Goal: Task Accomplishment & Management: Use online tool/utility

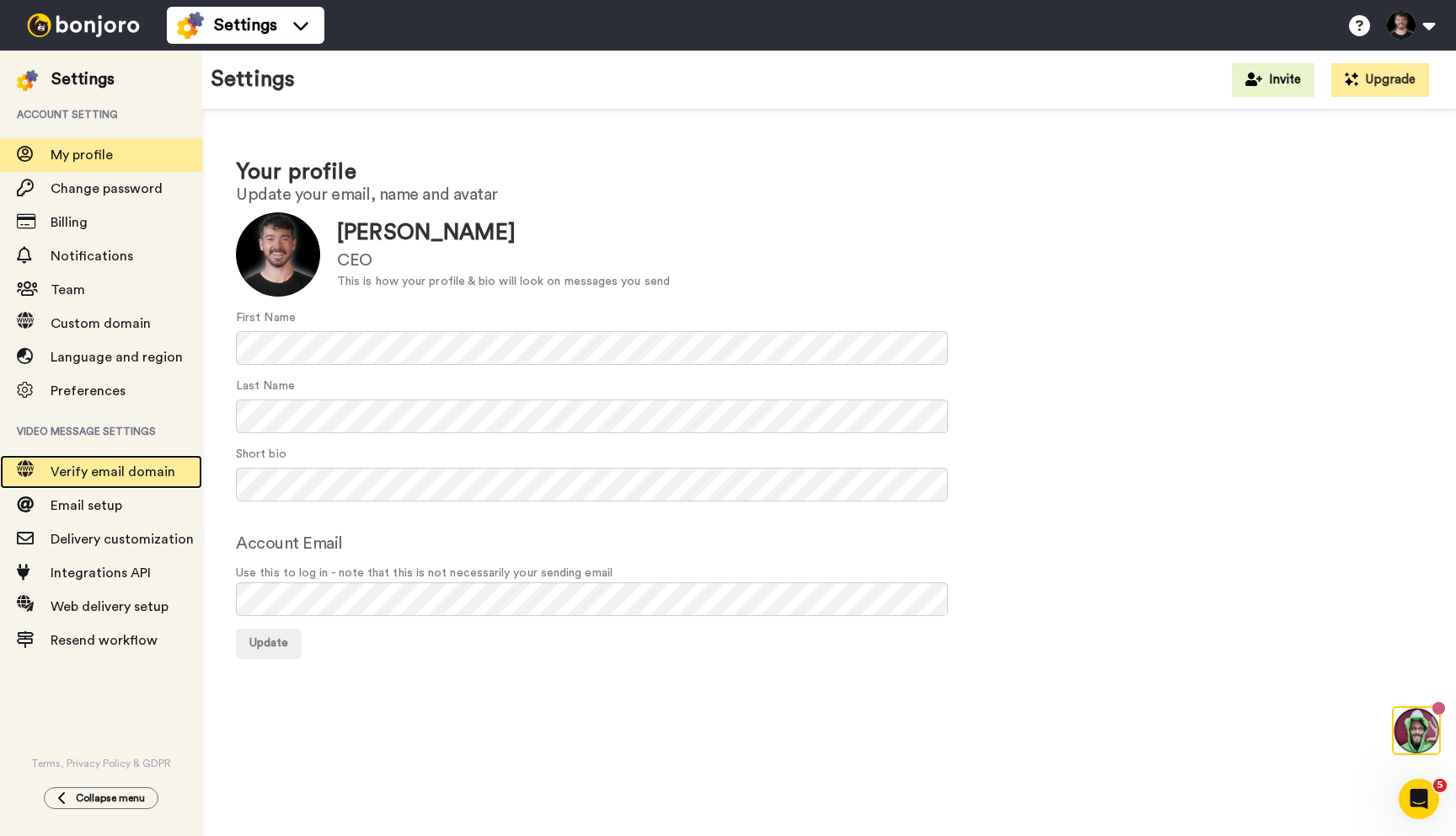
click at [66, 478] on span "Verify email domain" at bounding box center [112, 471] width 125 height 13
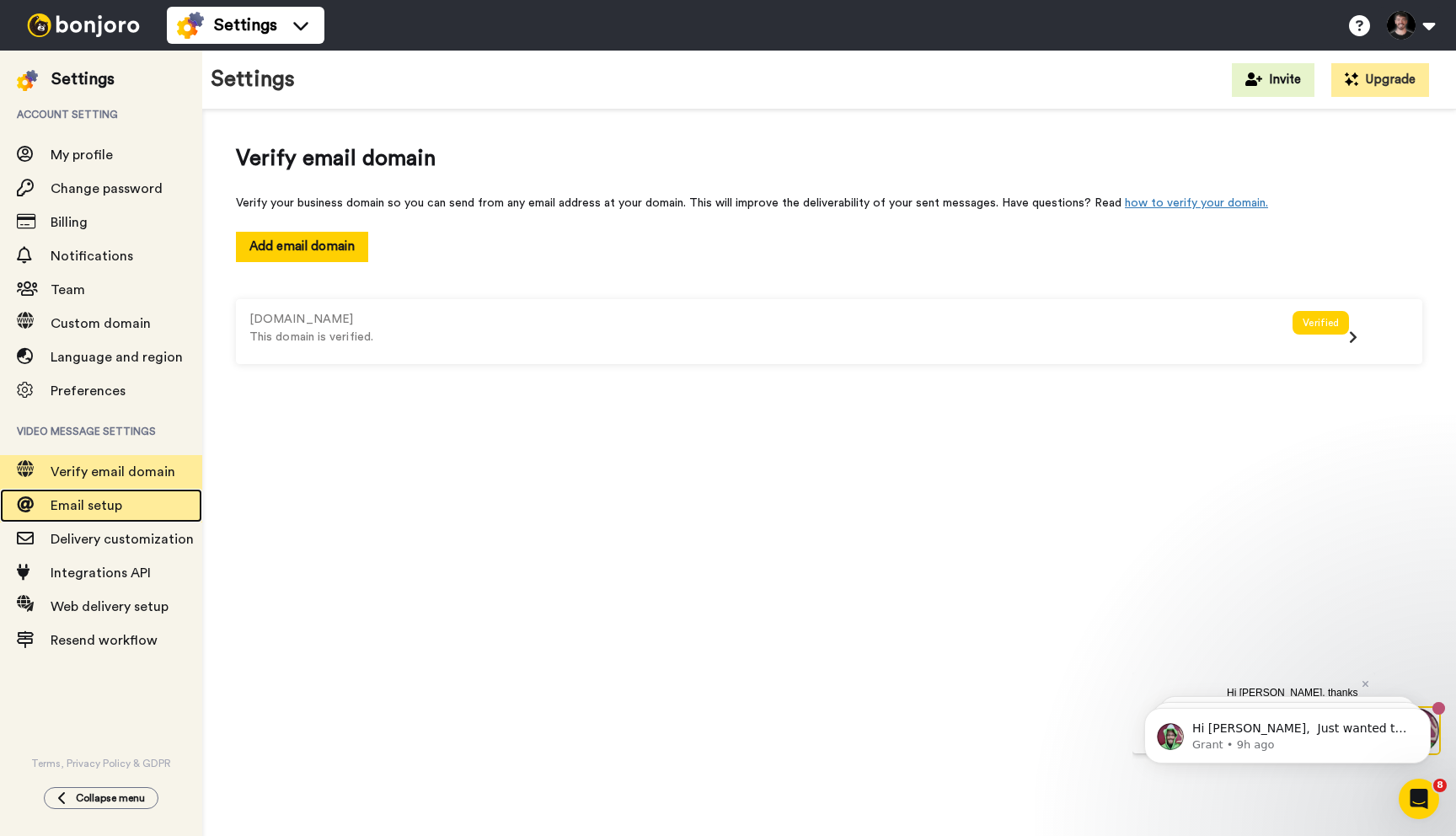
click at [52, 506] on span "Email setup" at bounding box center [86, 505] width 71 height 13
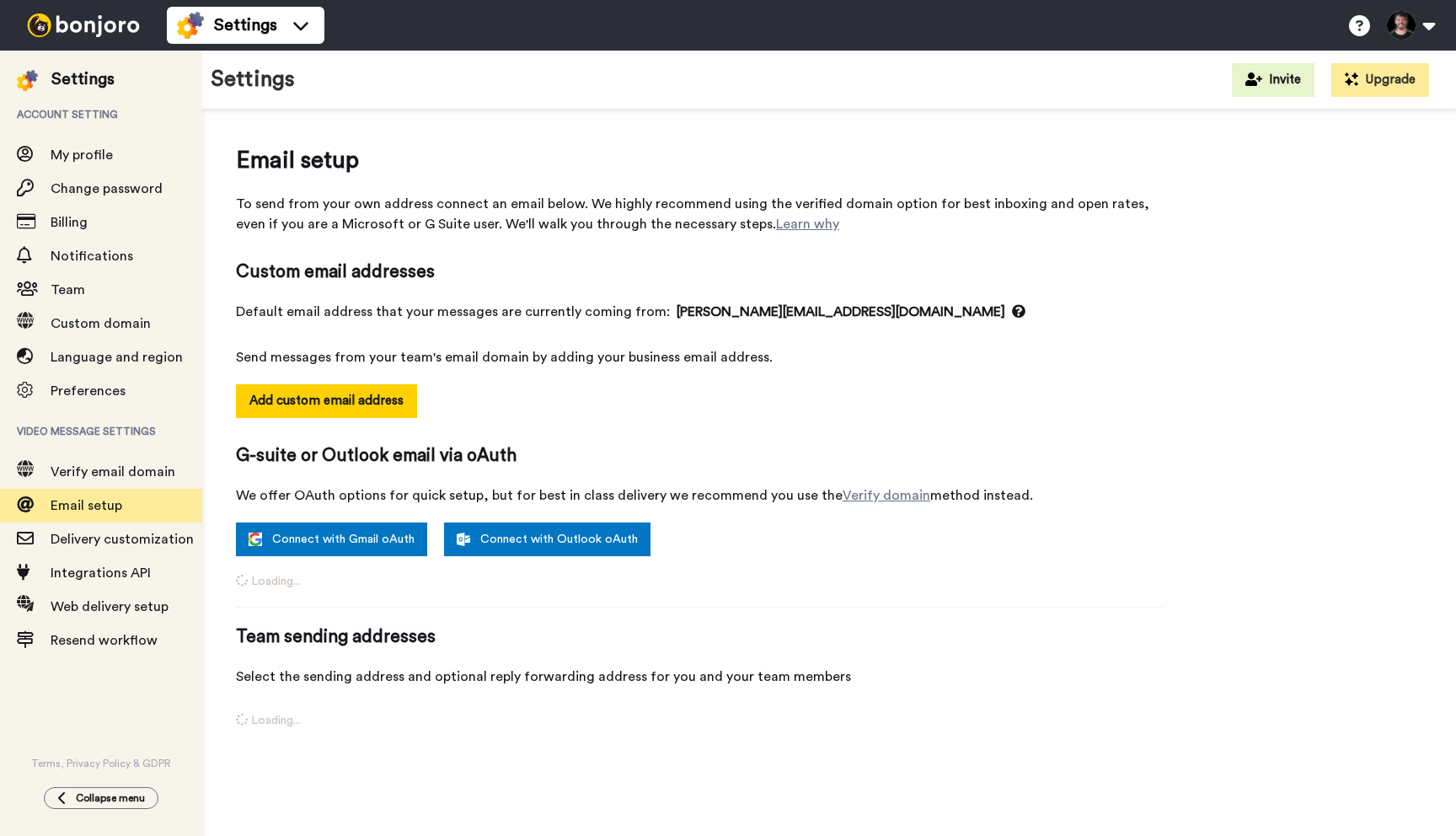
select select "164193"
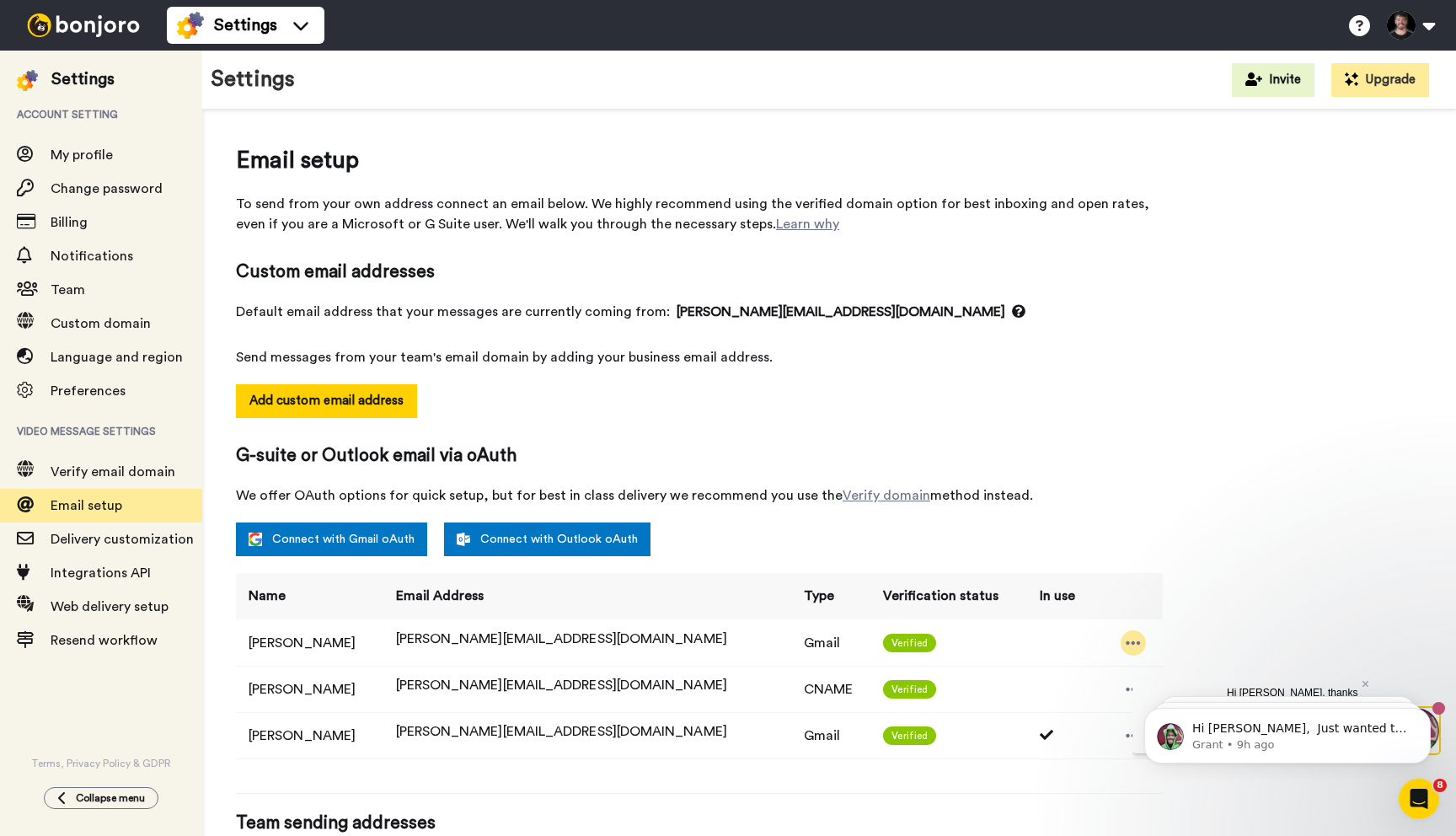
click at [1126, 644] on icon at bounding box center [1134, 643] width 15 height 17
click at [1223, 620] on div "Email setup To send from your own address connect an email below. We highly rec…" at bounding box center [829, 593] width 1186 height 899
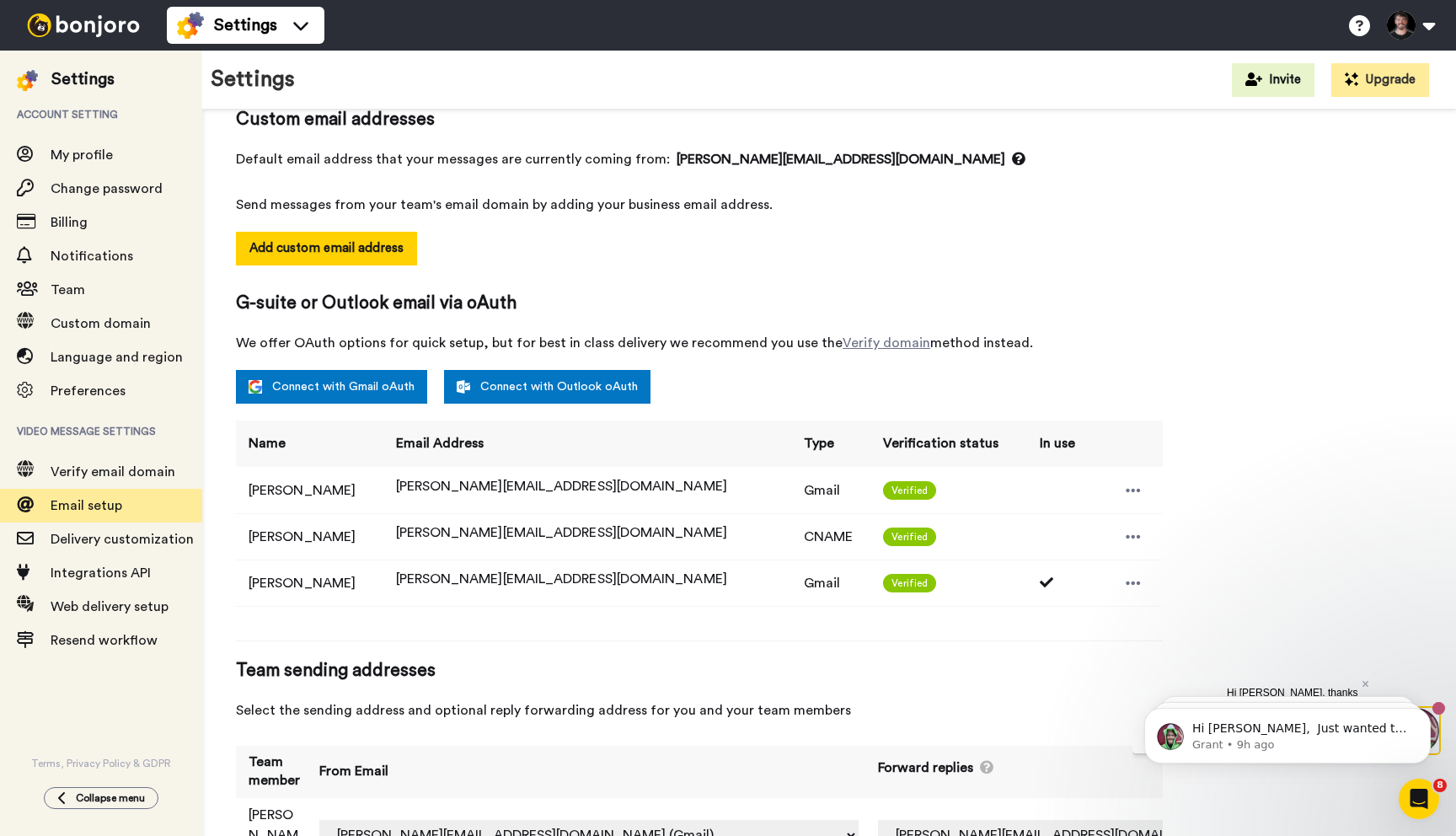
scroll to position [197, 0]
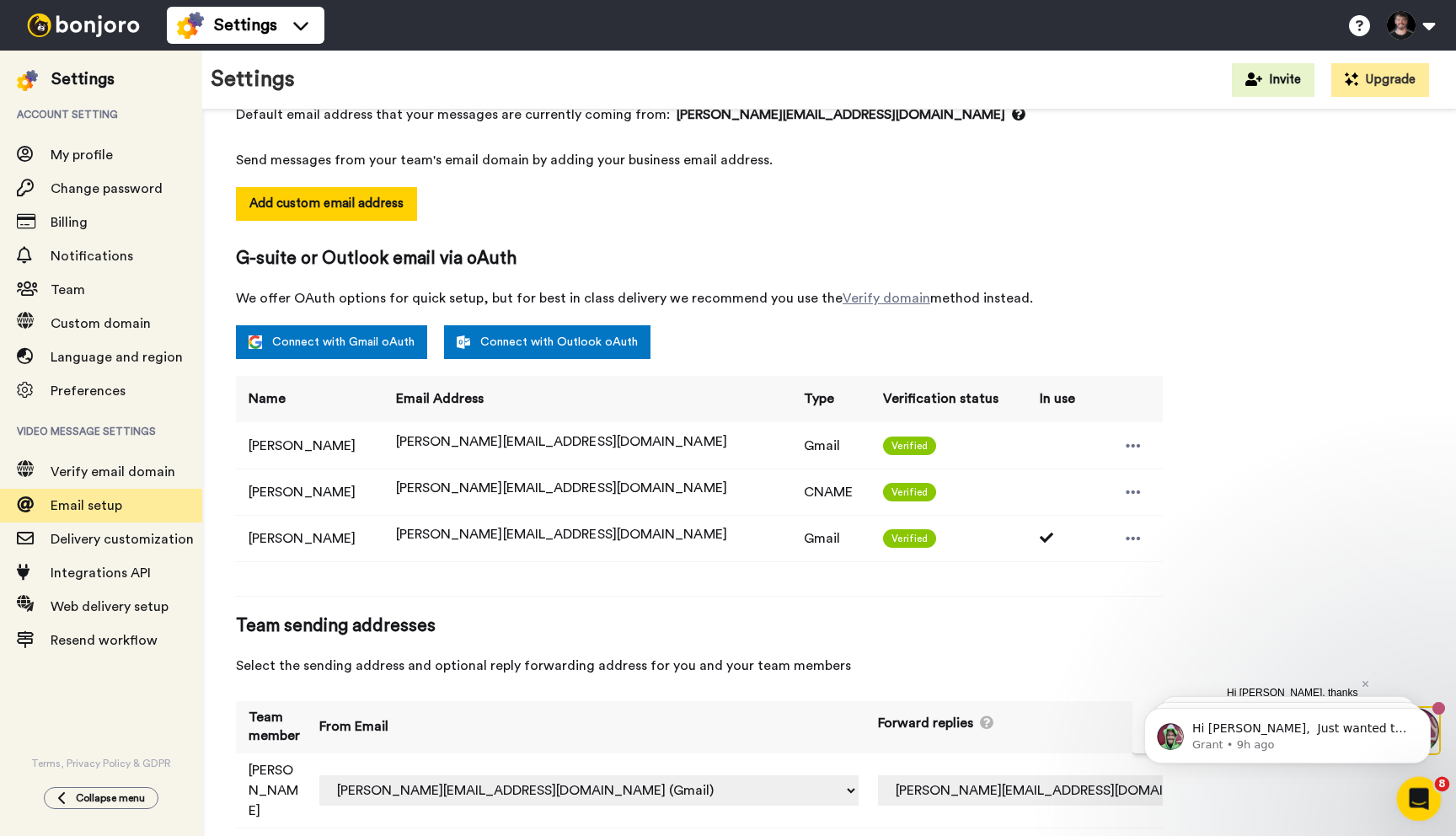
click at [1419, 788] on icon "Open Intercom Messenger" at bounding box center [1416, 796] width 28 height 28
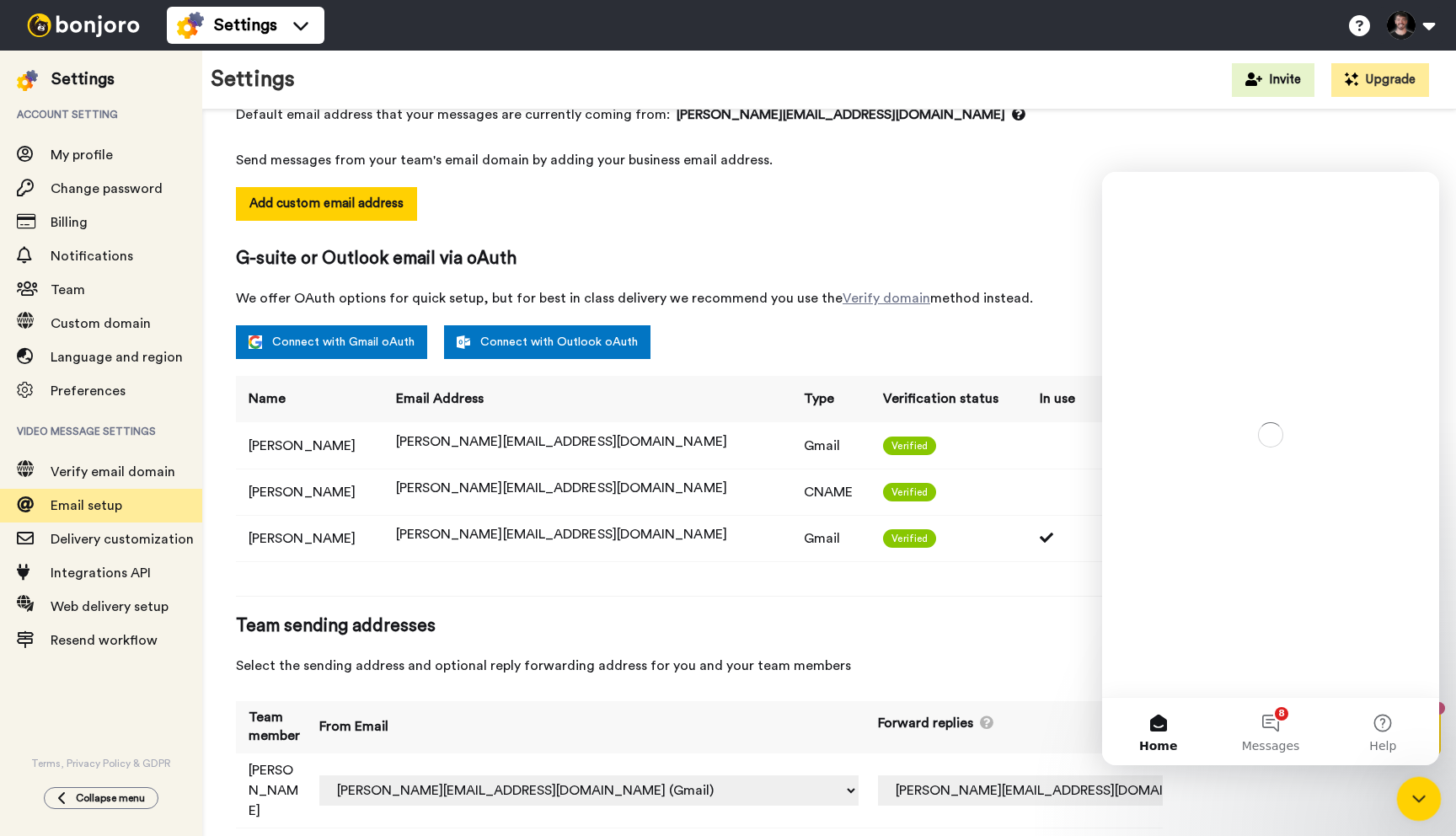
scroll to position [0, 0]
click at [1419, 788] on icon "Close Intercom Messenger" at bounding box center [1416, 795] width 20 height 20
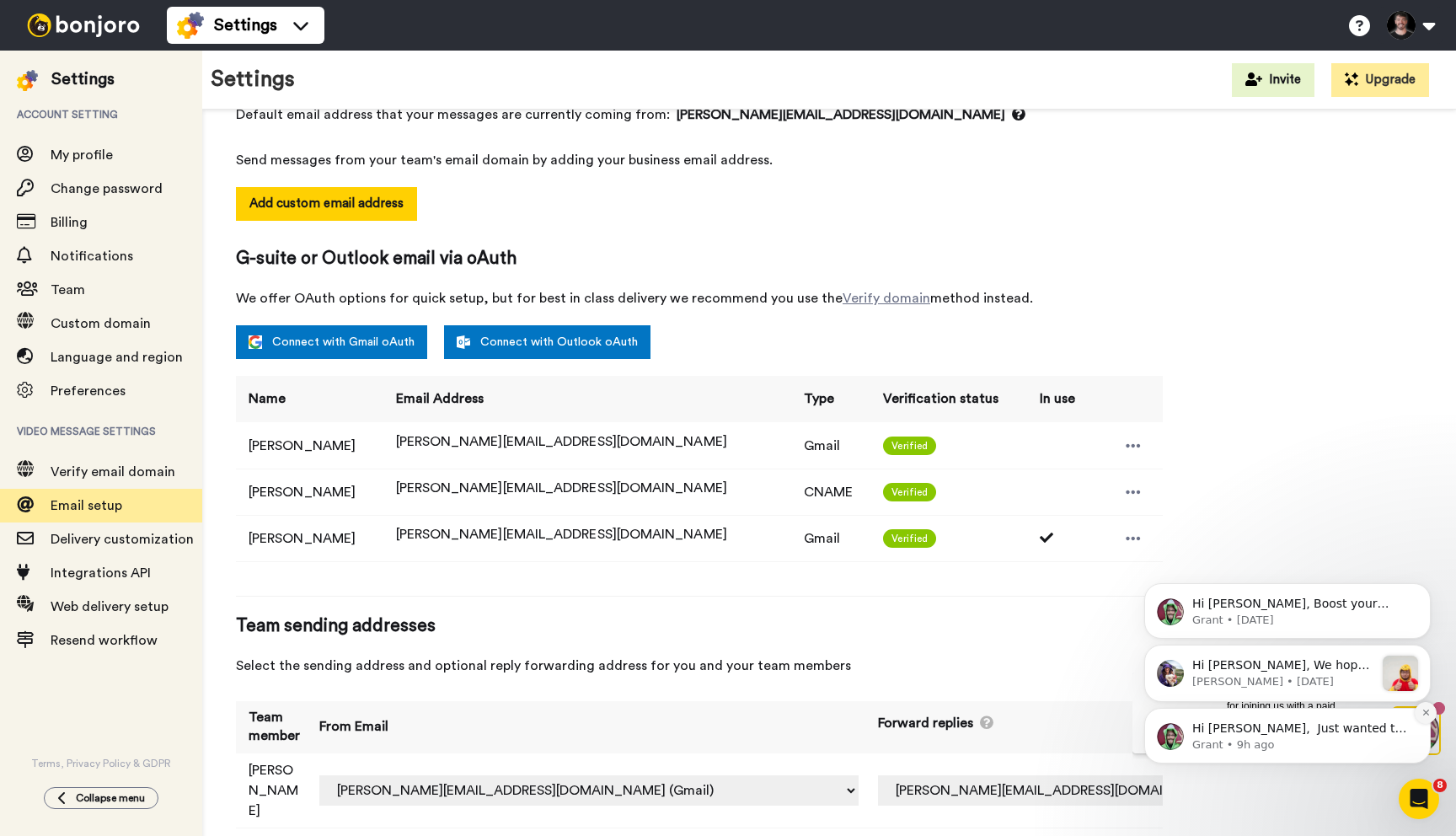
click at [1425, 713] on icon "Dismiss notification" at bounding box center [1427, 712] width 10 height 10
click at [1425, 707] on icon "Dismiss notification" at bounding box center [1427, 712] width 10 height 10
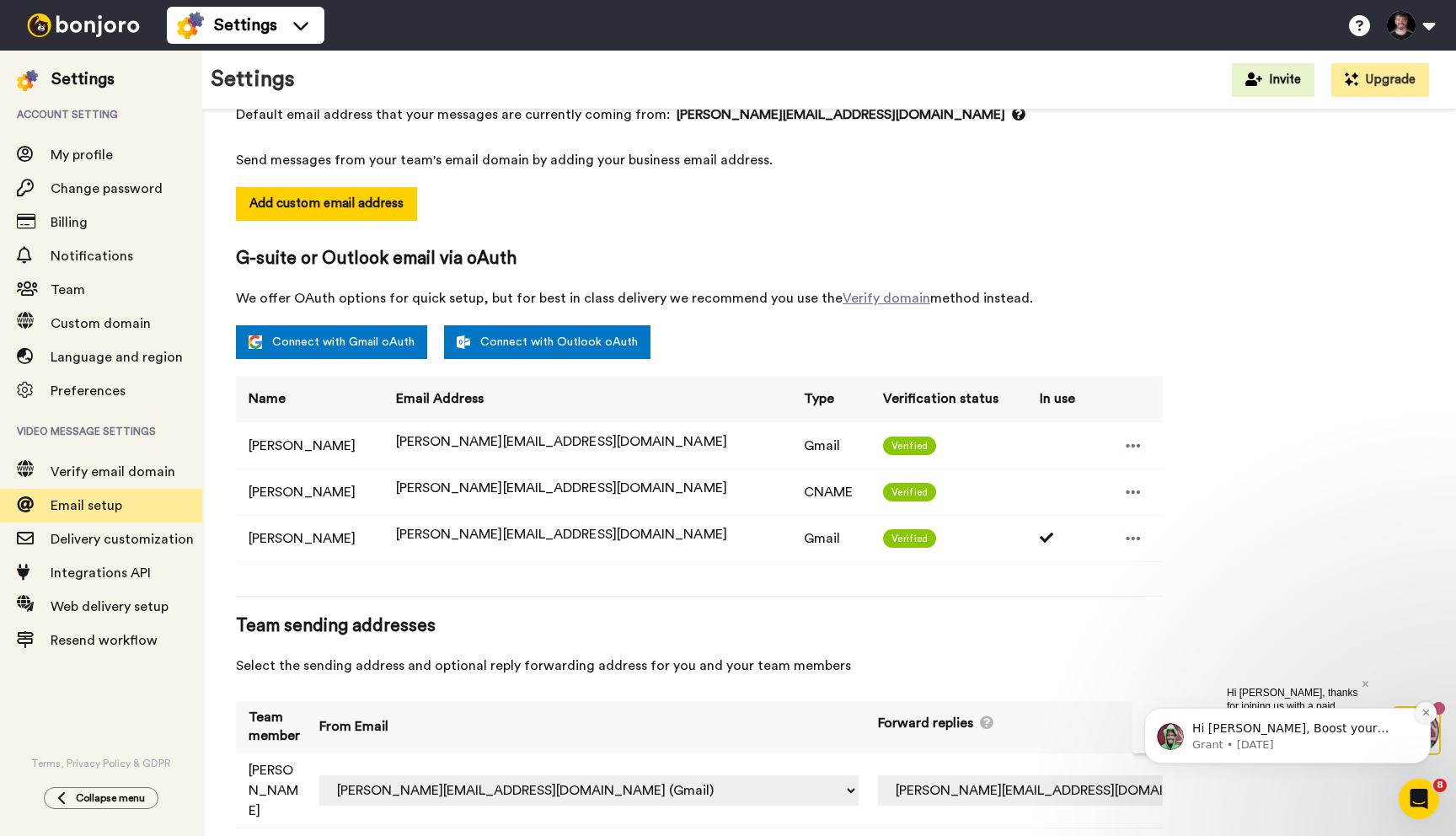
click at [1425, 712] on icon "Dismiss notification" at bounding box center [1426, 712] width 6 height 6
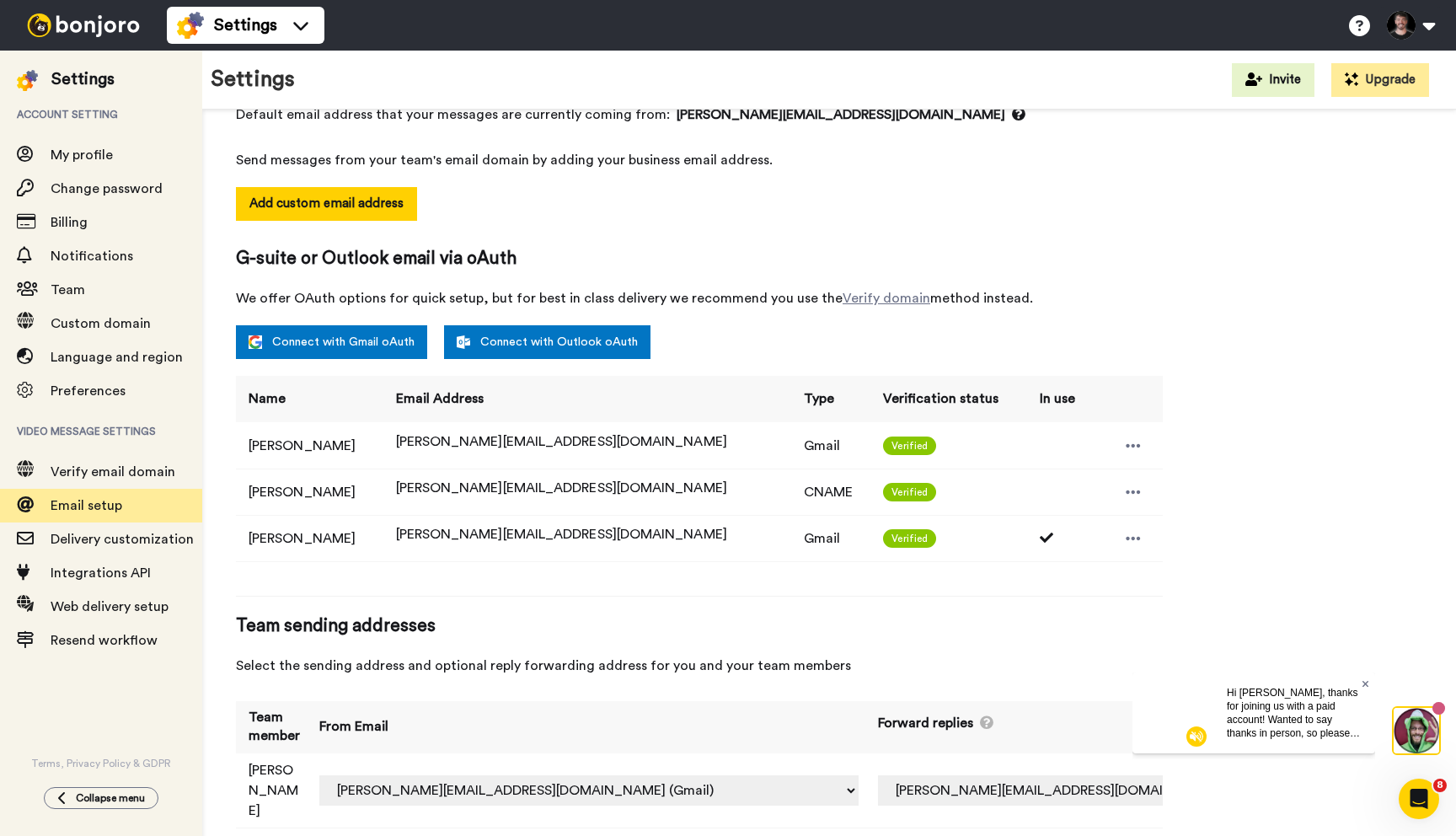
click at [1365, 683] on icon at bounding box center [1365, 683] width 7 height 7
click at [1123, 774] on td "Off douglas@aqualeads.net (Gmail) douglas@aqualeads.net (CNAME) douglas@showcas…" at bounding box center [1093, 790] width 454 height 75
click at [1112, 775] on select "Off douglas@aqualeads.net (Gmail) douglas@aqualeads.net (CNAME) douglas@showcas…" at bounding box center [1096, 790] width 435 height 30
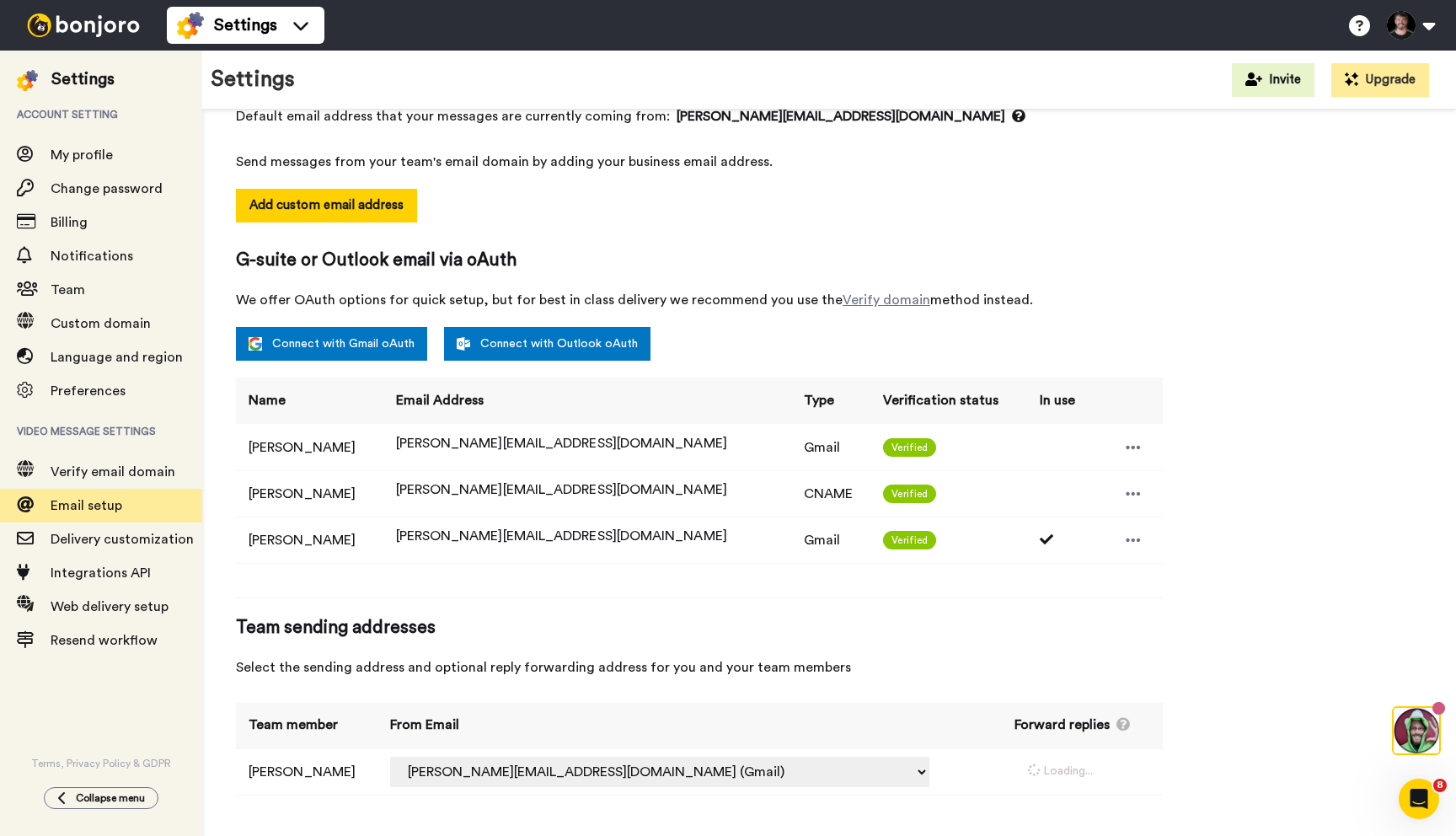
select select "162776"
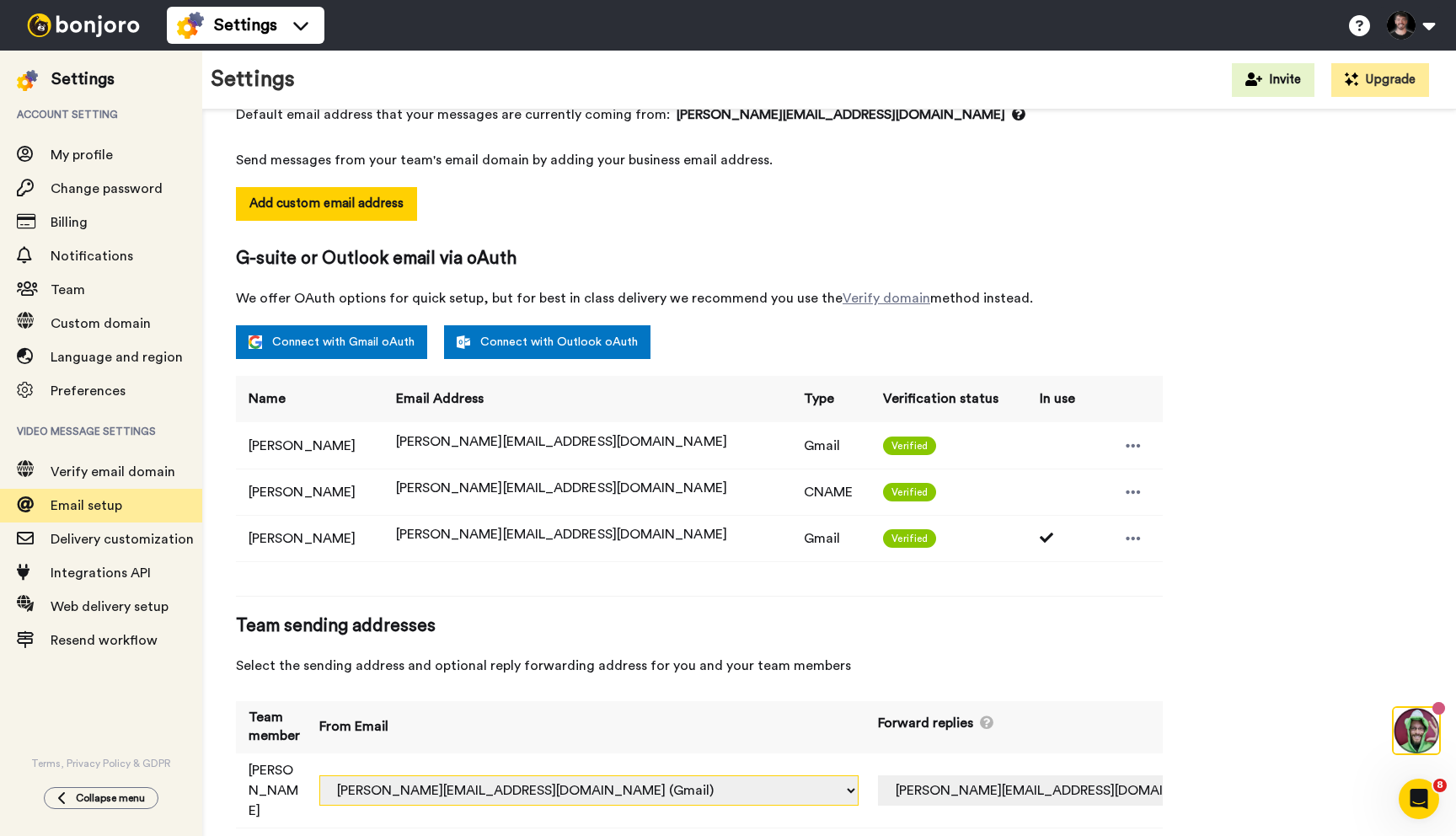
click at [754, 775] on select "douglas.laird+wfesrd@inbound.bonjoromail.com (Default) douglas@aqualeads.net (G…" at bounding box center [588, 790] width 539 height 30
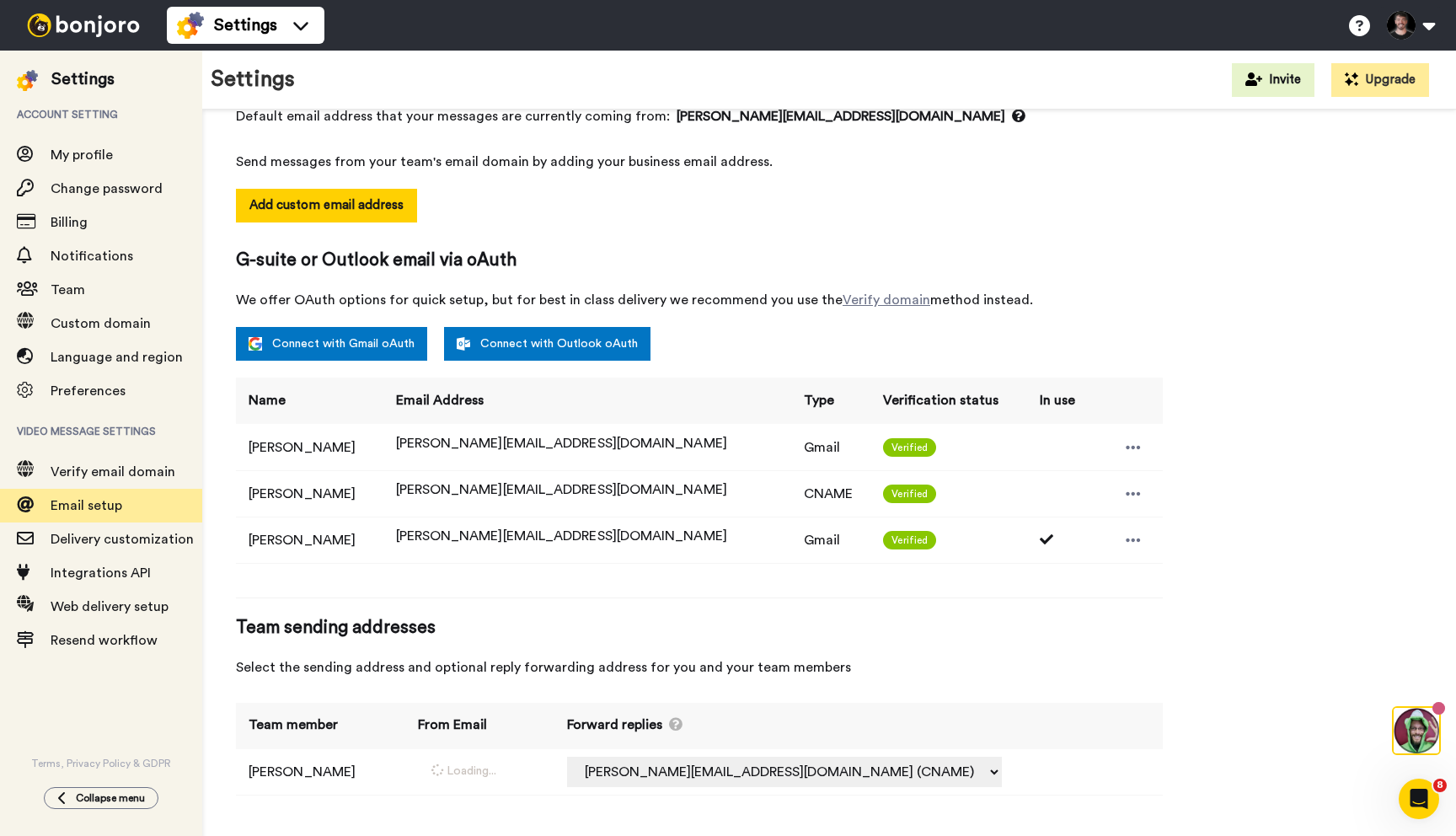
scroll to position [197, 0]
select select "162776"
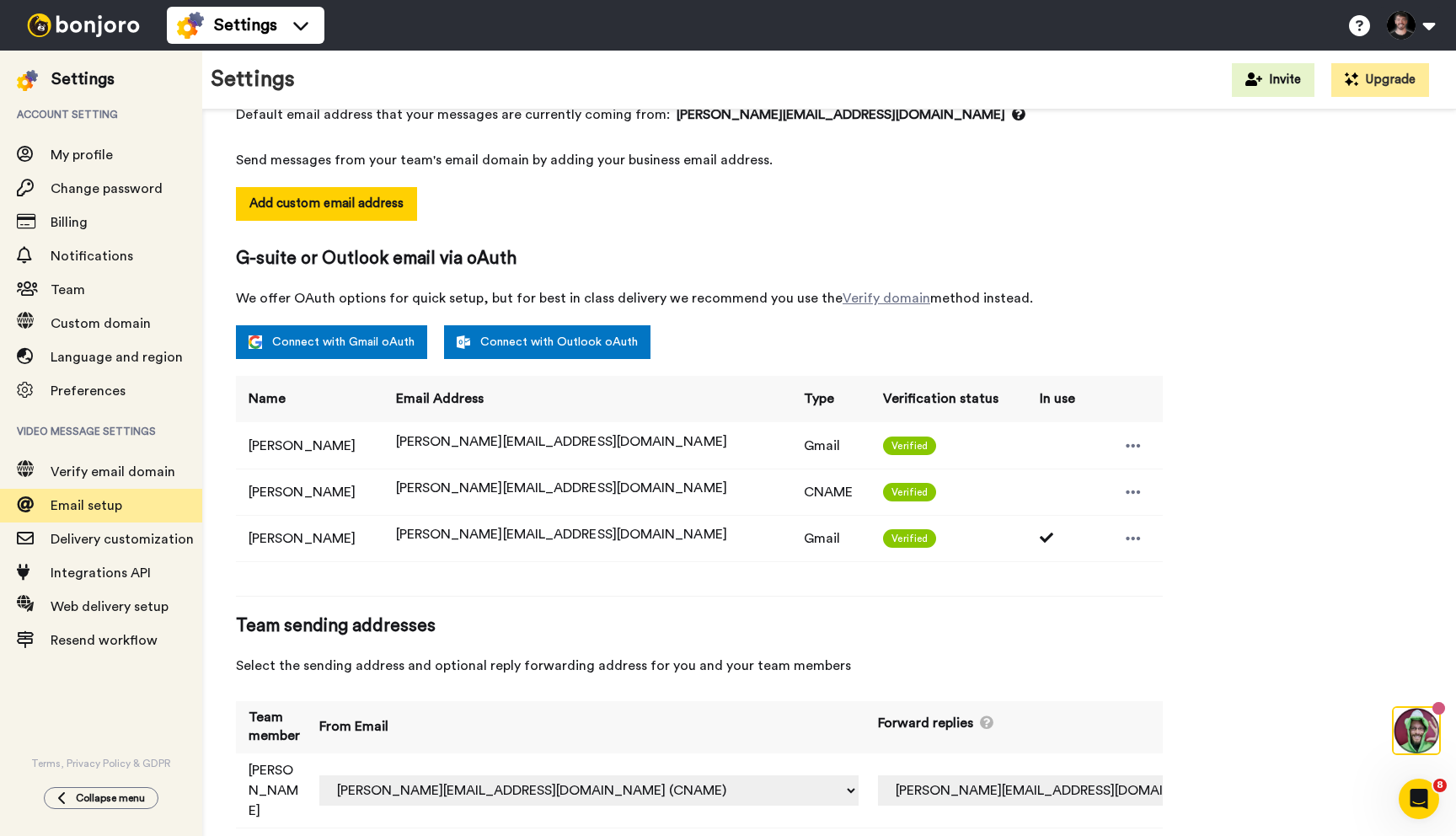
scroll to position [0, 0]
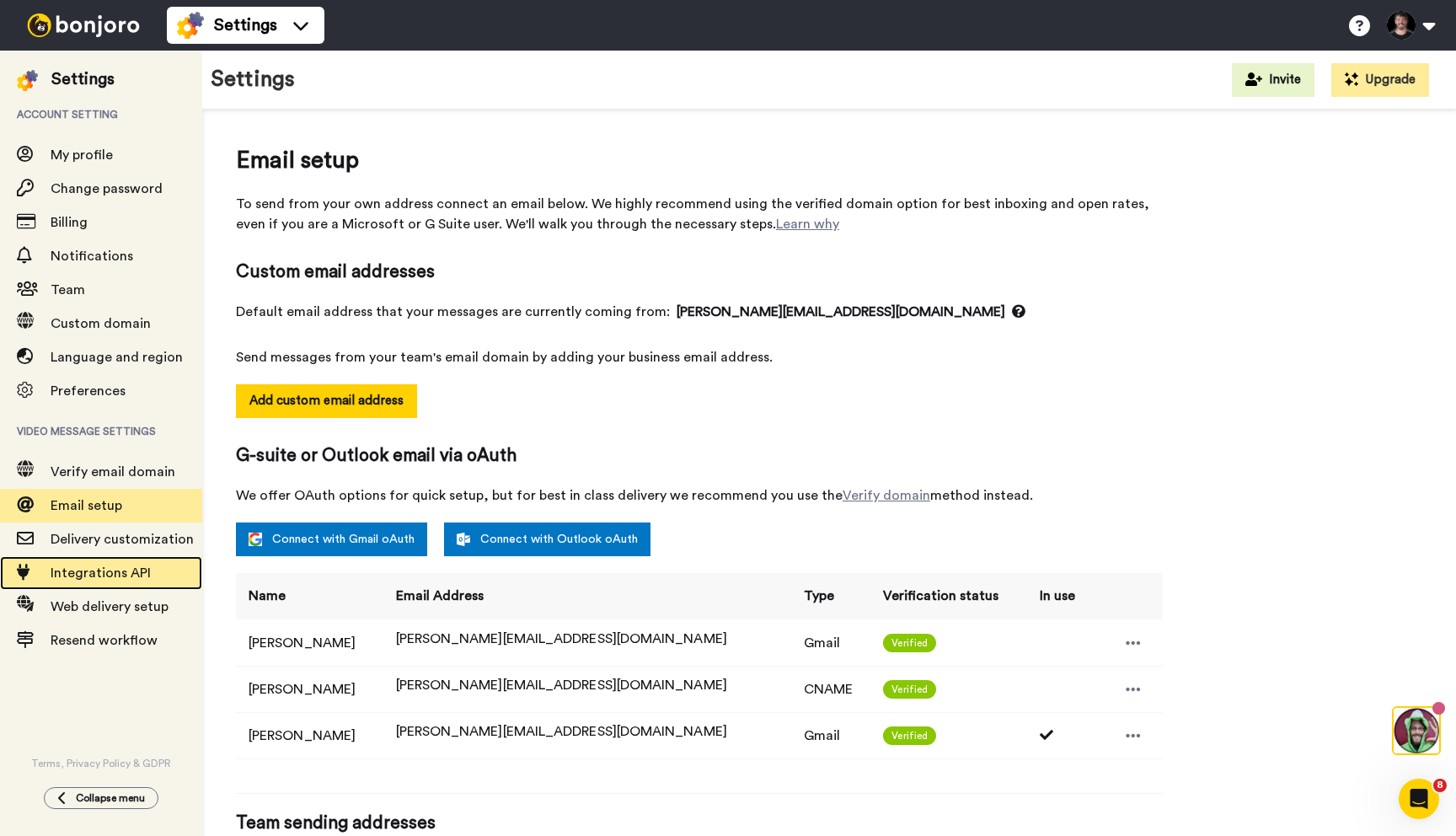
click at [77, 568] on span "Integrations API" at bounding box center [101, 573] width 101 height 13
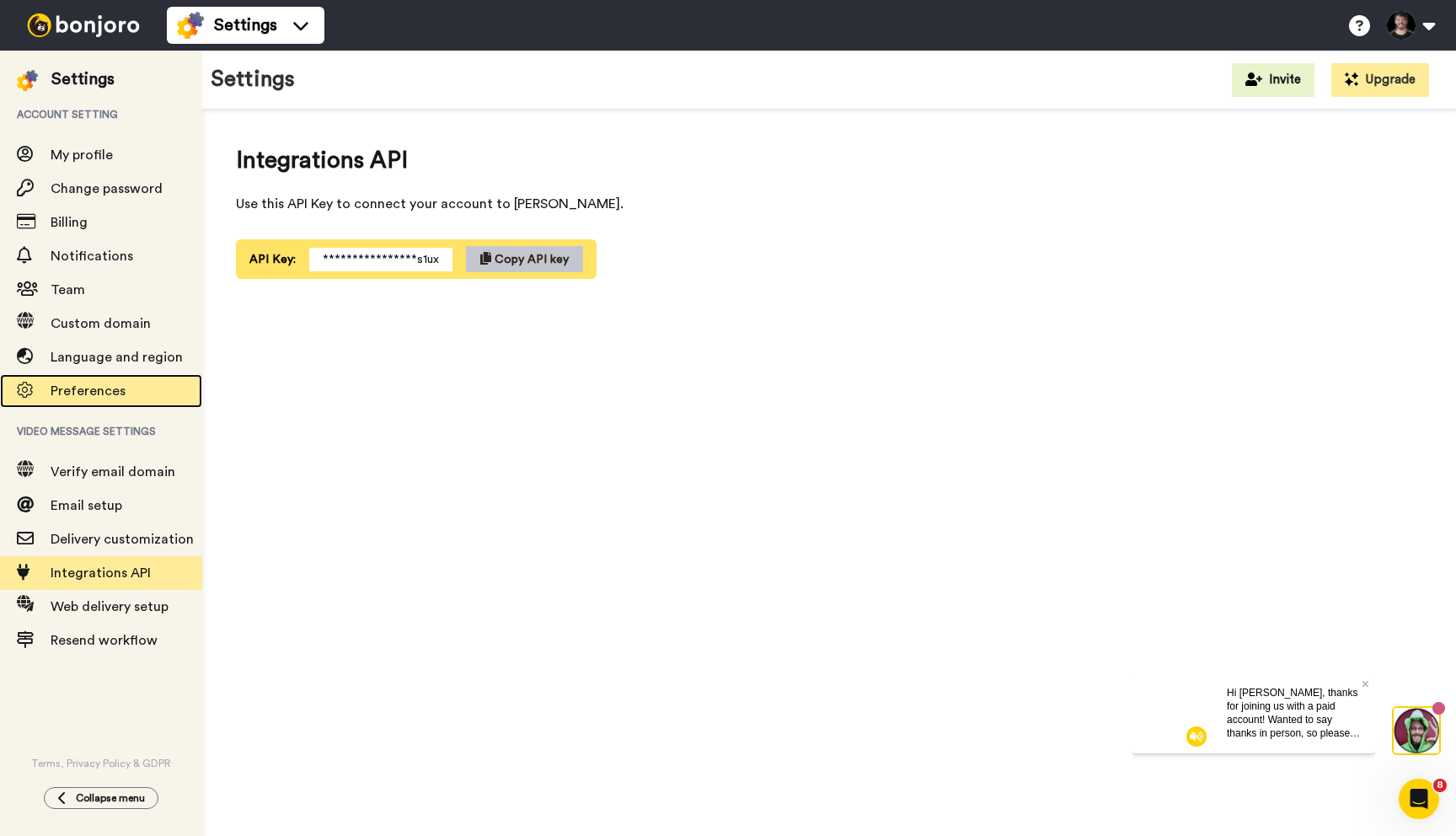
click at [101, 390] on span "Preferences" at bounding box center [87, 390] width 75 height 13
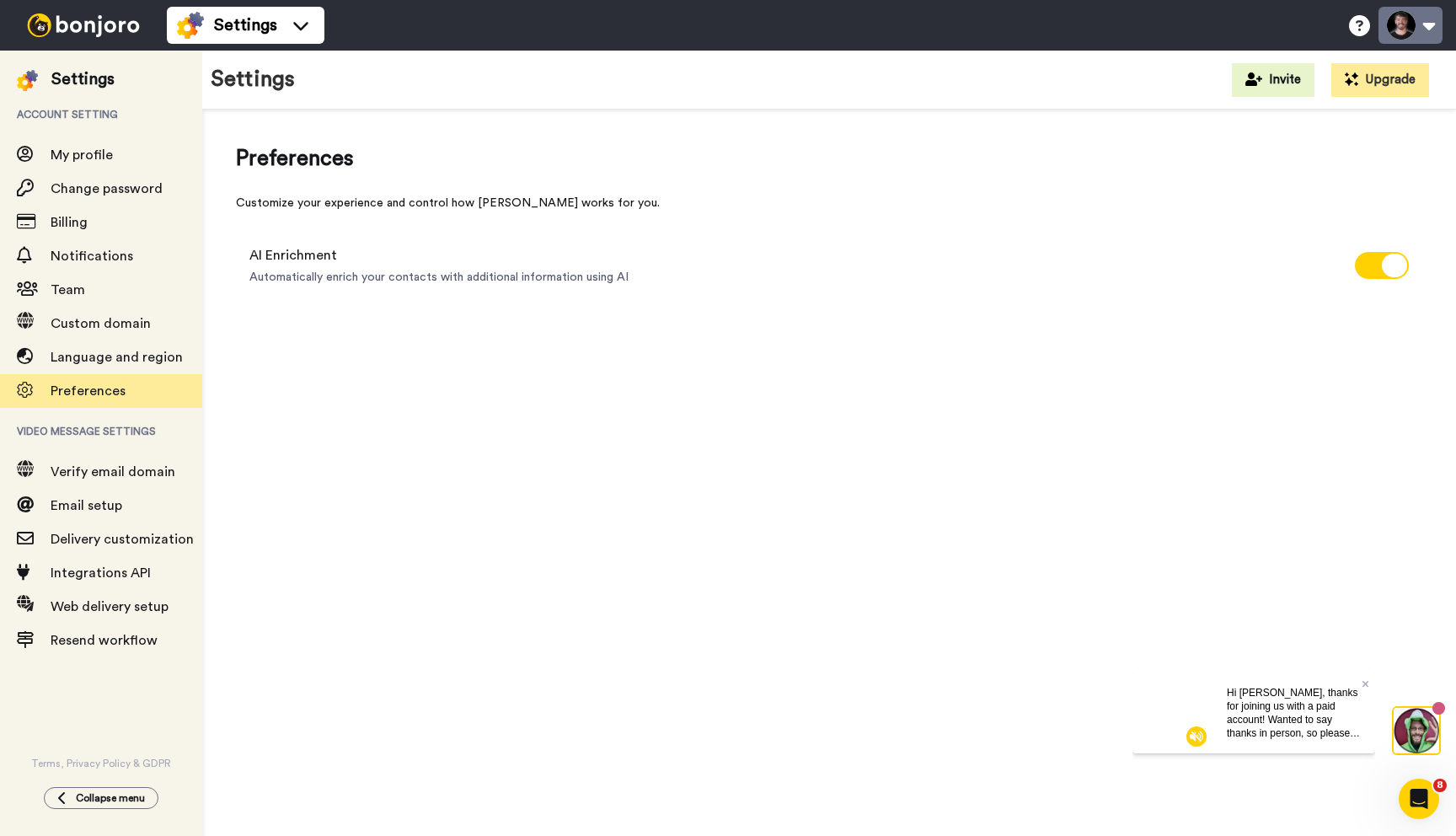
click at [1402, 33] on button at bounding box center [1410, 25] width 64 height 37
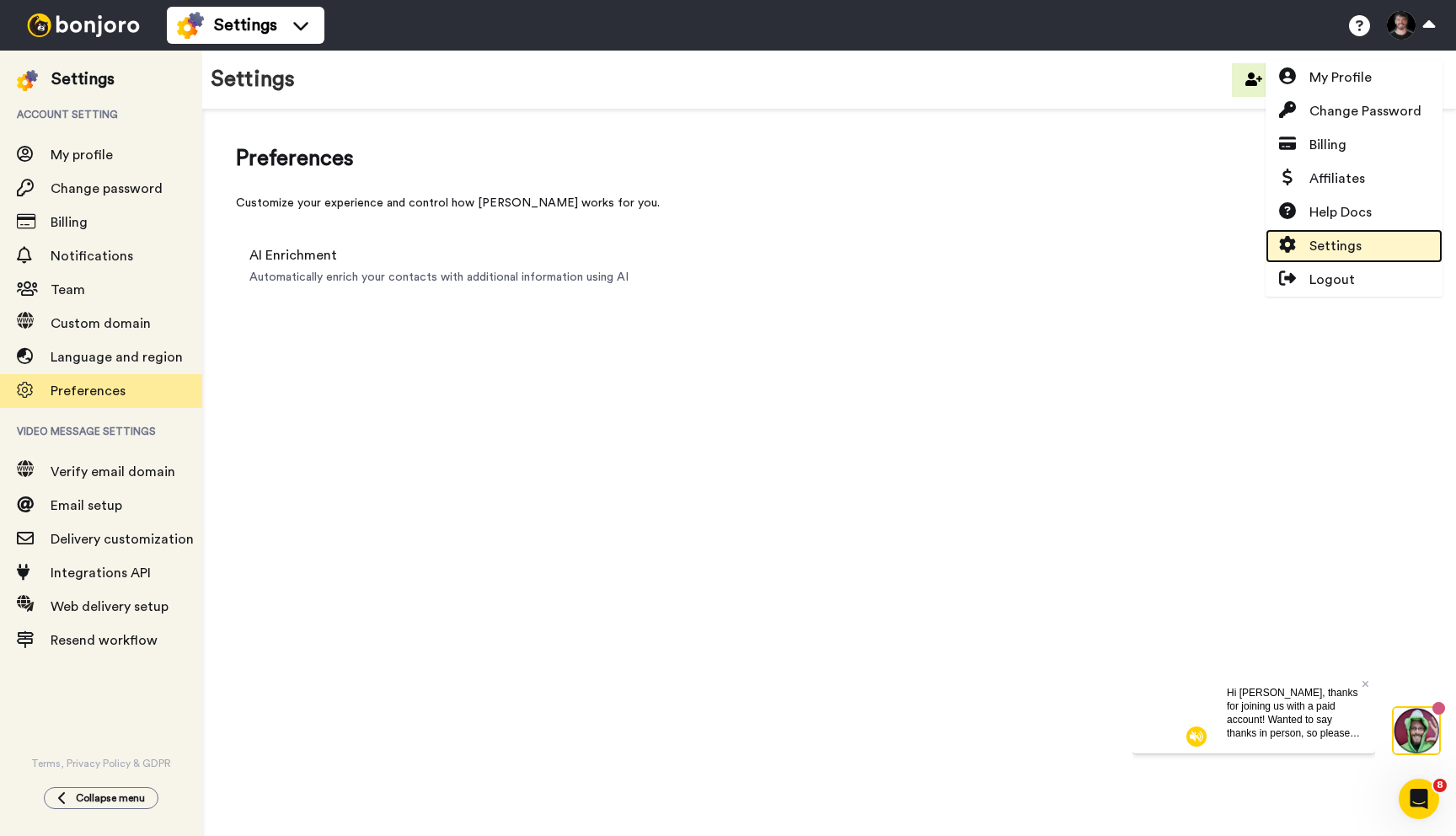
click at [1283, 235] on link "Settings" at bounding box center [1354, 245] width 177 height 33
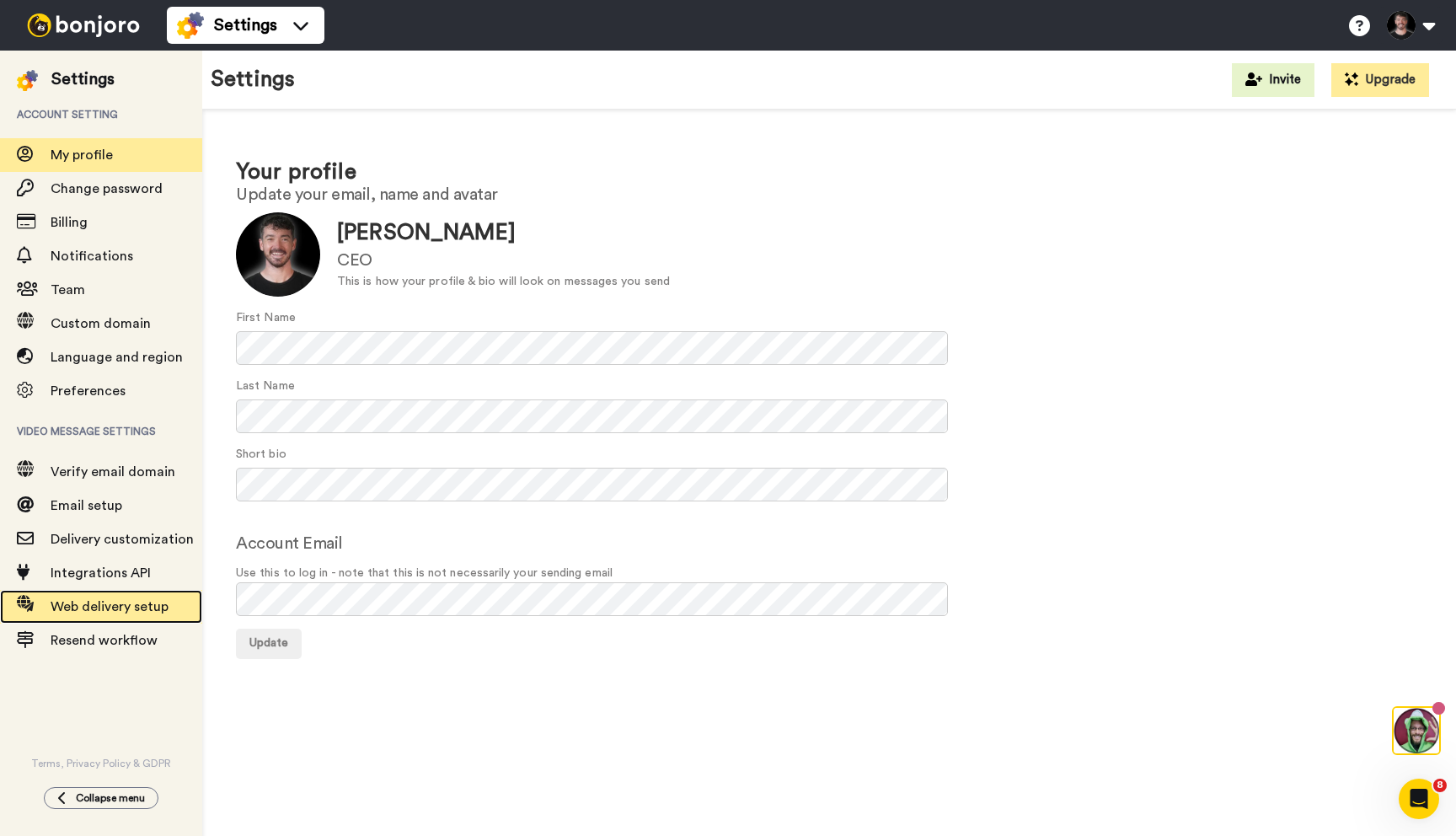
click at [121, 618] on div "Web delivery setup" at bounding box center [101, 606] width 202 height 33
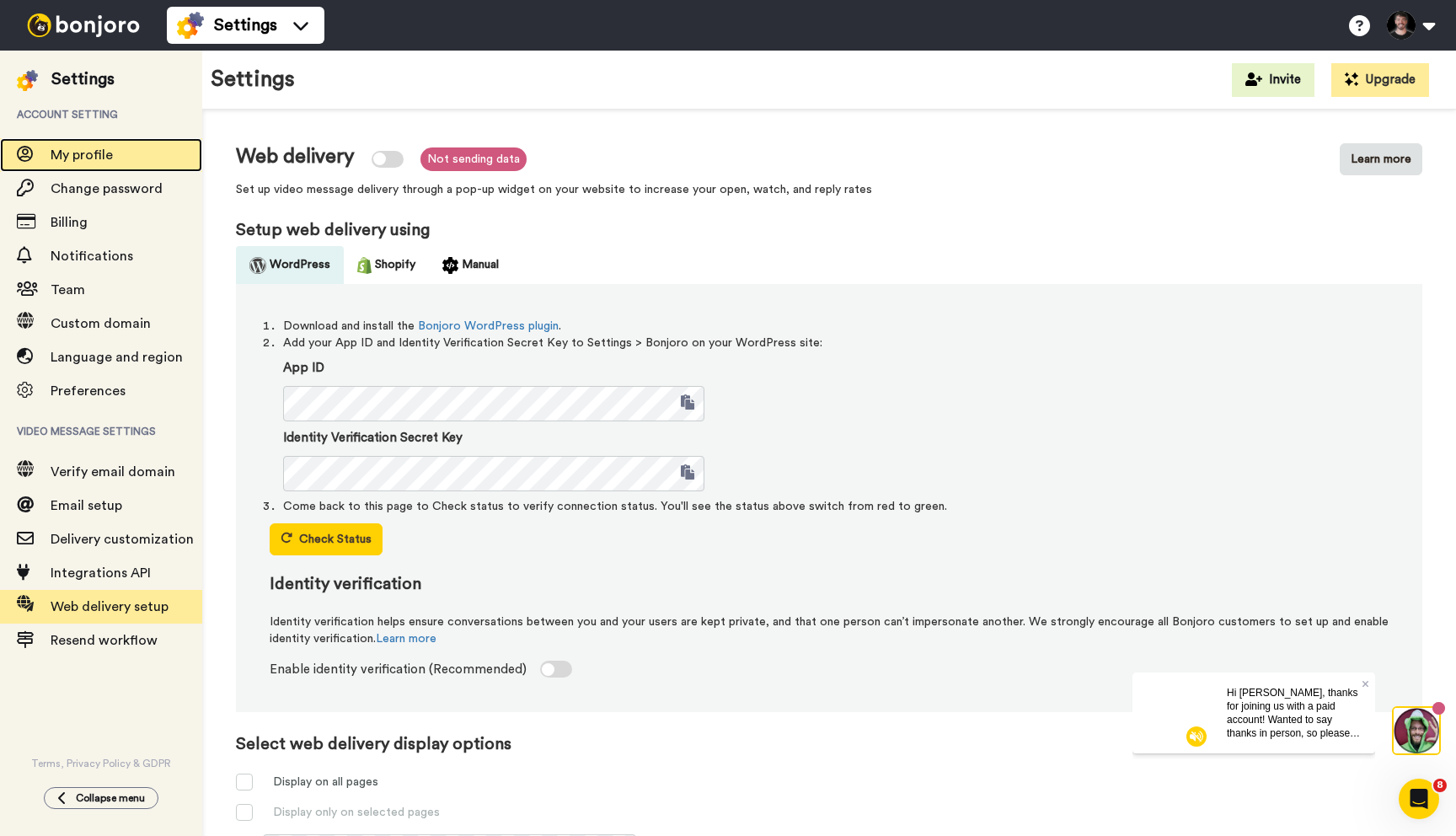
click at [64, 154] on span "My profile" at bounding box center [82, 155] width 63 height 13
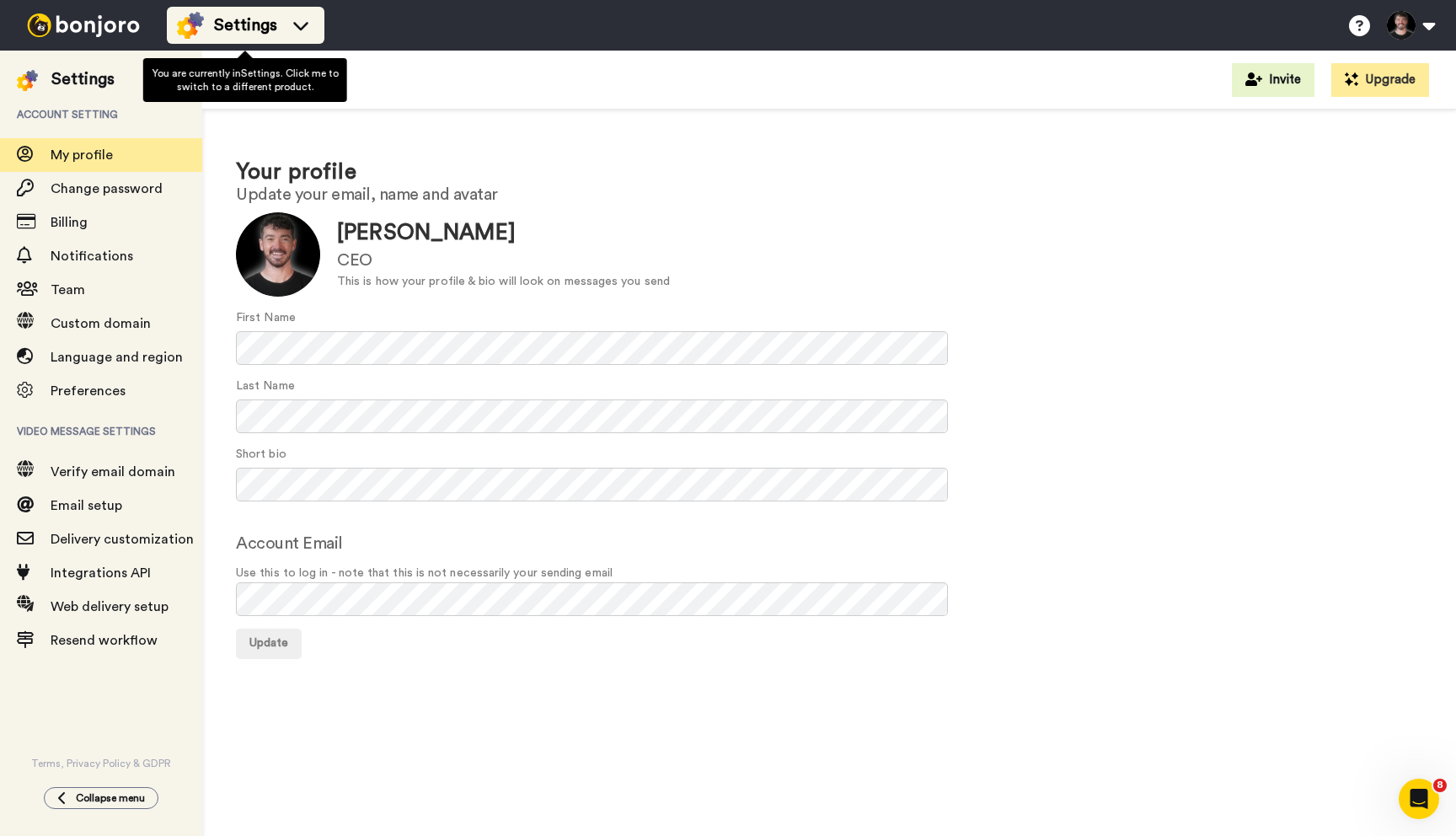
click at [263, 24] on span "Settings" at bounding box center [245, 25] width 64 height 24
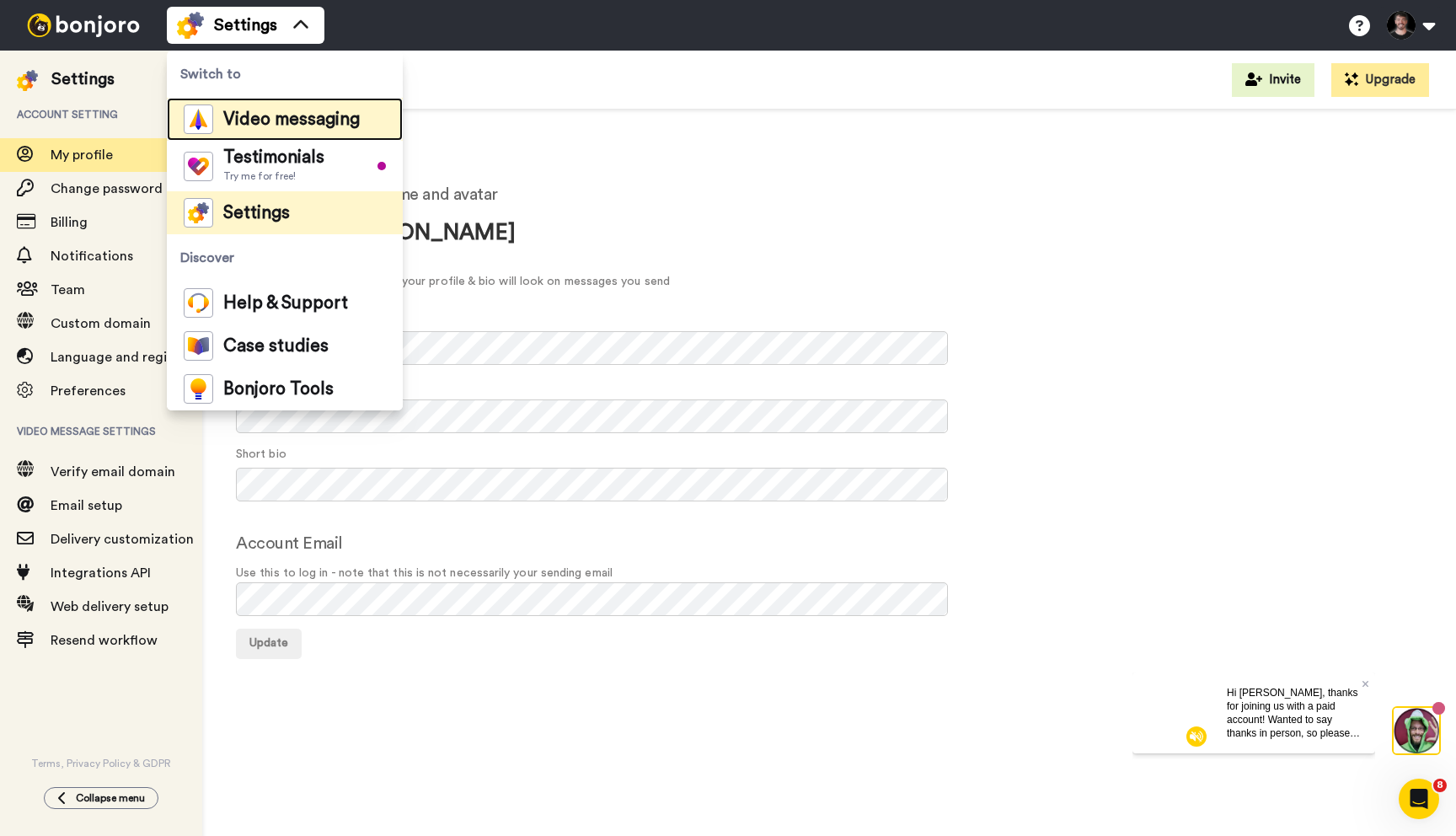
click at [269, 124] on span "Video messaging" at bounding box center [292, 120] width 137 height 17
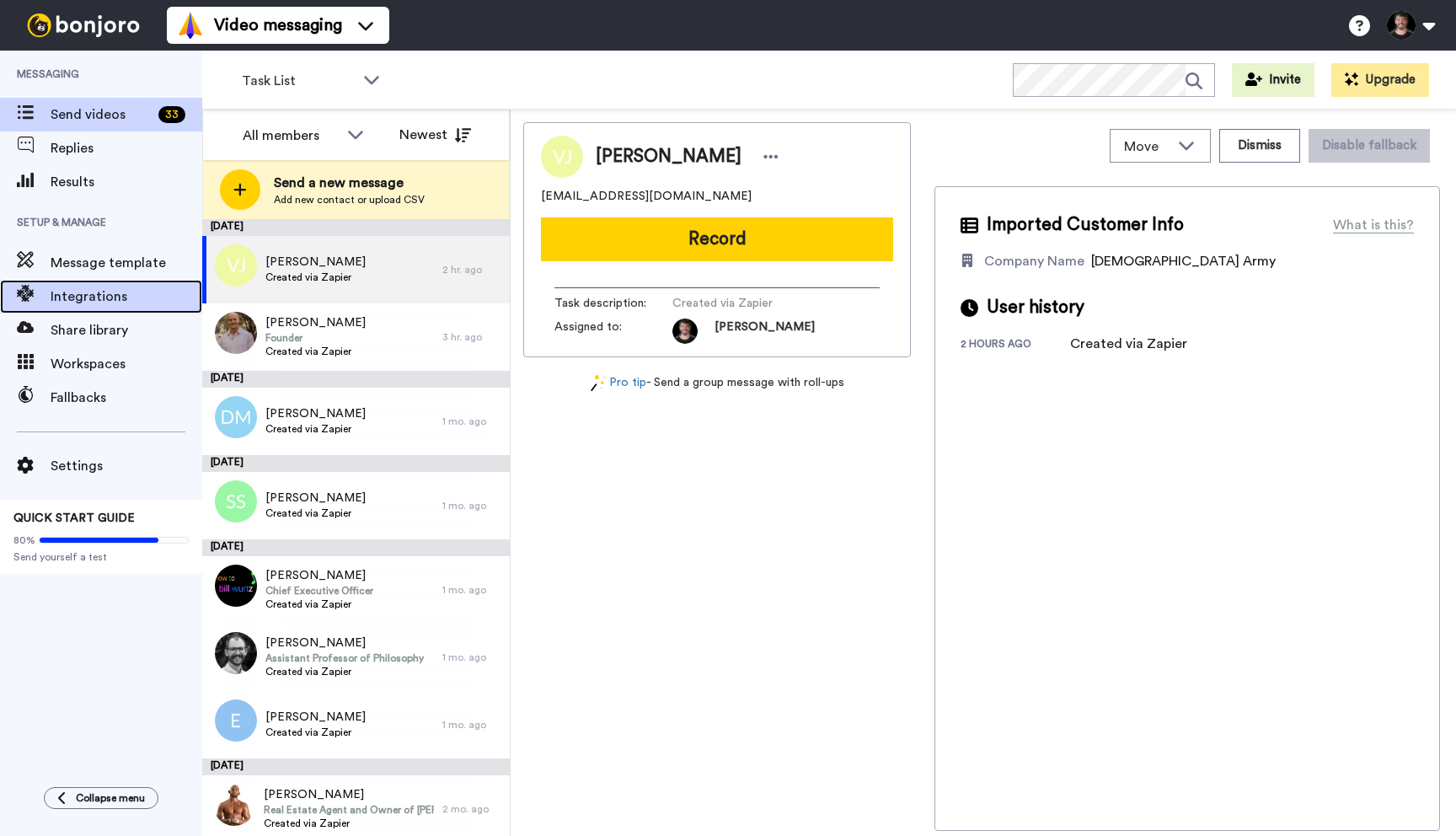
click at [73, 288] on span "Integrations" at bounding box center [126, 295] width 152 height 20
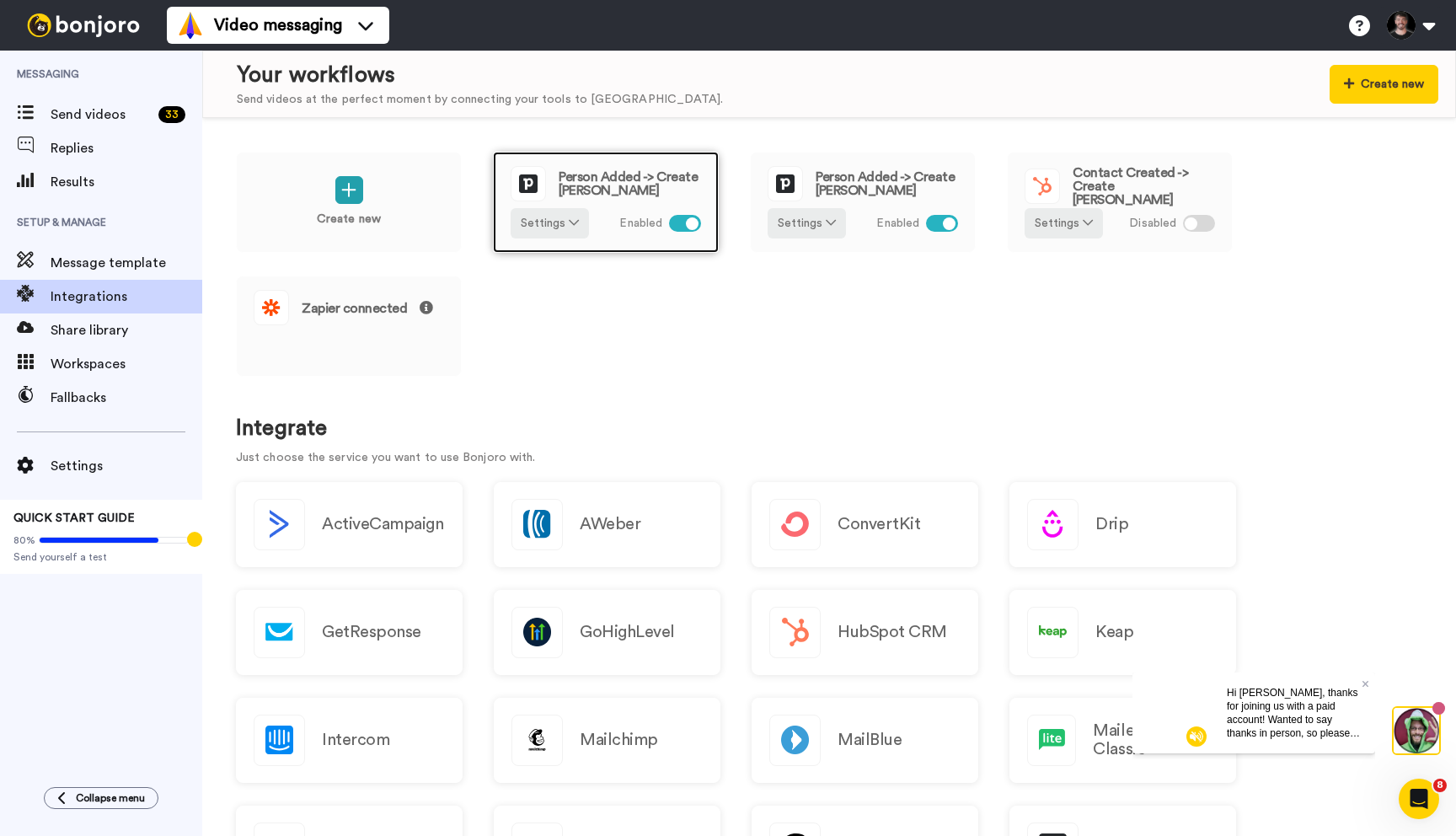
click at [680, 219] on div at bounding box center [685, 223] width 32 height 17
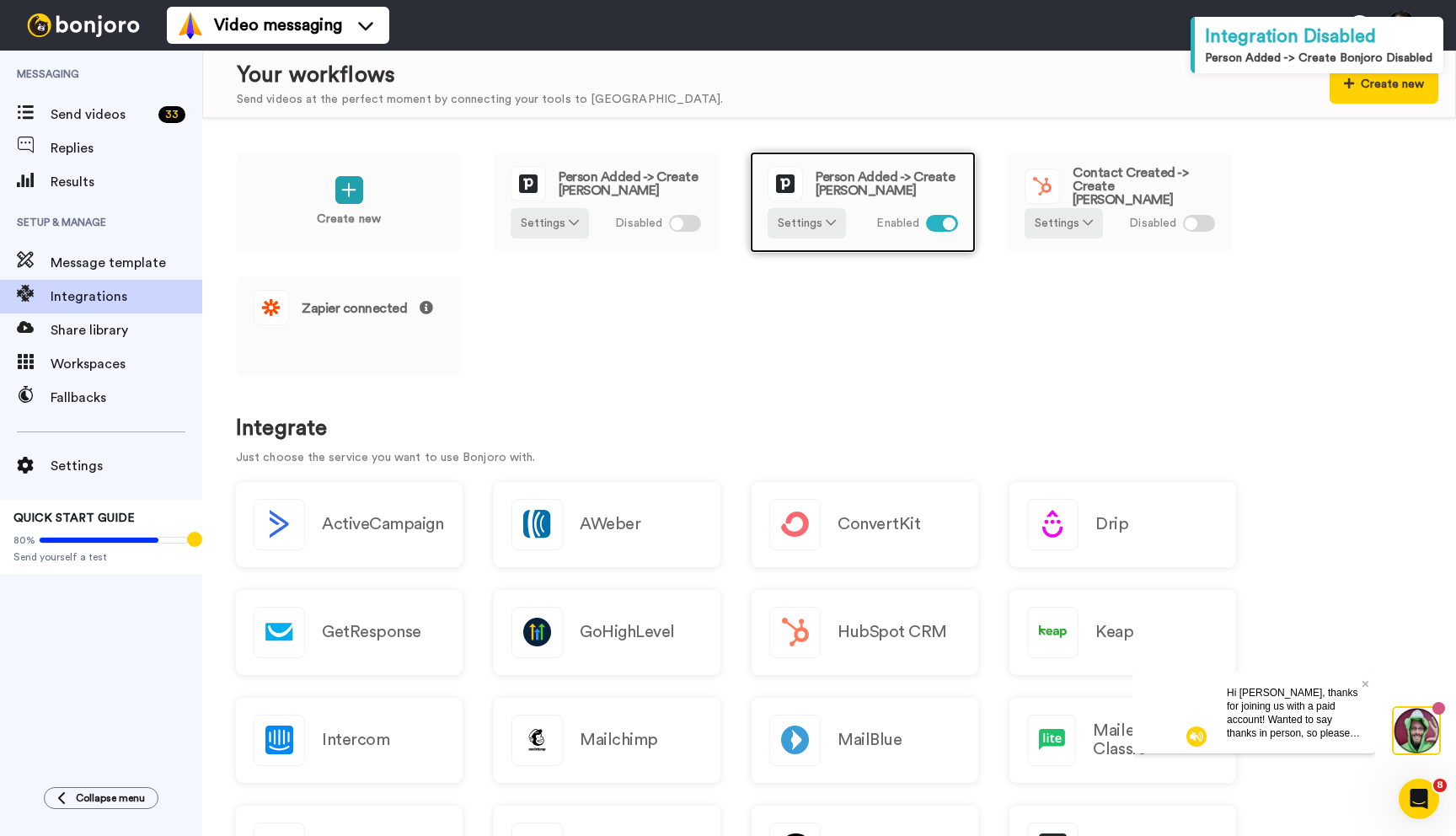
click at [933, 218] on div at bounding box center [942, 223] width 32 height 17
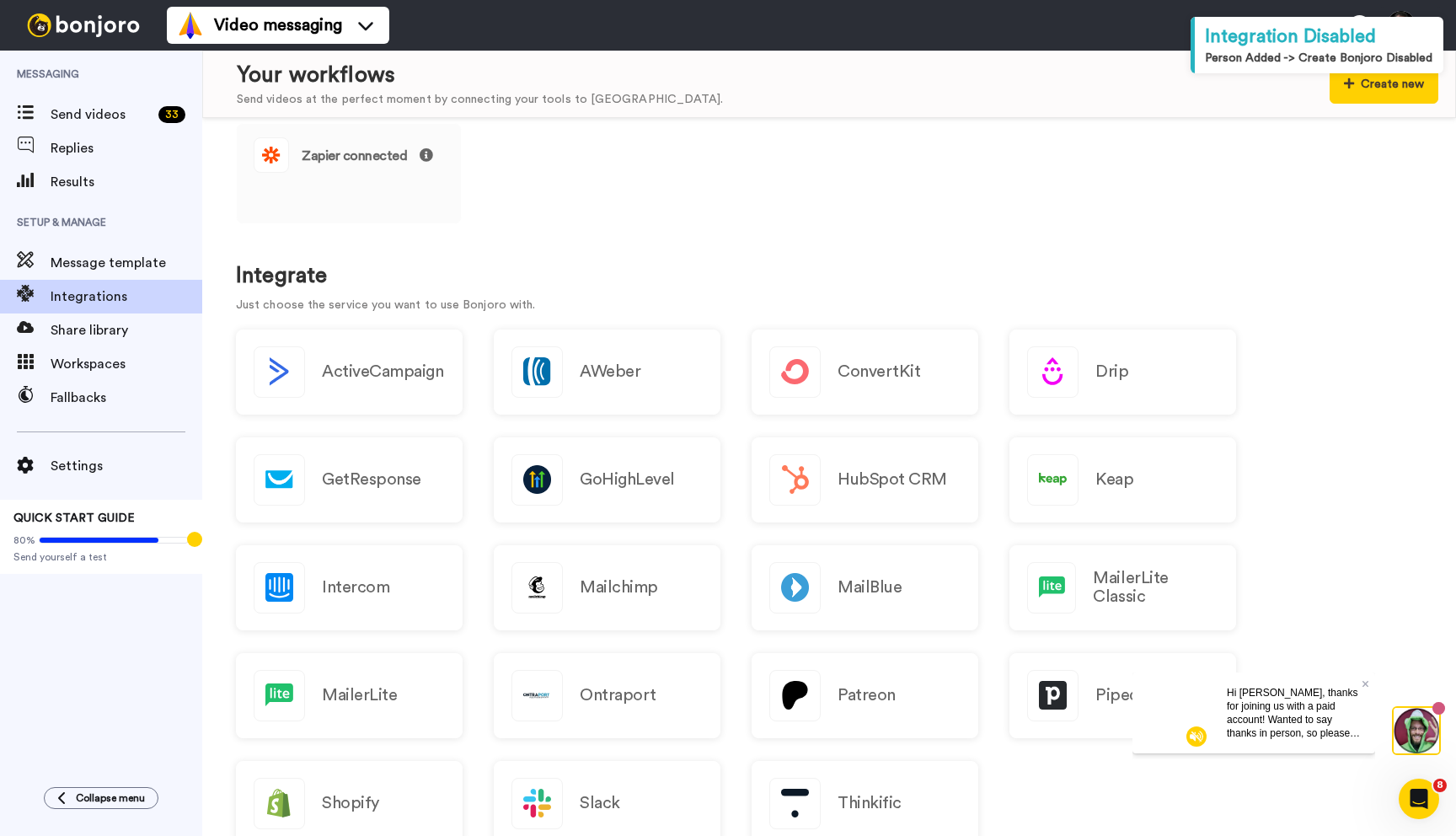
scroll to position [166, 0]
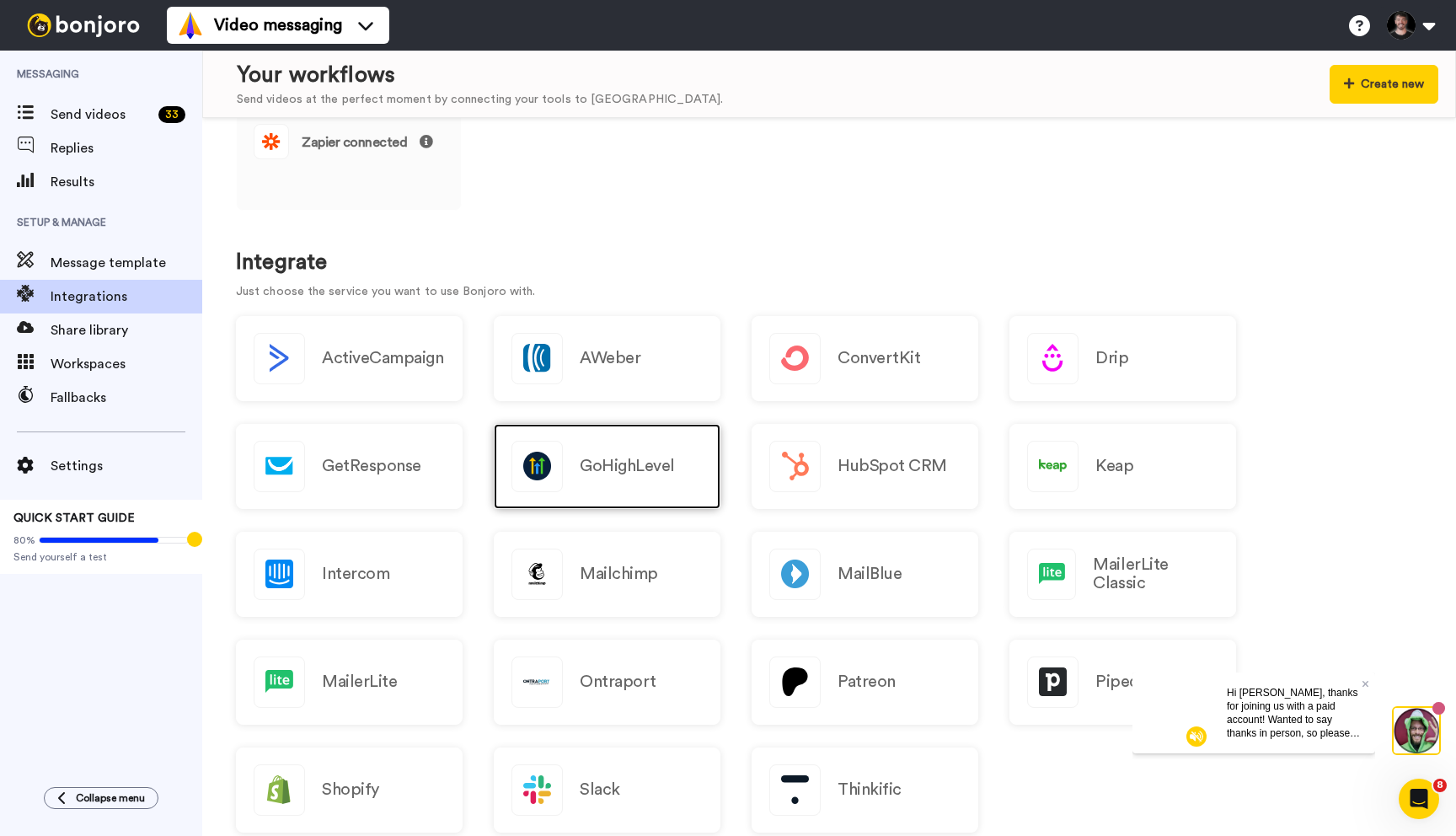
click at [613, 466] on h2 "GoHighLevel" at bounding box center [627, 466] width 95 height 19
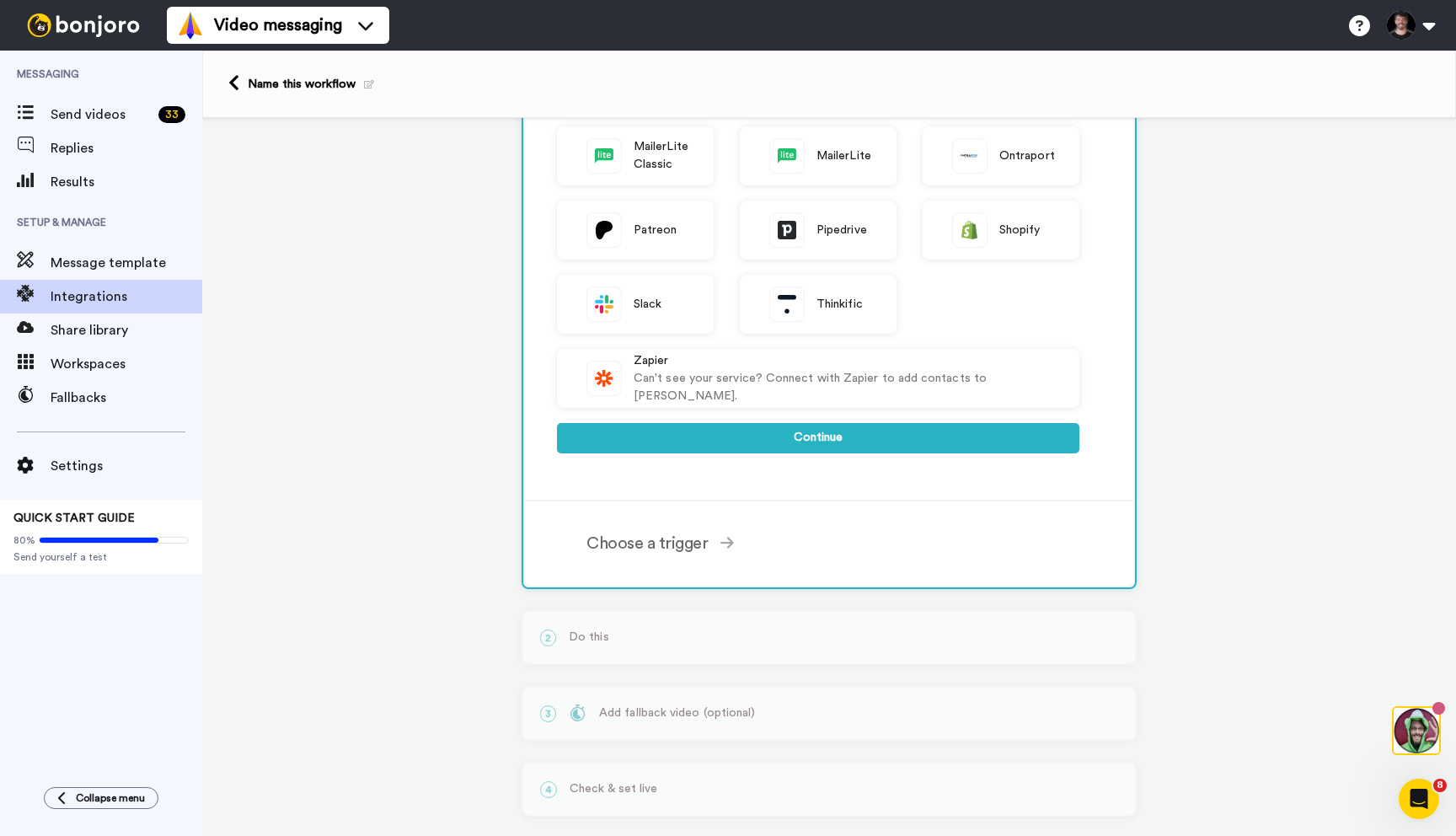
scroll to position [462, 0]
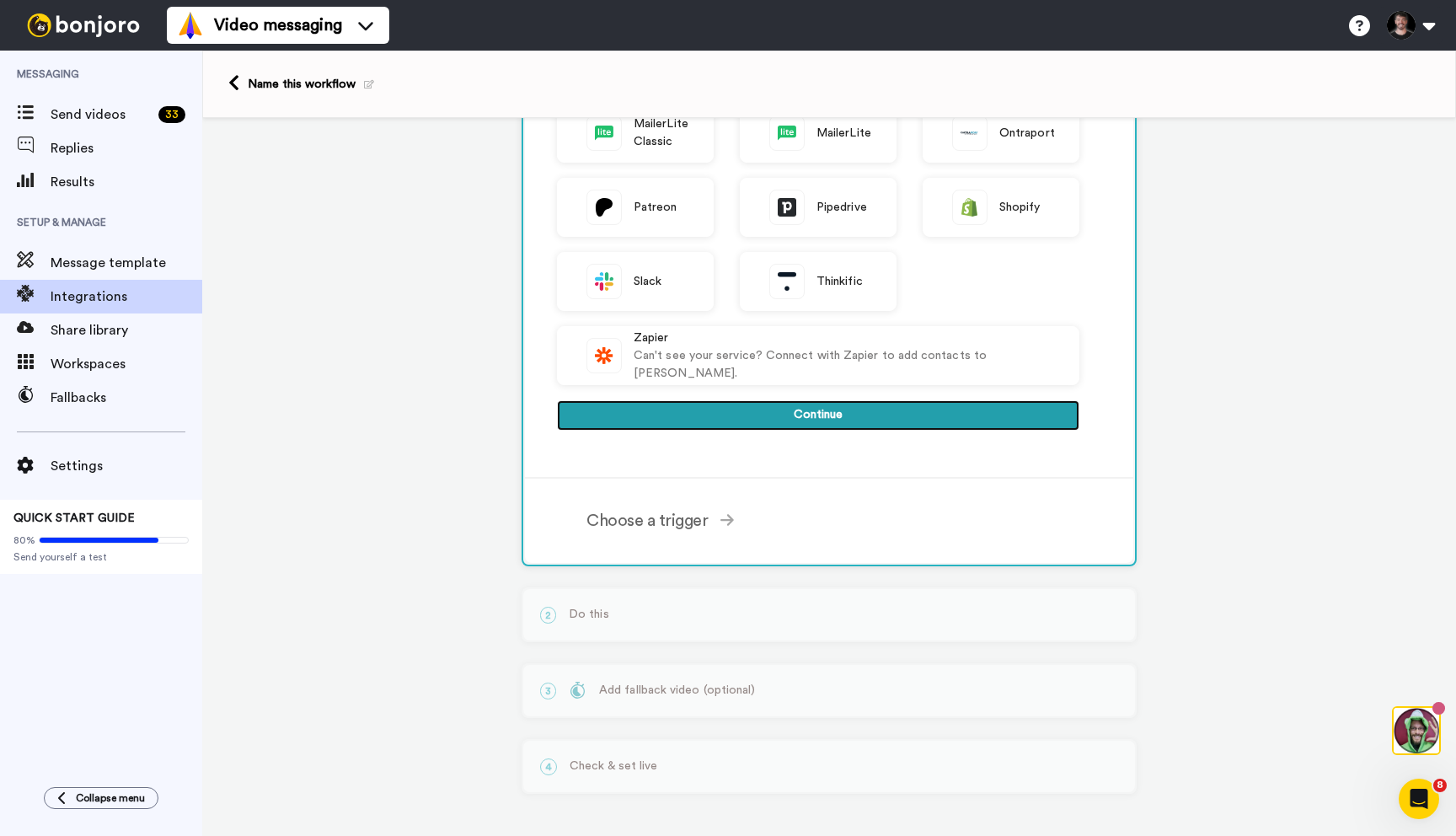
click at [795, 418] on button "Continue" at bounding box center [818, 415] width 523 height 30
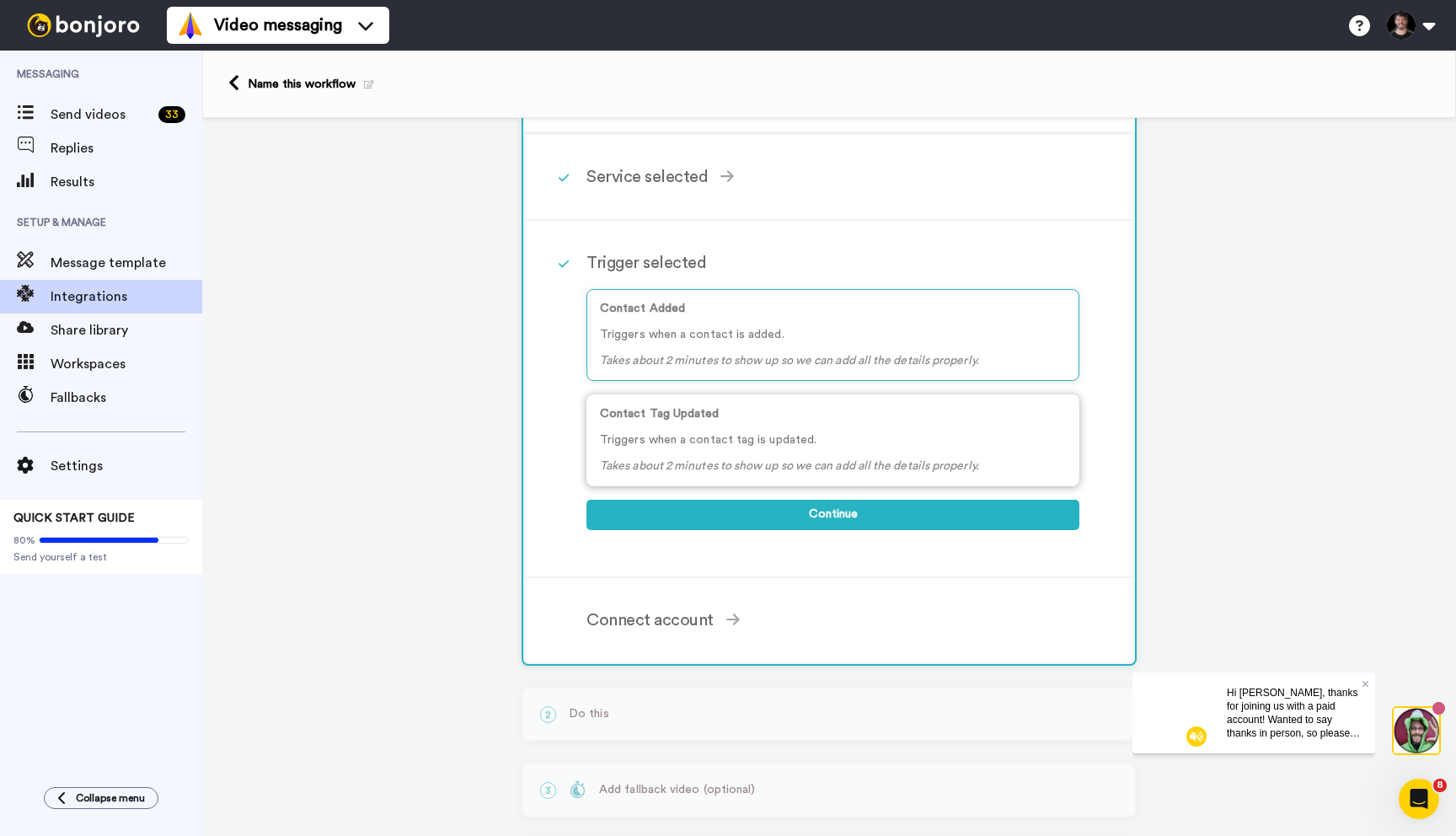
scroll to position [26, 0]
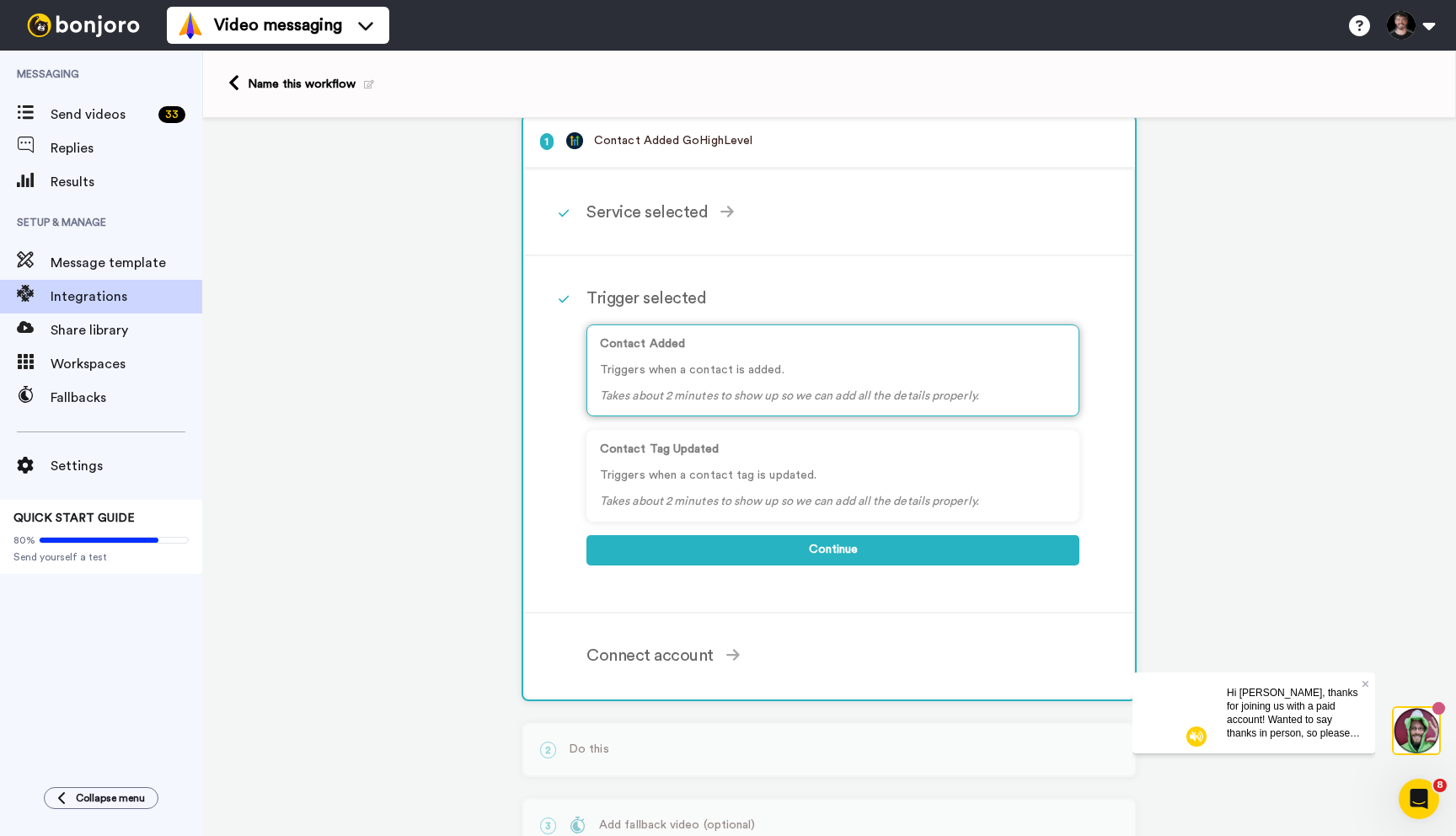
click at [722, 360] on div "Contact Added Triggers when a contact is added. Takes about 2 minutes to show u…" at bounding box center [833, 370] width 493 height 92
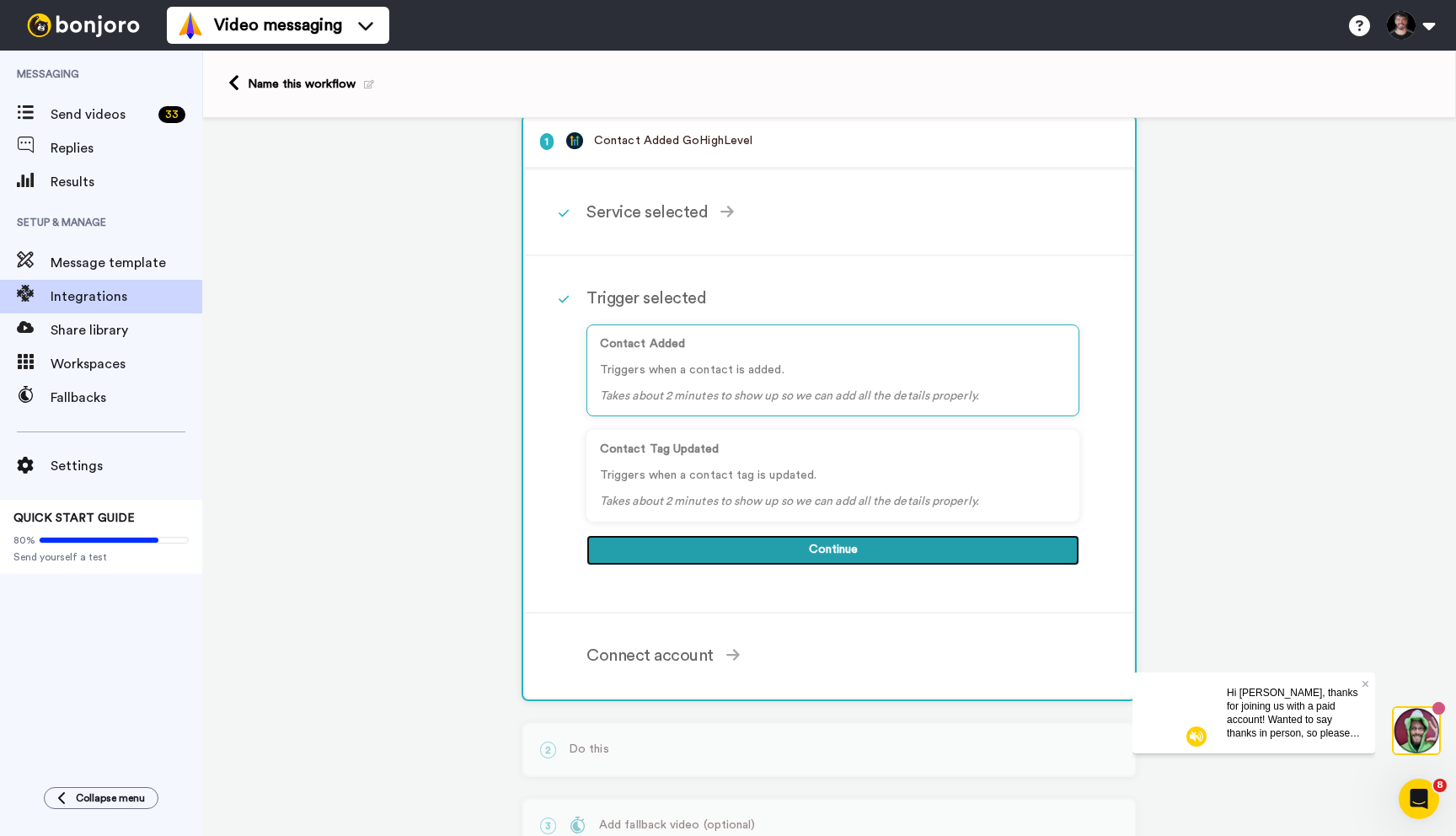
click at [791, 550] on button "Continue" at bounding box center [833, 550] width 493 height 30
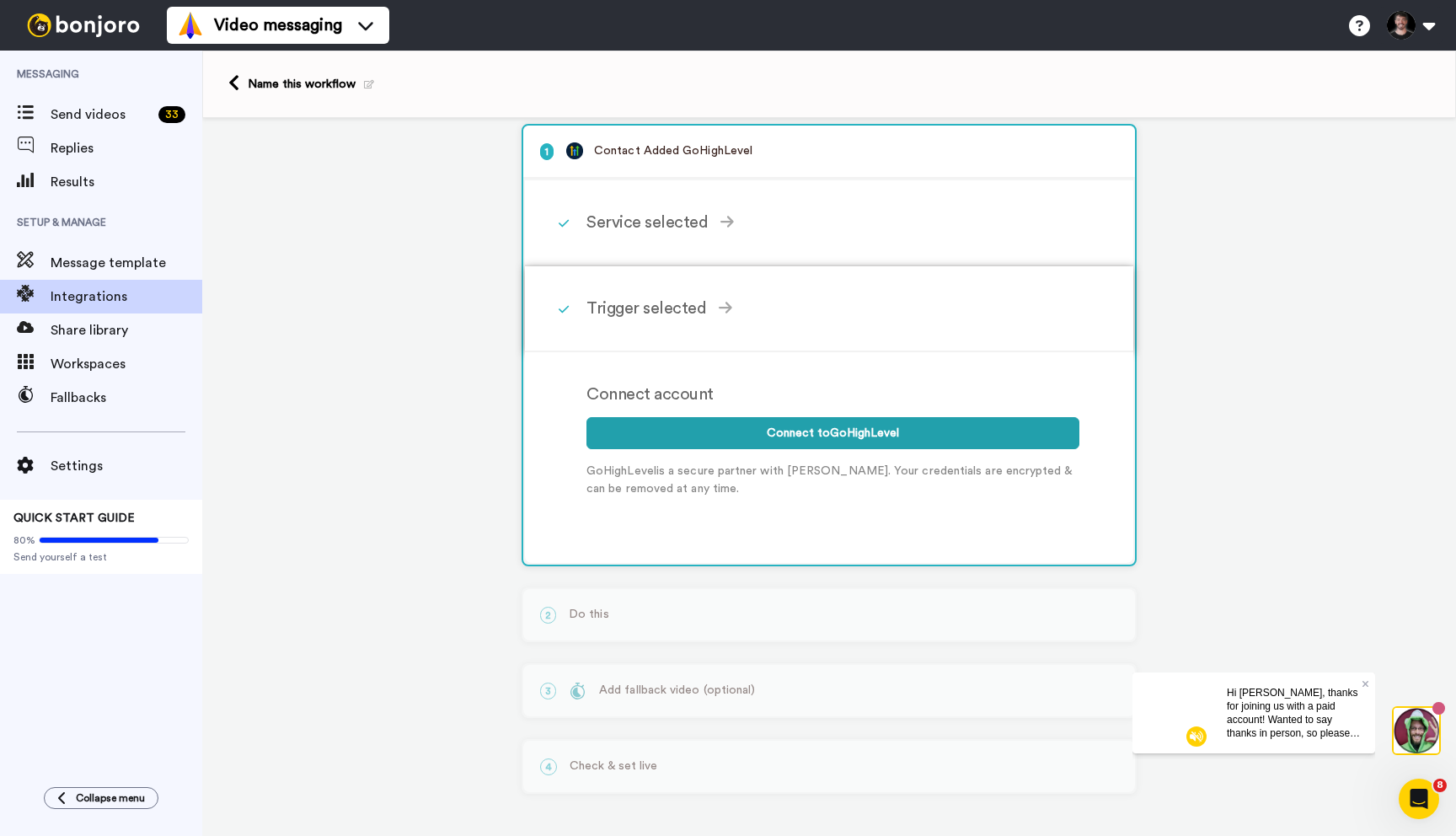
scroll to position [19, 0]
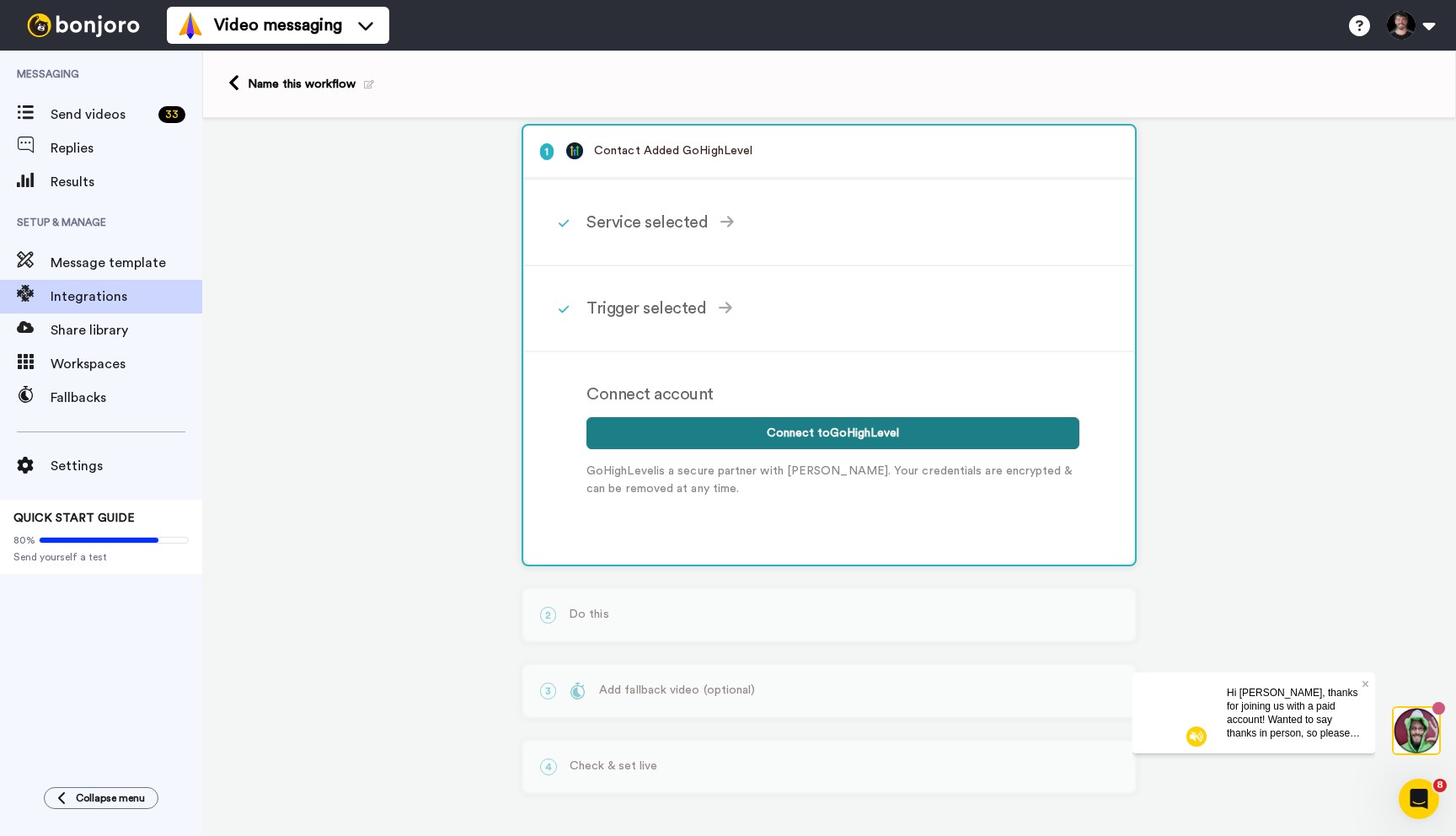
click at [727, 428] on button "Connect to GoHighLevel" at bounding box center [833, 433] width 493 height 32
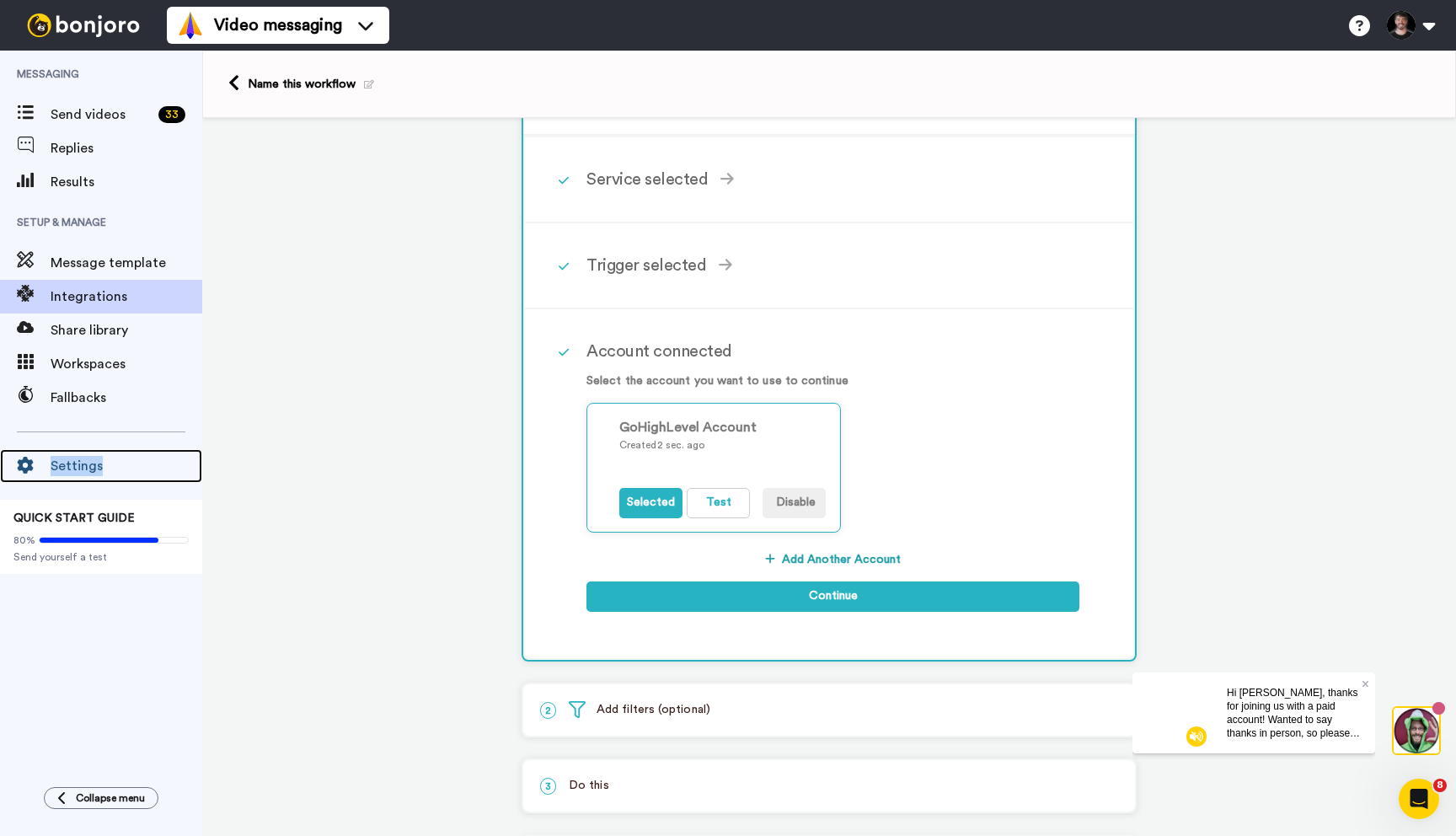
scroll to position [63, 0]
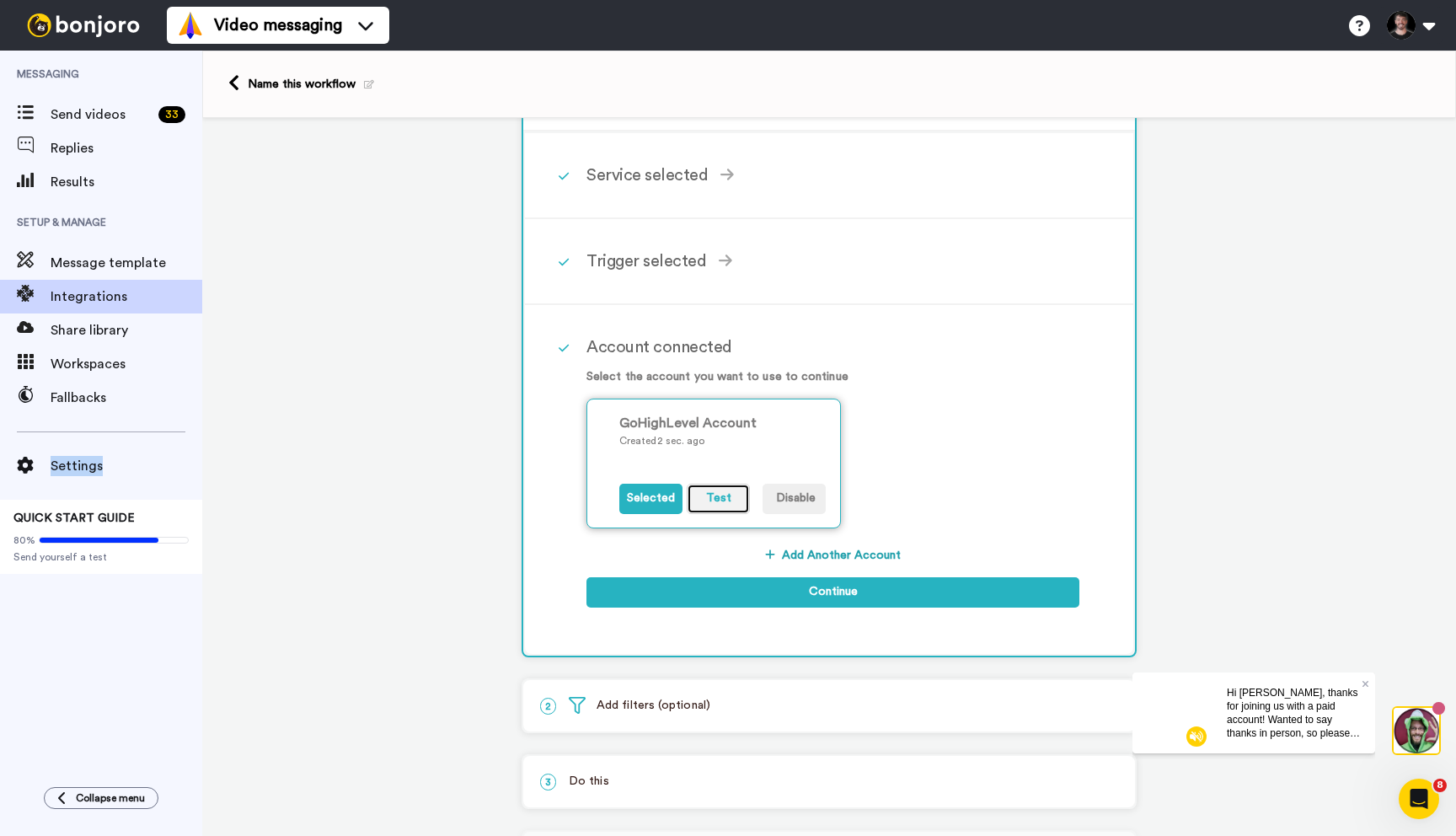
click at [722, 494] on button "Test" at bounding box center [718, 499] width 64 height 30
click at [649, 503] on button "Selected" at bounding box center [651, 499] width 64 height 30
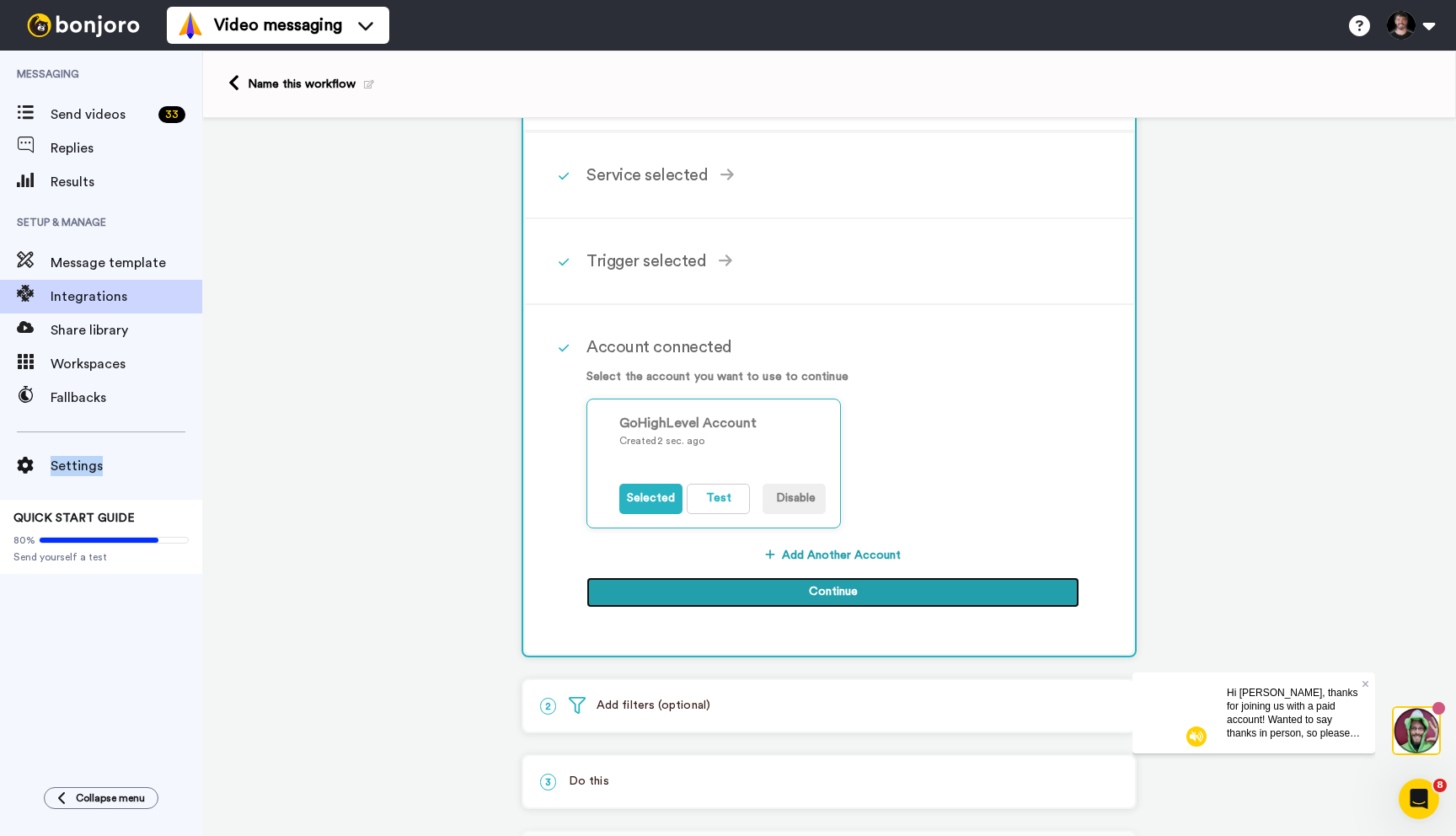
click at [766, 591] on button "Continue" at bounding box center [833, 592] width 493 height 30
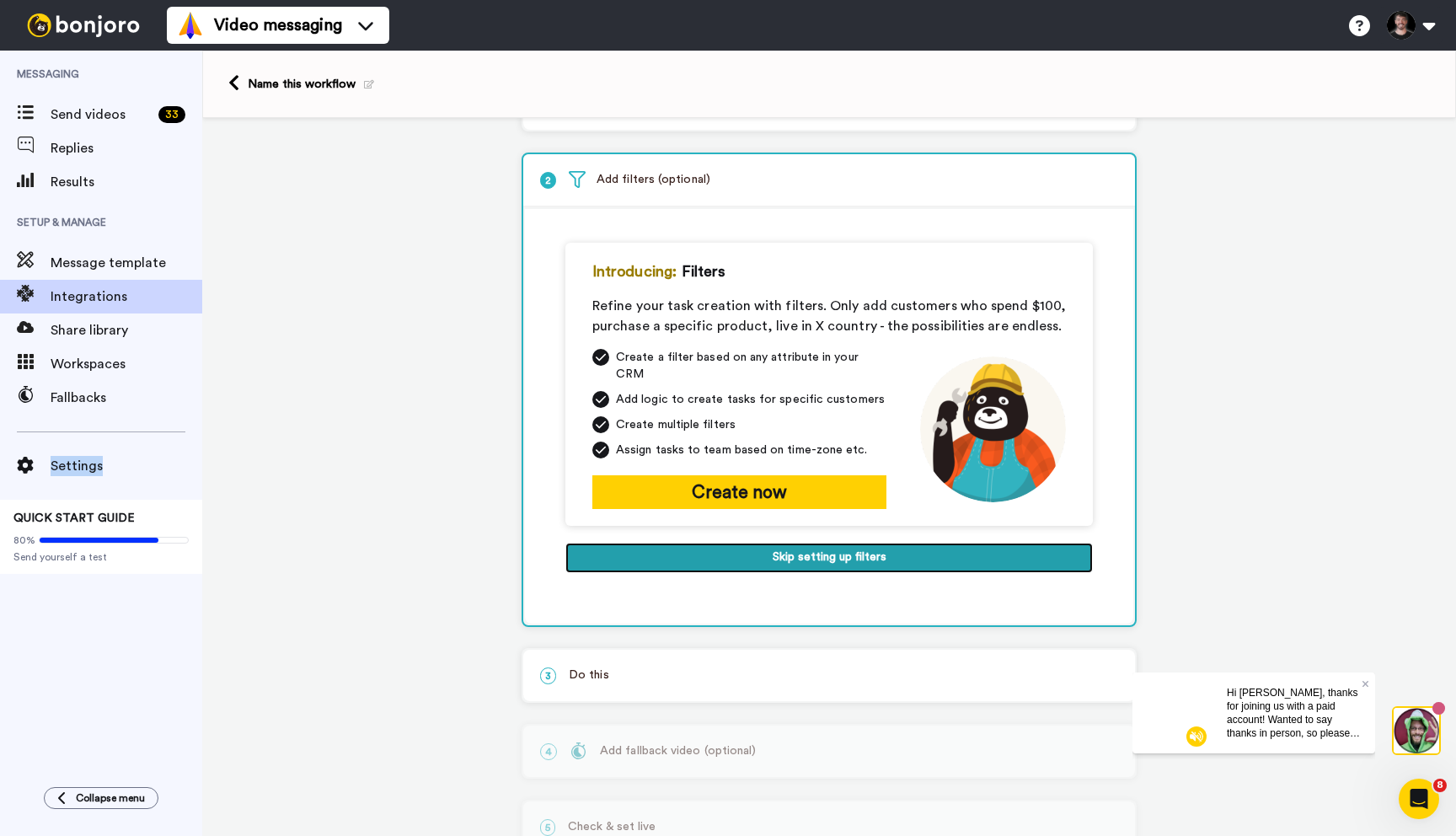
click at [795, 552] on button "Skip setting up filters" at bounding box center [829, 558] width 527 height 30
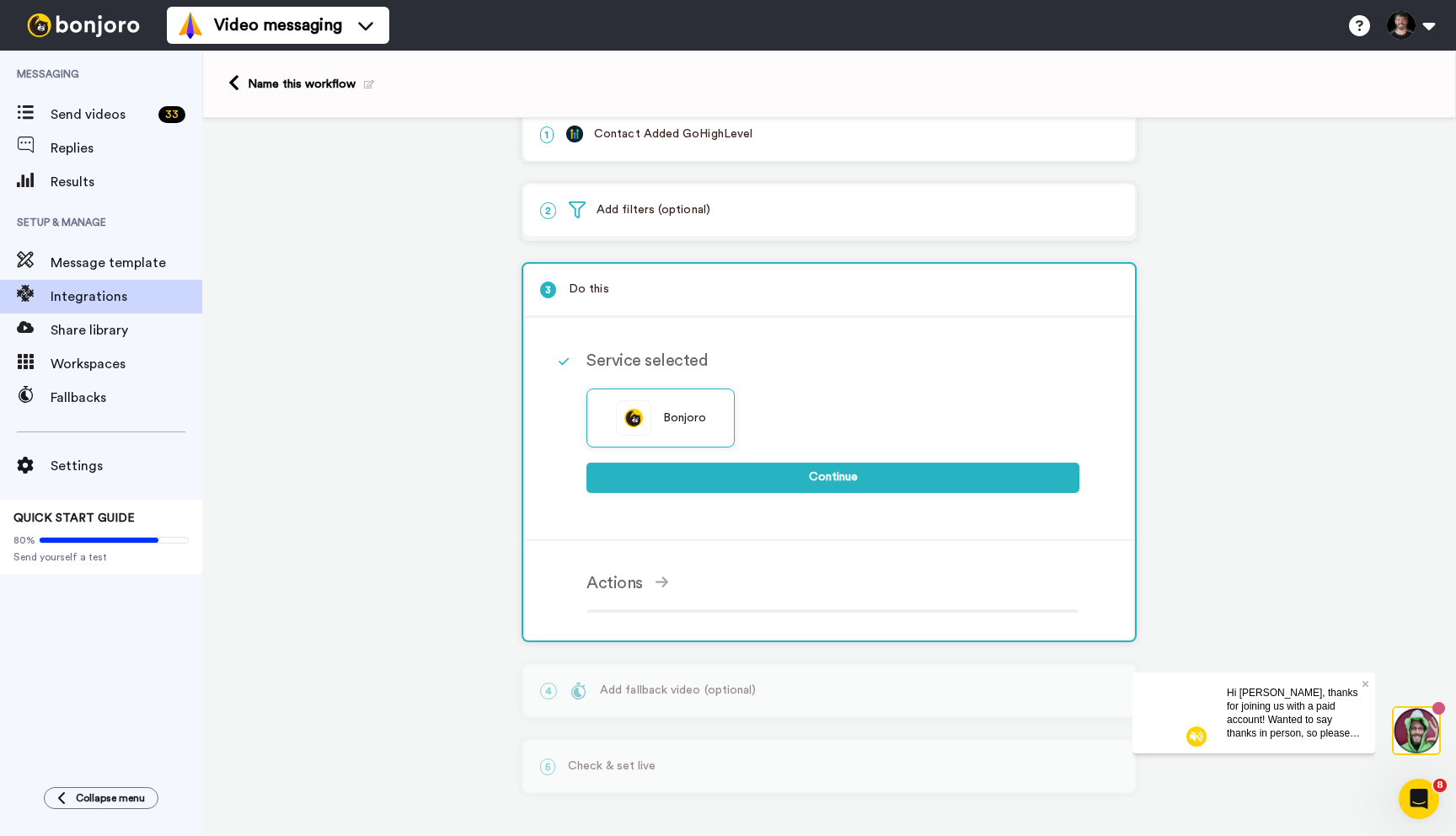
scroll to position [19, 0]
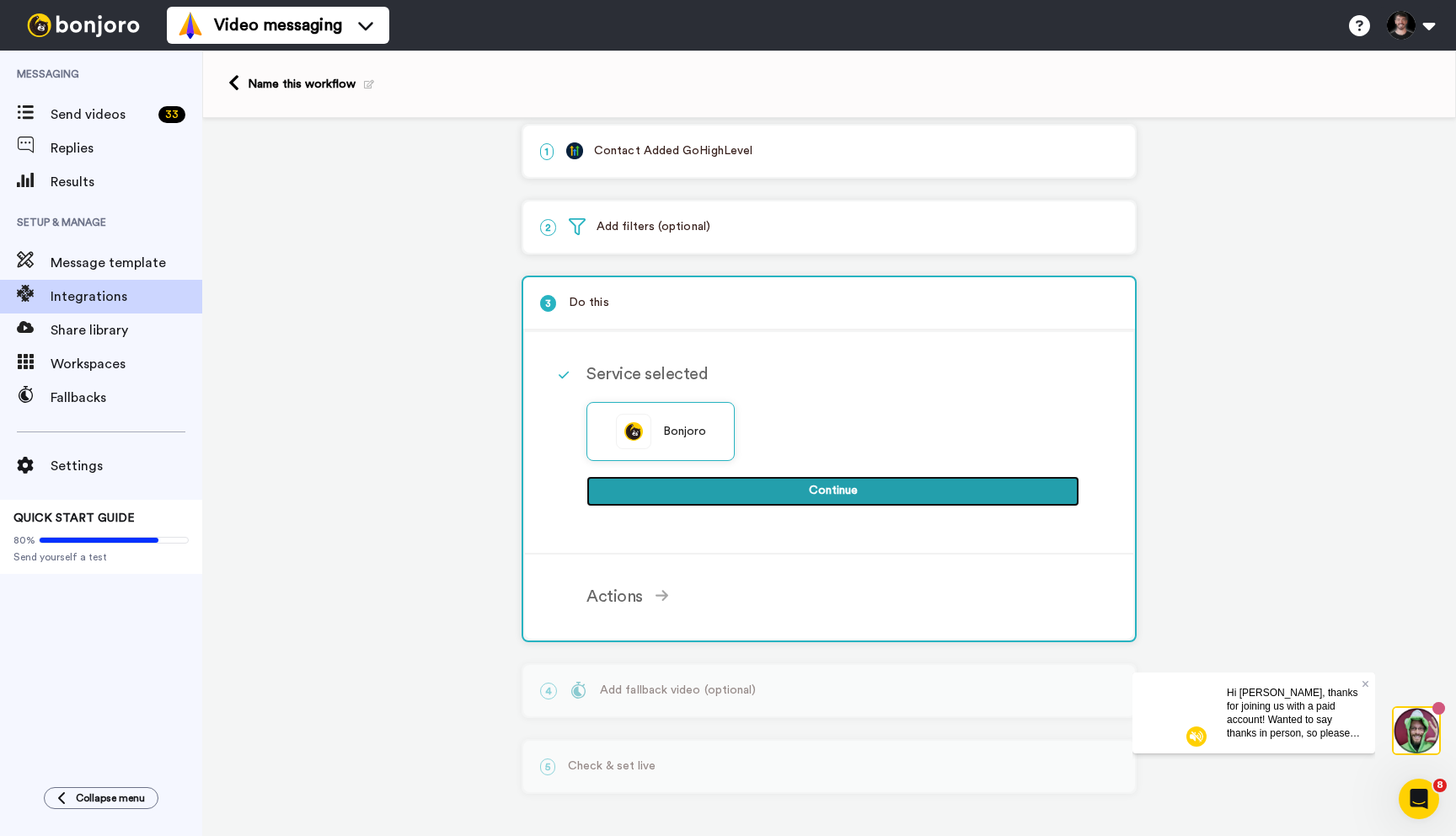
click at [792, 486] on button "Continue" at bounding box center [833, 491] width 493 height 30
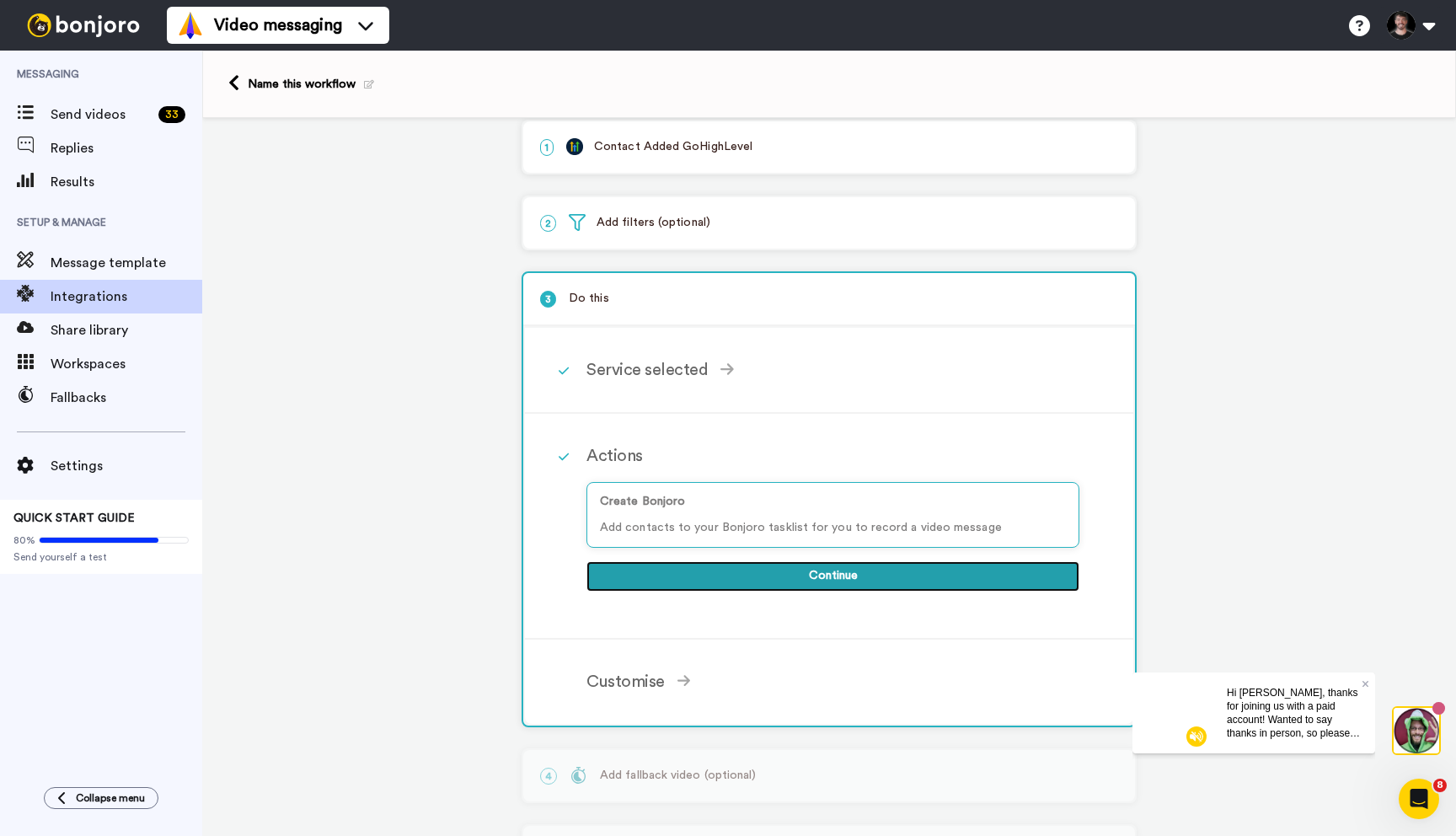
click at [781, 572] on button "Continue" at bounding box center [833, 577] width 493 height 30
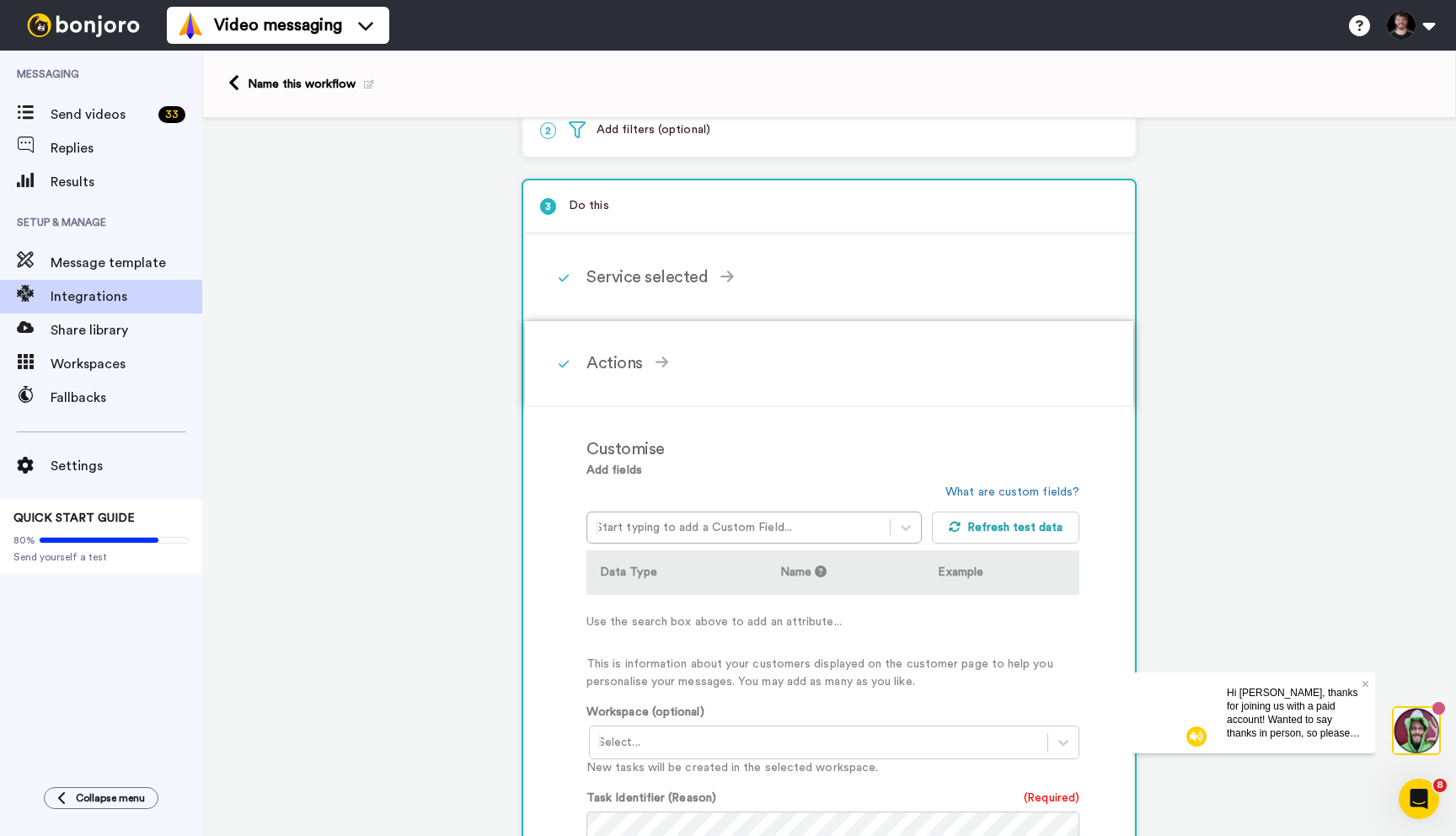
scroll to position [123, 0]
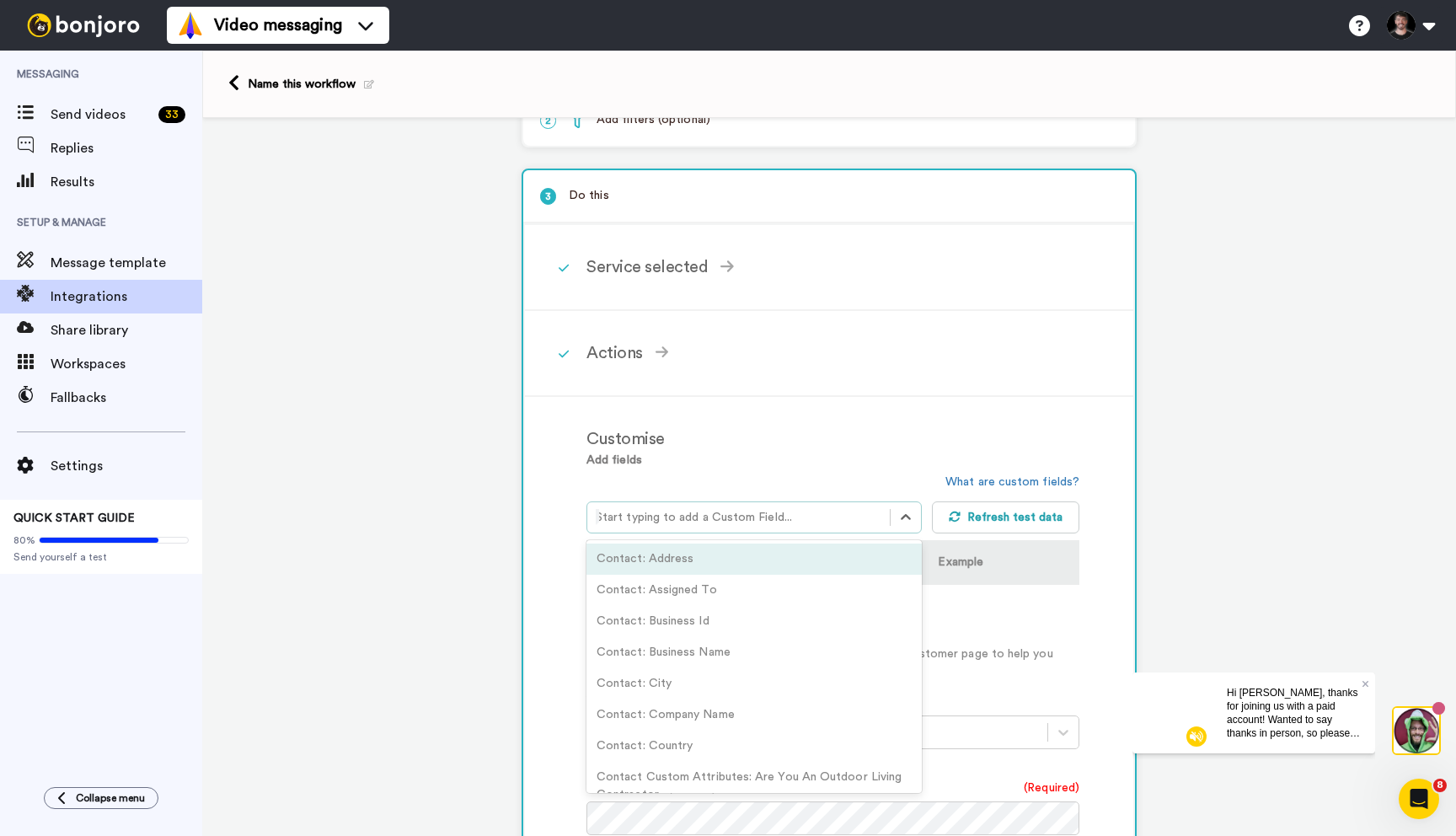
click at [795, 519] on div at bounding box center [738, 517] width 286 height 20
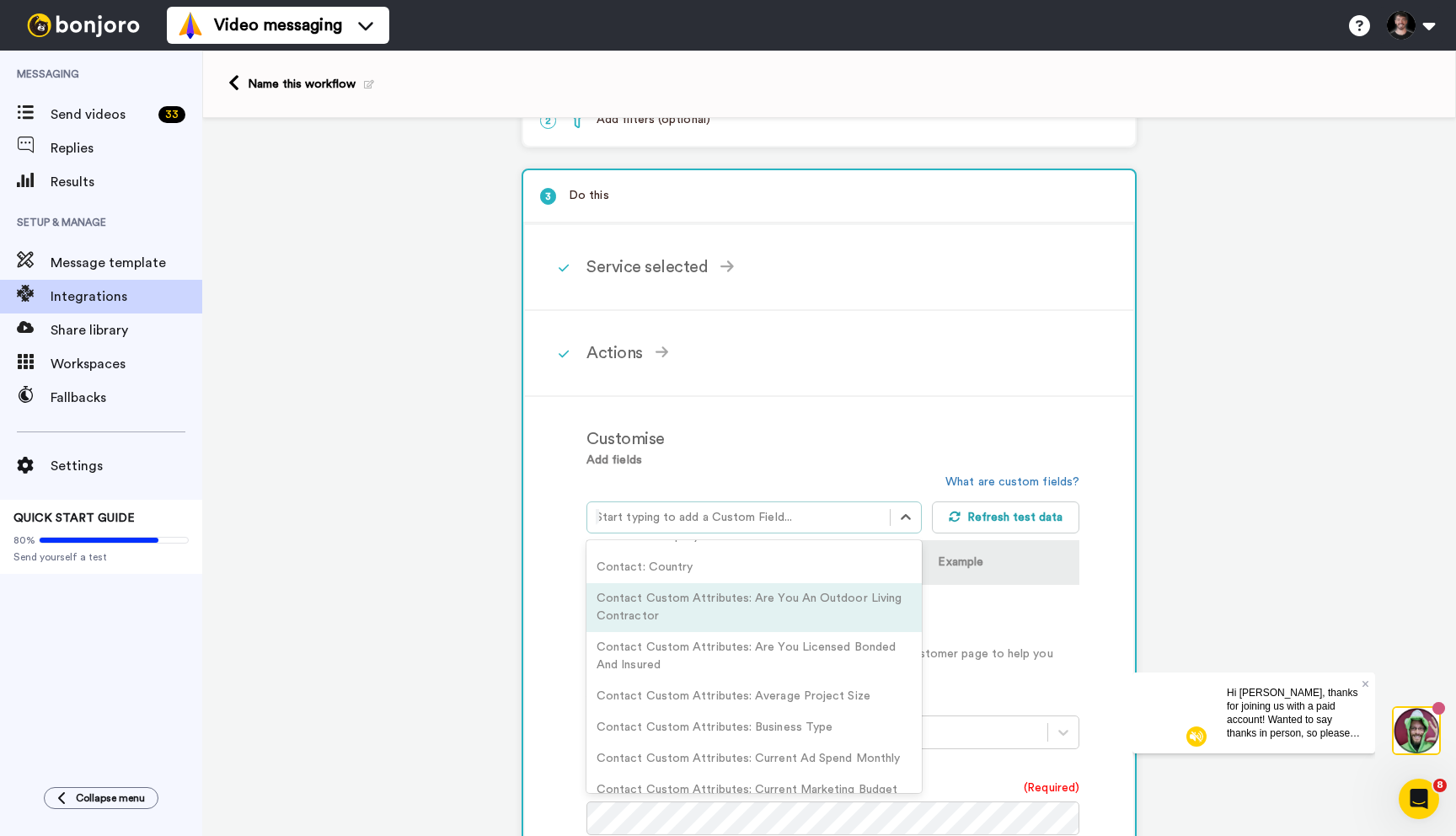
scroll to position [197, 0]
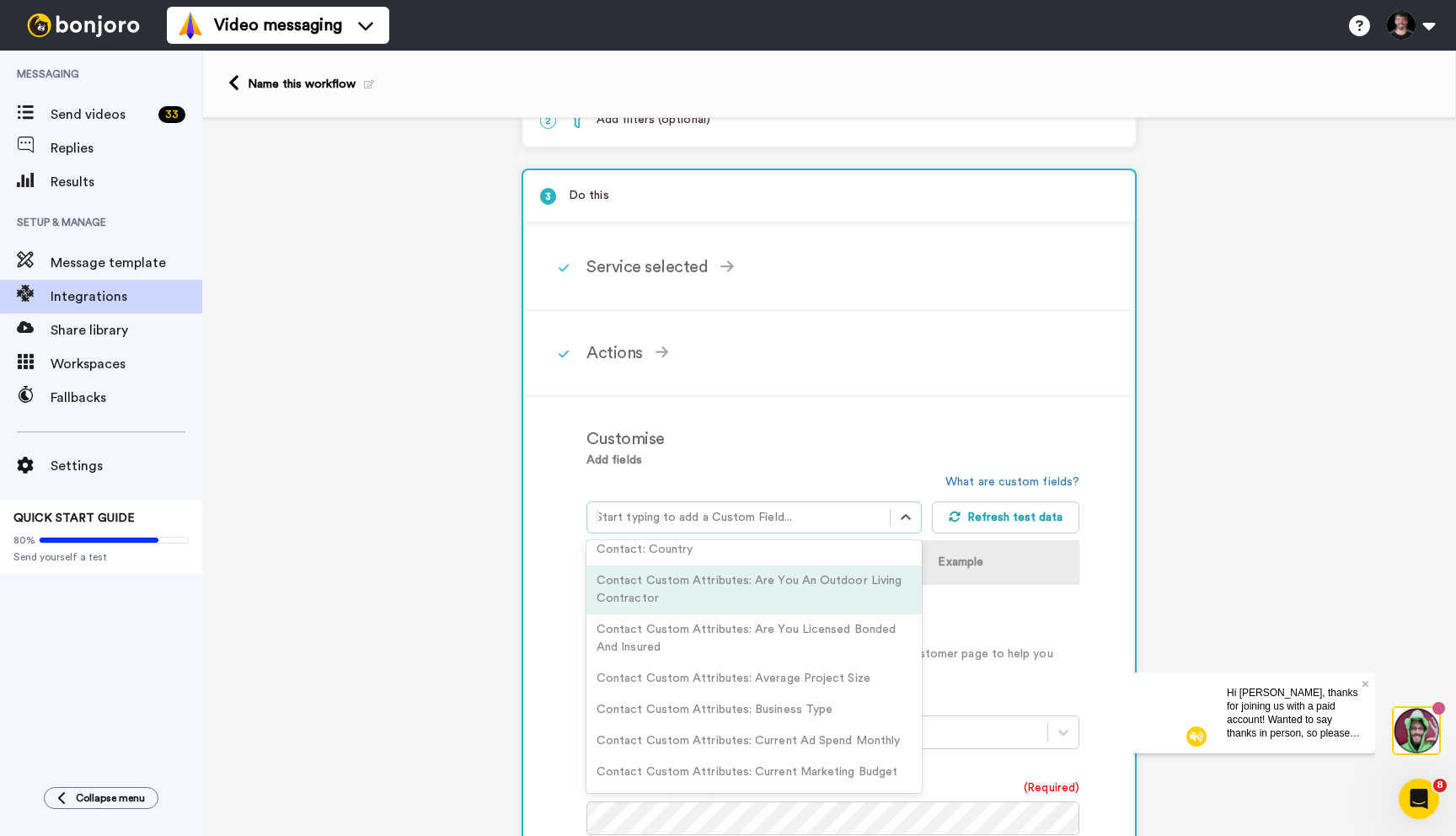
click at [718, 606] on div "Contact Custom Attributes: Are You An Outdoor Living Contractor" at bounding box center [754, 589] width 335 height 48
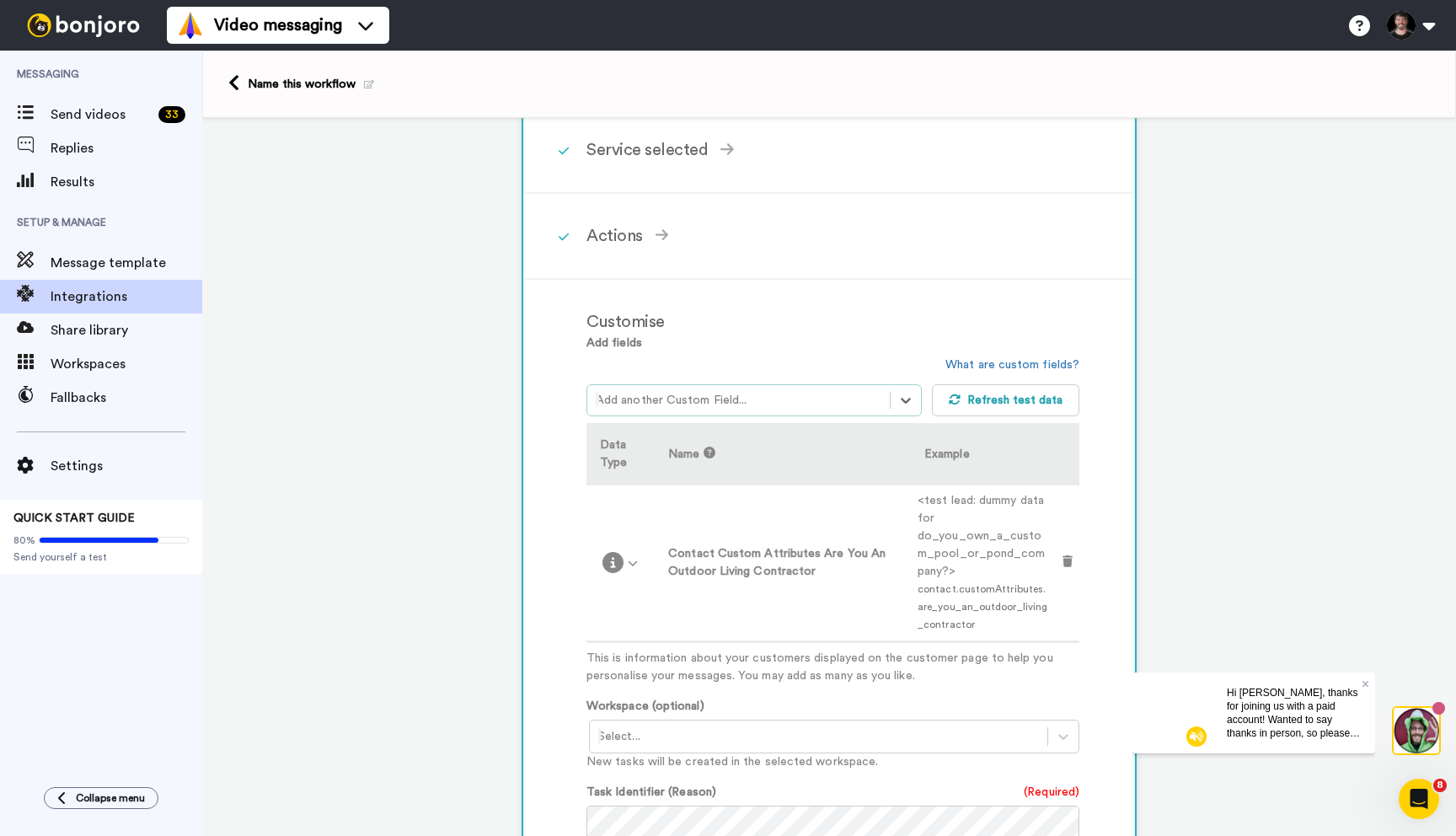
scroll to position [218, 0]
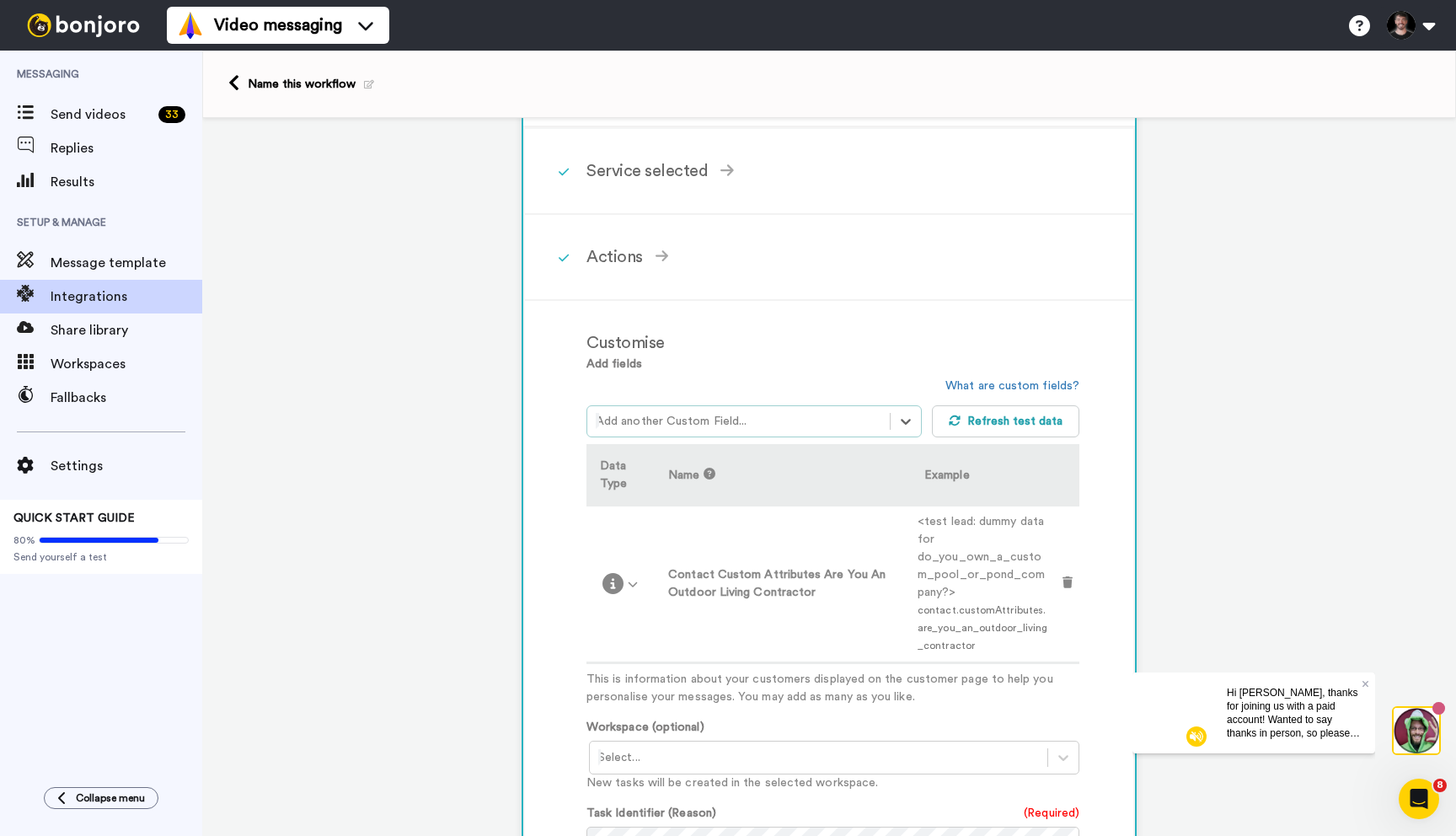
click at [739, 424] on div at bounding box center [738, 421] width 286 height 20
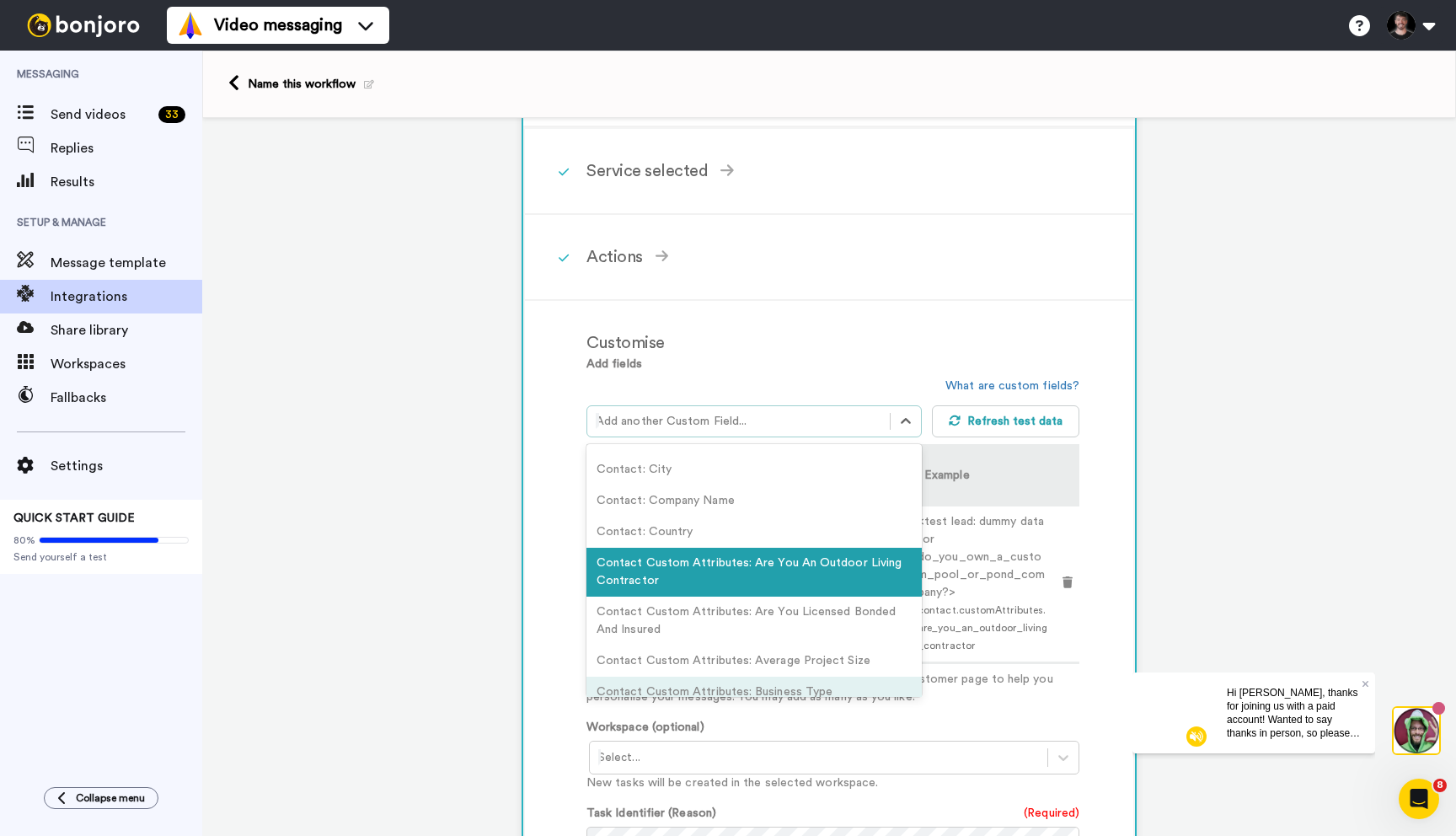
scroll to position [103, 0]
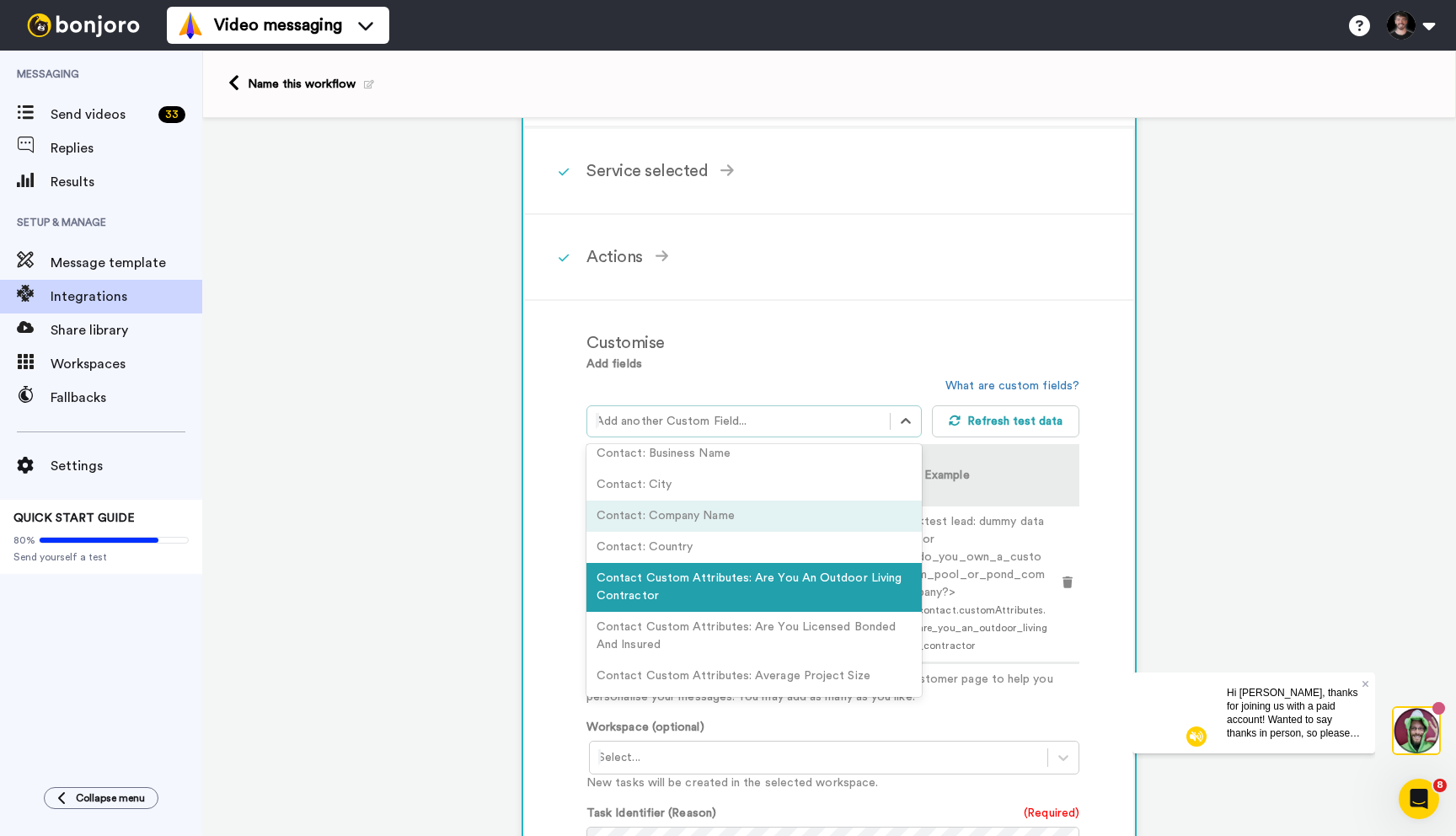
click at [718, 517] on div "Contact: Company Name" at bounding box center [754, 516] width 335 height 31
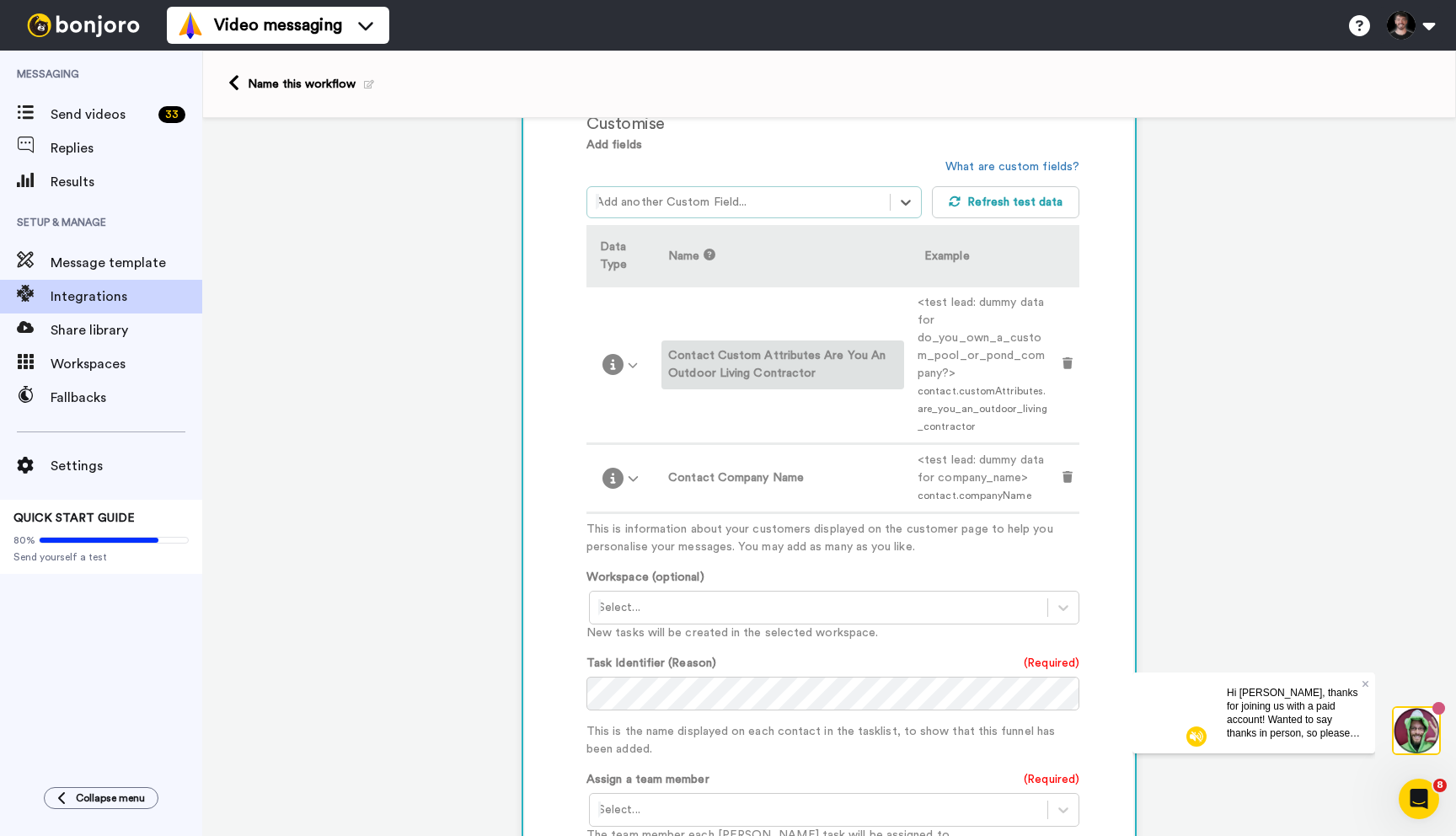
scroll to position [439, 0]
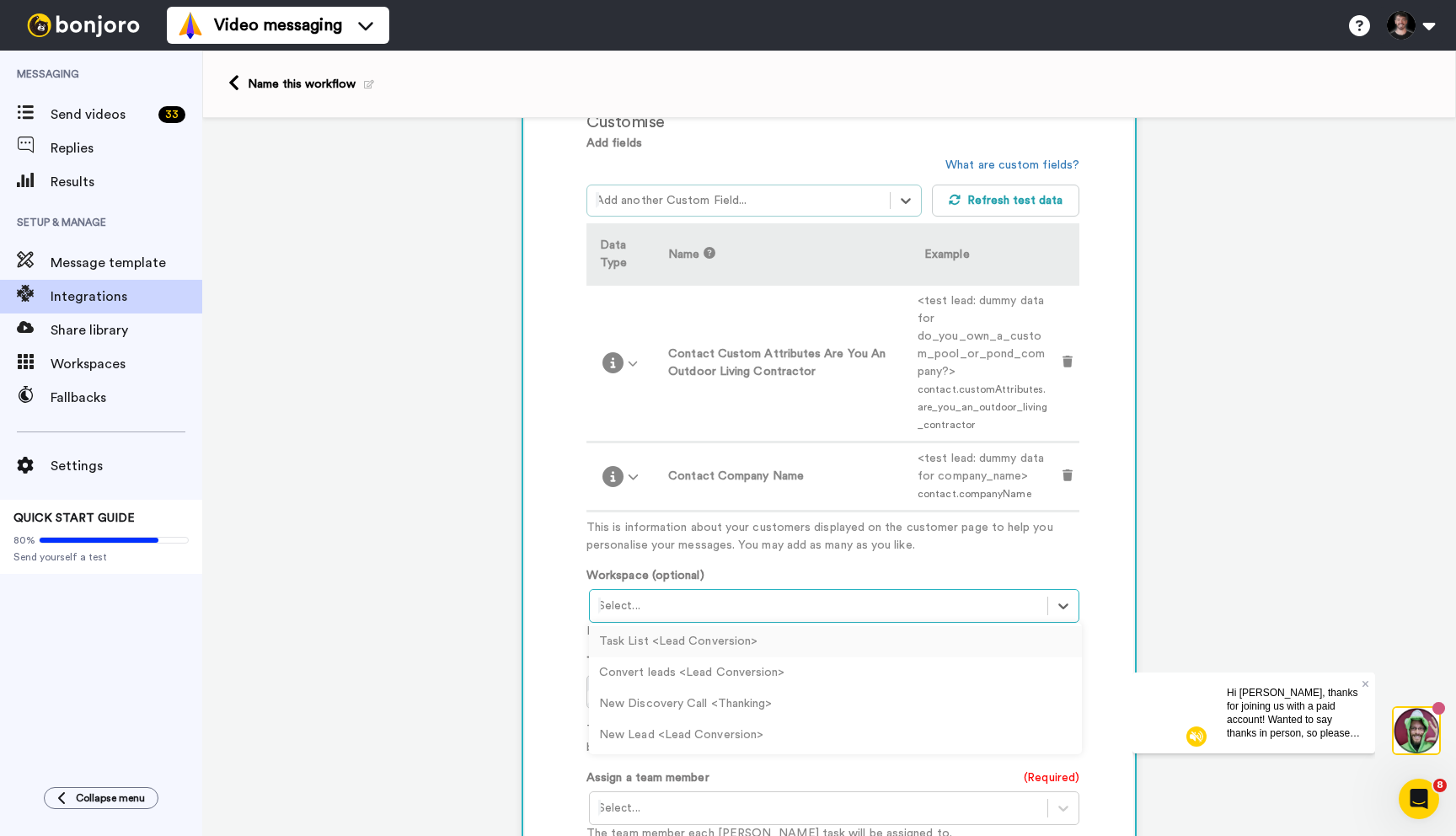
click at [714, 606] on div at bounding box center [819, 605] width 441 height 20
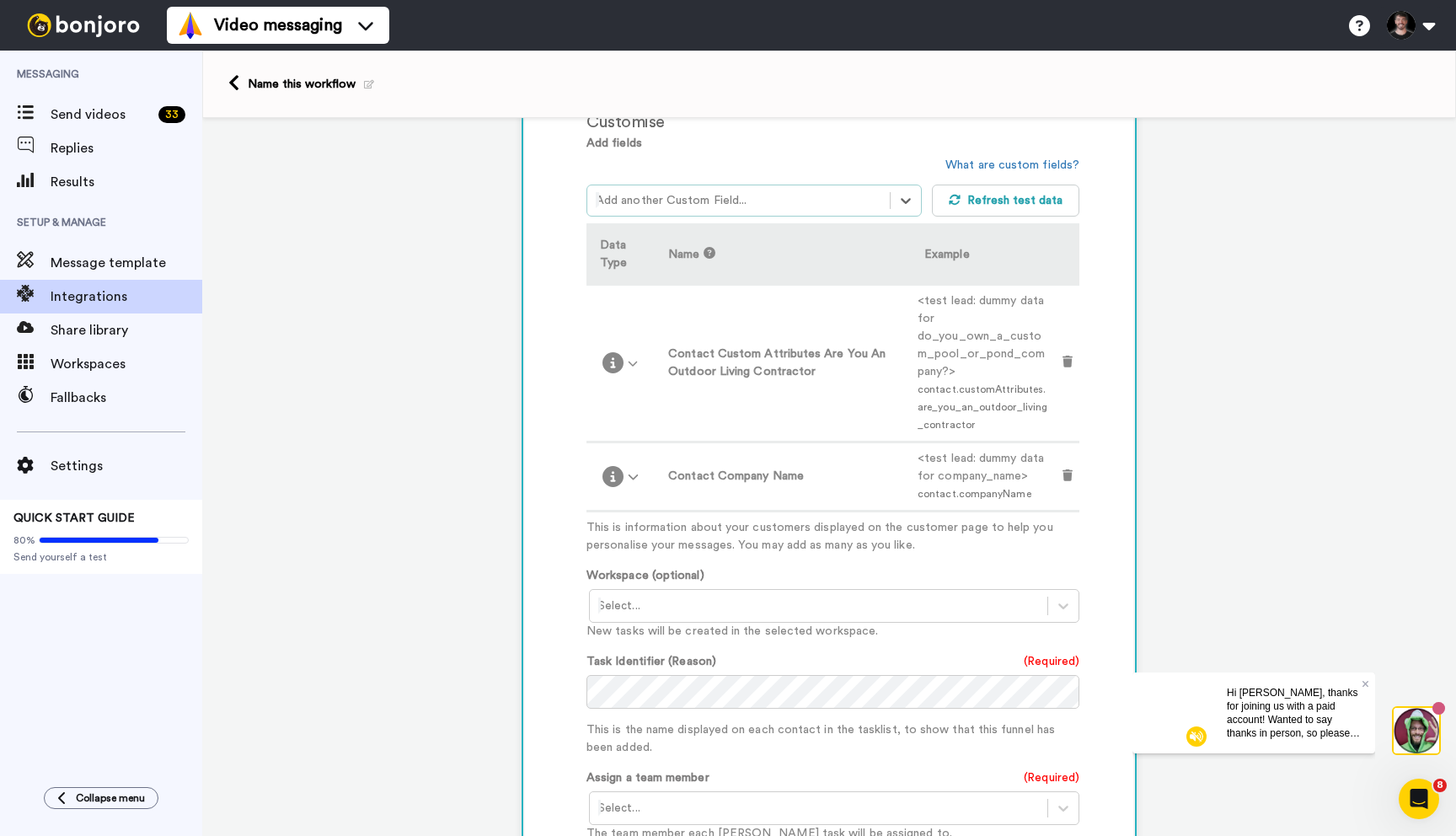
click at [730, 560] on div "Add fields option Contact: Company Name, selected. Select is focused ,type to r…" at bounding box center [833, 561] width 493 height 853
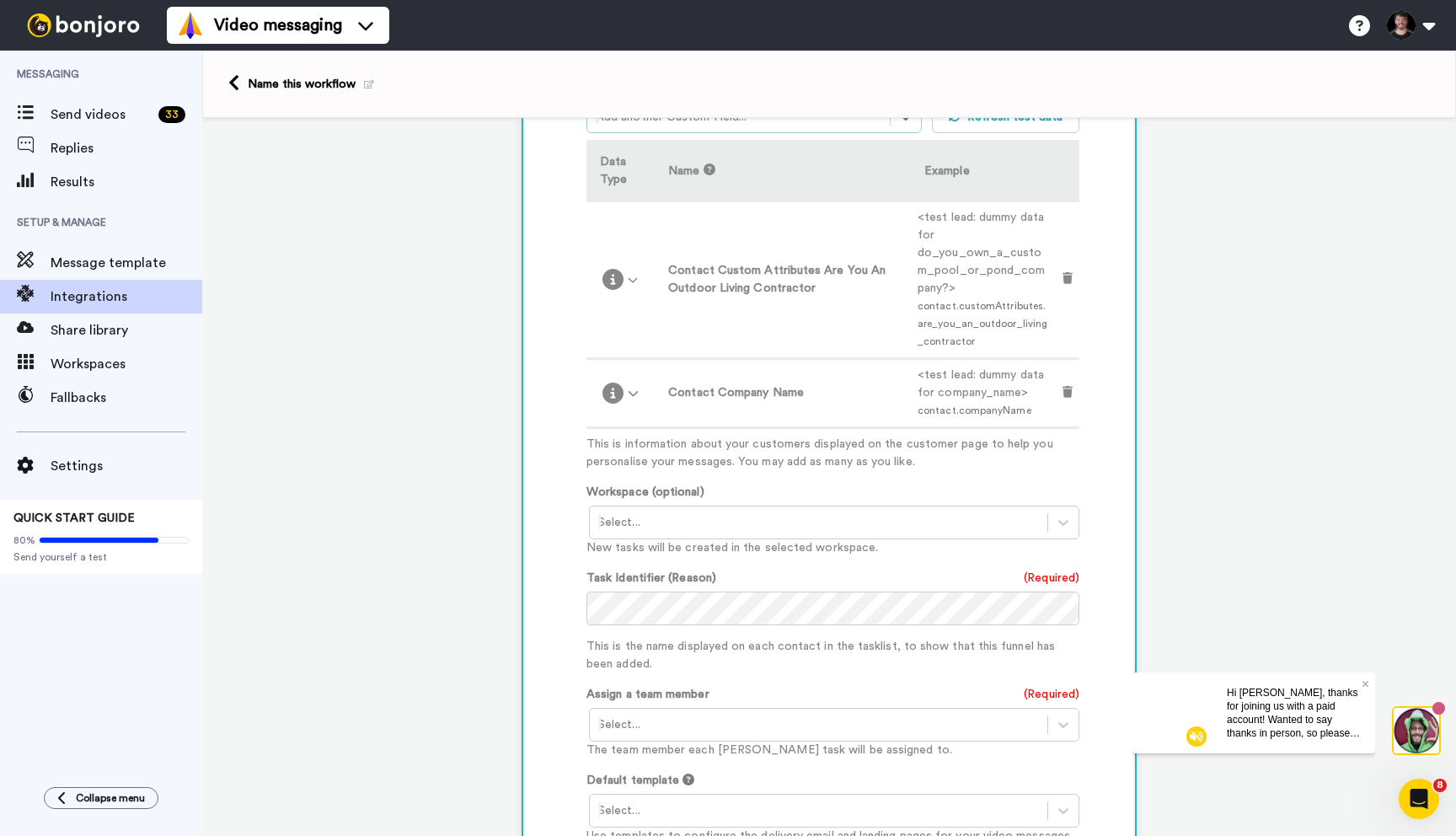
scroll to position [537, 0]
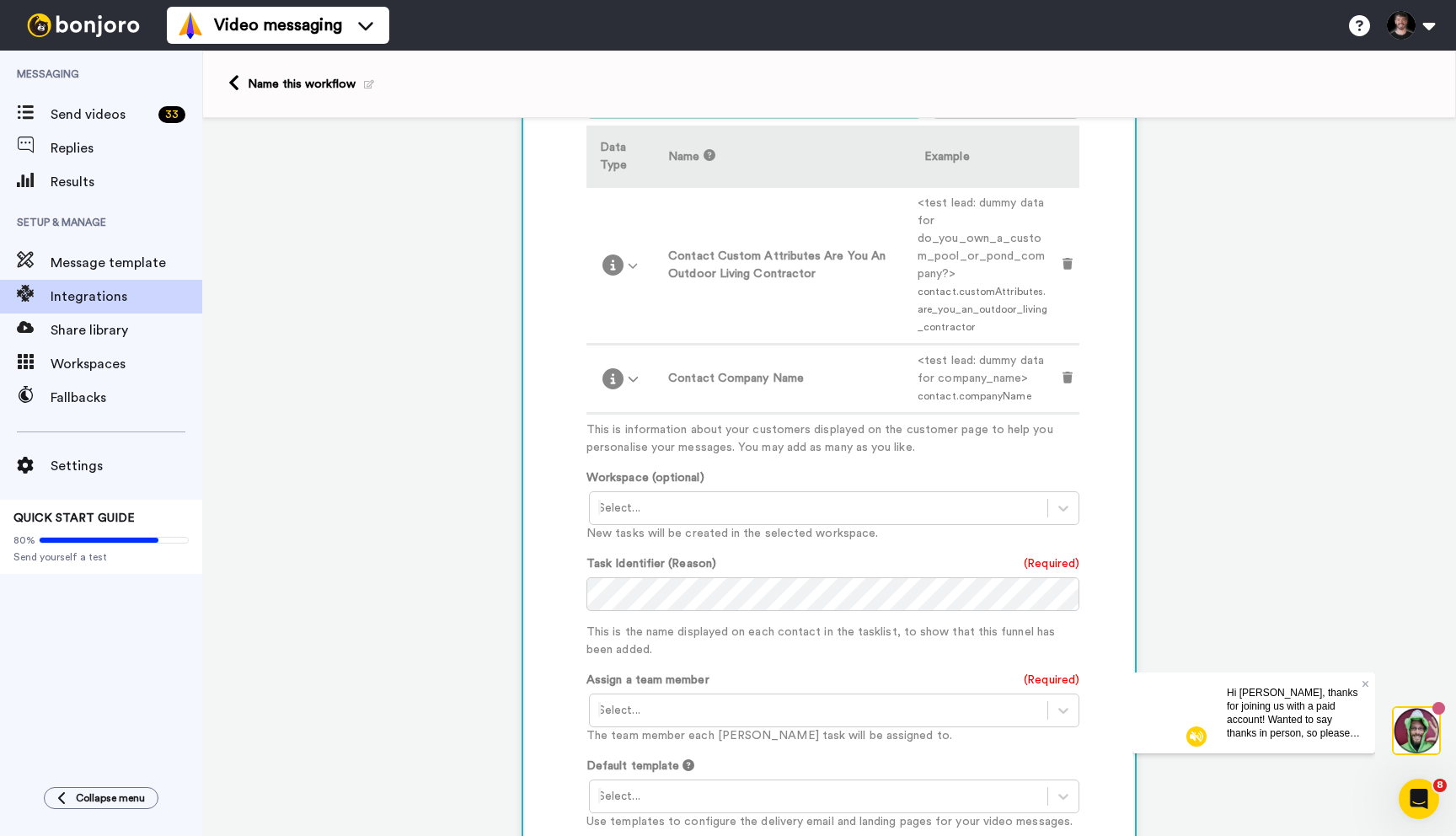
click at [910, 727] on p "The team member each Bonjoro task will be assigned to." at bounding box center [833, 735] width 493 height 18
click at [910, 718] on div at bounding box center [819, 710] width 441 height 20
click at [815, 739] on div "Douglas Laird <douglas@aqualeads.net>" at bounding box center [835, 746] width 493 height 31
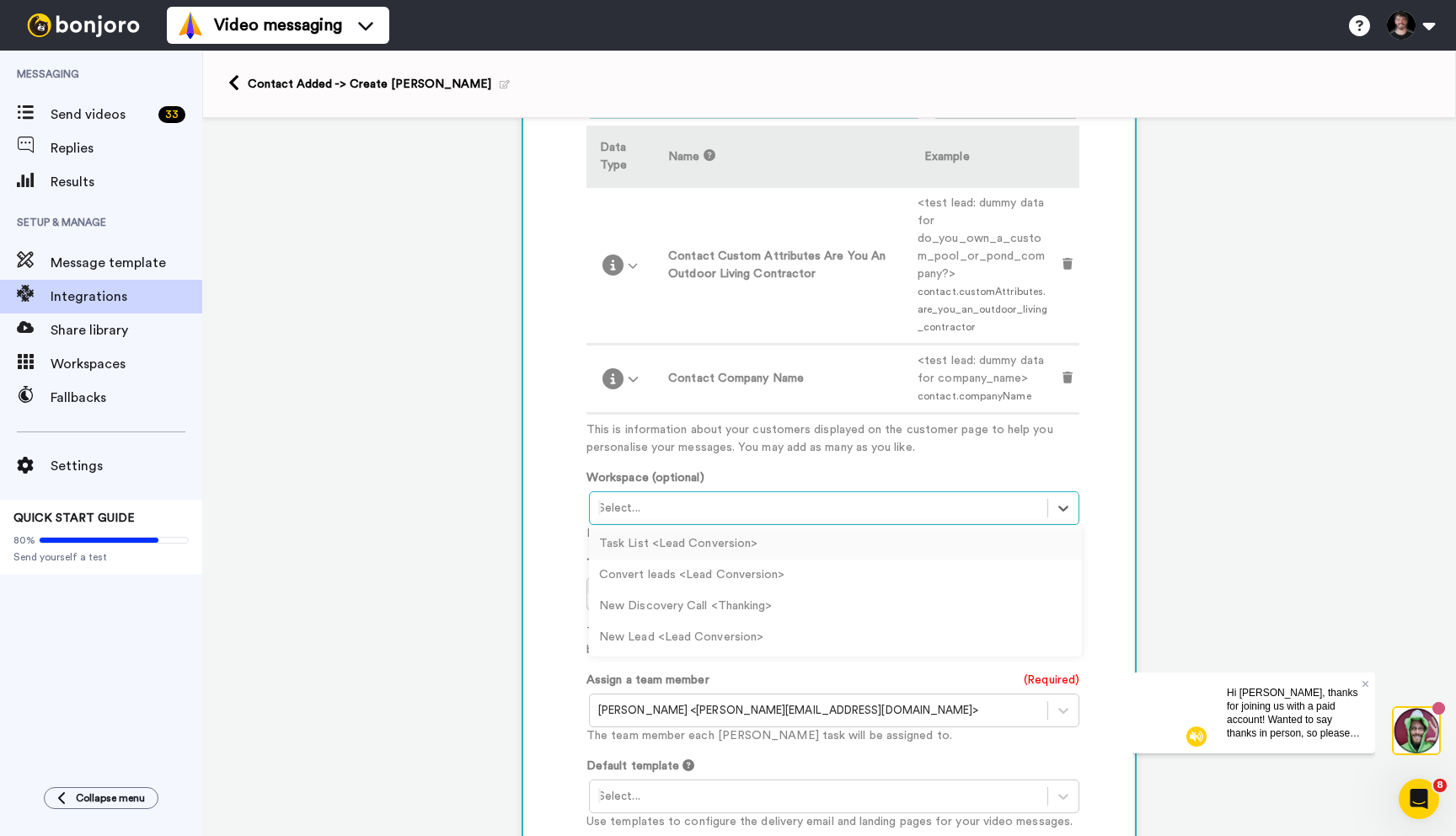
click at [666, 518] on div "Select..." at bounding box center [818, 507] width 457 height 27
click at [654, 638] on div "New Lead <Lead Conversion>" at bounding box center [835, 636] width 493 height 31
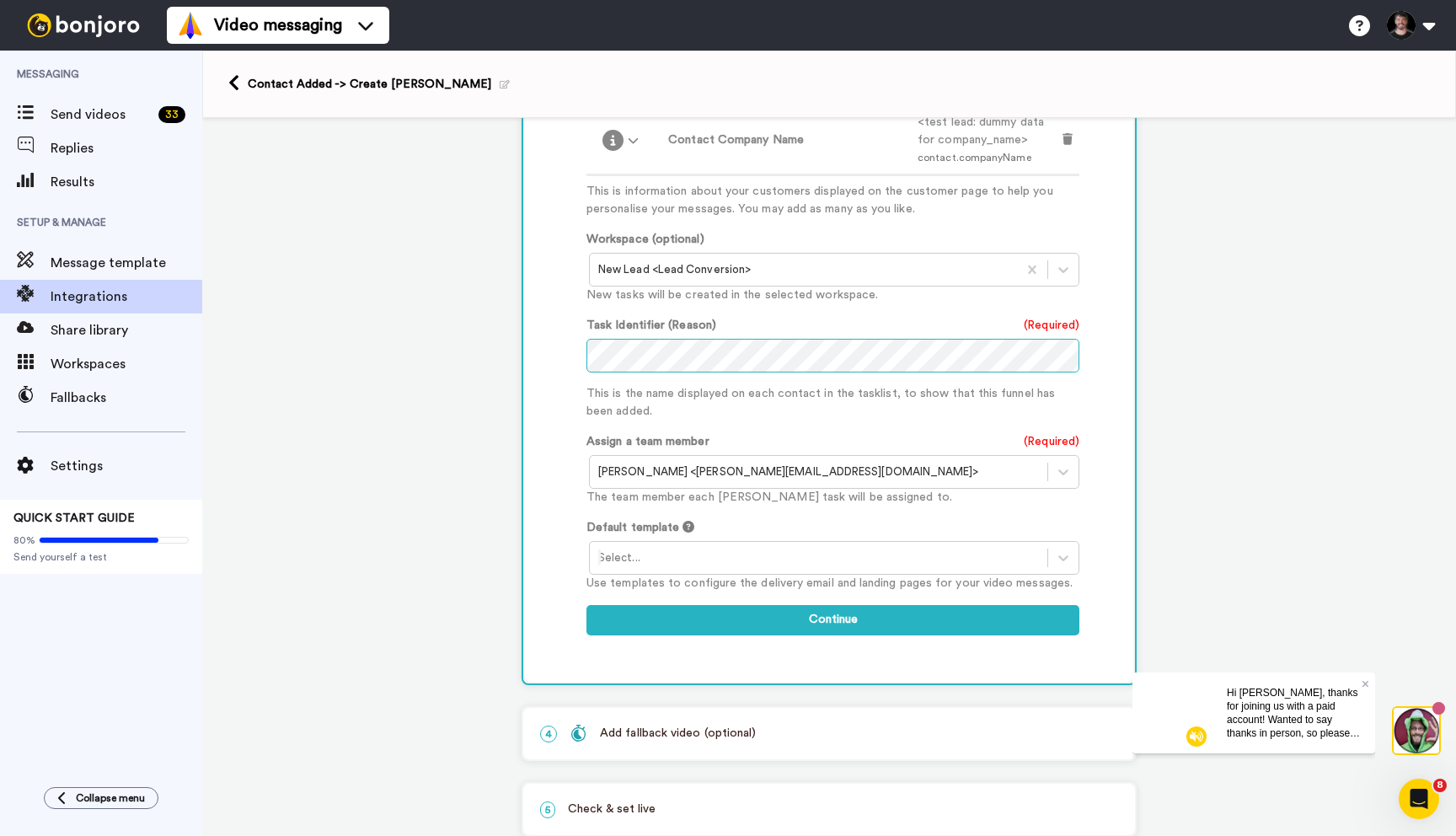
scroll to position [780, 0]
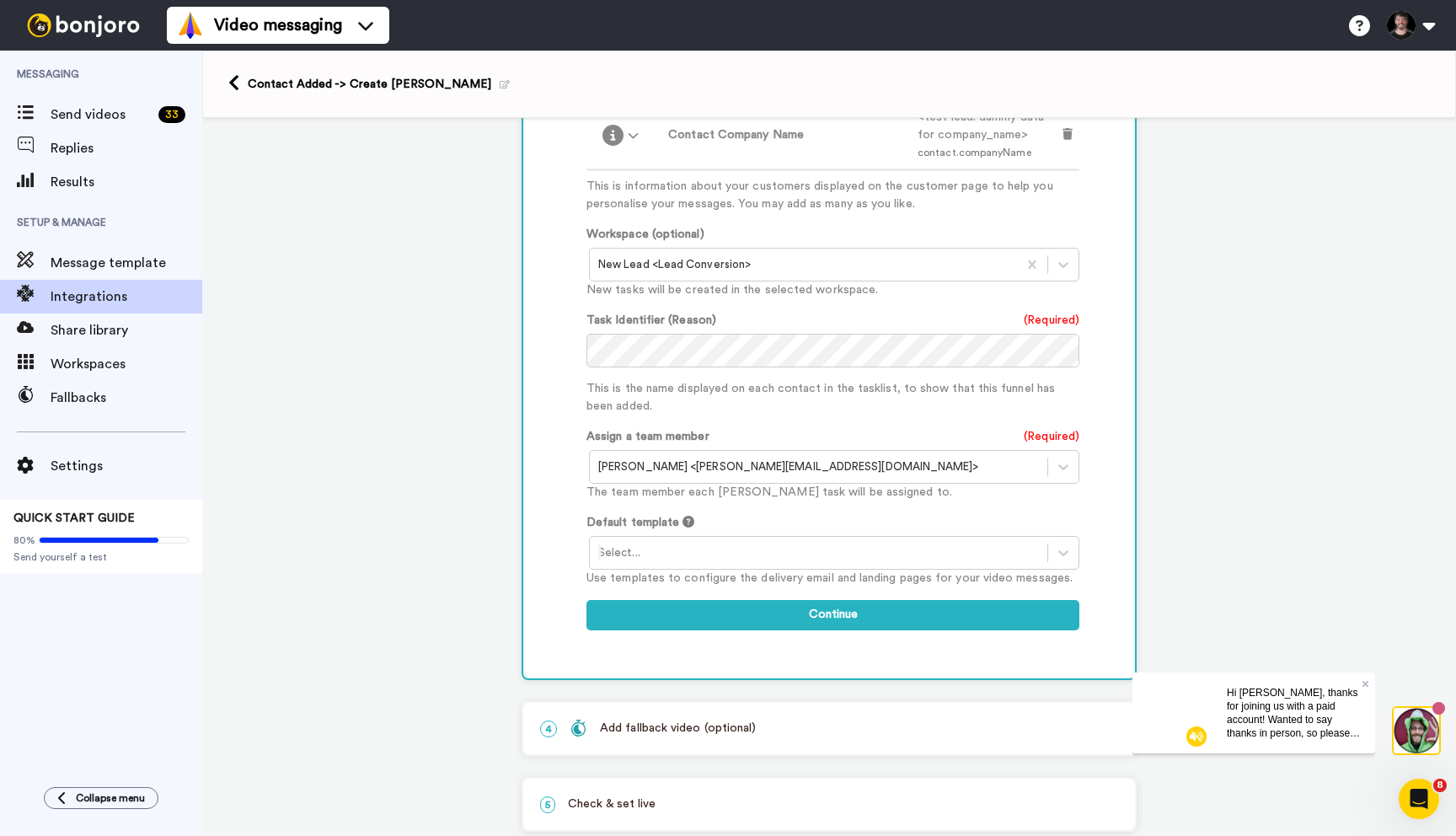
click at [685, 542] on div at bounding box center [819, 552] width 441 height 20
click at [651, 591] on div "New Lead" at bounding box center [835, 588] width 493 height 31
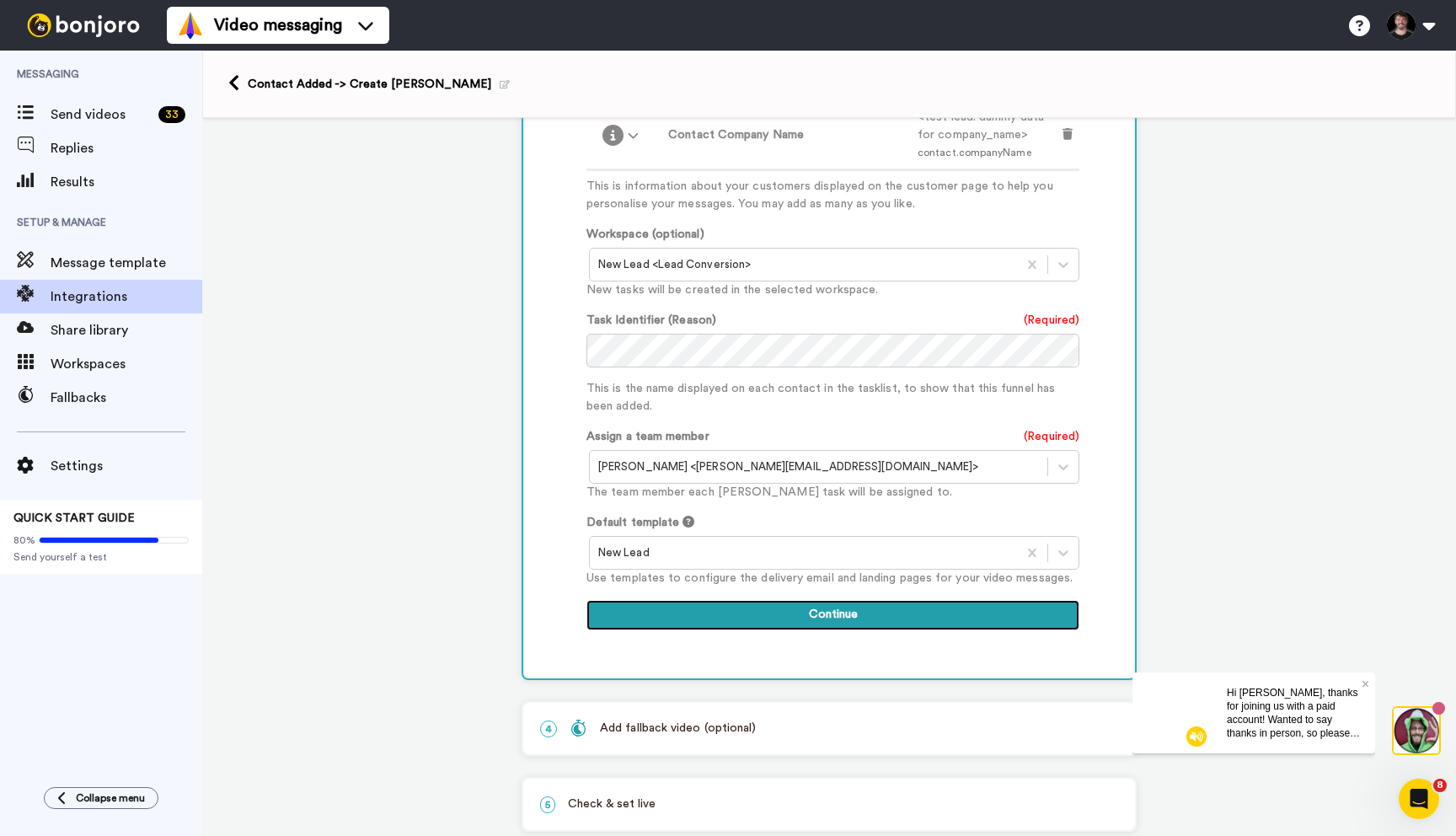
click at [789, 619] on button "Continue" at bounding box center [833, 615] width 493 height 30
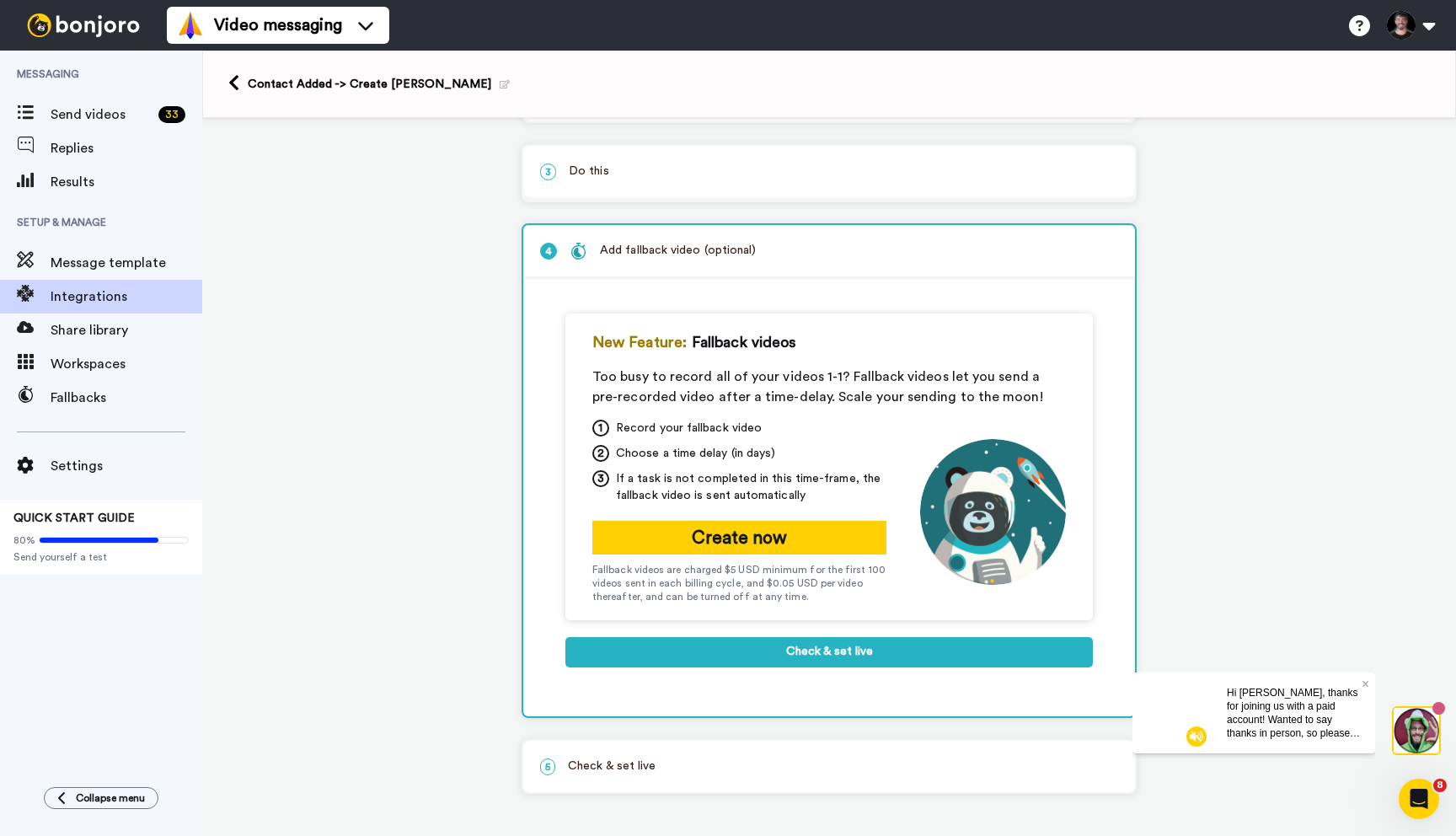
scroll to position [151, 0]
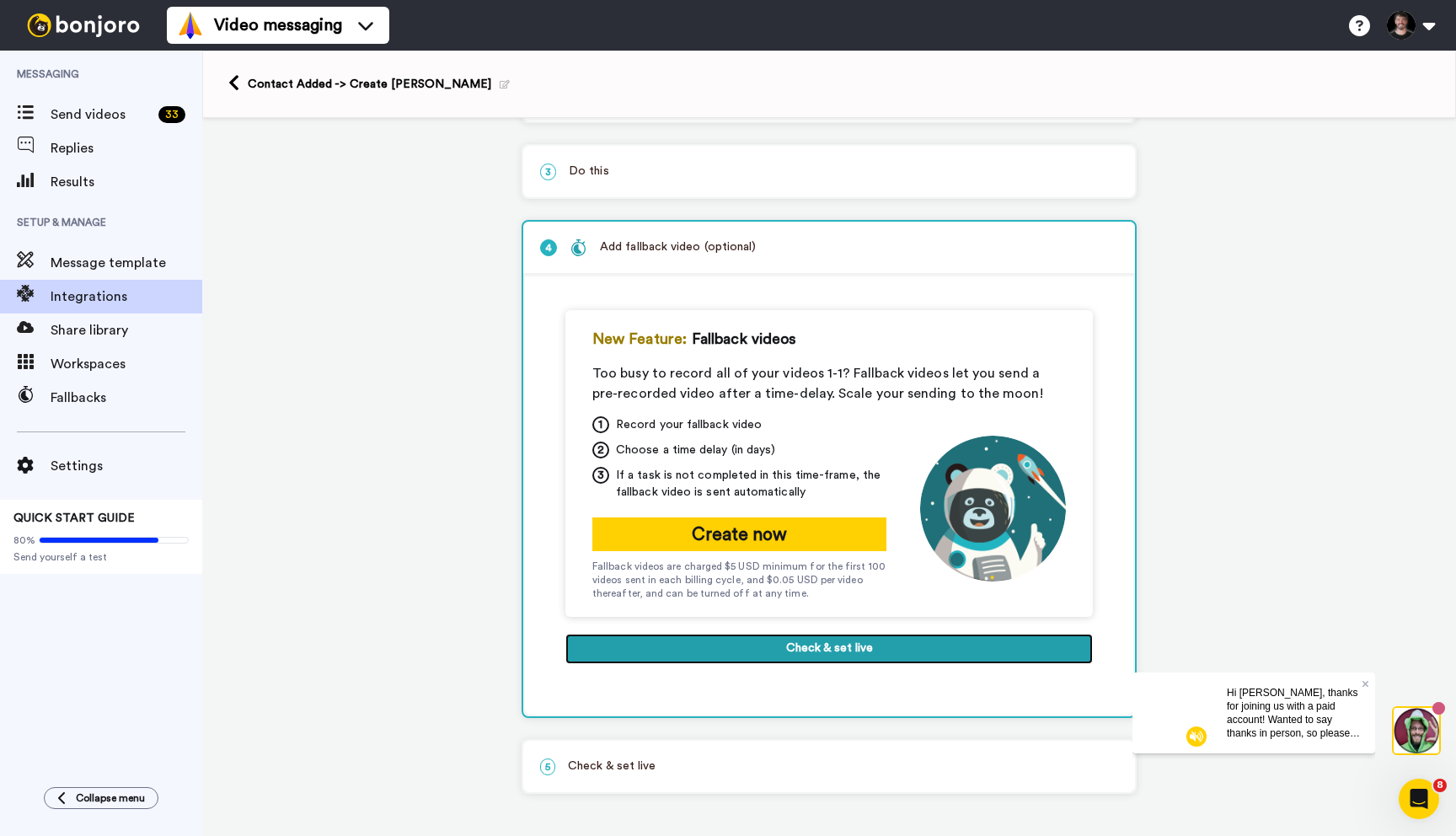
click at [704, 657] on button "Check & set live" at bounding box center [829, 649] width 527 height 30
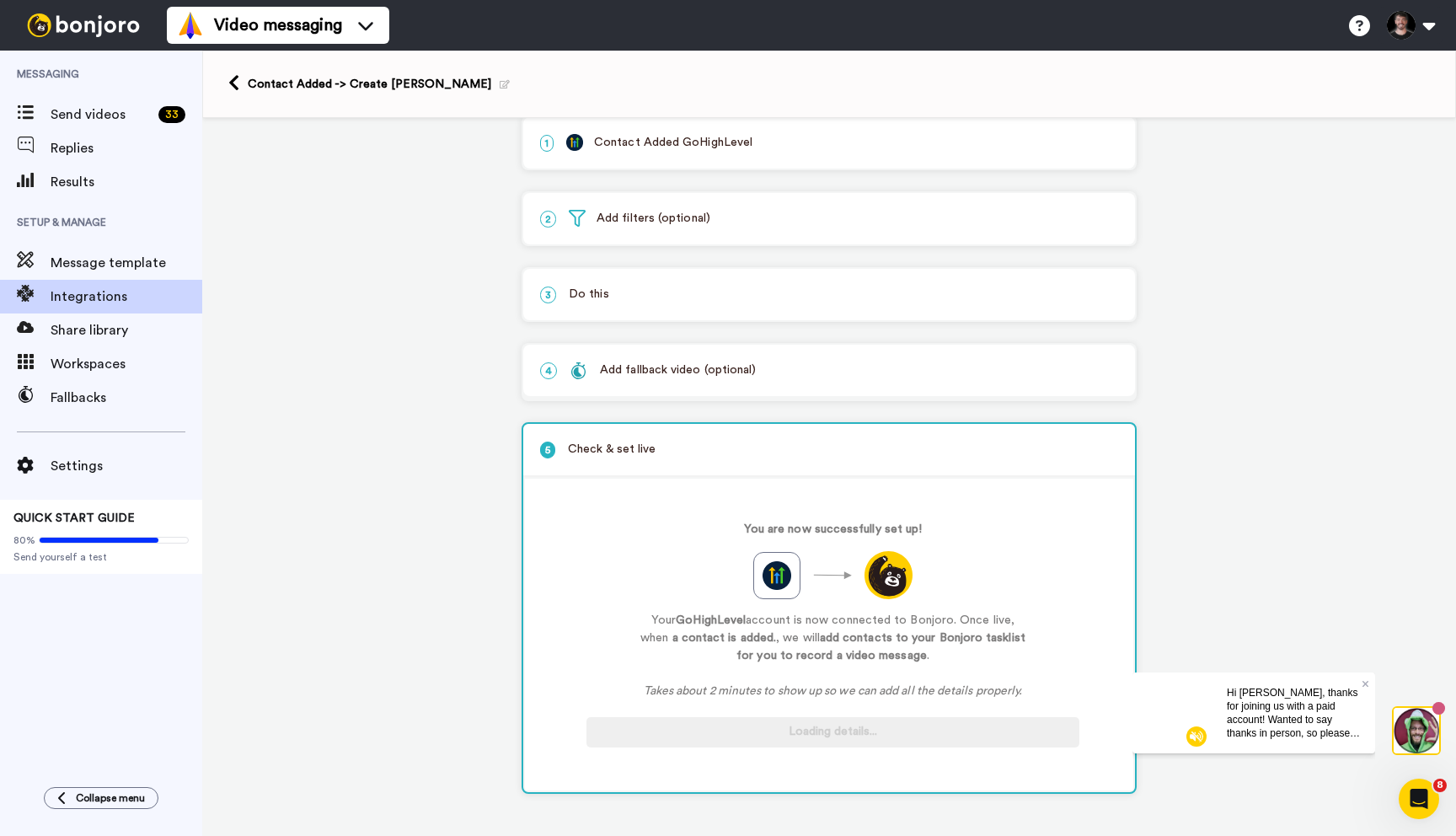
scroll to position [28, 0]
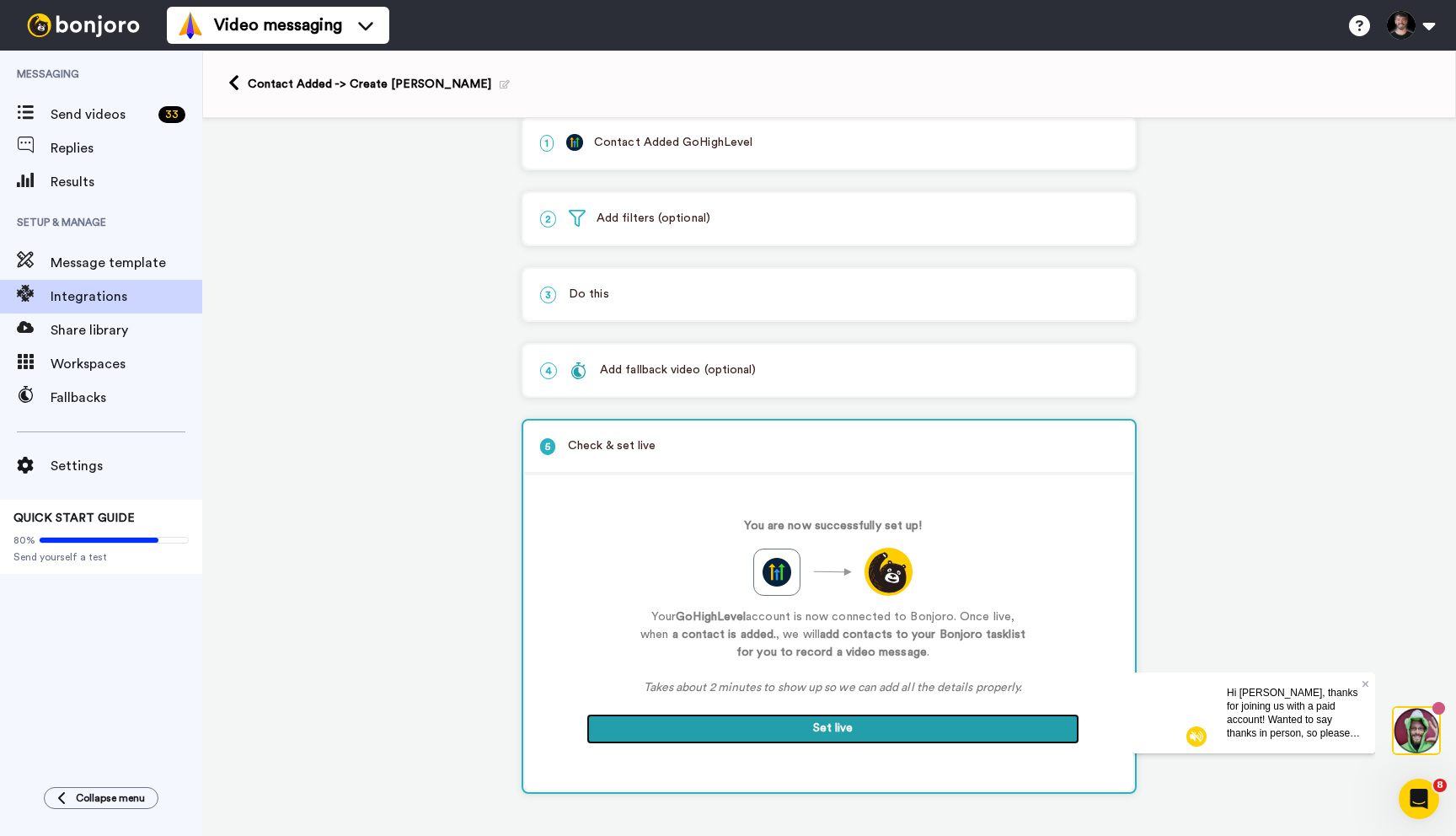
click at [811, 723] on button "Set live" at bounding box center [833, 729] width 493 height 30
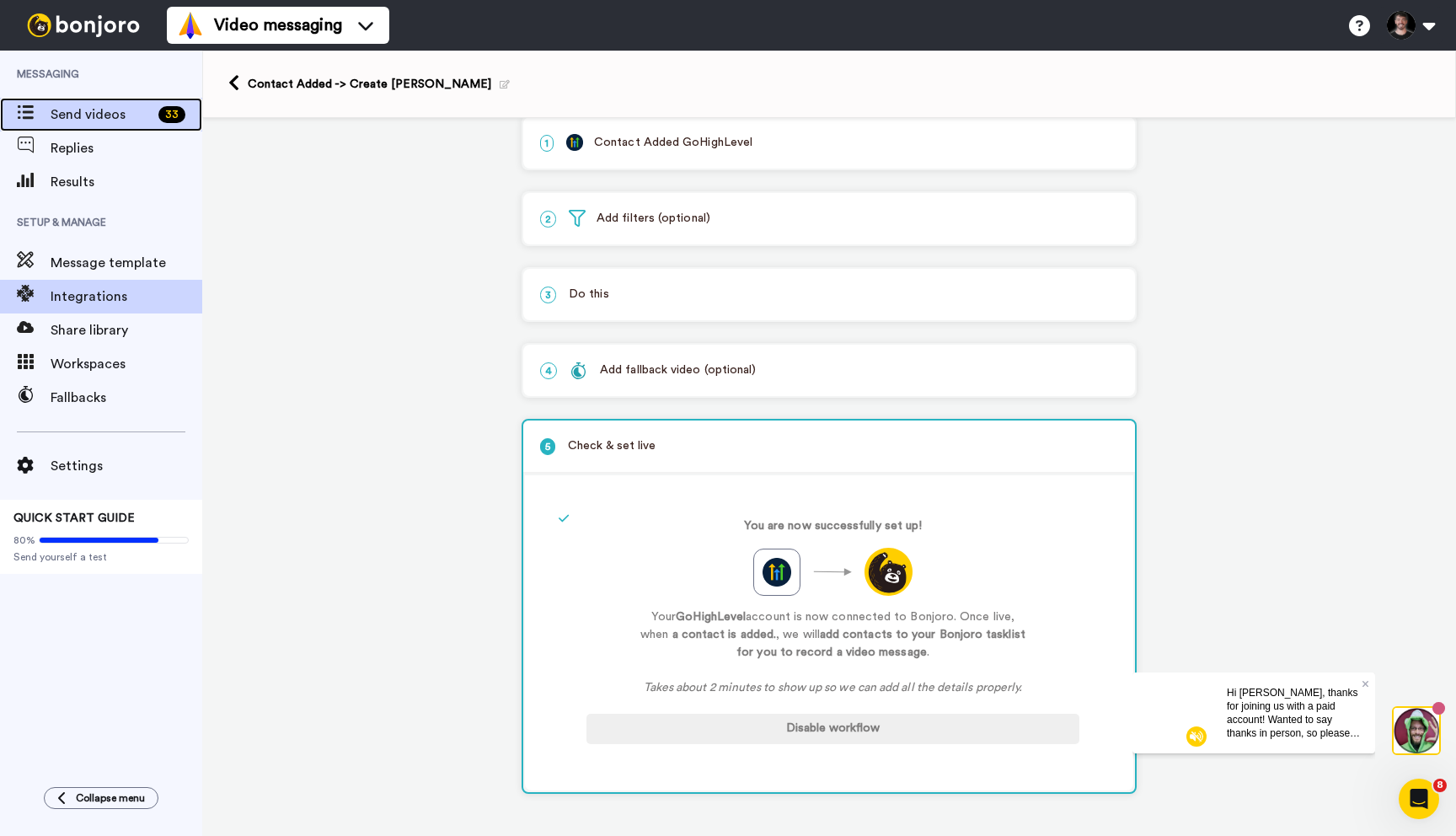
click at [107, 112] on span "Send videos" at bounding box center [101, 114] width 101 height 20
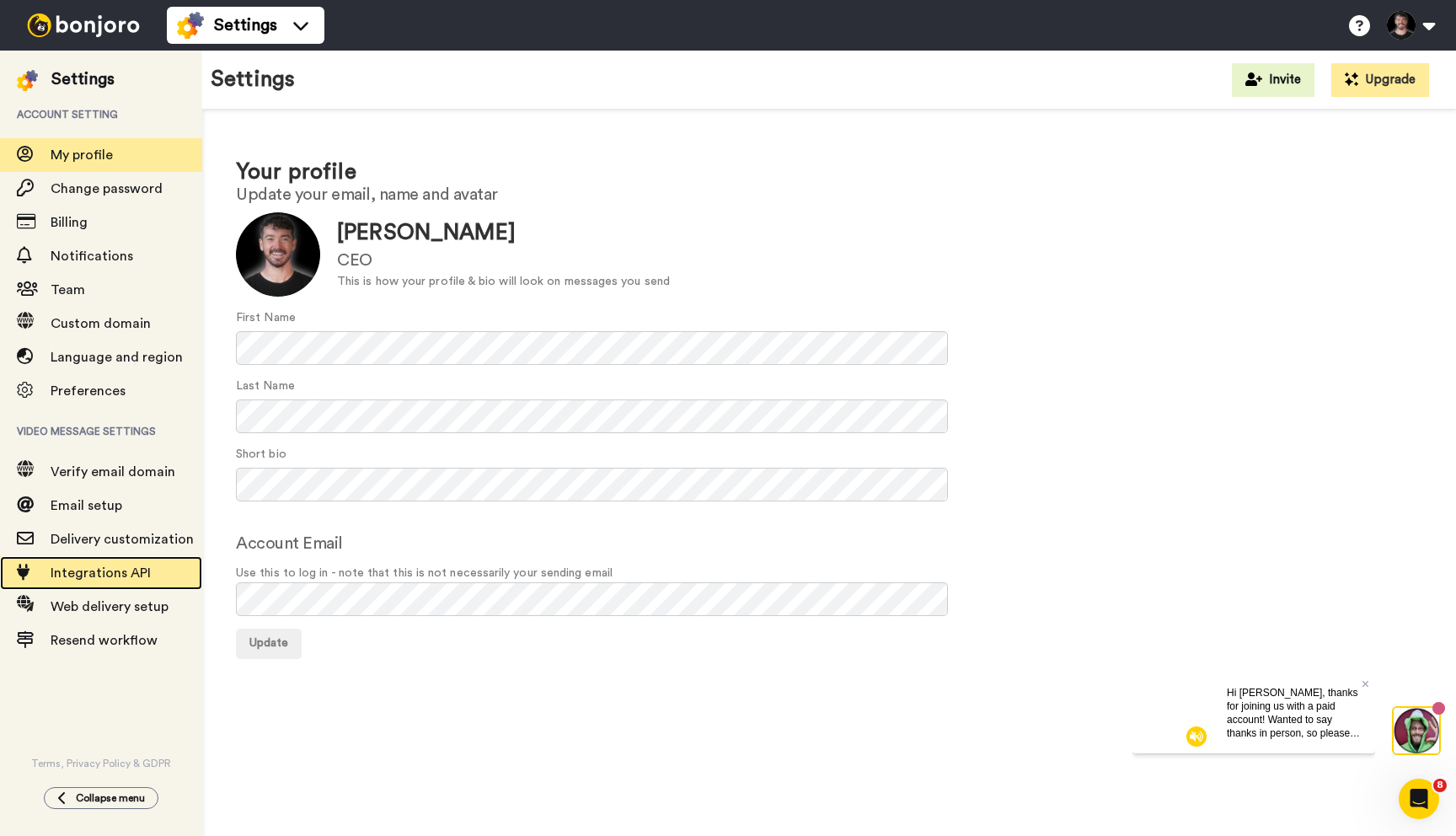
click at [98, 573] on span "Integrations API" at bounding box center [101, 573] width 101 height 13
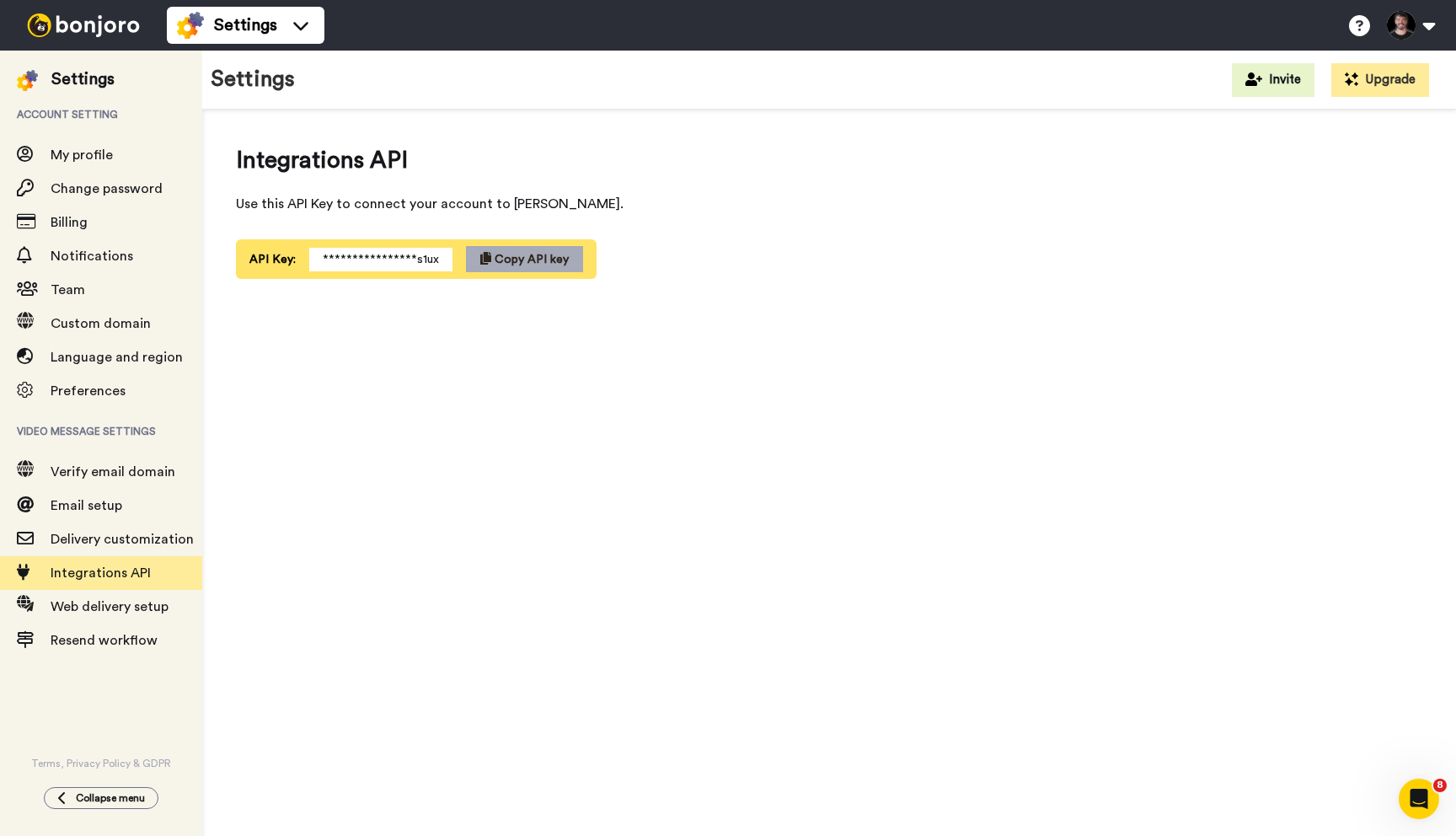
click at [497, 259] on span "Copy API key" at bounding box center [531, 259] width 74 height 11
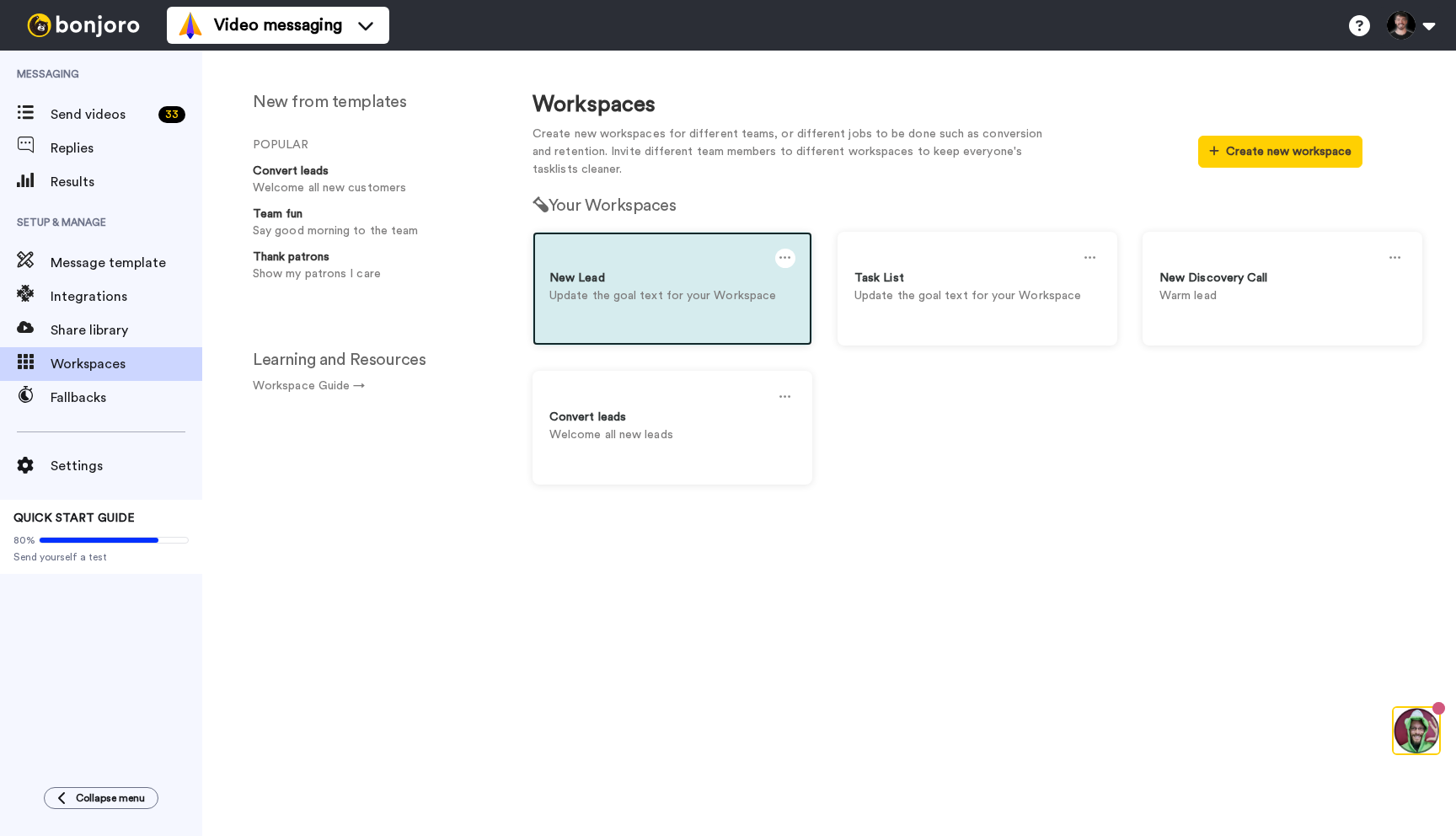
click at [666, 302] on p "Update the goal text for your Workspace" at bounding box center [672, 295] width 246 height 18
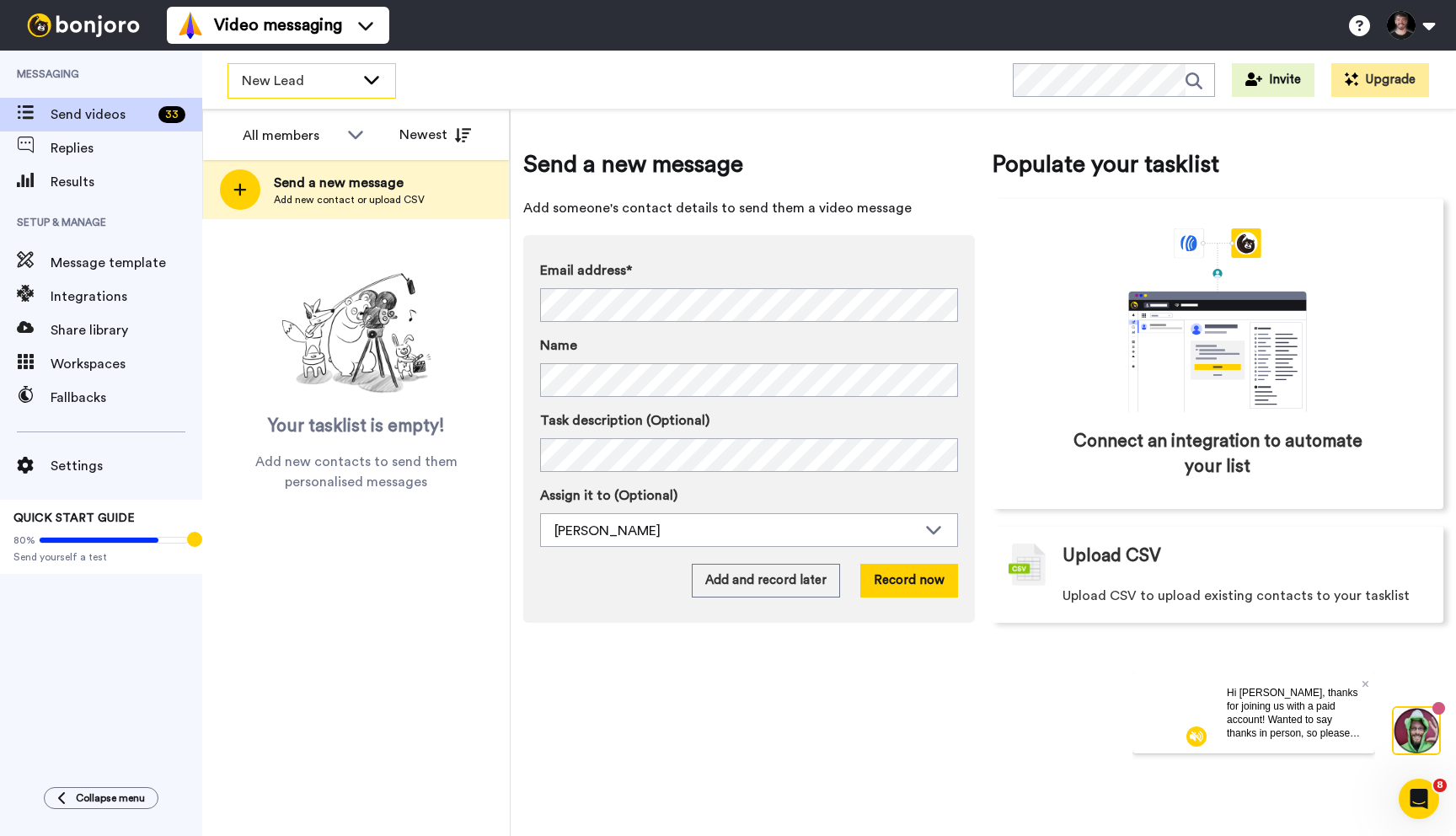
click at [308, 76] on span "New Lead" at bounding box center [297, 80] width 113 height 20
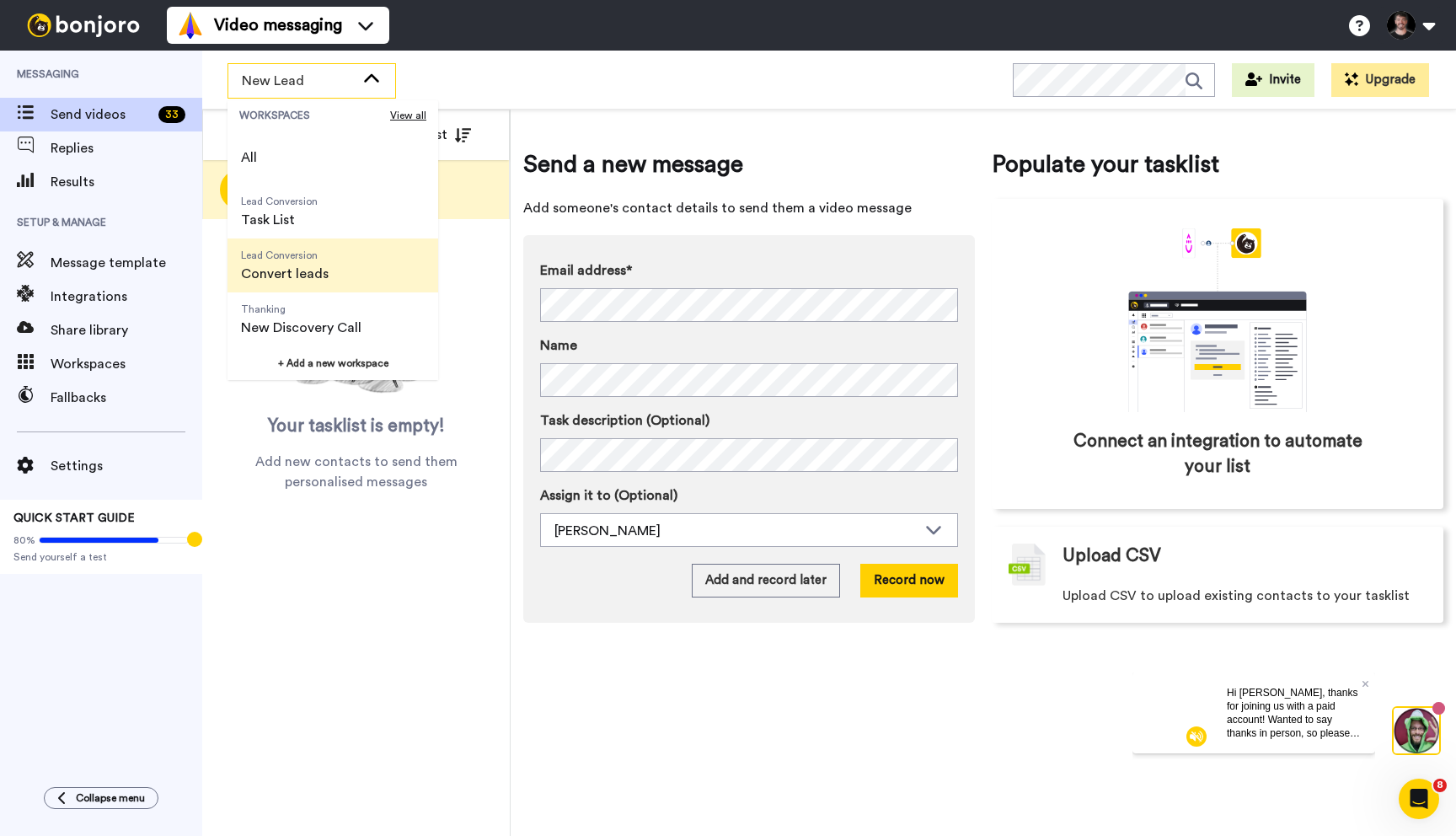
click at [286, 258] on span "Lead Conversion" at bounding box center [285, 256] width 87 height 13
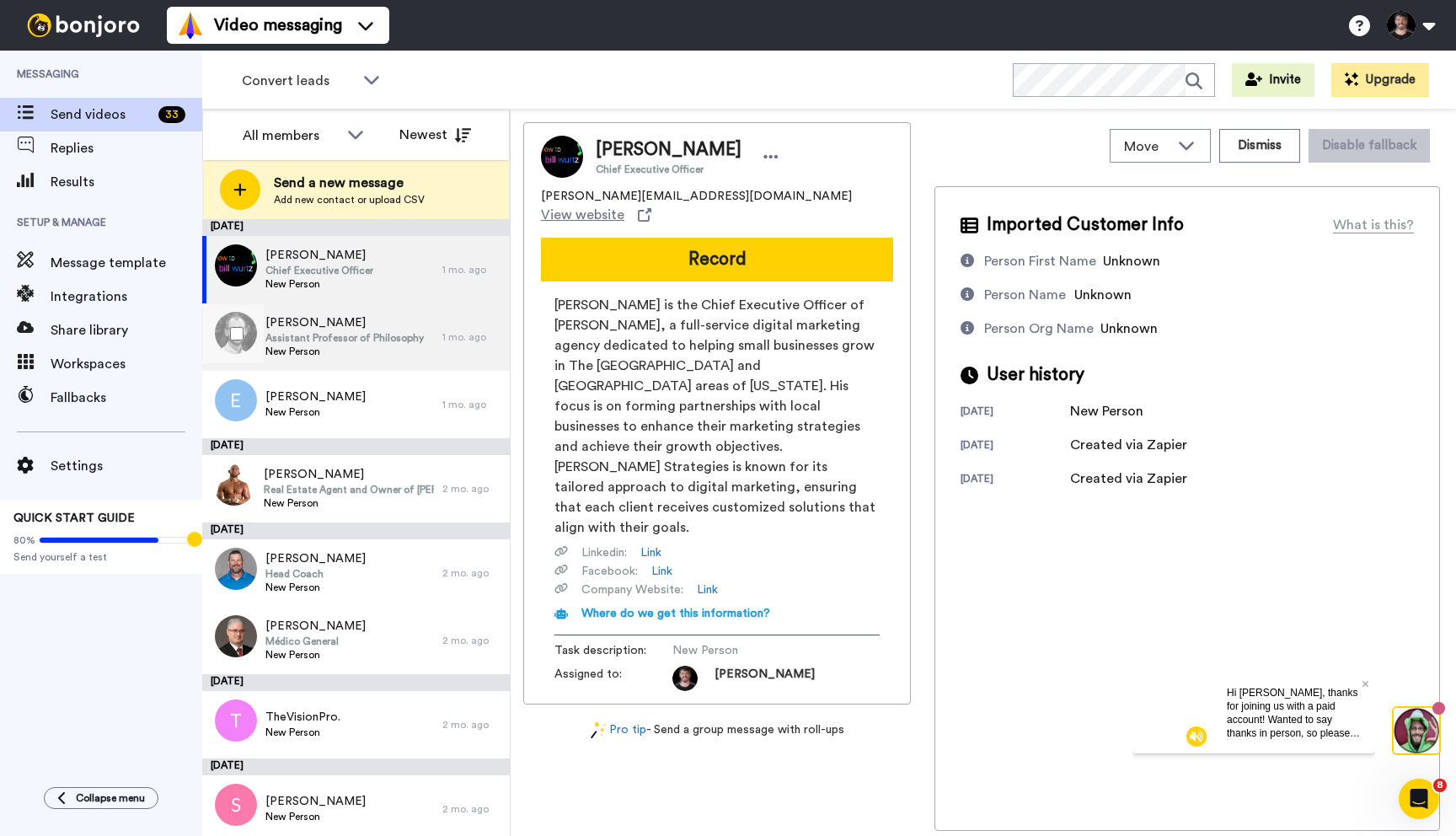
click at [331, 345] on span "New Person" at bounding box center [344, 352] width 159 height 13
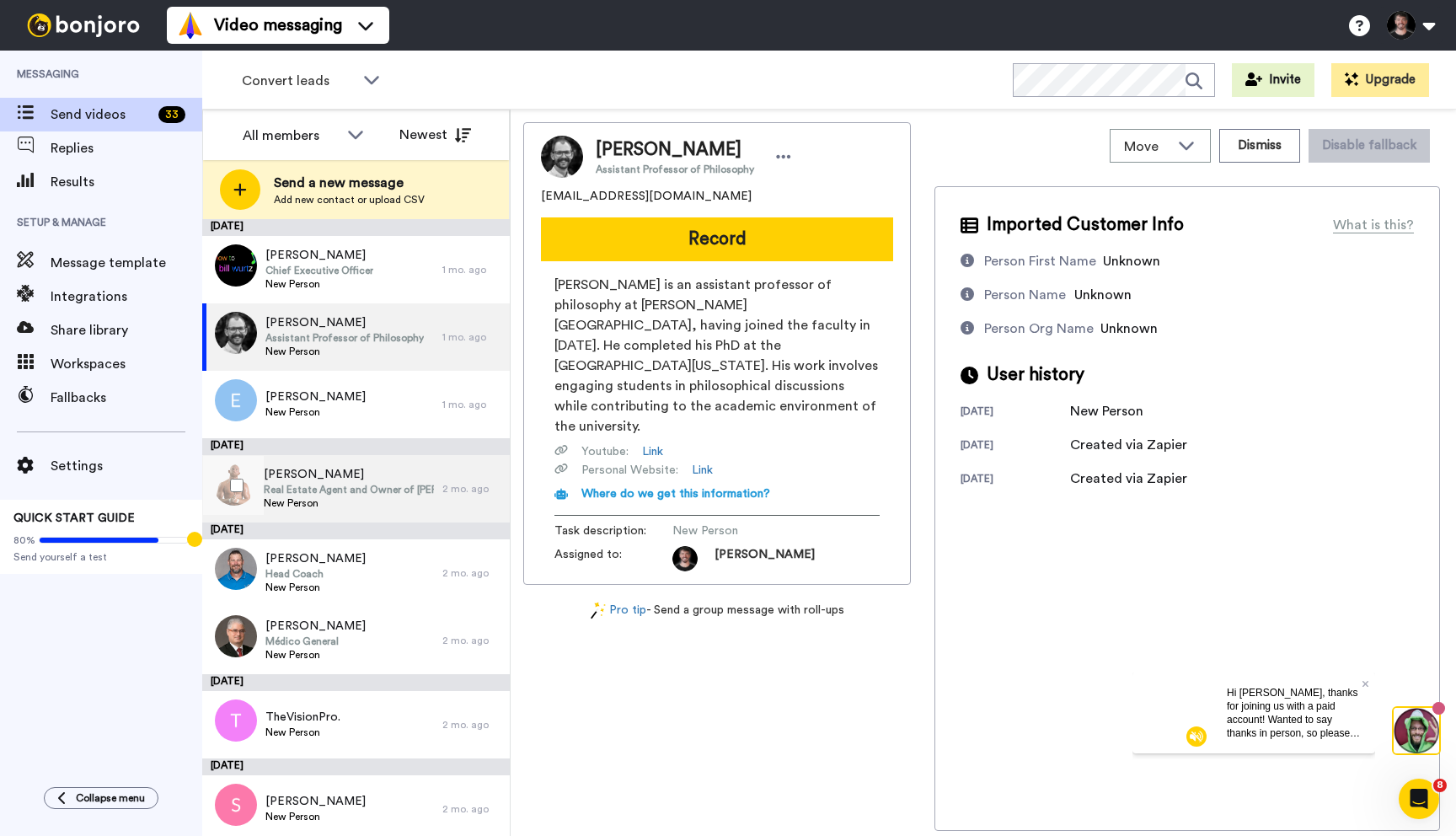
click at [354, 478] on span "[PERSON_NAME]" at bounding box center [349, 474] width 170 height 17
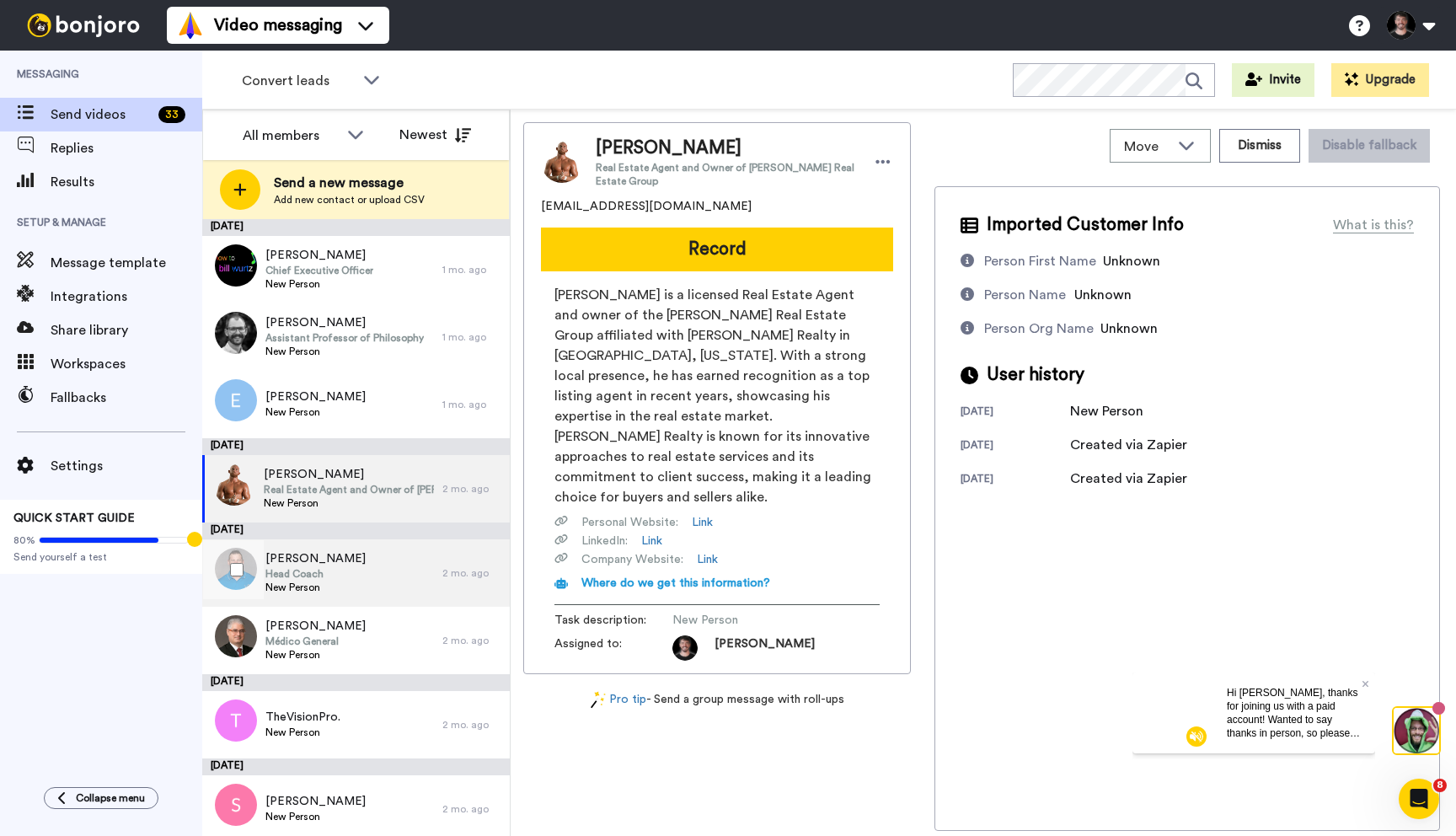
click at [365, 554] on div "Dan Campbell Head Coach New Person" at bounding box center [322, 572] width 240 height 67
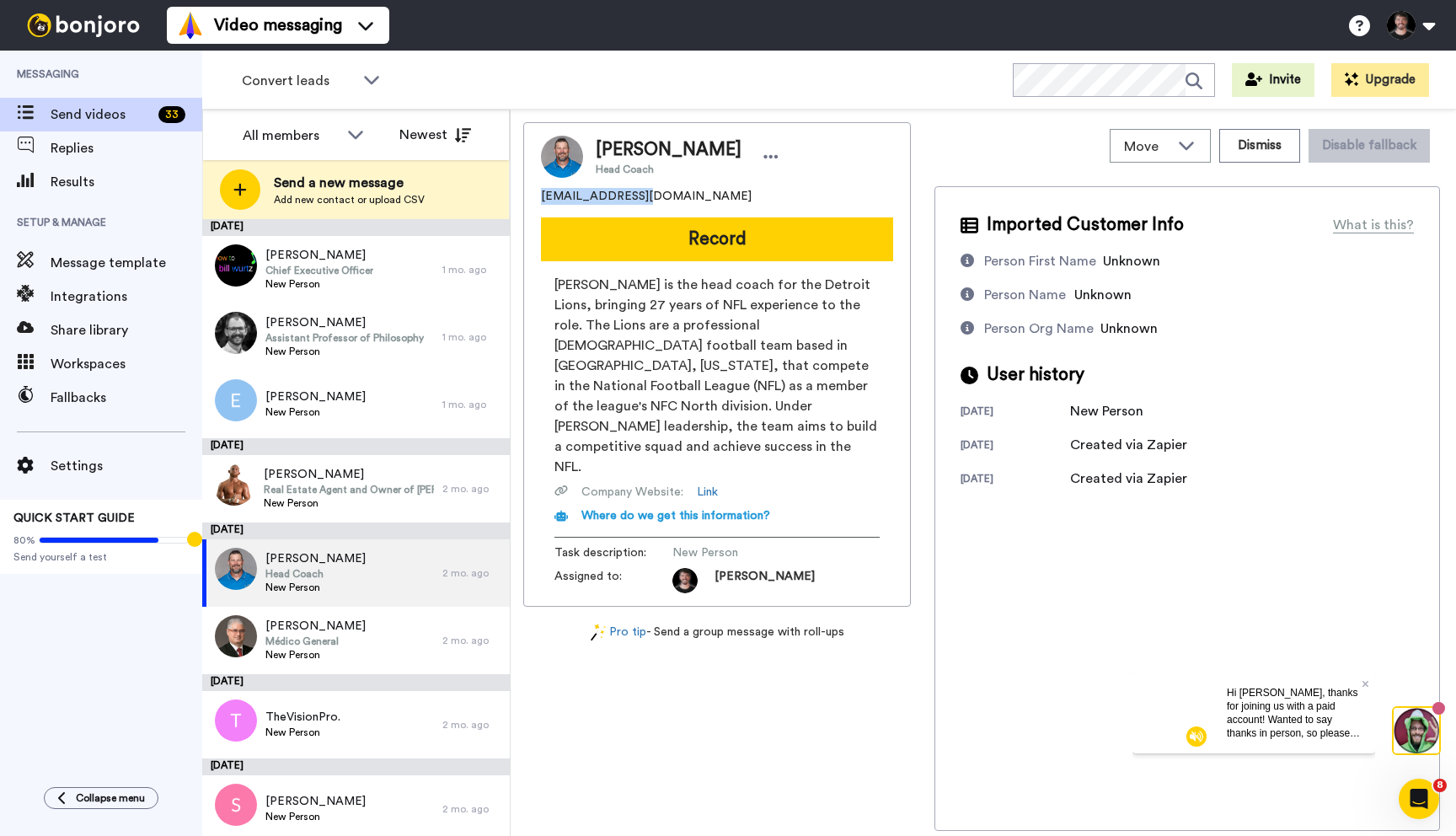
drag, startPoint x: 542, startPoint y: 199, endPoint x: 631, endPoint y: 197, distance: 89.0
click at [631, 197] on span "suncitymarketing2023@gmail.com" at bounding box center [646, 197] width 211 height 17
copy span "suncitymarketing"
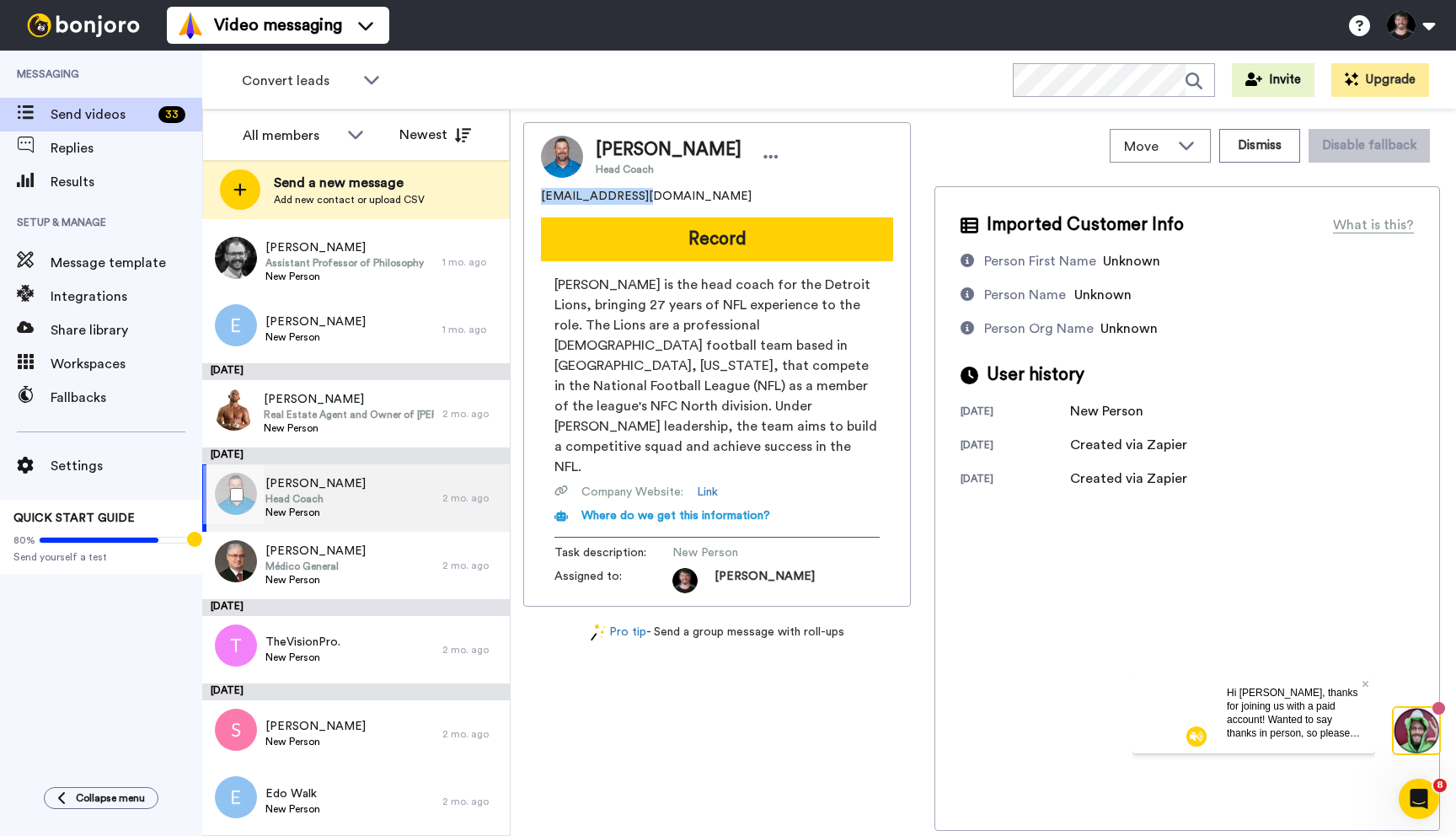
scroll to position [88, 0]
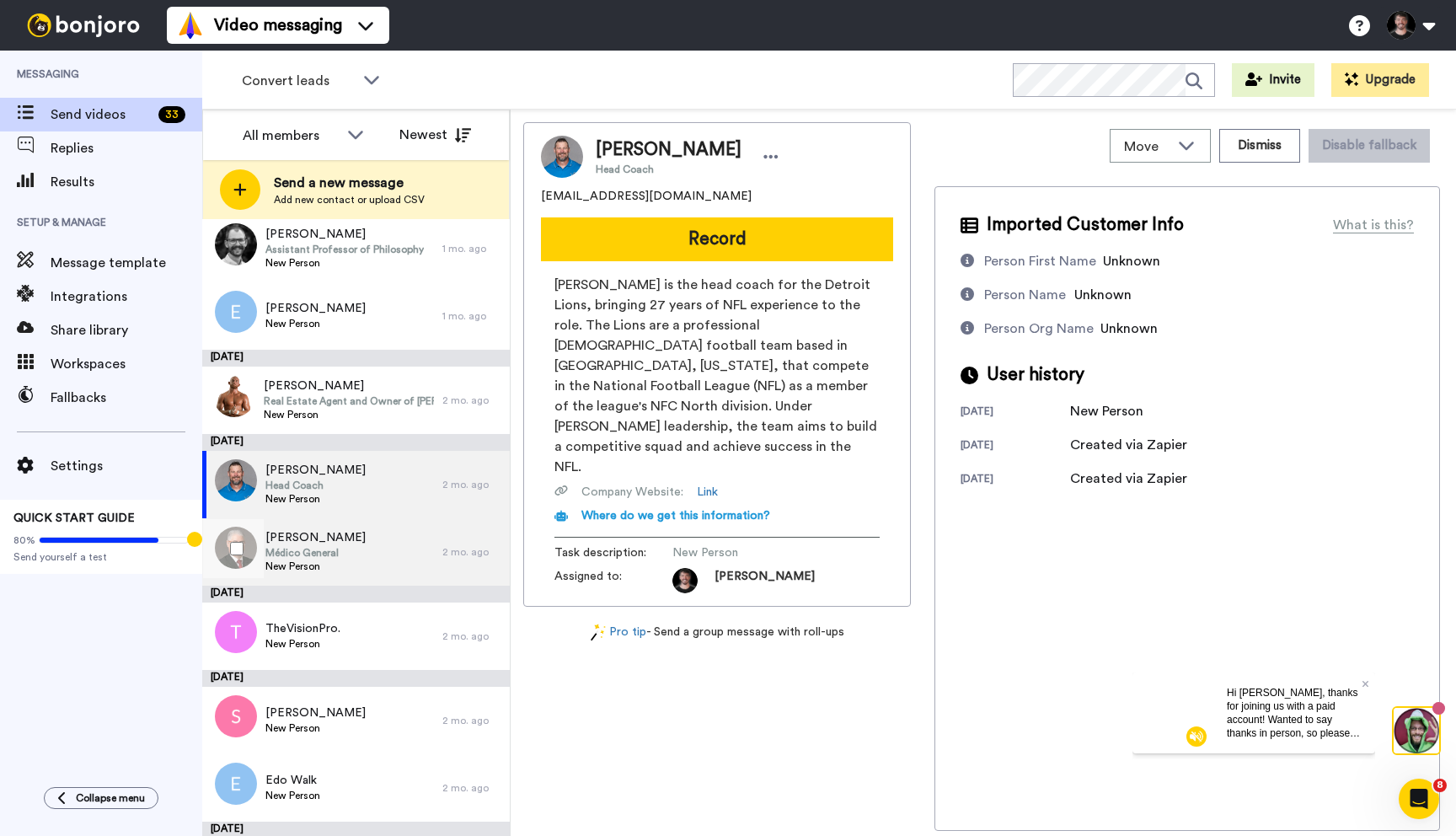
click at [344, 563] on div "Miguel Clare Médico General New Person" at bounding box center [322, 551] width 240 height 67
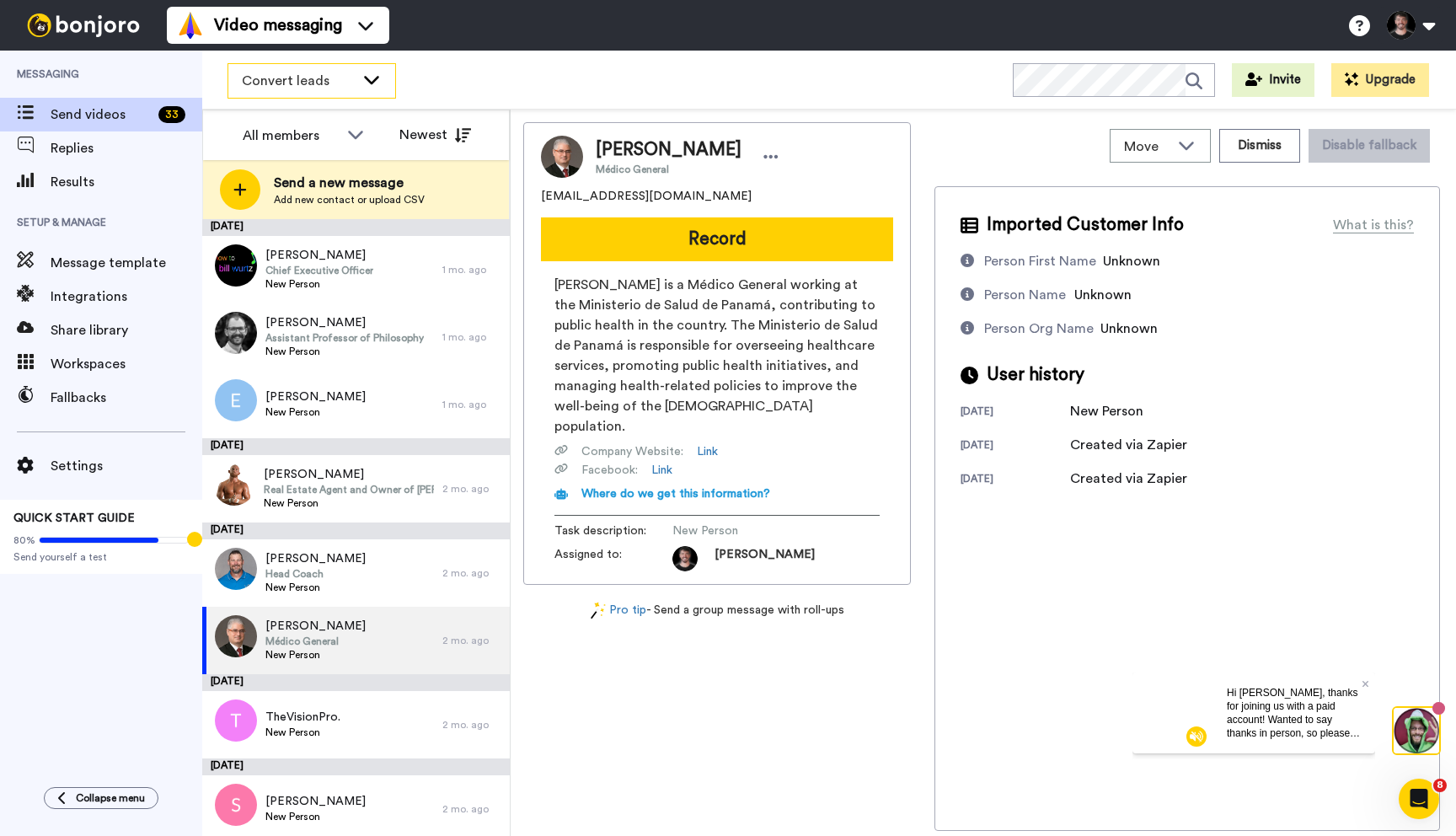
click at [278, 72] on span "Convert leads" at bounding box center [297, 80] width 113 height 20
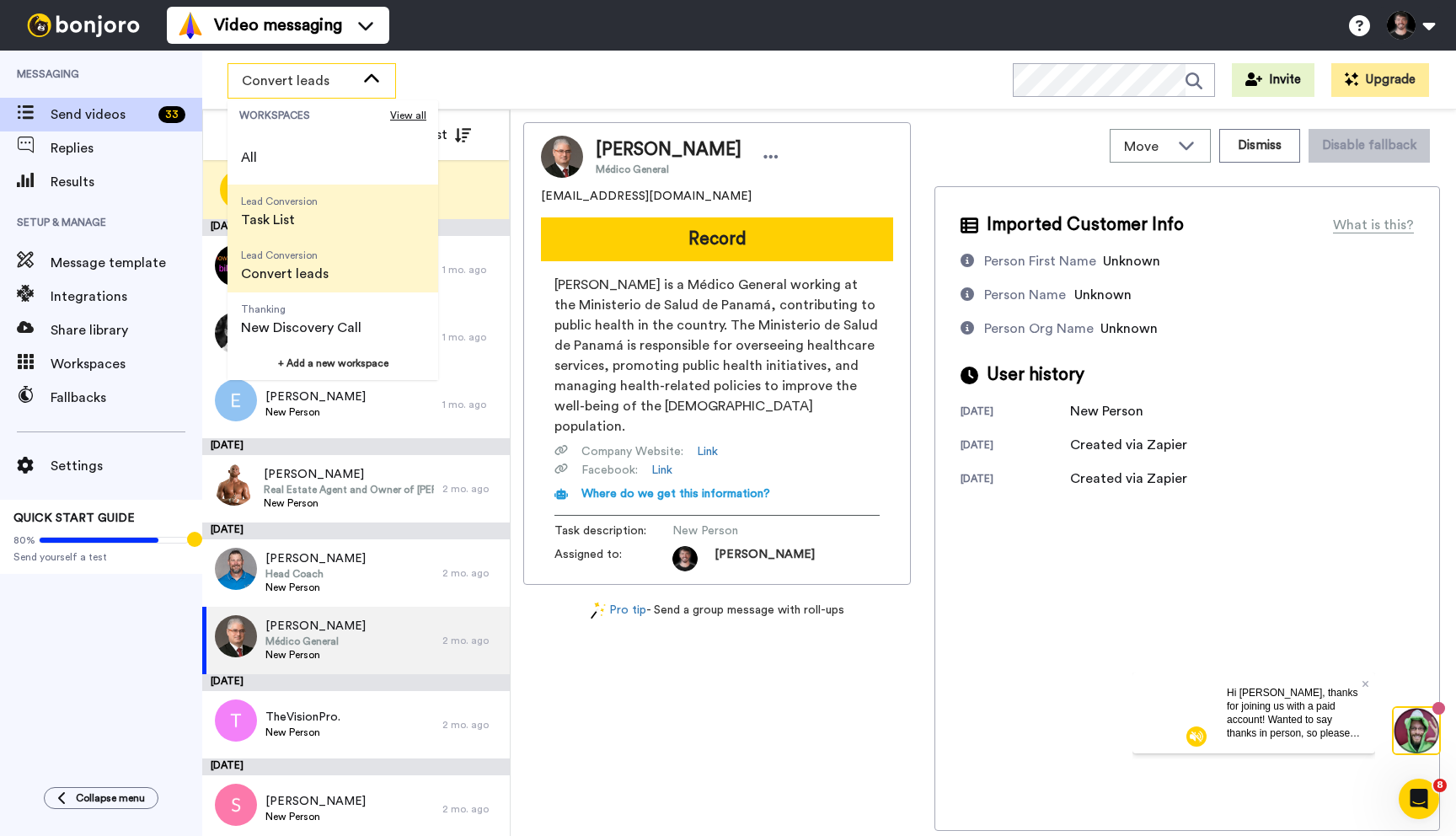
click at [265, 217] on span "Task List" at bounding box center [279, 219] width 77 height 20
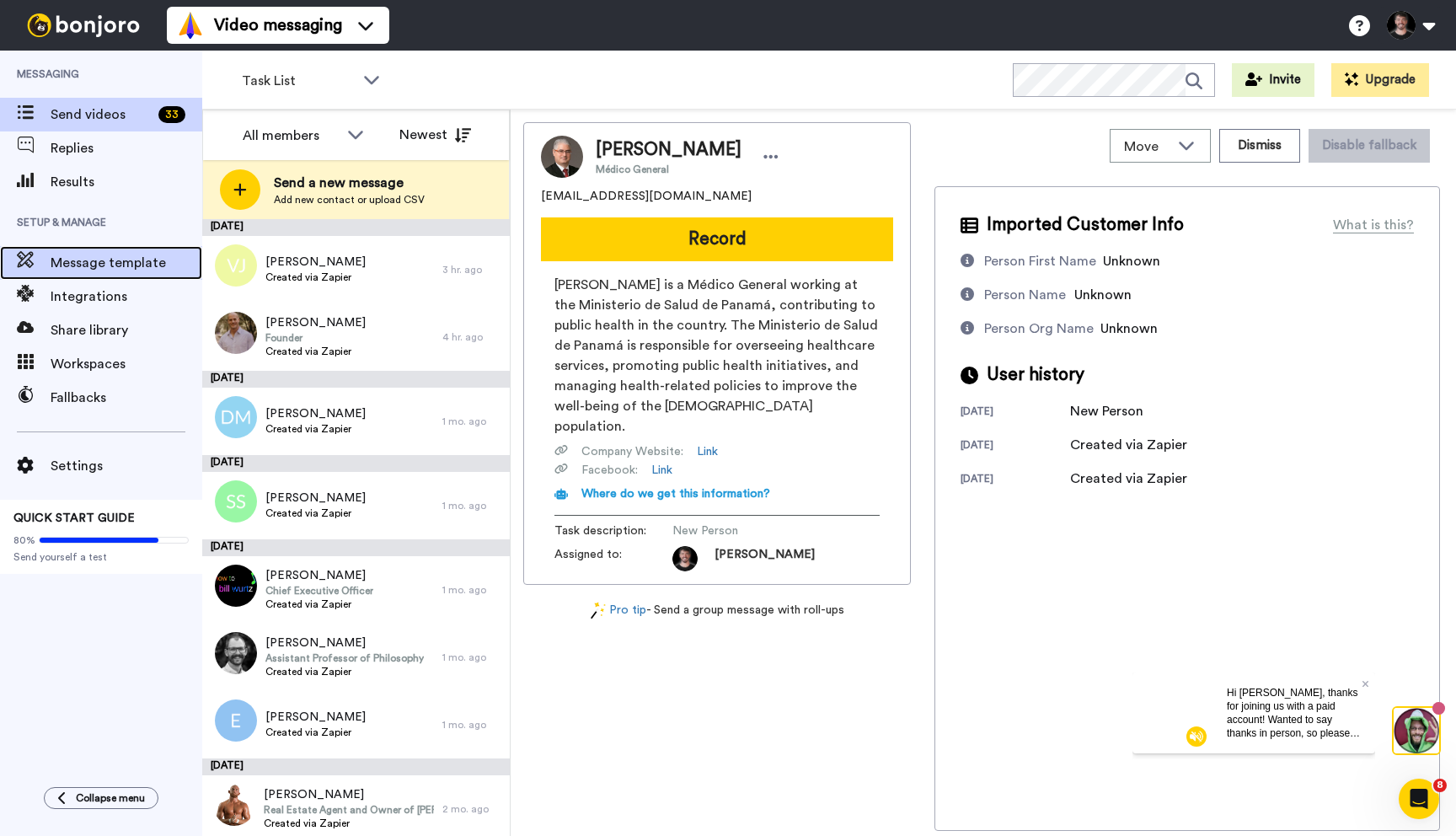
click at [148, 258] on span "Message template" at bounding box center [126, 262] width 152 height 20
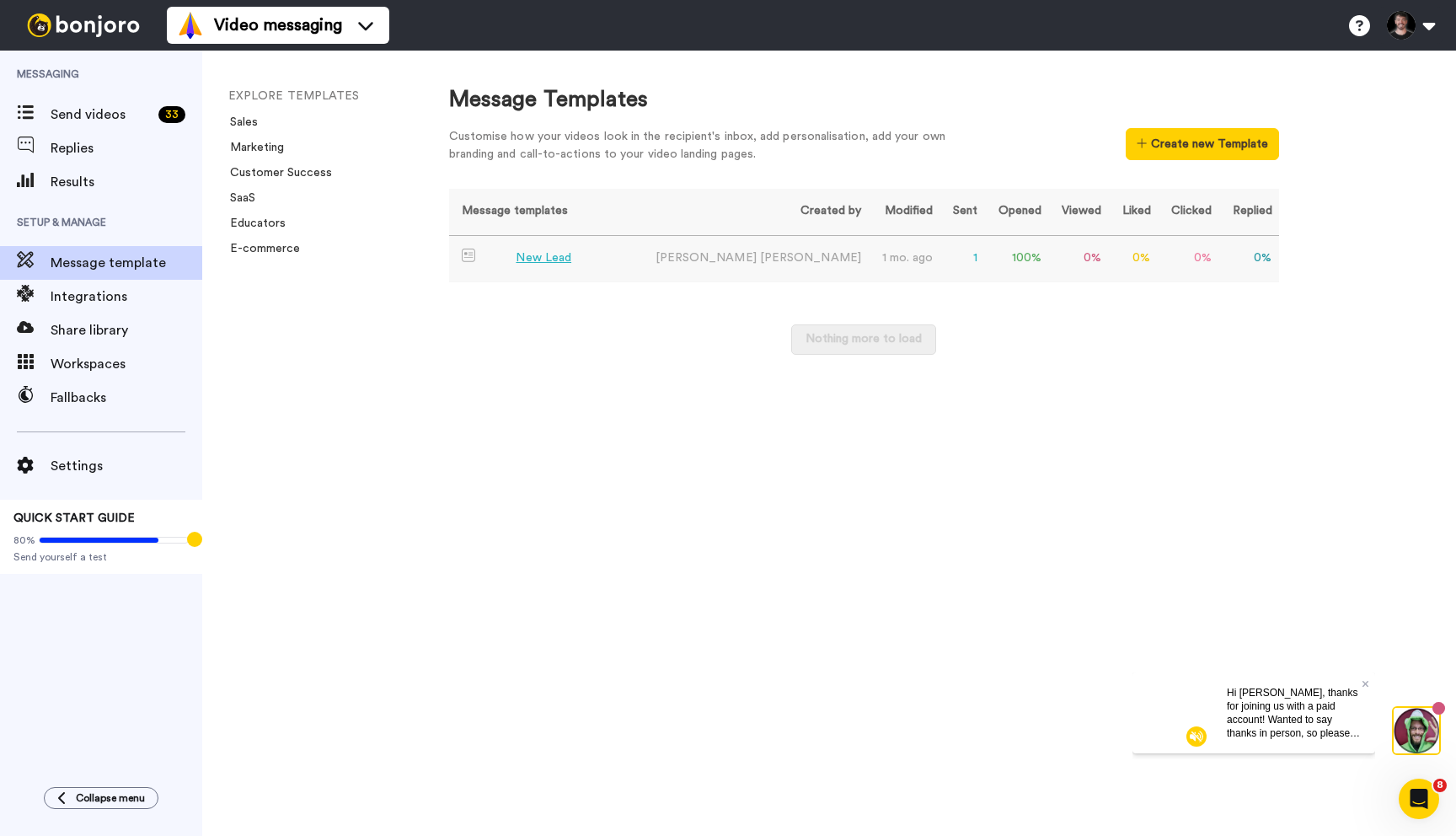
click at [559, 256] on div "New Lead" at bounding box center [544, 257] width 56 height 18
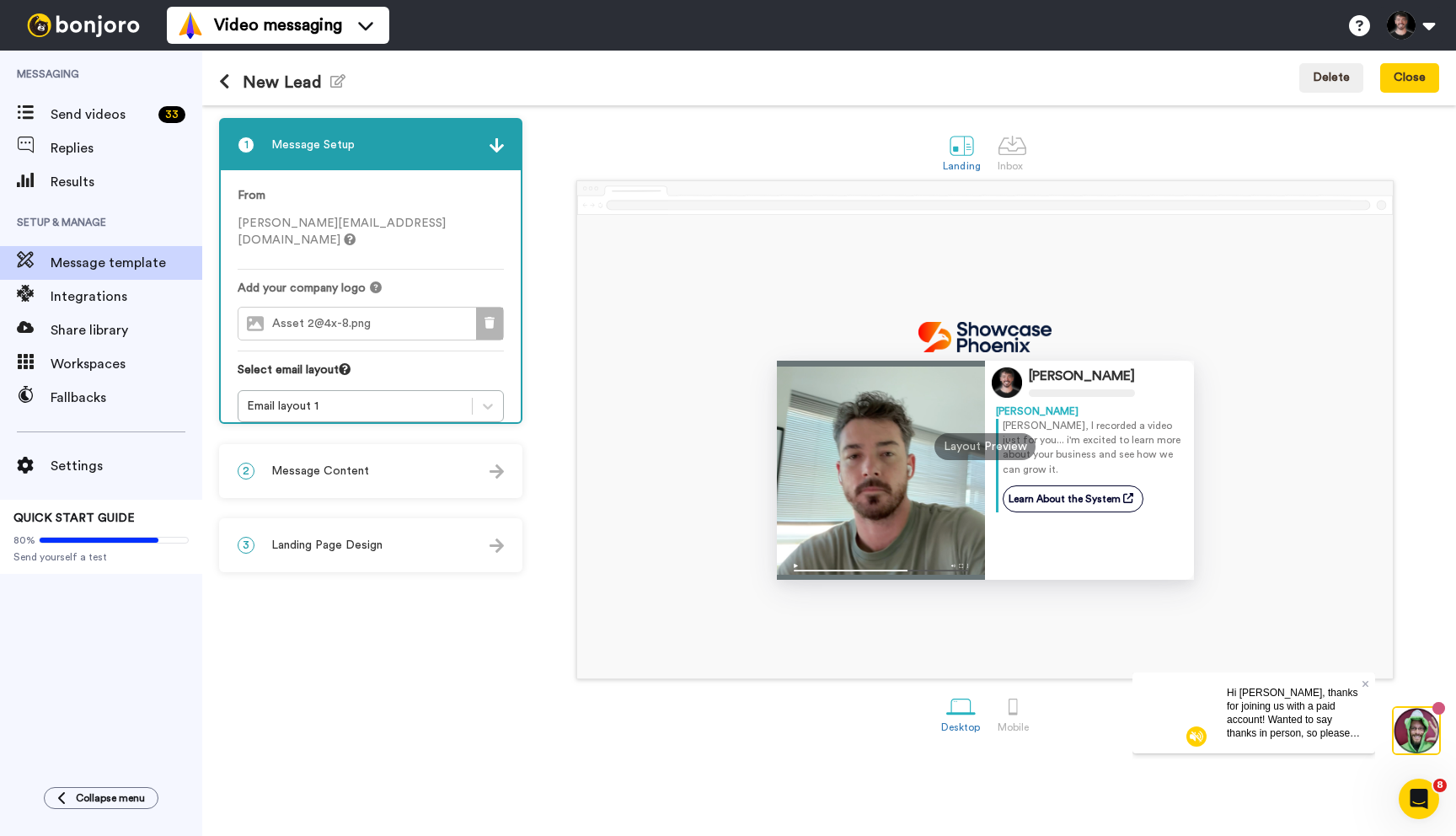
click at [493, 316] on icon at bounding box center [489, 322] width 10 height 11
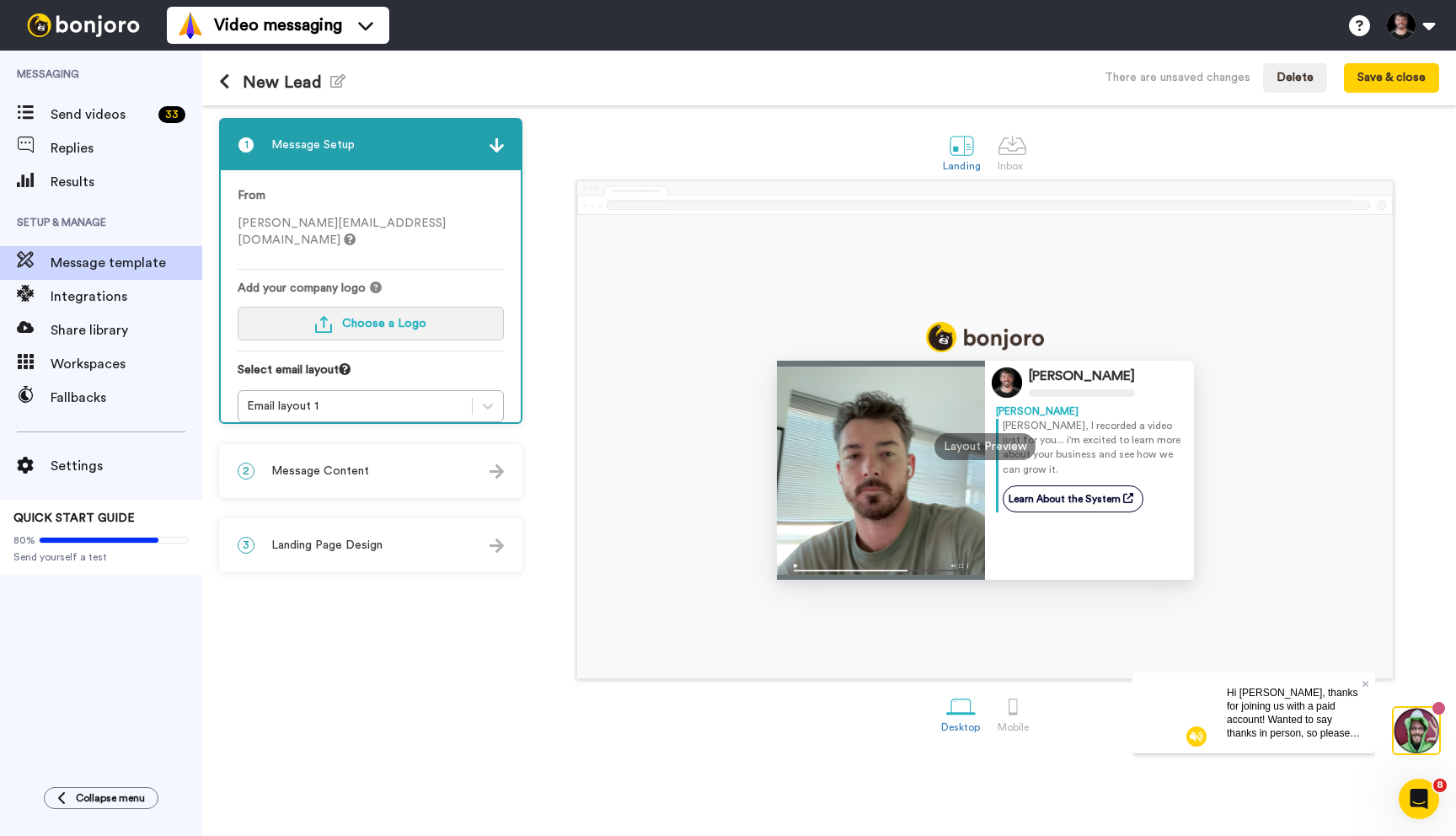
click at [398, 317] on span "Choose a Logo" at bounding box center [384, 323] width 85 height 11
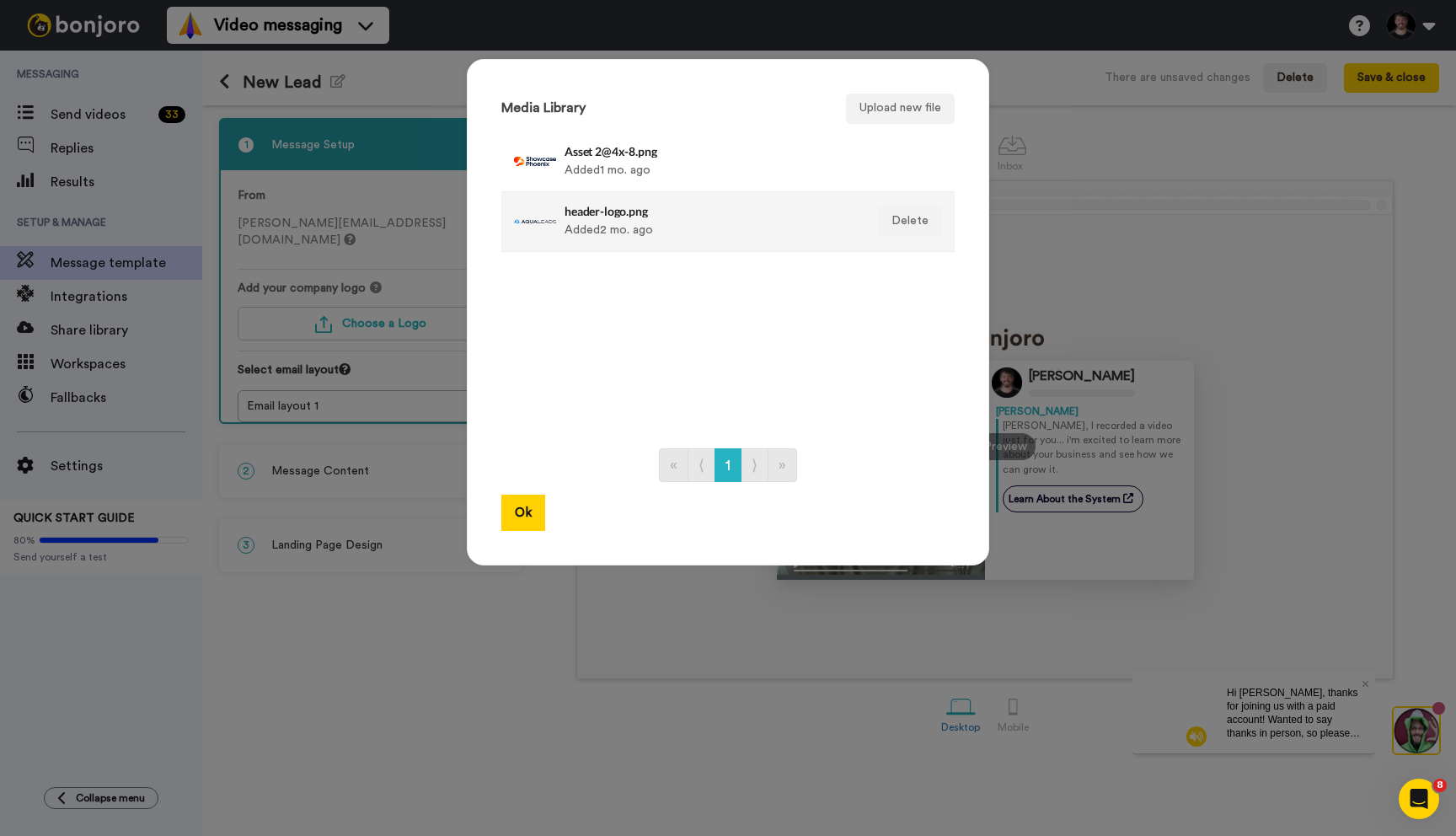
click at [632, 222] on div "header-logo.png Added 2 mo. ago" at bounding box center [710, 221] width 291 height 42
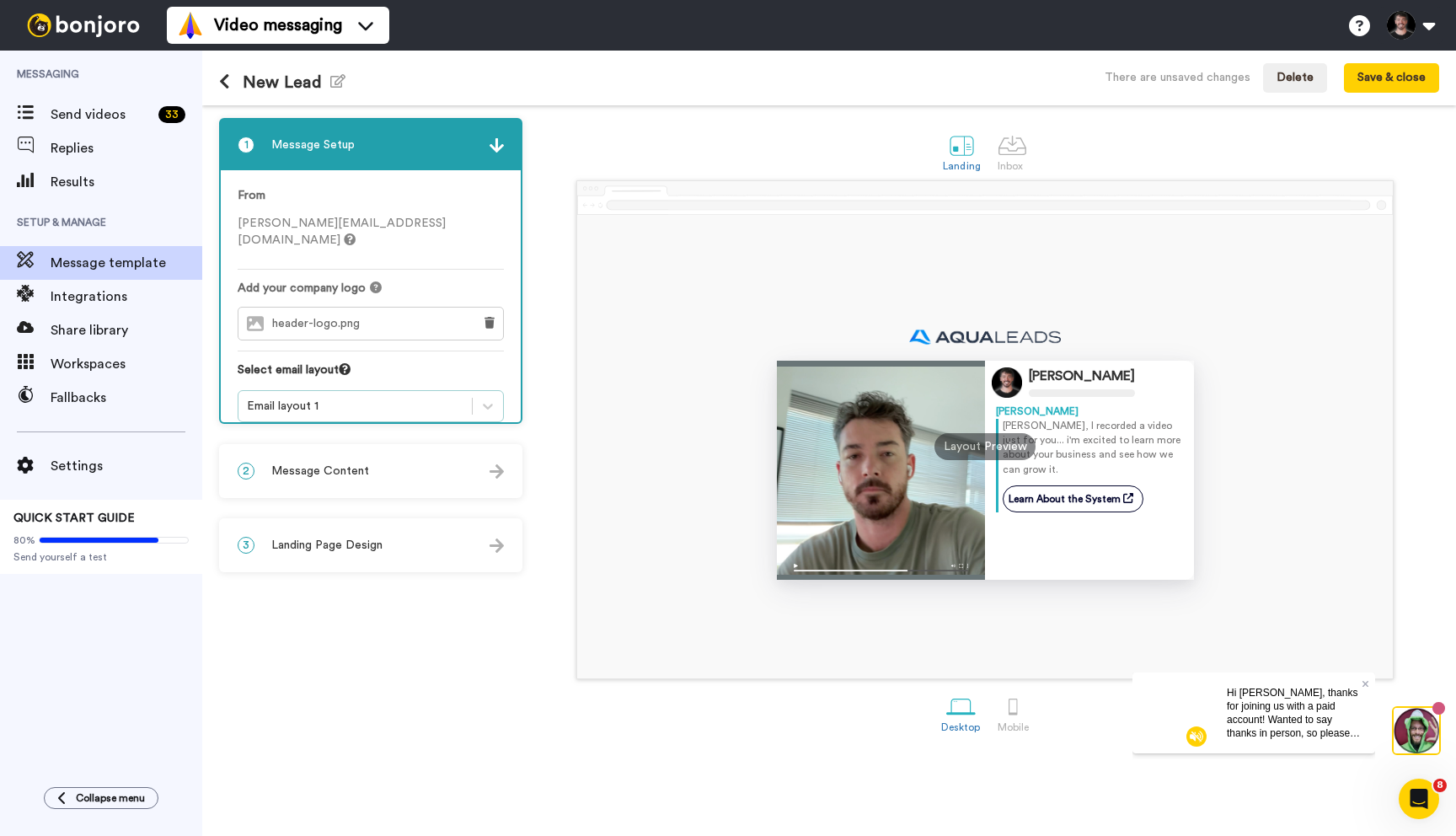
click at [315, 398] on div "Email layout 1" at bounding box center [355, 407] width 217 height 17
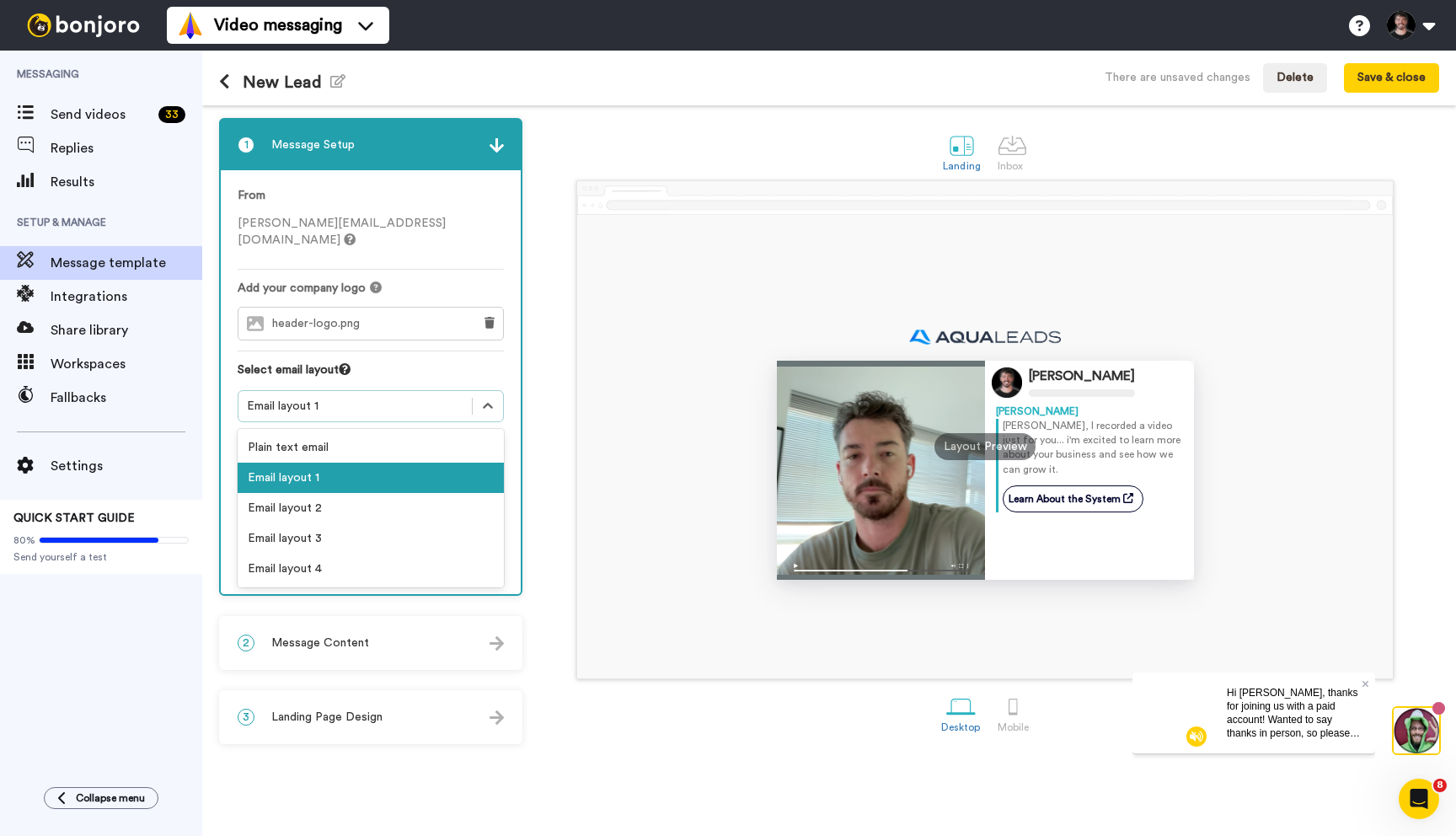
click at [332, 467] on div "Email layout 1" at bounding box center [371, 478] width 266 height 30
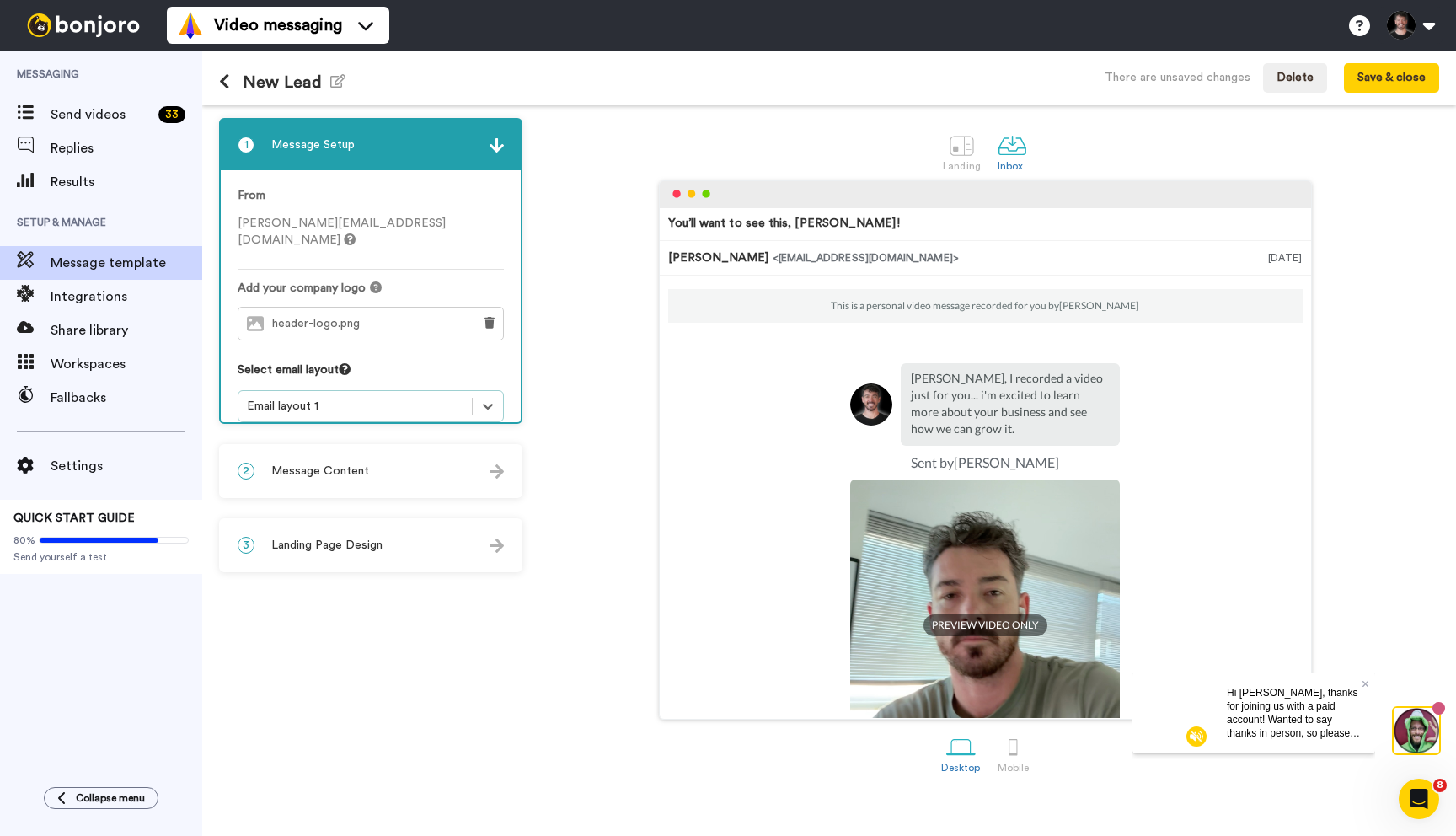
click at [349, 398] on div "Email layout 1" at bounding box center [355, 407] width 217 height 17
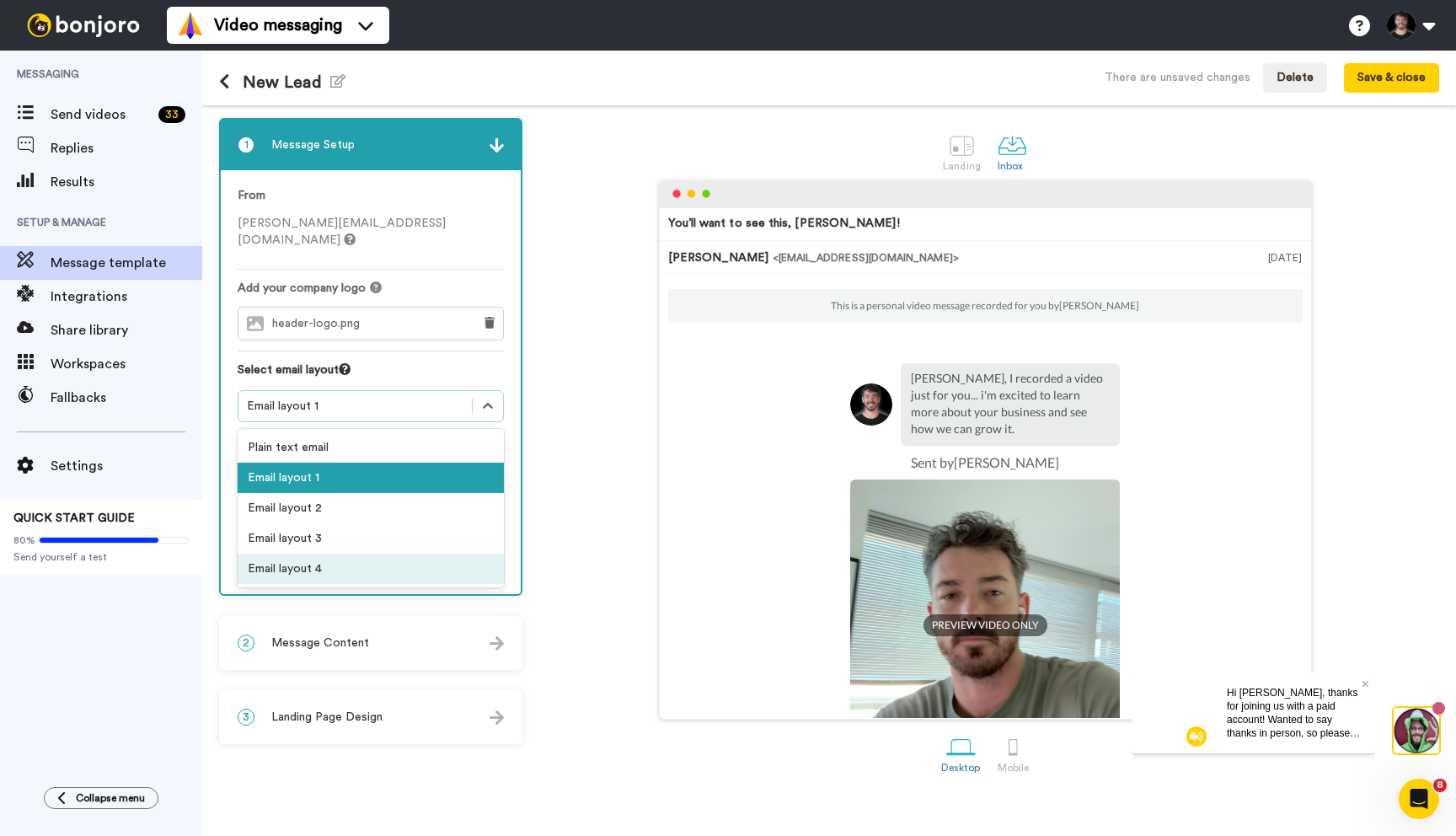
click at [305, 554] on div "Email layout 4" at bounding box center [371, 569] width 266 height 30
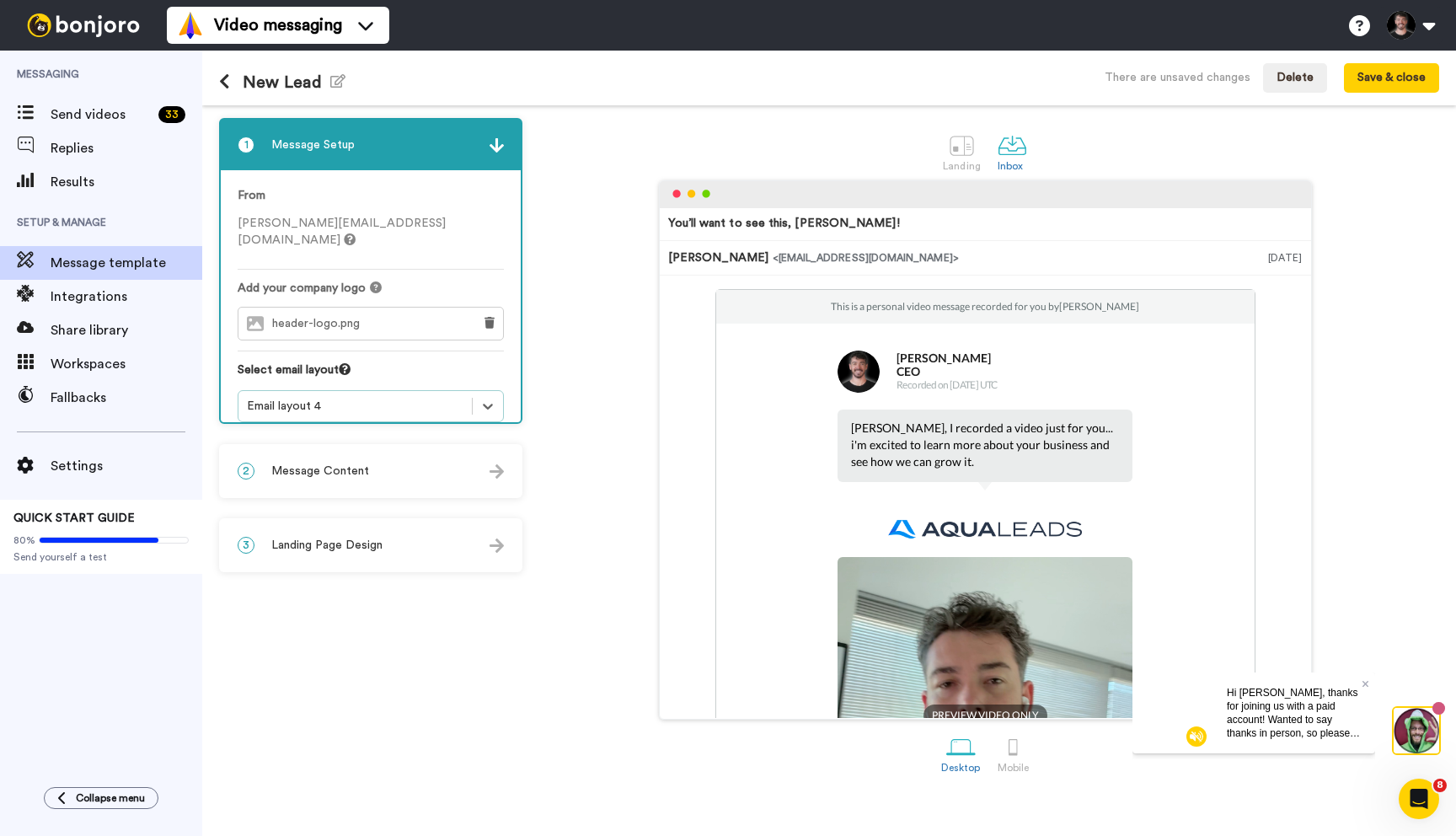
click at [318, 407] on div "From douglas@aqualeads.net Add your company logo header-logo.png Select email l…" at bounding box center [371, 304] width 300 height 269
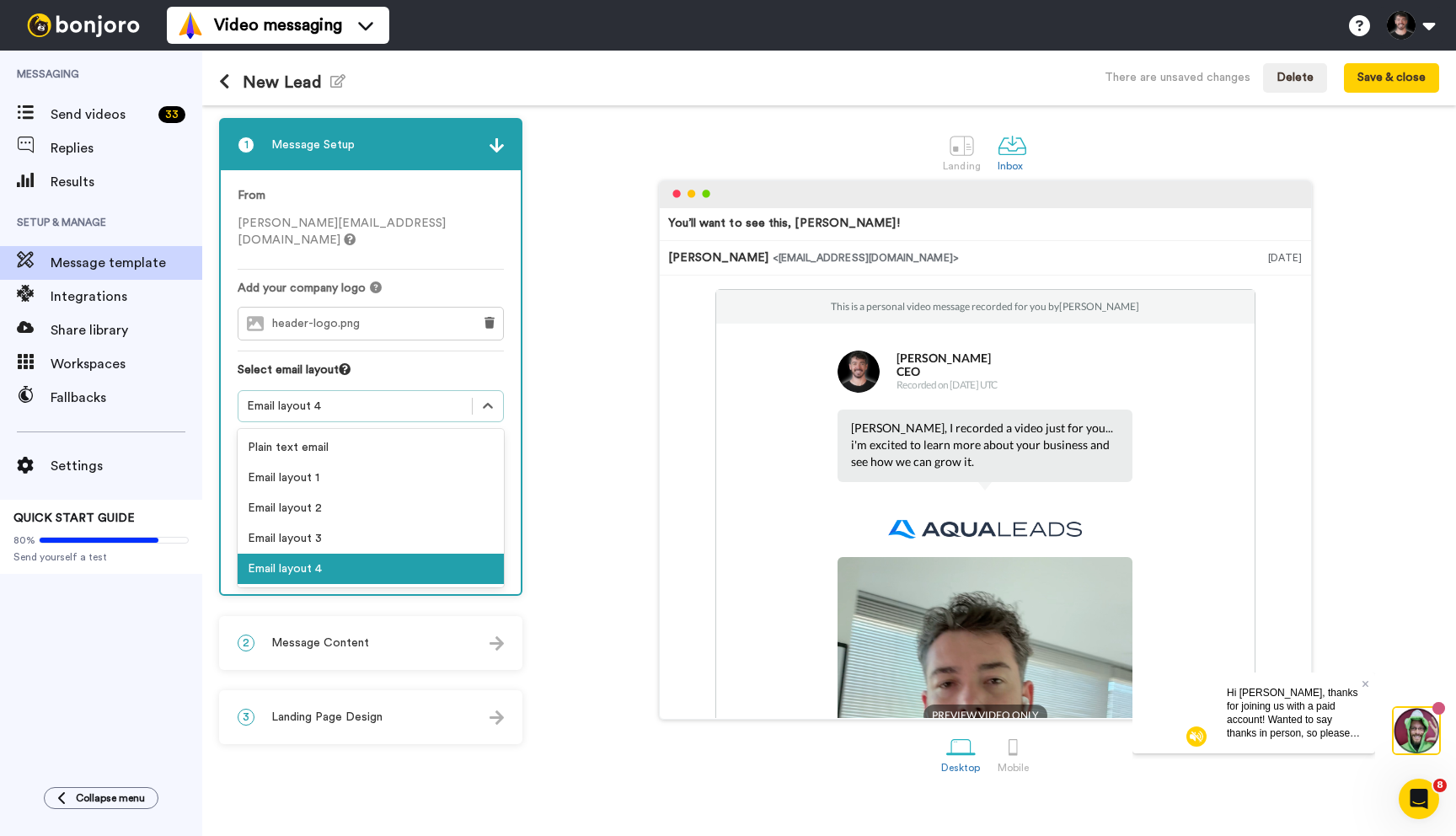
click at [318, 398] on div "Email layout 4" at bounding box center [355, 407] width 217 height 17
click at [297, 493] on div "Email layout 2" at bounding box center [371, 508] width 266 height 30
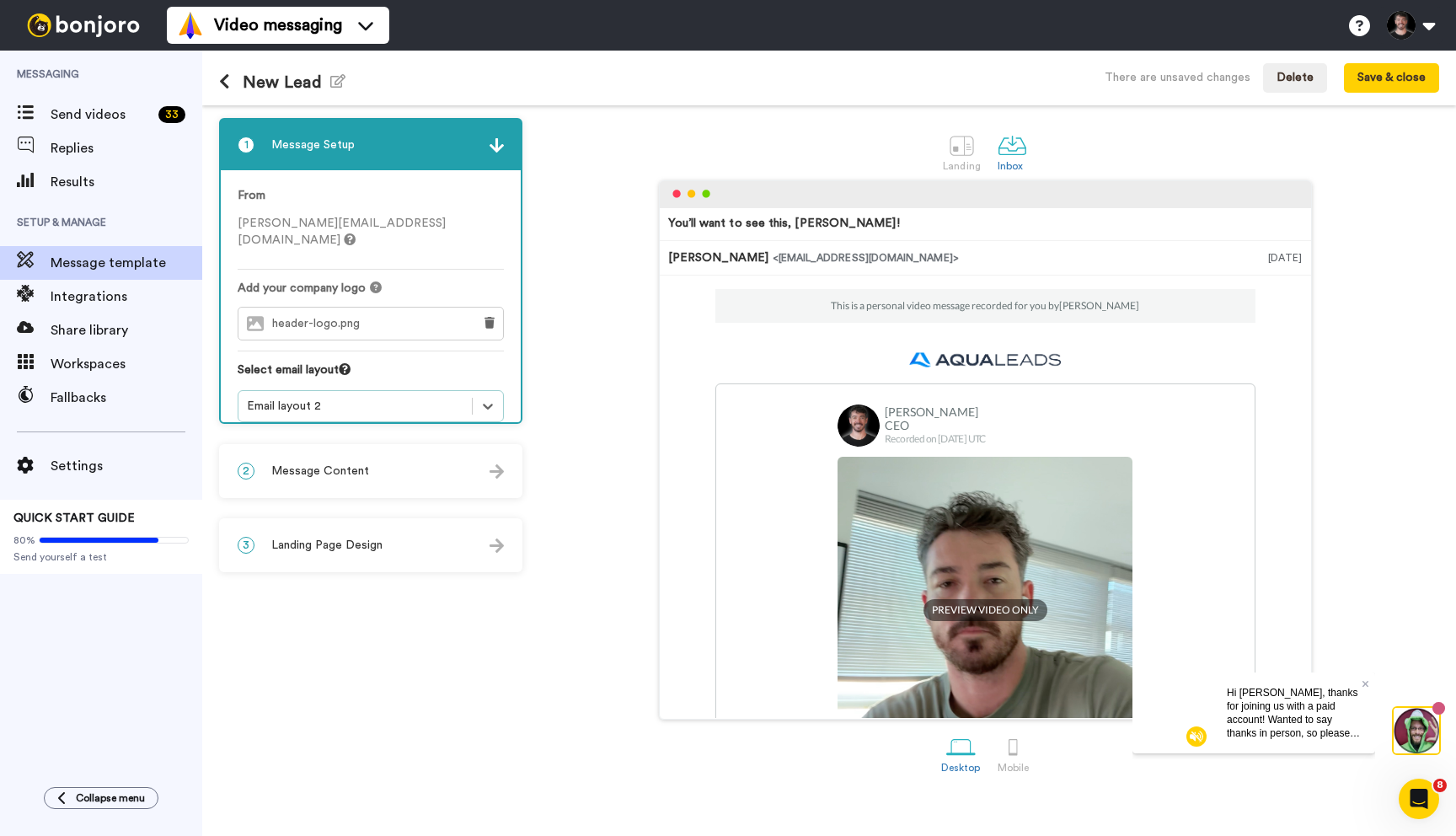
click at [321, 398] on div "Email layout 2" at bounding box center [355, 407] width 217 height 17
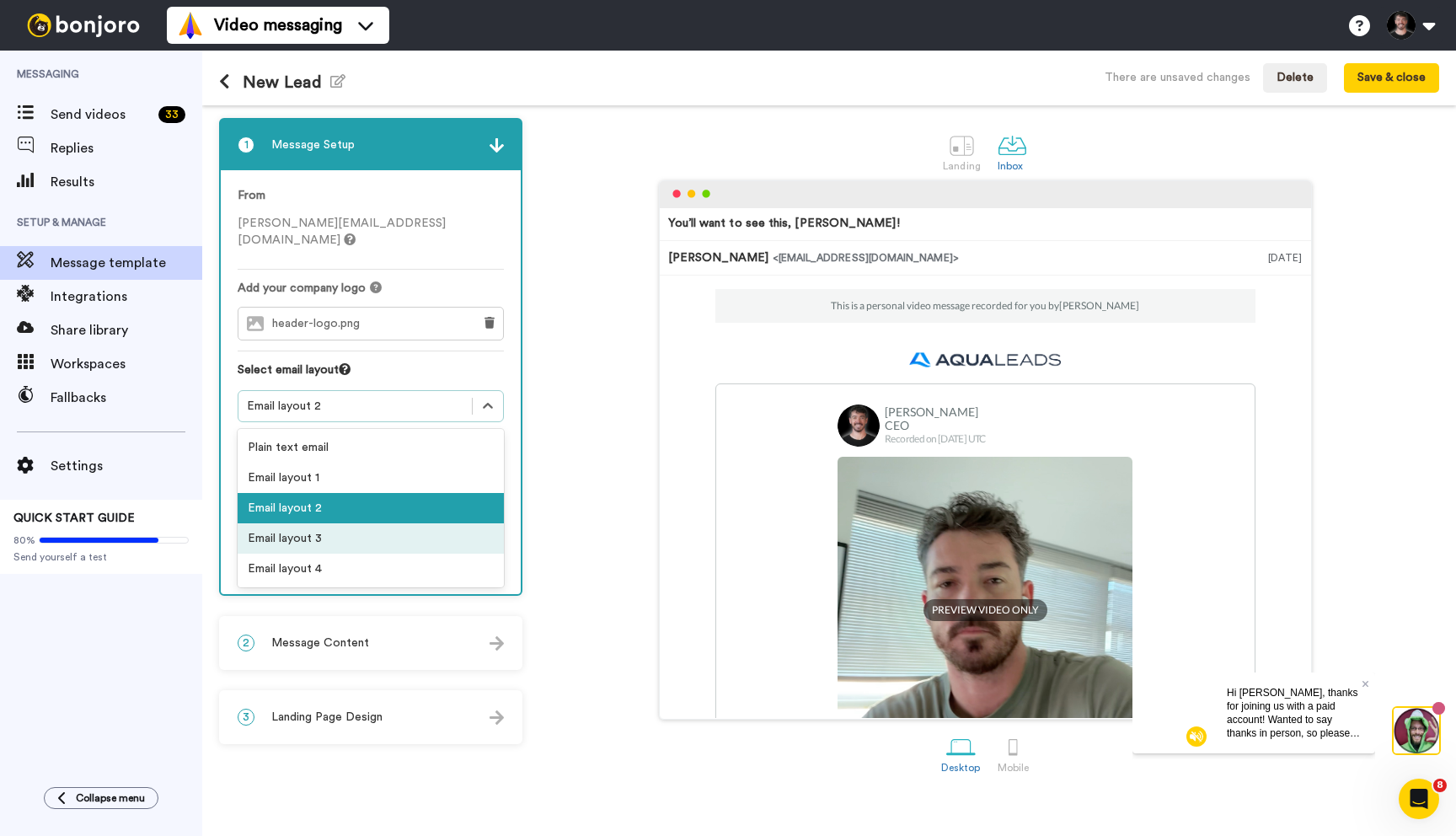
click at [306, 523] on div "Email layout 3" at bounding box center [371, 539] width 266 height 30
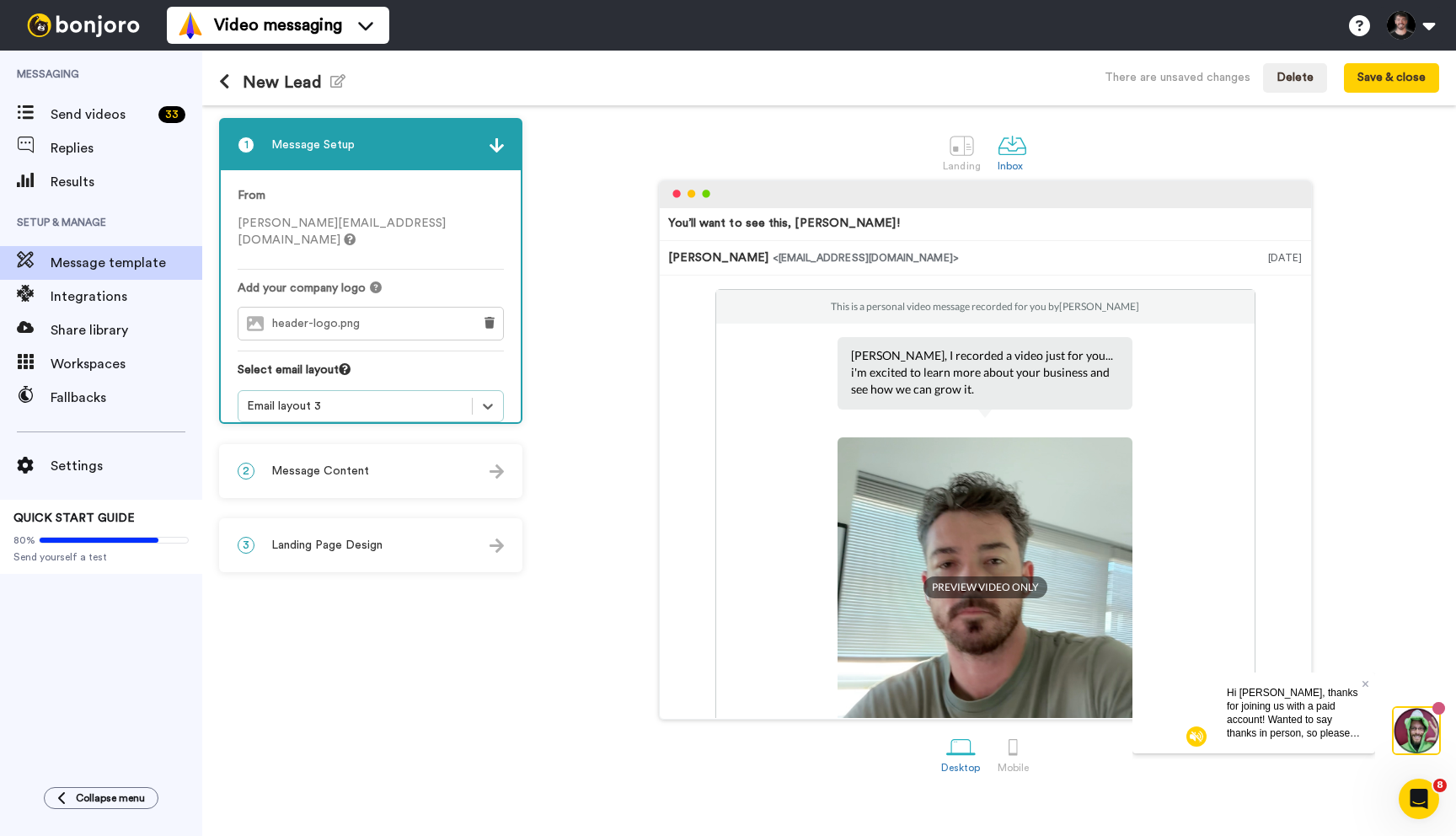
click at [297, 398] on div "Email layout 3" at bounding box center [355, 407] width 217 height 17
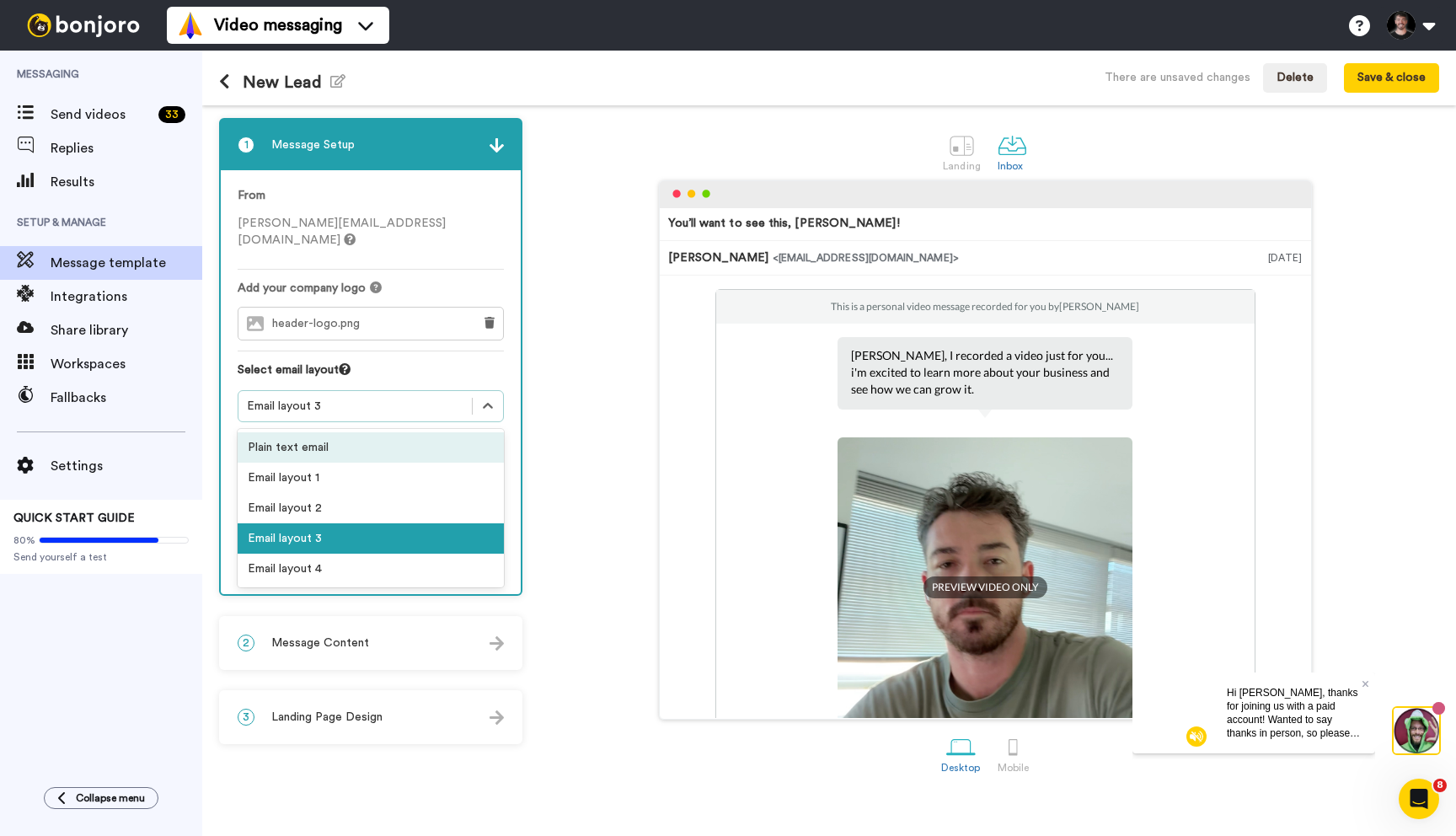
click at [309, 432] on div "Plain text email" at bounding box center [371, 447] width 266 height 30
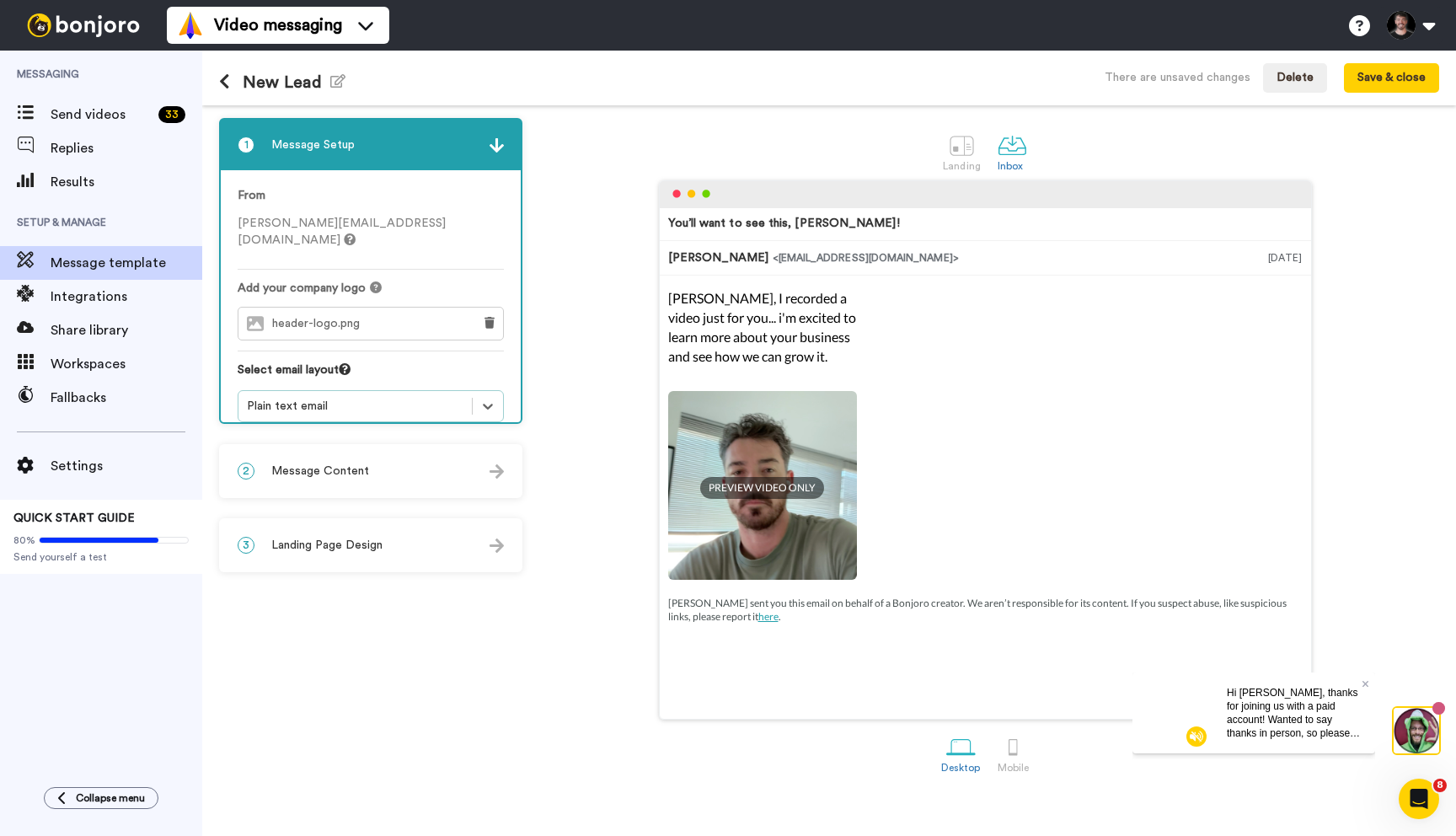
click at [316, 398] on div "Plain text email" at bounding box center [355, 407] width 217 height 17
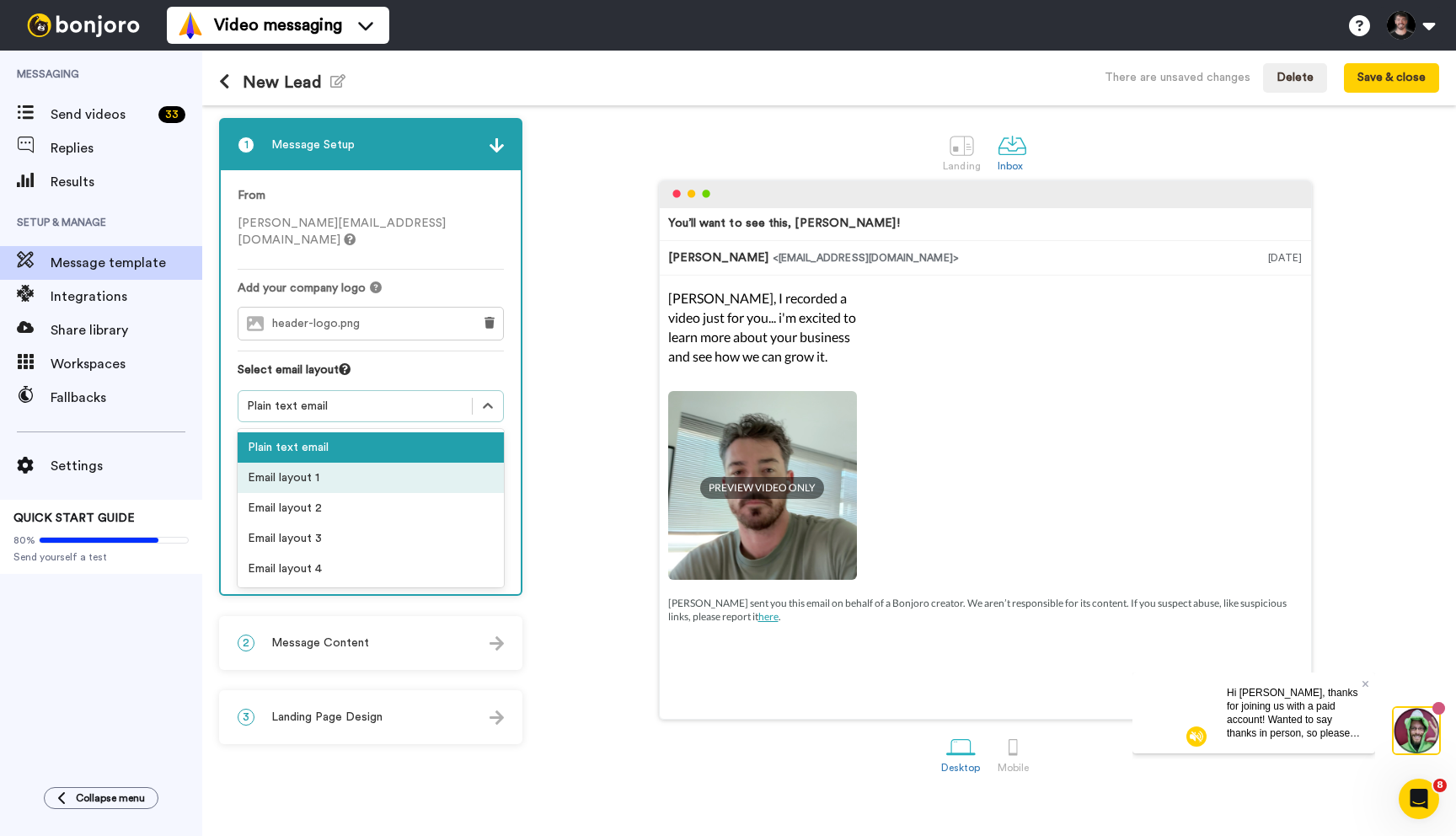
click at [316, 466] on div "Email layout 1" at bounding box center [371, 478] width 266 height 30
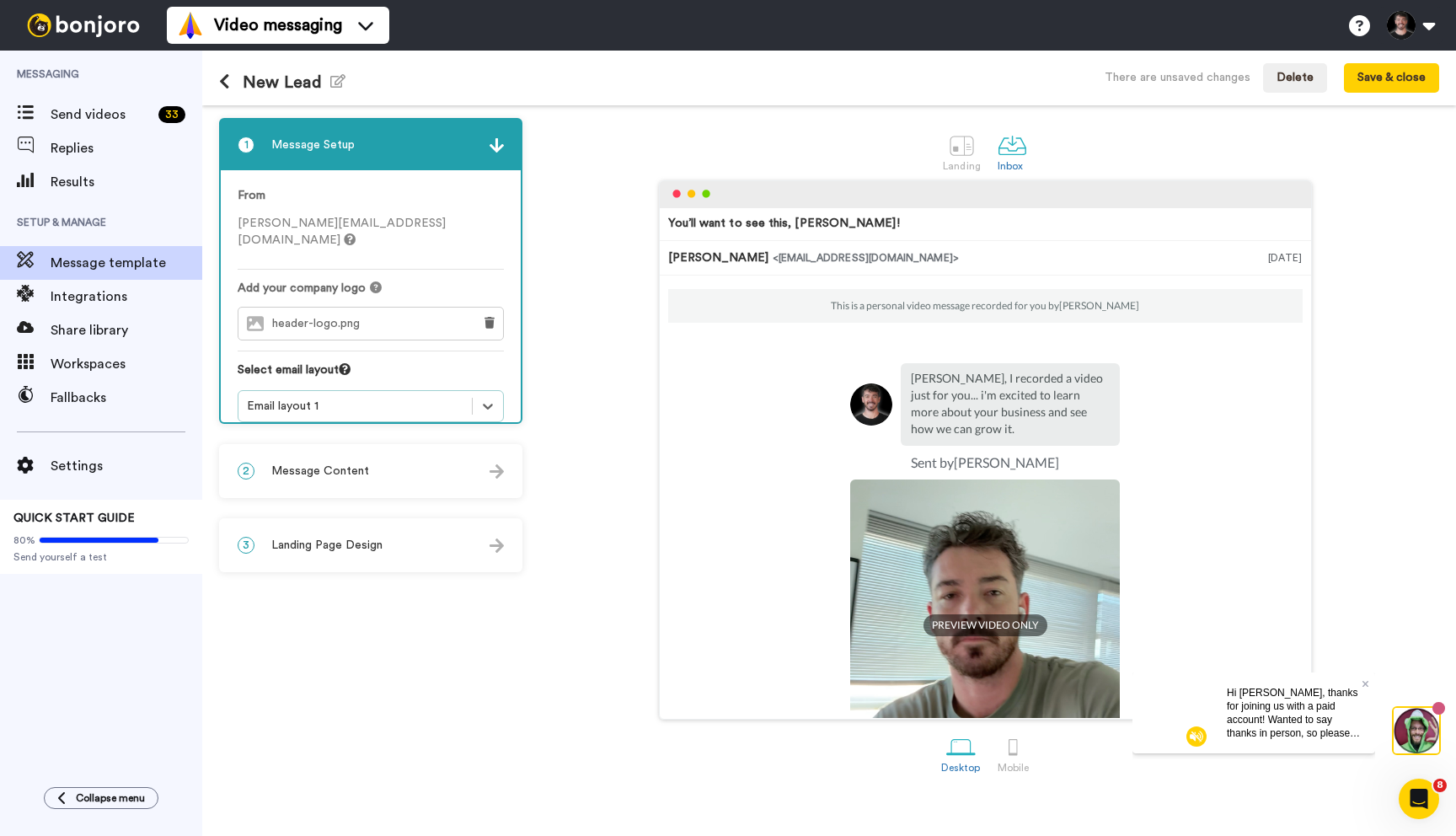
click at [286, 399] on div "Email layout 1" at bounding box center [371, 407] width 266 height 32
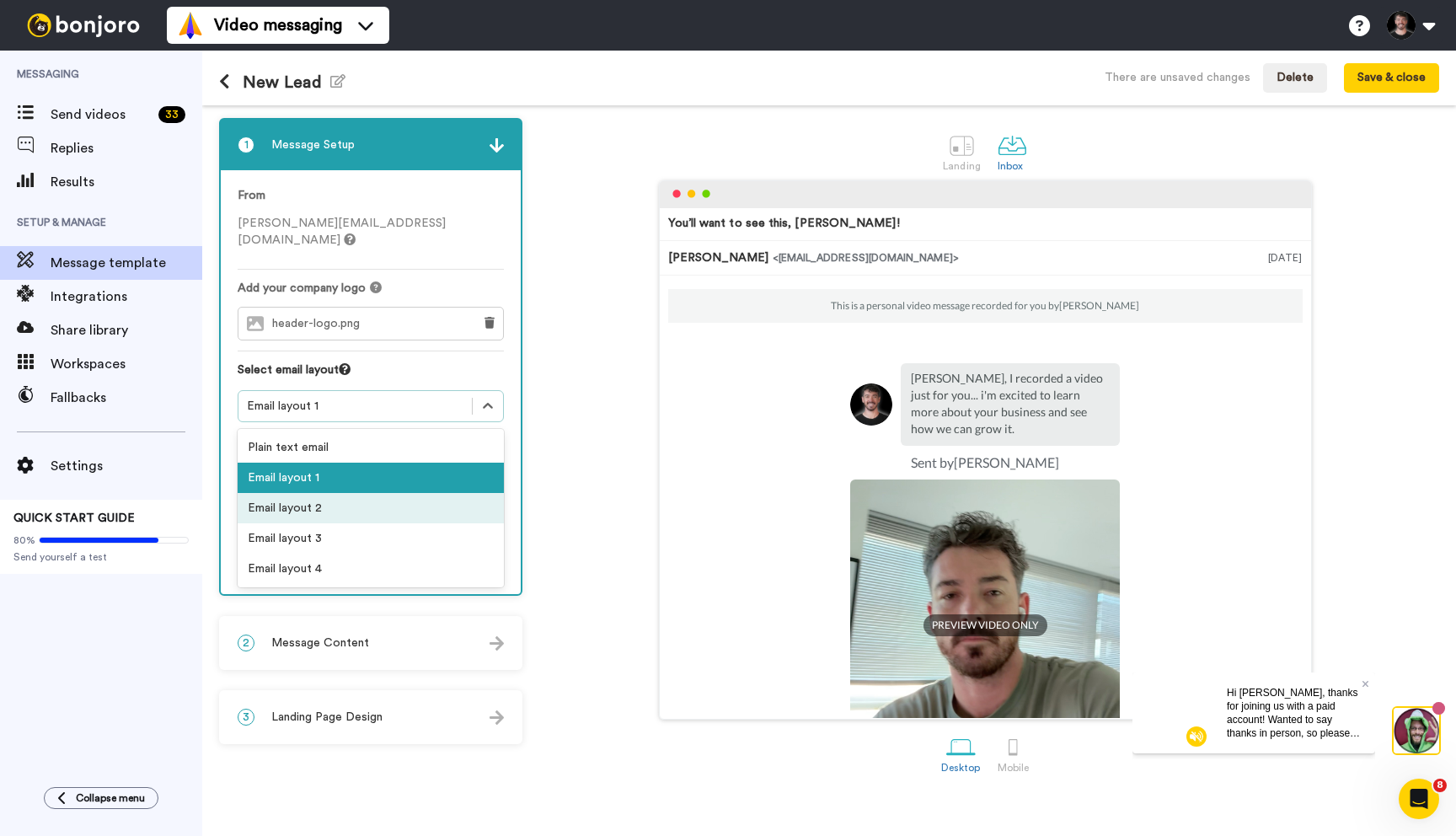
click at [290, 493] on div "Email layout 2" at bounding box center [371, 508] width 266 height 30
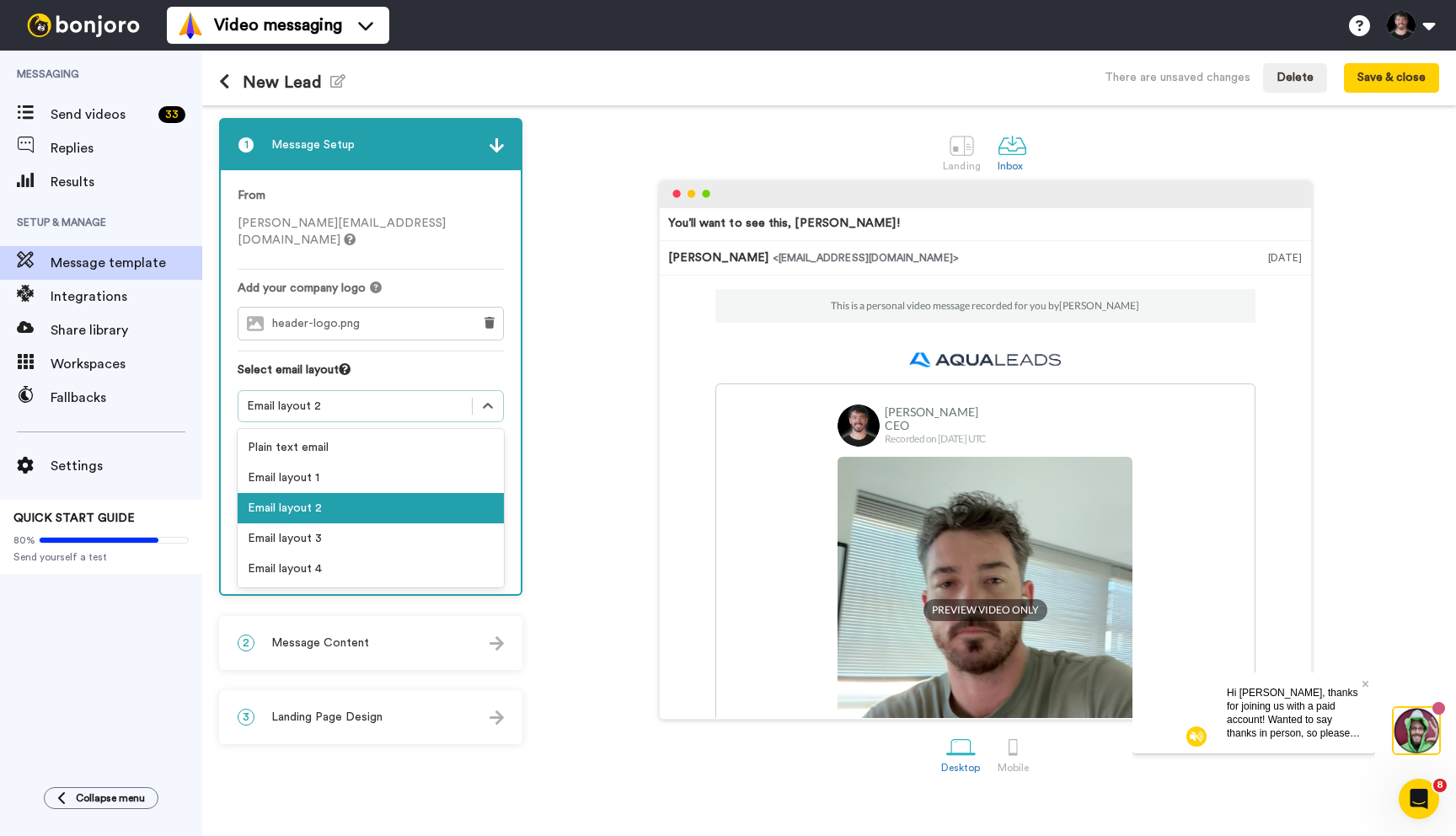
click at [332, 396] on div "Email layout 2" at bounding box center [355, 406] width 234 height 20
click at [308, 523] on div "Email layout 3" at bounding box center [371, 539] width 266 height 30
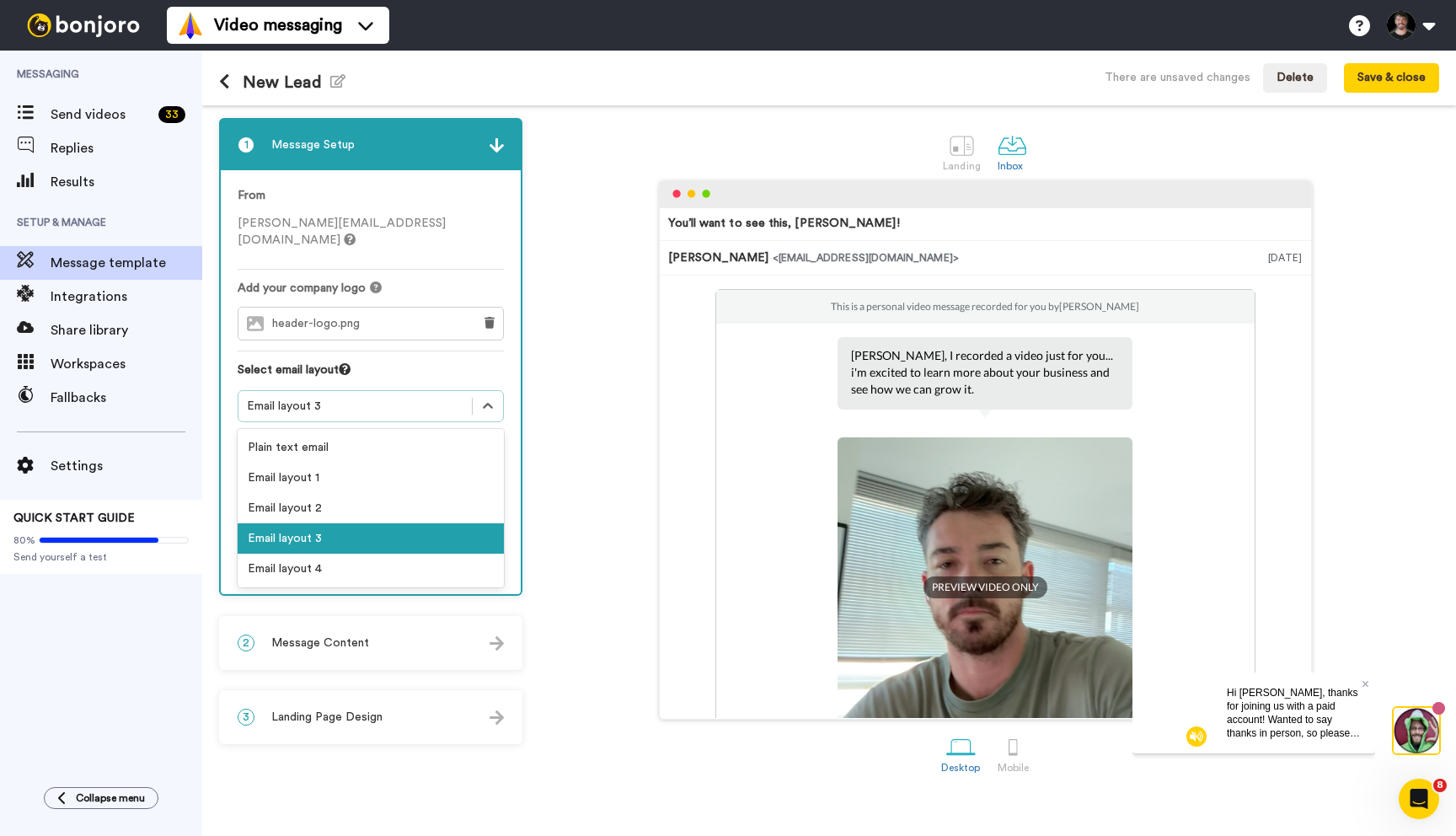
click at [366, 398] on div "Email layout 3" at bounding box center [355, 407] width 217 height 17
click at [322, 554] on div "Email layout 4" at bounding box center [371, 569] width 266 height 30
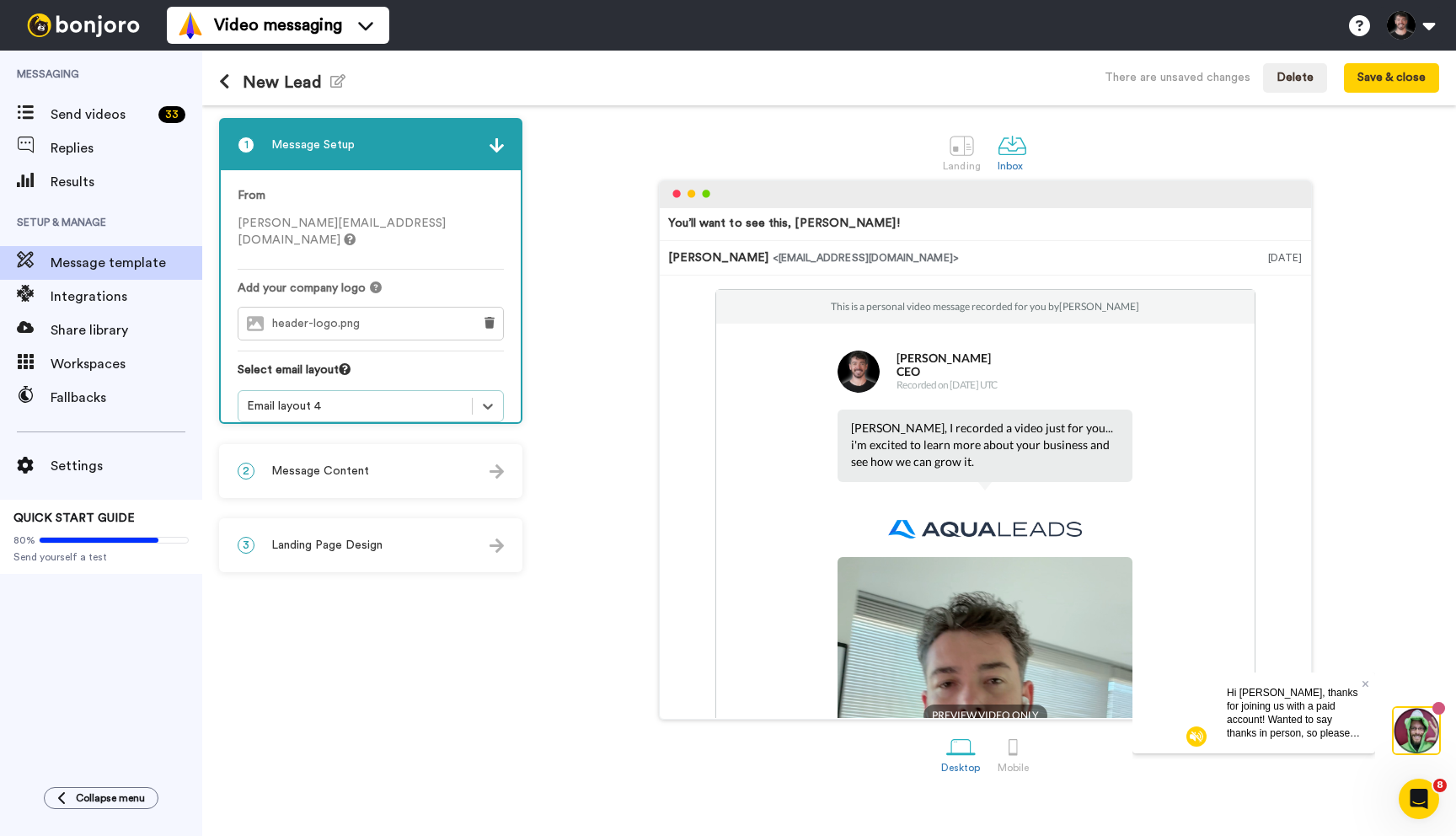
click at [349, 398] on div "Email layout 4" at bounding box center [355, 407] width 217 height 17
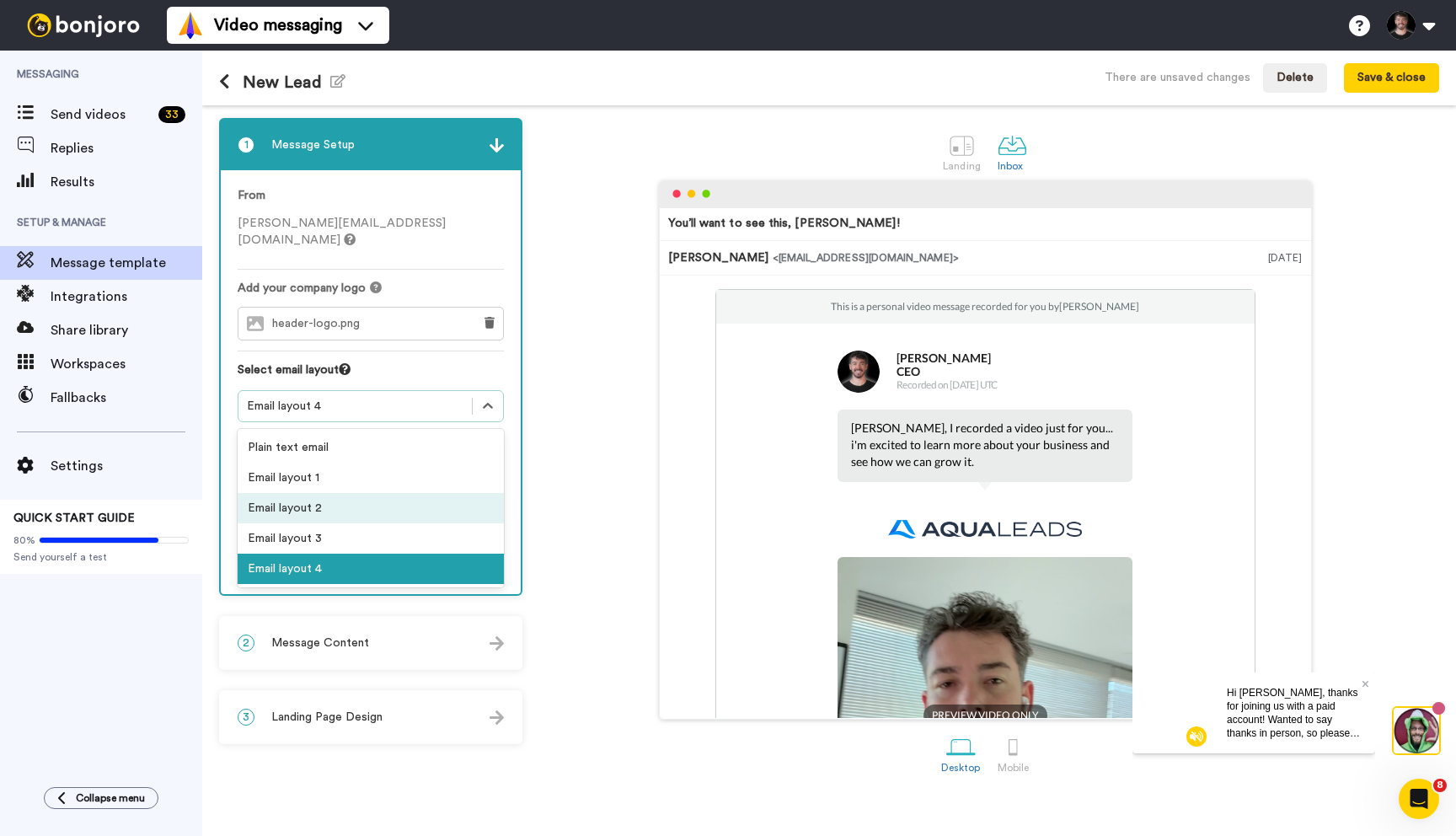
click at [319, 493] on div "Email layout 2" at bounding box center [371, 508] width 266 height 30
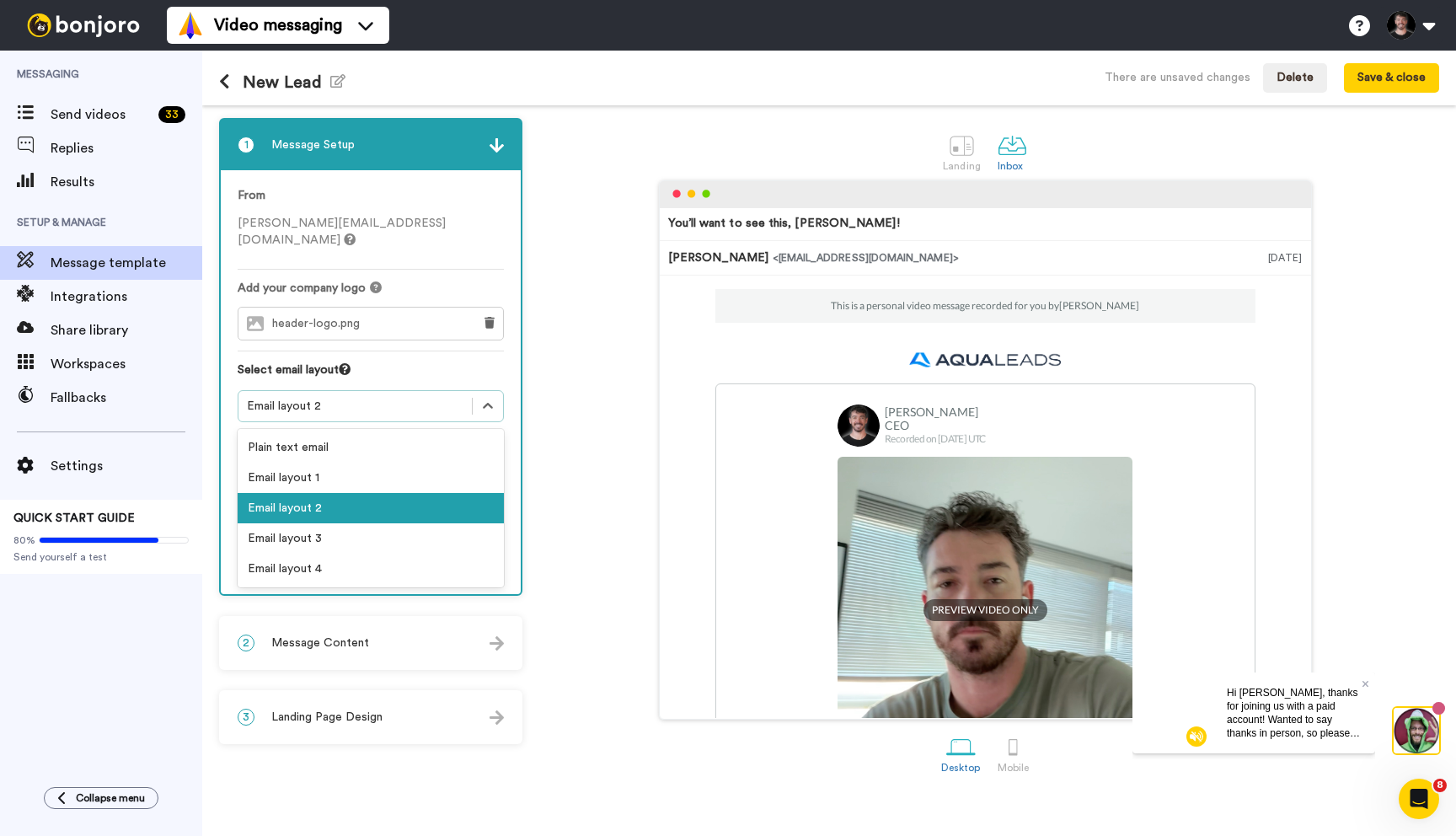
click at [393, 396] on div "Email layout 2" at bounding box center [355, 406] width 234 height 20
click at [316, 523] on div "Email layout 3" at bounding box center [371, 539] width 266 height 30
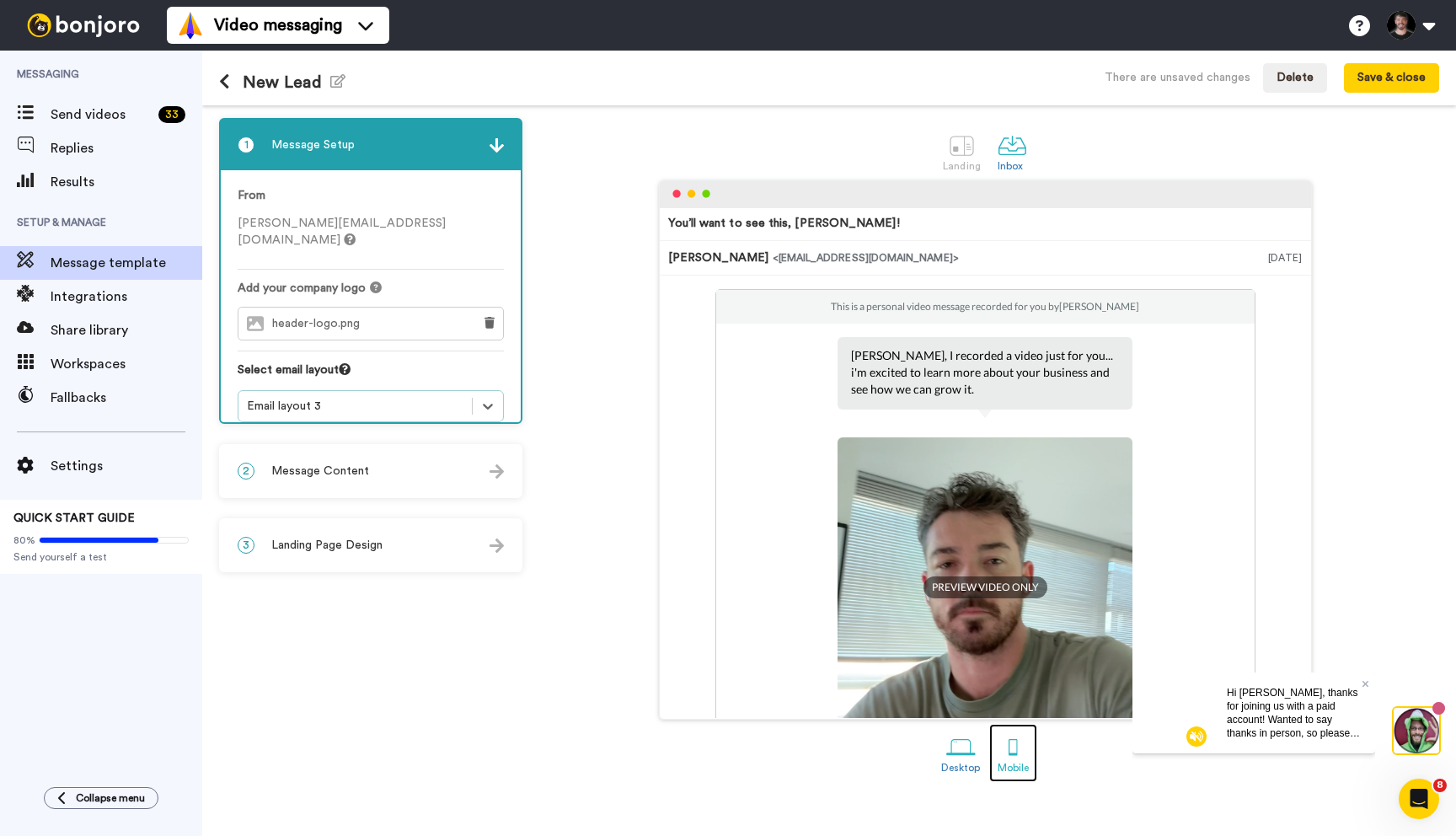
click at [1015, 762] on div "Mobile" at bounding box center [1013, 768] width 31 height 11
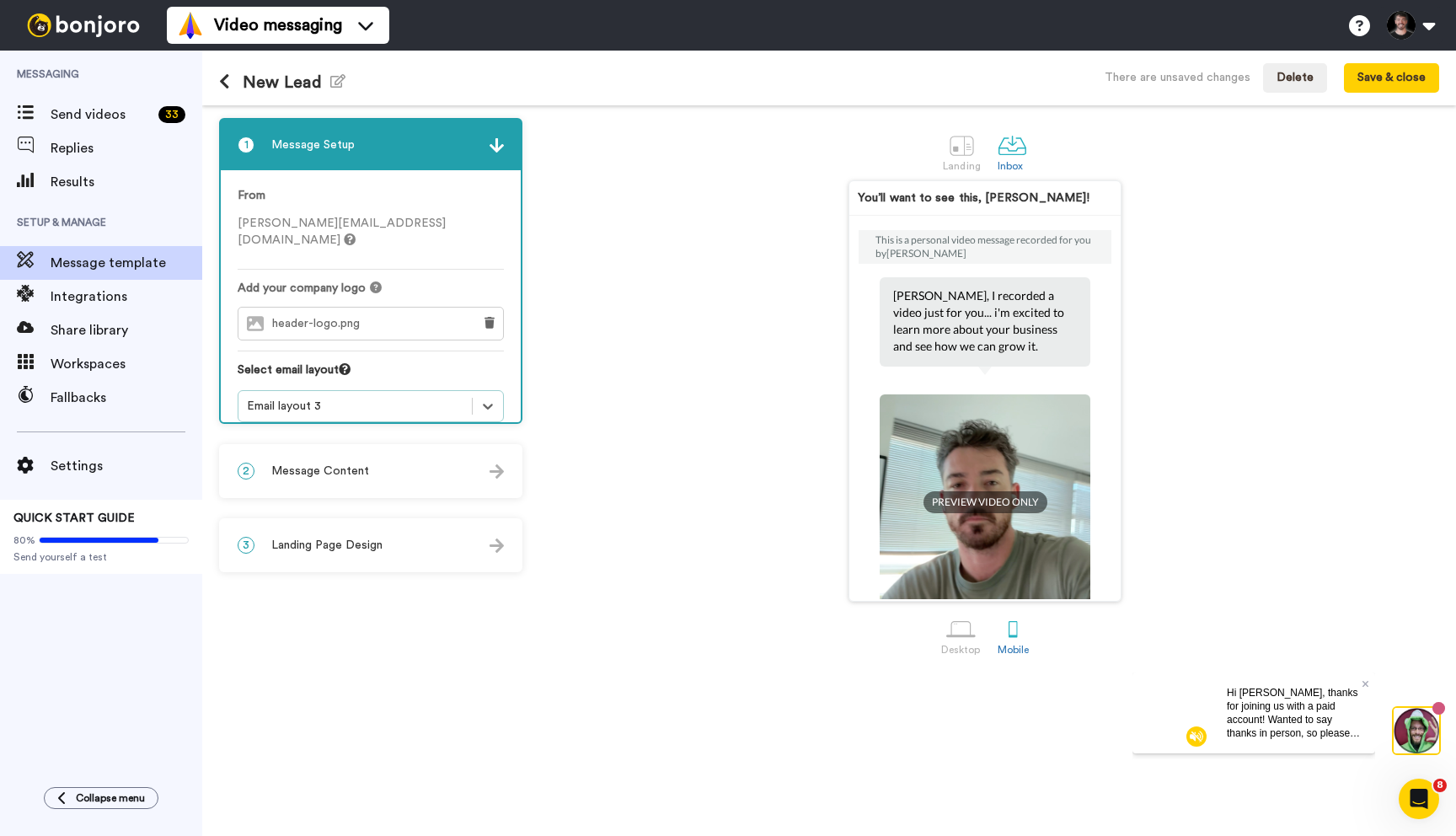
click at [375, 473] on div "2 Message Content" at bounding box center [371, 470] width 300 height 50
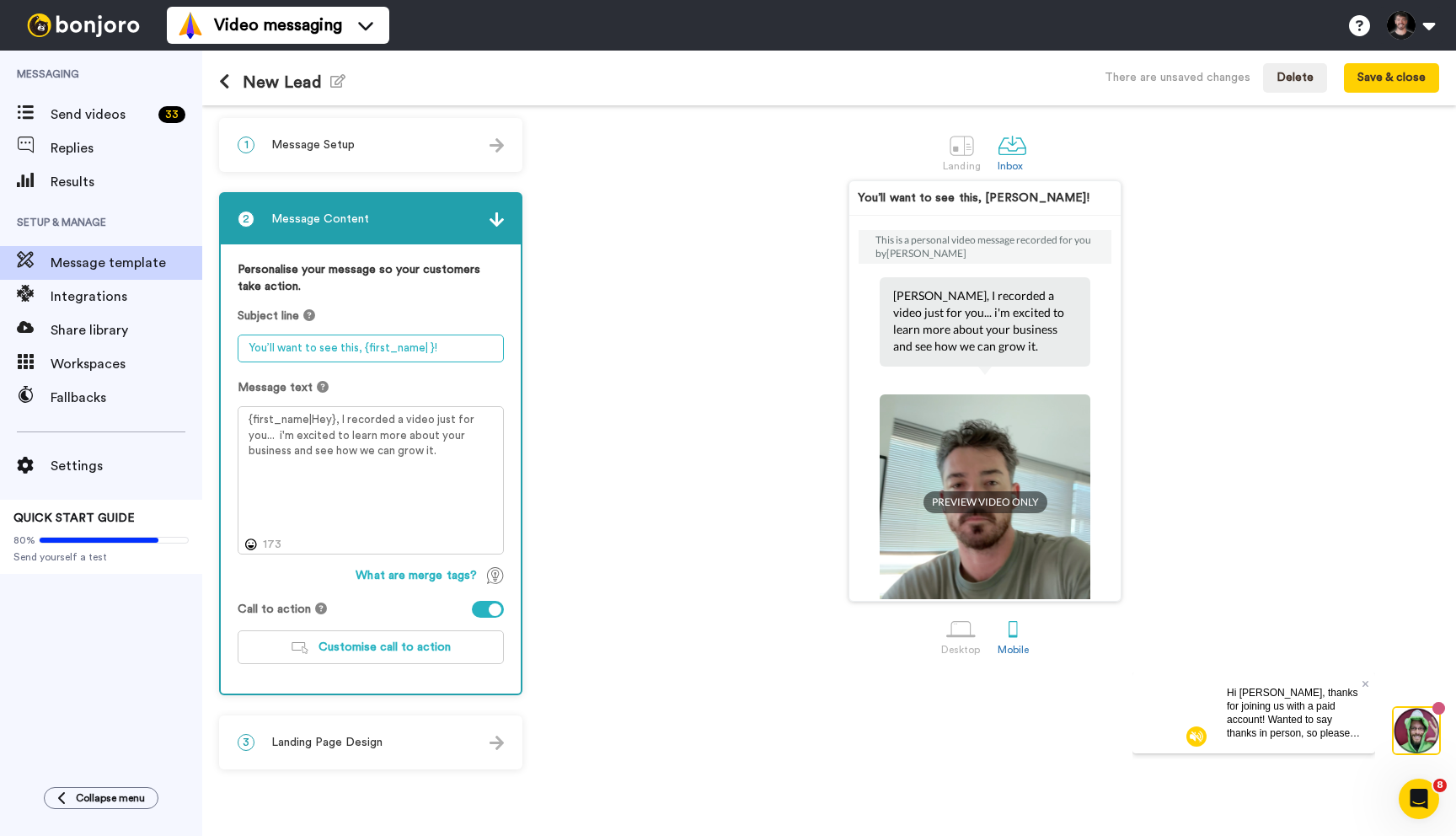
click at [336, 351] on textarea "You’ll want to see this, {first_name| }!" at bounding box center [371, 348] width 266 height 28
click at [357, 352] on textarea "You’ll want to see this, {first_name| }!" at bounding box center [371, 348] width 266 height 28
type textarea "This is pretty crazy {first_name| }!"
drag, startPoint x: 337, startPoint y: 422, endPoint x: 228, endPoint y: 405, distance: 110.3
click at [228, 405] on div "Personalise your message so your customers take action. Subject line This is pr…" at bounding box center [371, 468] width 300 height 449
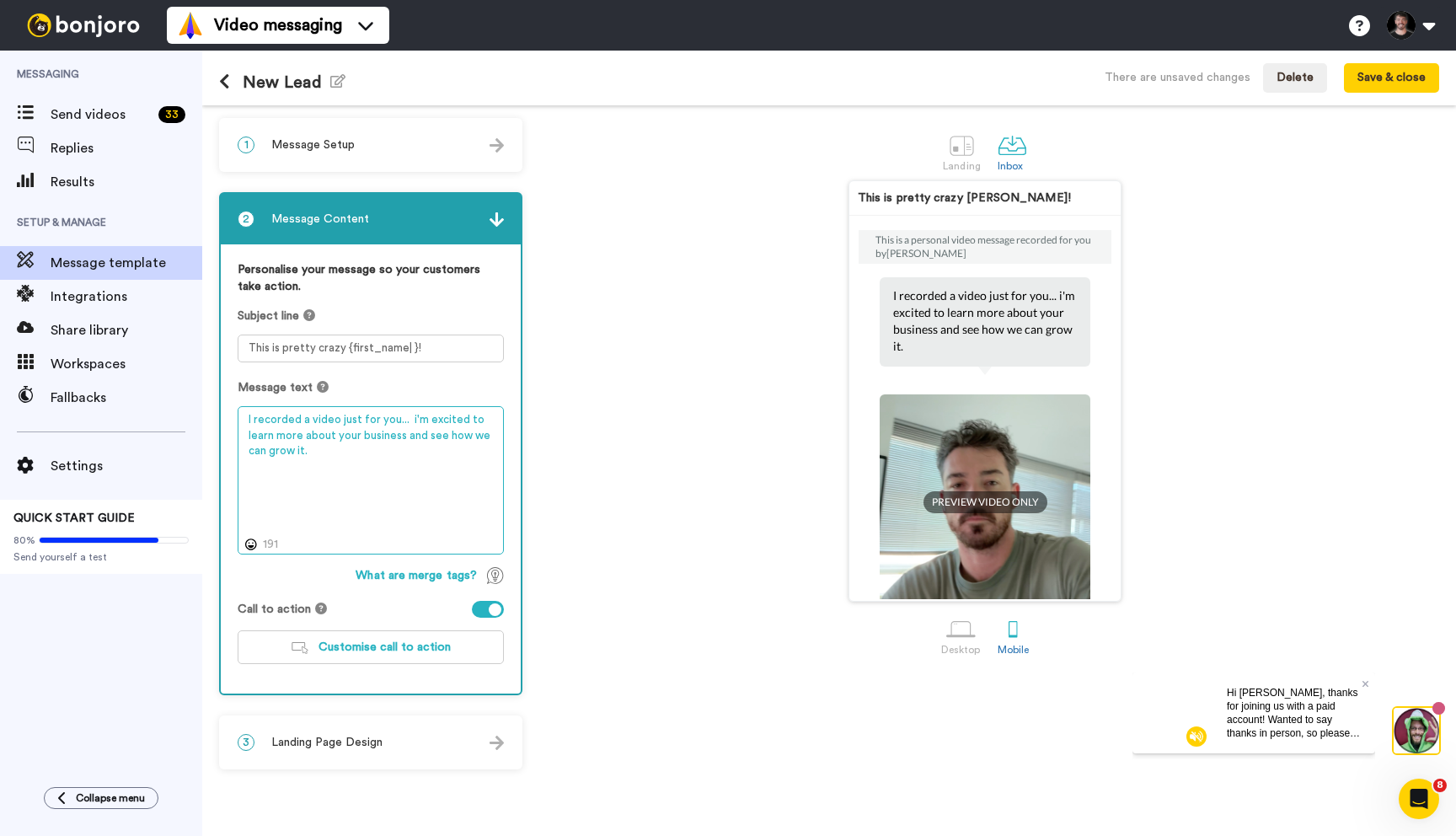
click at [410, 423] on textarea "I recorded a video just for you... i'm excited to learn more about your busines…" at bounding box center [371, 480] width 266 height 148
click at [370, 426] on textarea "I recorded a video just for you... i'm excited to learn more about your busines…" at bounding box center [371, 480] width 266 height 148
drag, startPoint x: 391, startPoint y: 450, endPoint x: 408, endPoint y: 426, distance: 29.4
click at [409, 426] on textarea "I recorded a video just for you... i'm excited to learn more about your busines…" at bounding box center [371, 480] width 266 height 148
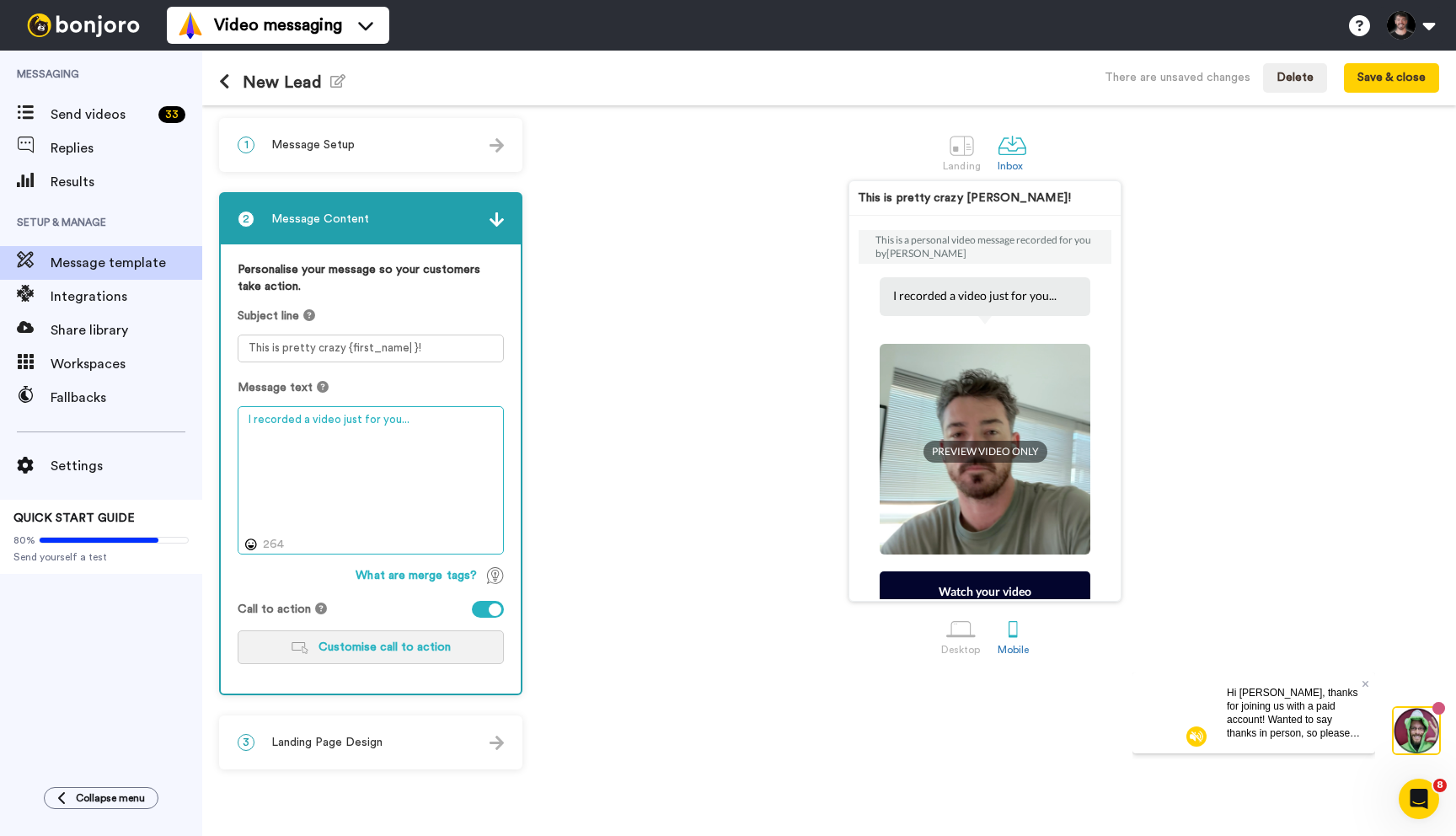
type textarea "I recorded a video just for you..."
click at [401, 641] on span "Customise call to action" at bounding box center [384, 647] width 132 height 11
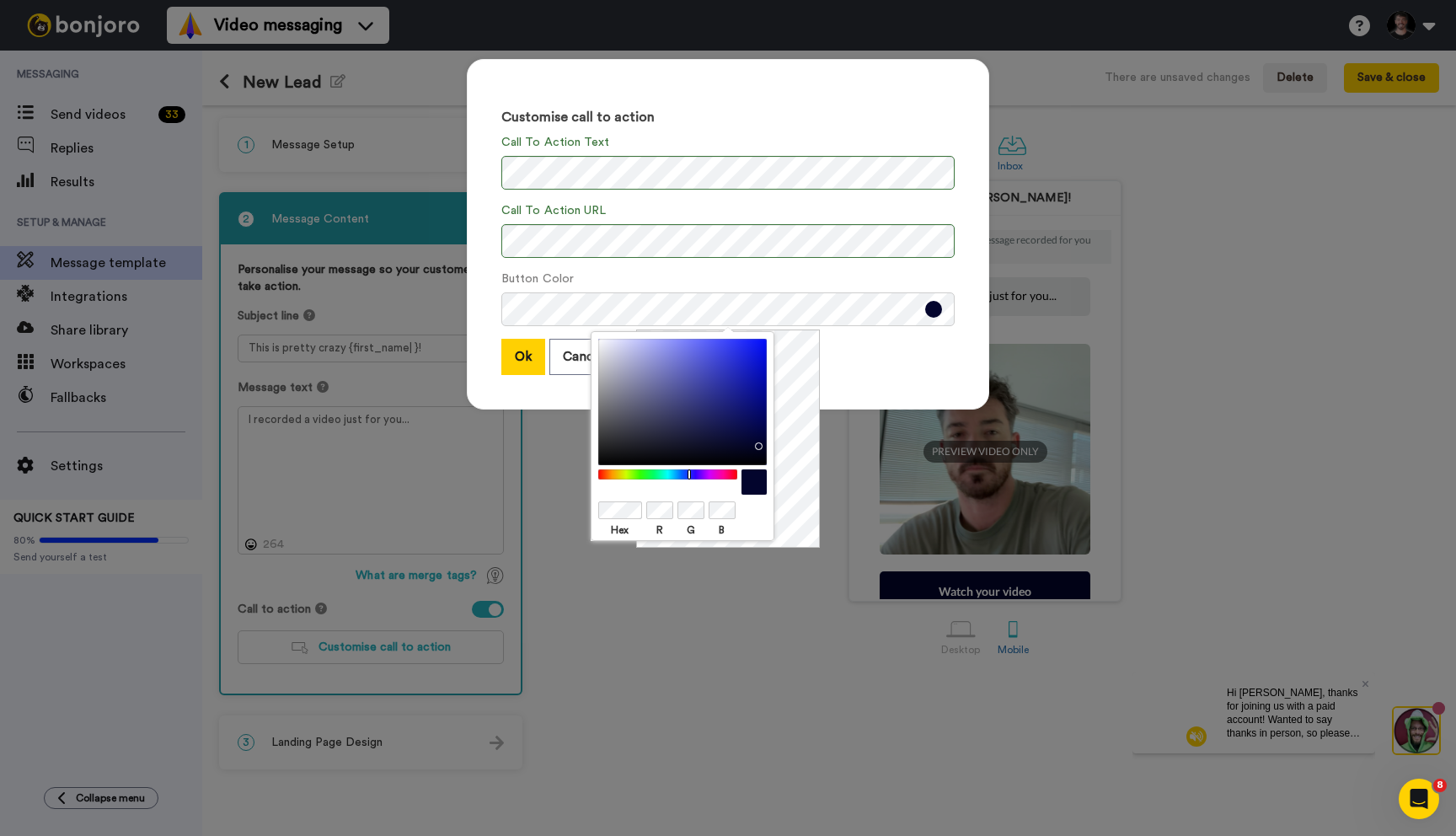
click at [790, 352] on div "Hex R G B" at bounding box center [727, 439] width 183 height 218
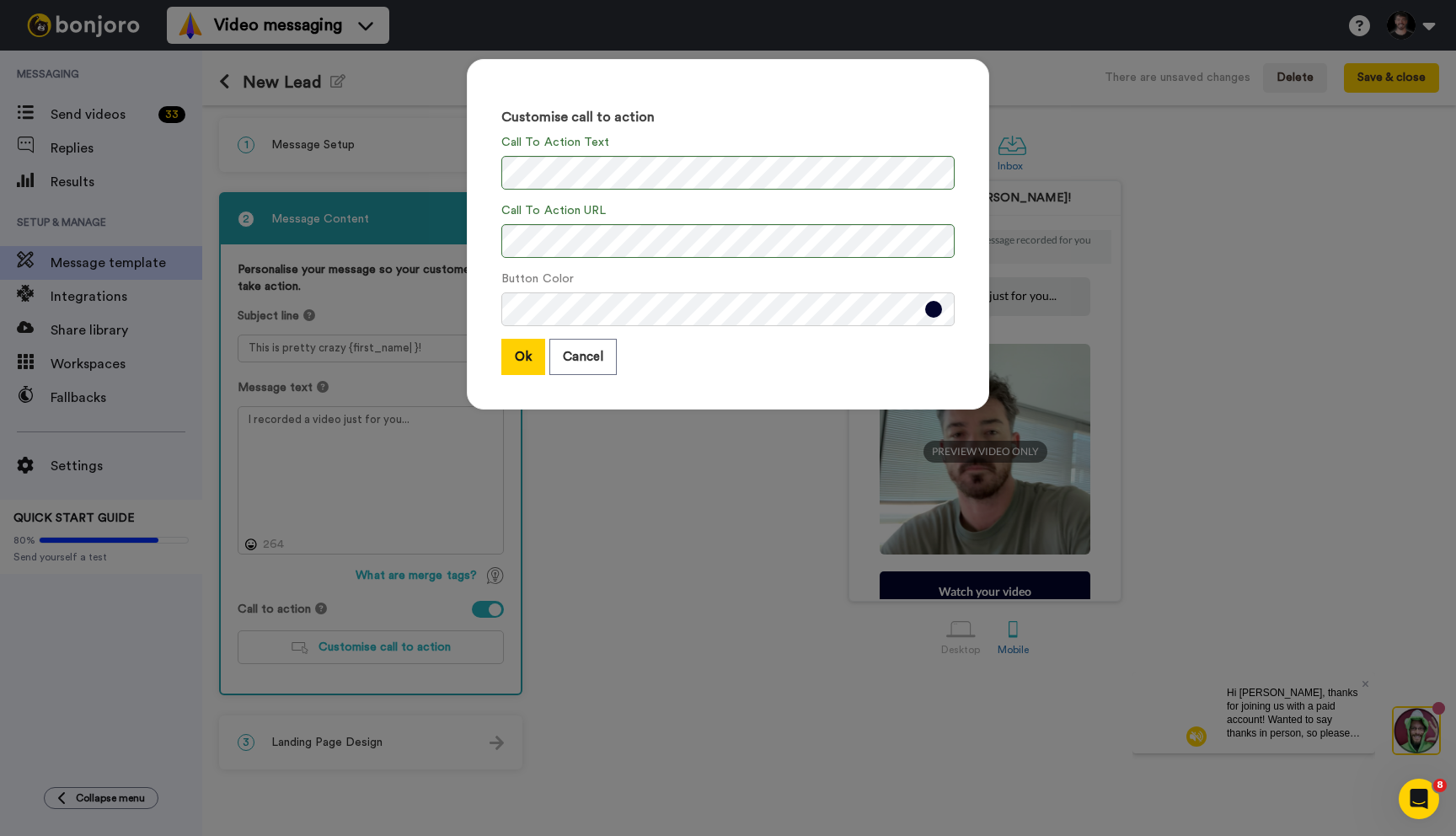
click at [591, 274] on div "Button Color" at bounding box center [728, 298] width 453 height 56
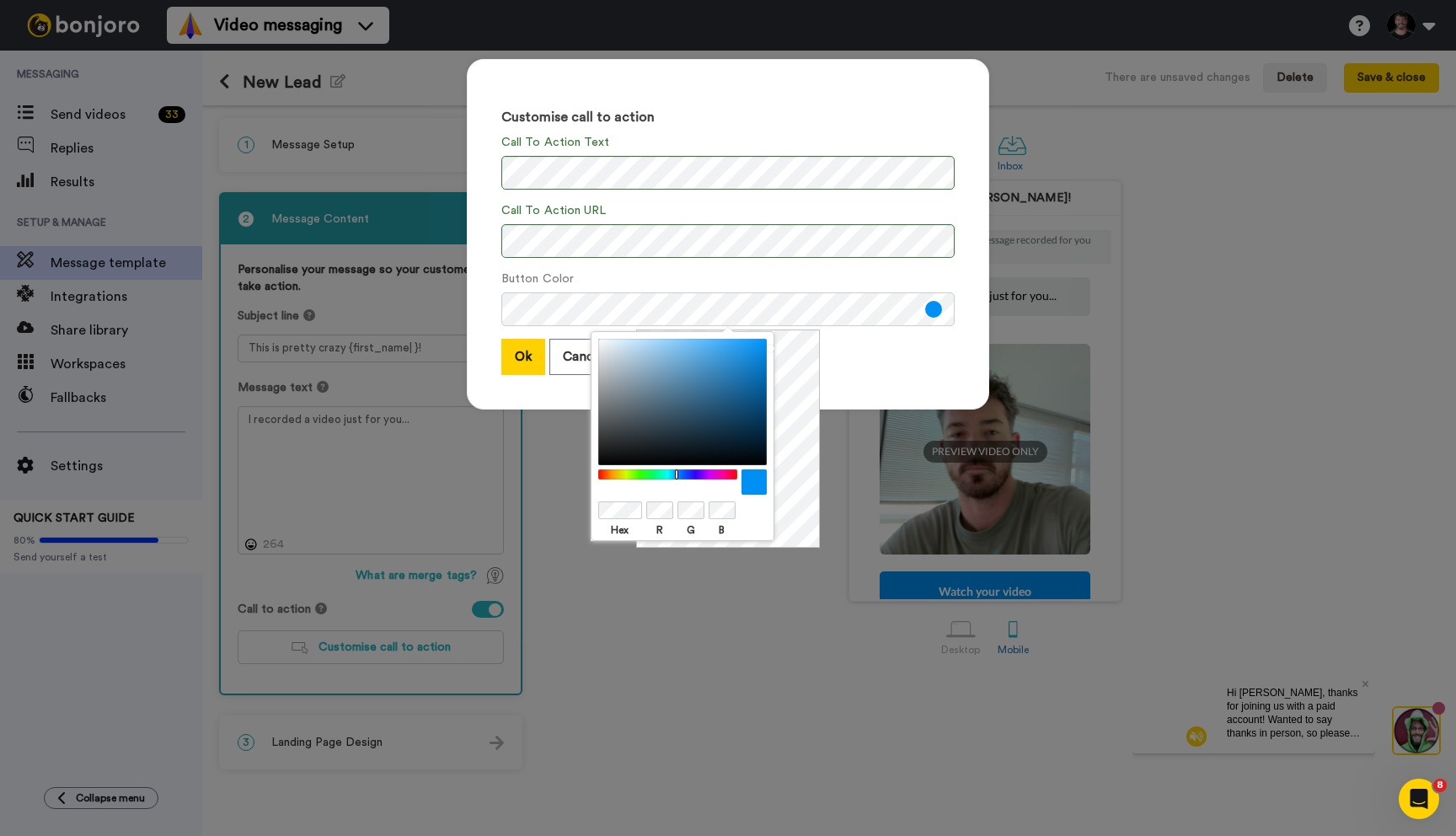
click at [852, 368] on div "Ok Cancel" at bounding box center [728, 356] width 453 height 36
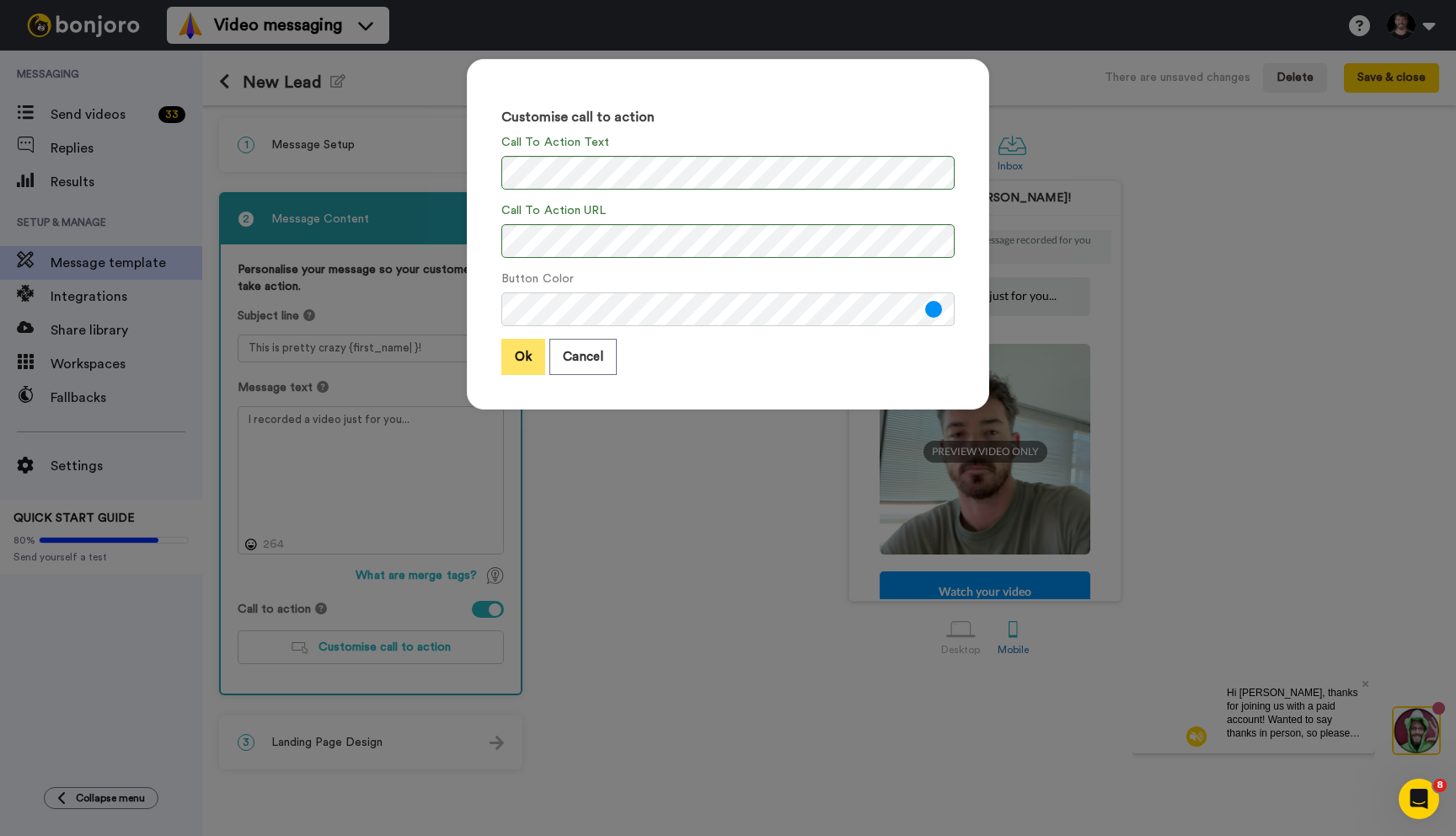
click at [517, 357] on button "Ok" at bounding box center [524, 356] width 44 height 36
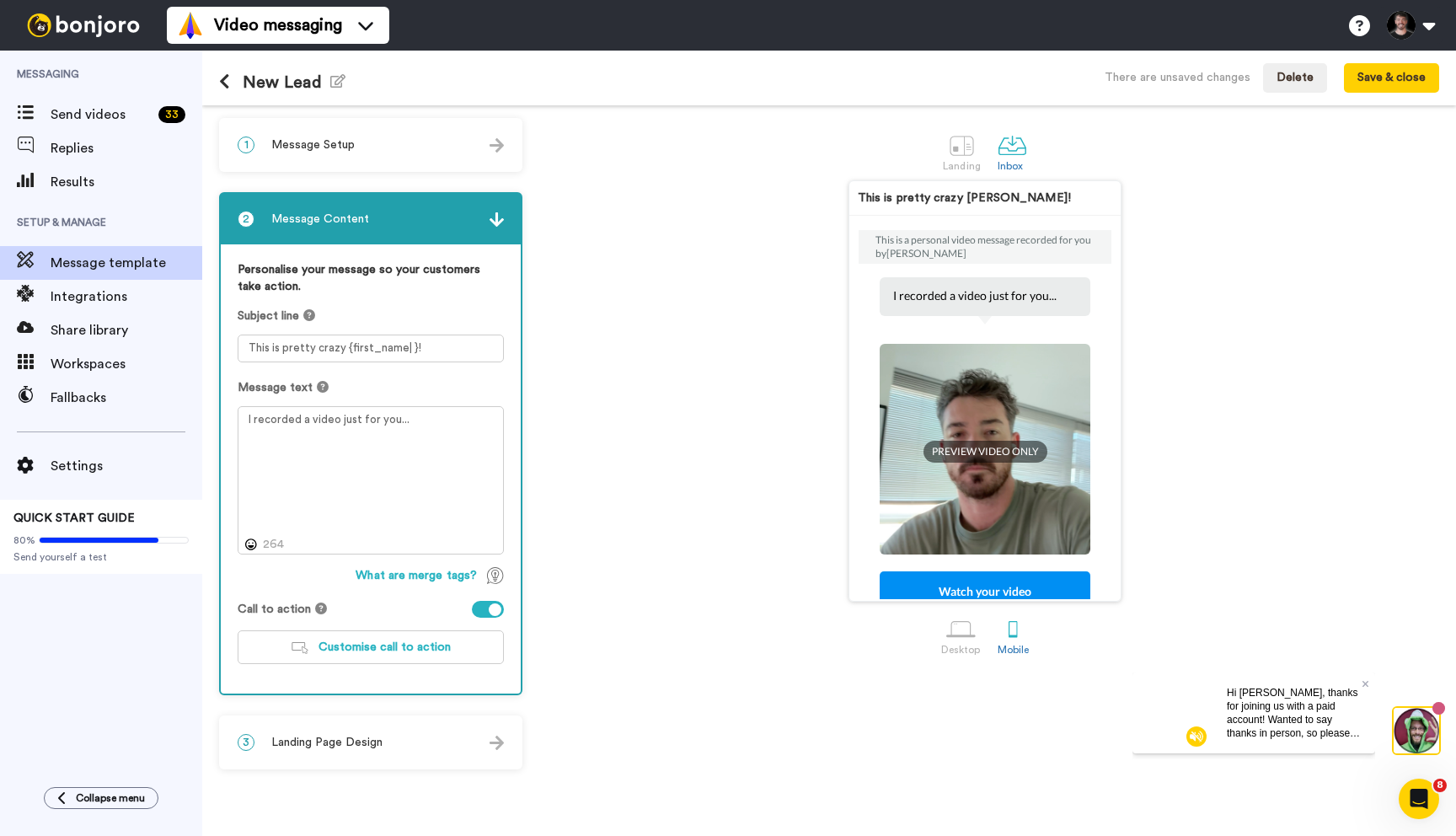
click at [472, 737] on div "3 Landing Page Design" at bounding box center [371, 742] width 300 height 50
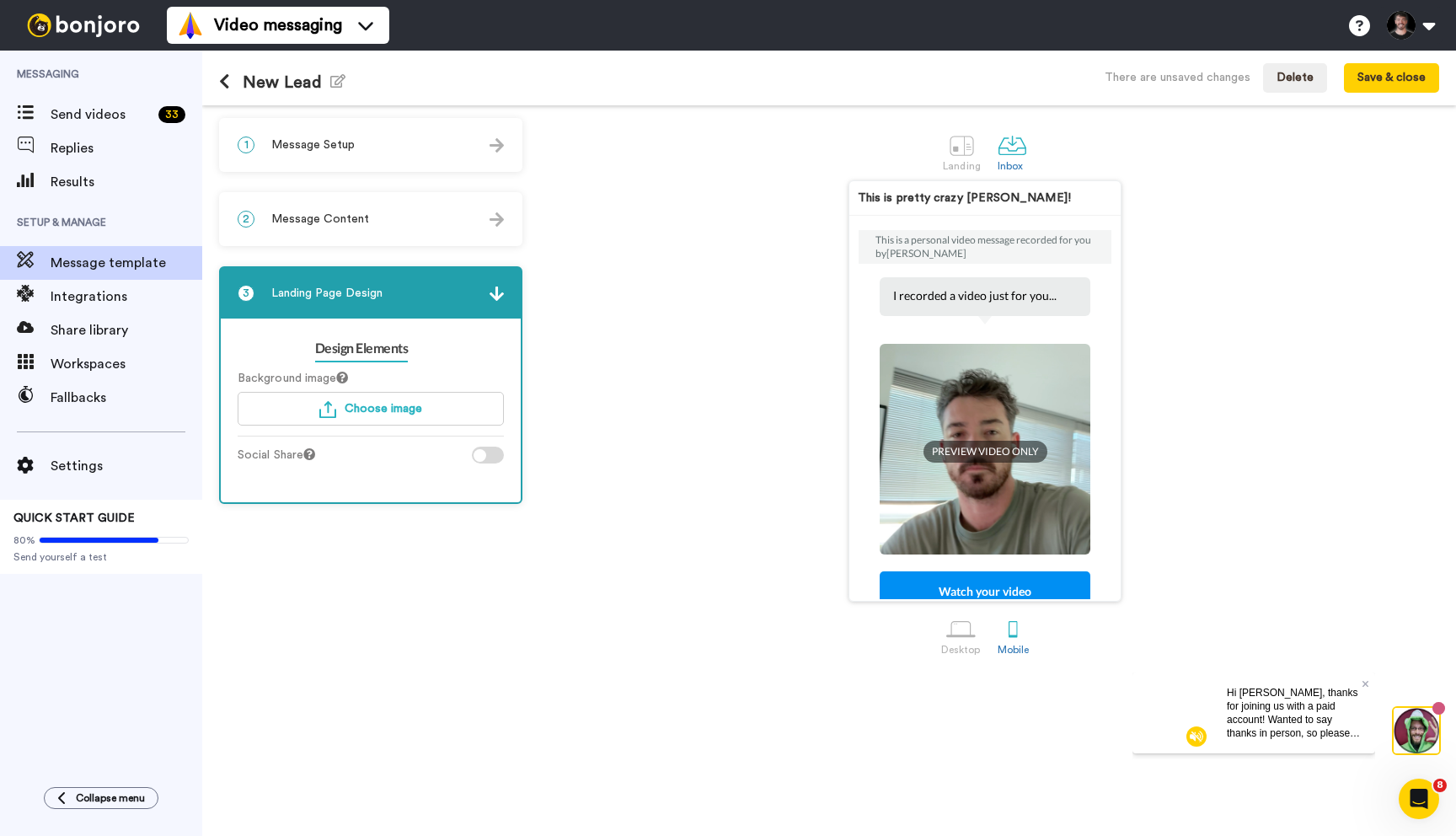
scroll to position [183, 0]
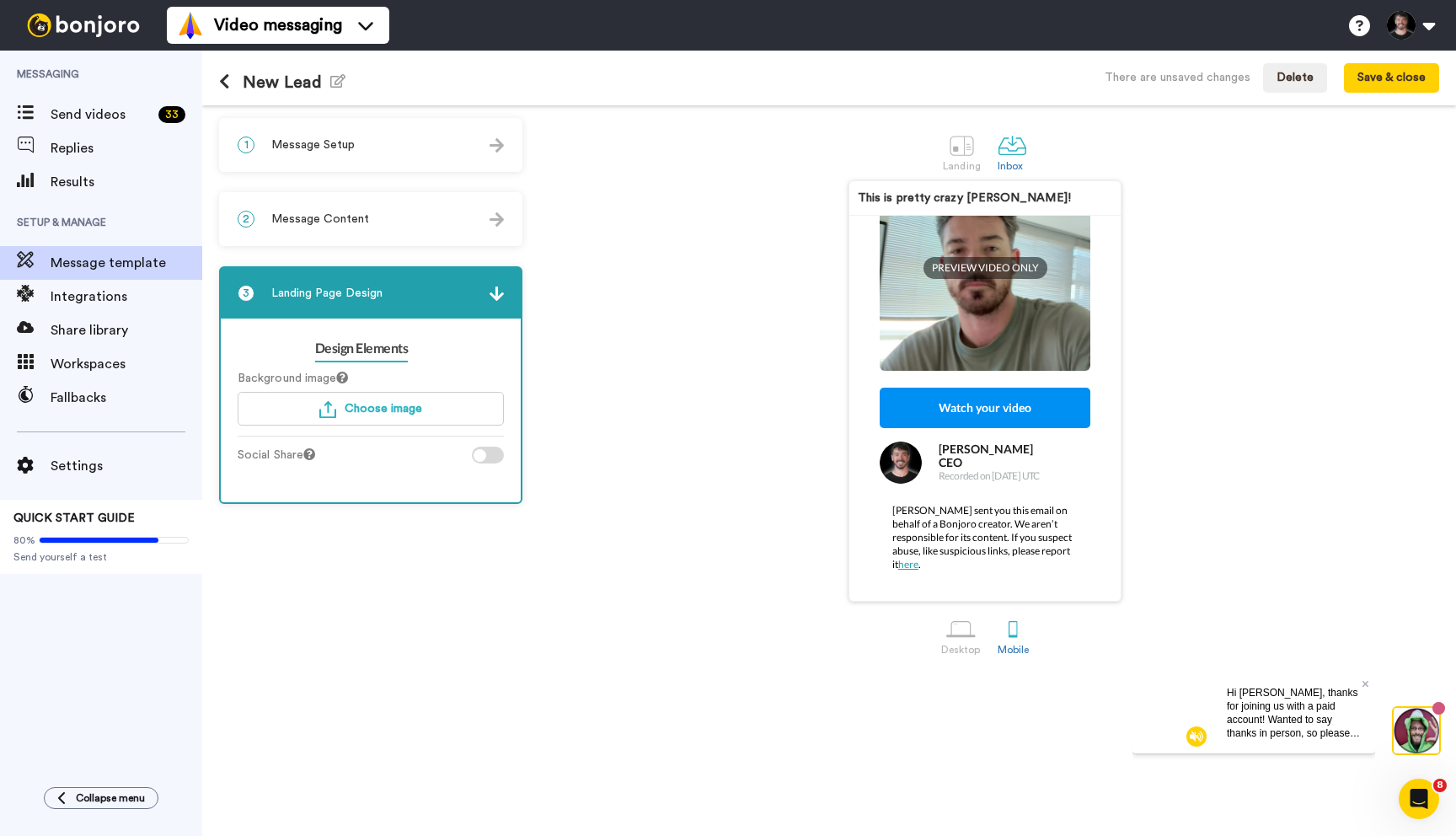
click at [950, 409] on div "Watch your video" at bounding box center [986, 408] width 211 height 41
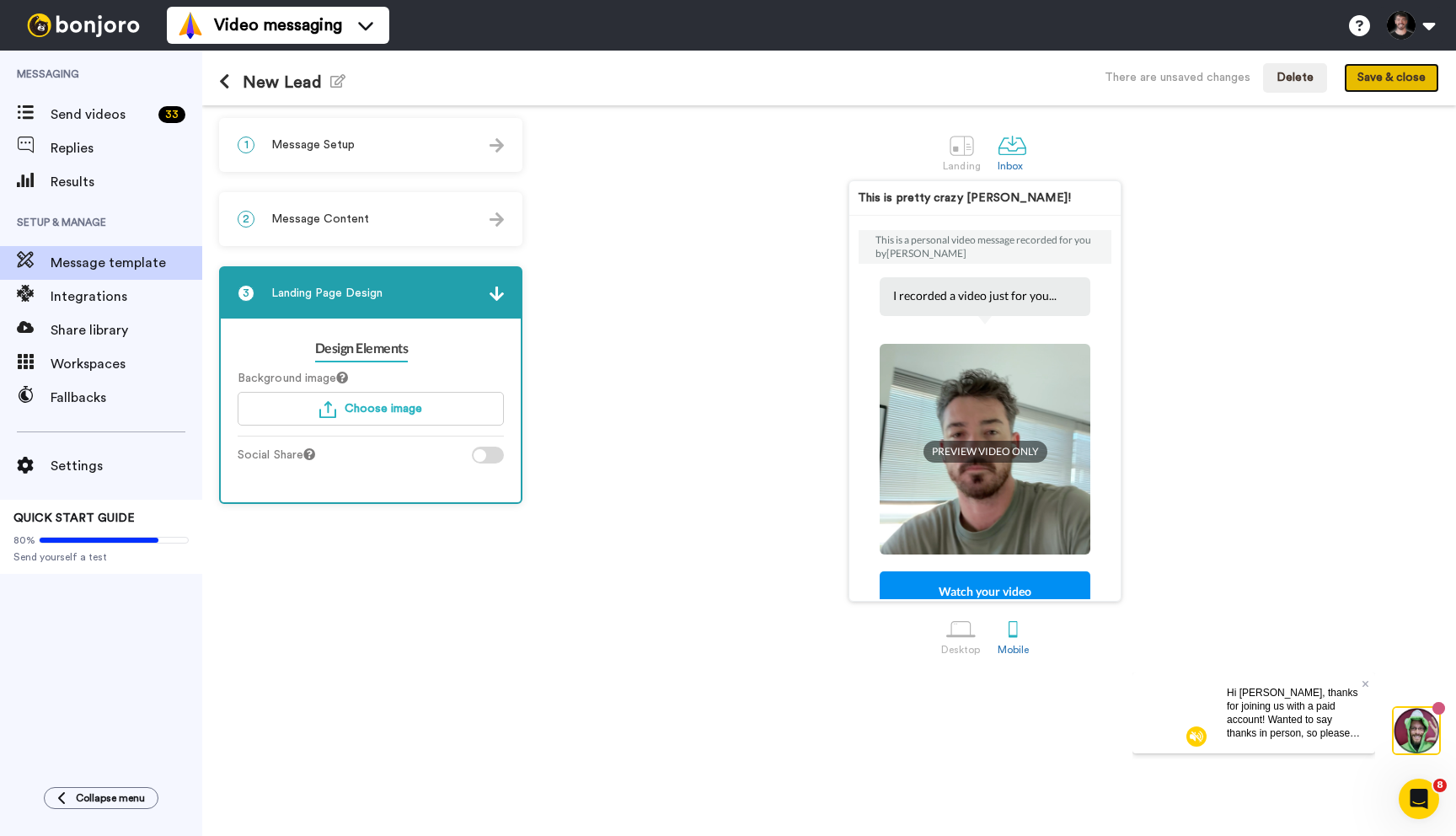
click at [1389, 78] on button "Save & close" at bounding box center [1391, 79] width 95 height 30
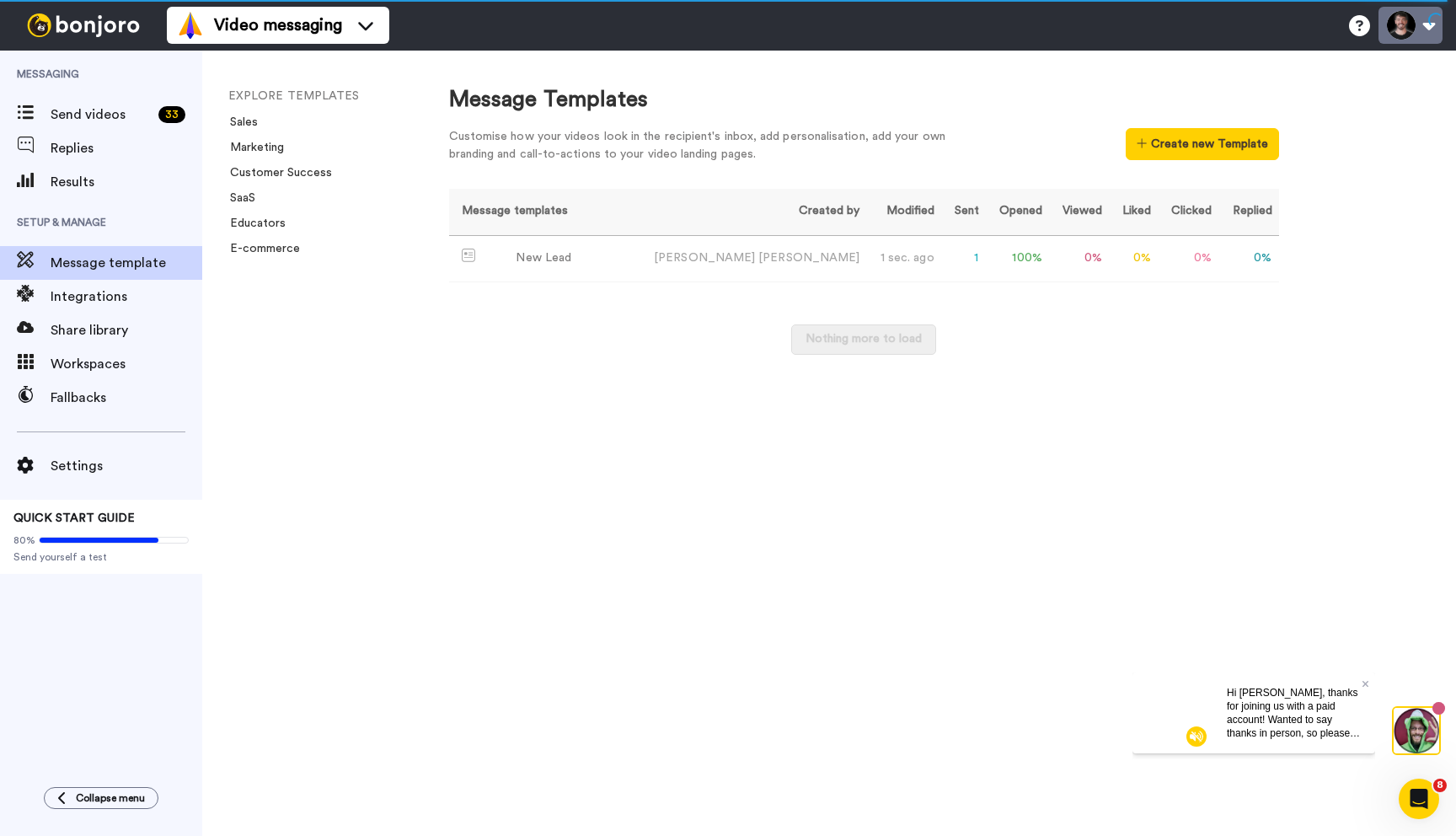
click at [1429, 38] on button at bounding box center [1410, 25] width 64 height 37
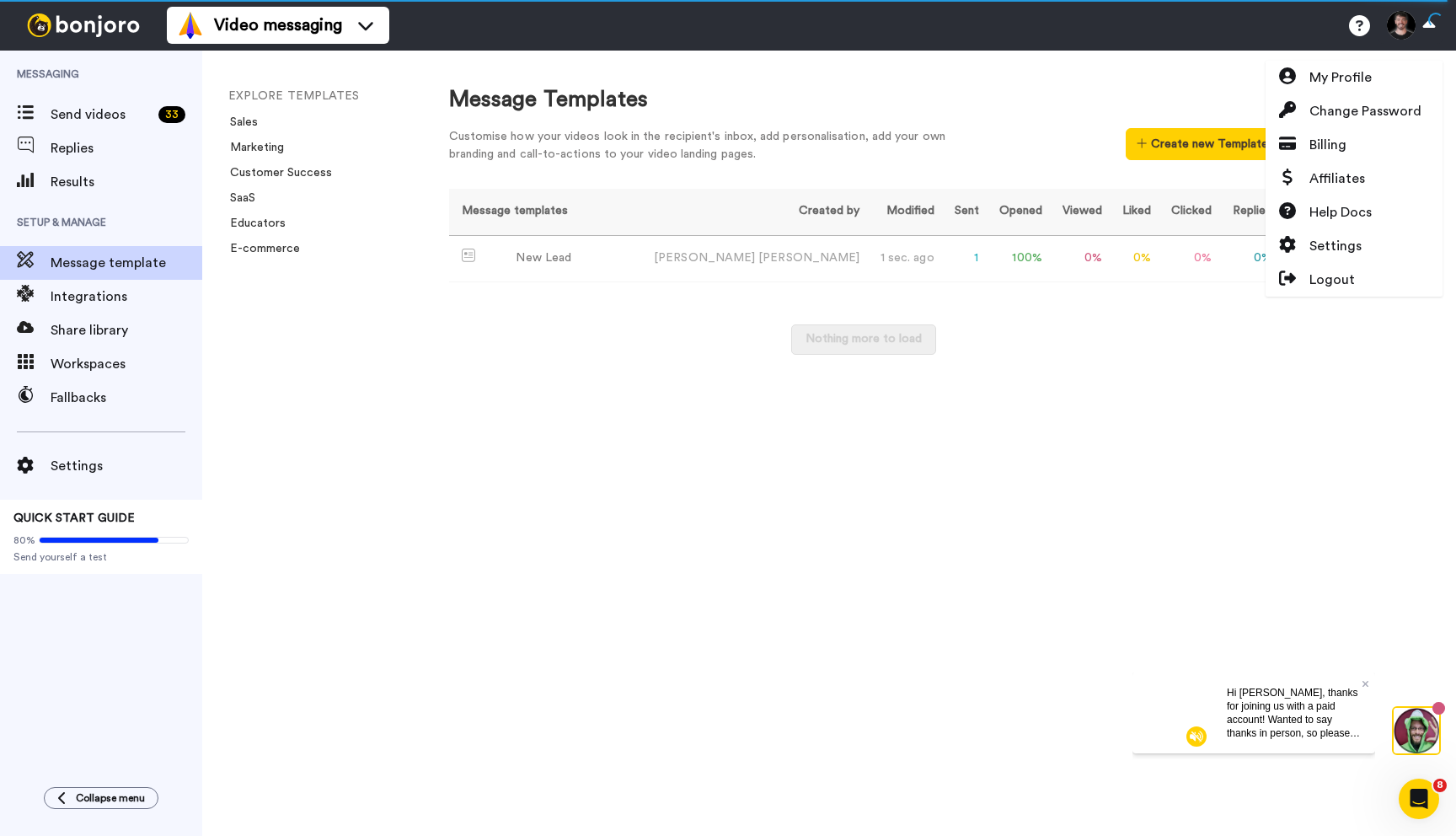
click at [993, 52] on div "Message Templates Customise how your videos look in the recipient's inbox, add …" at bounding box center [935, 443] width 1041 height 785
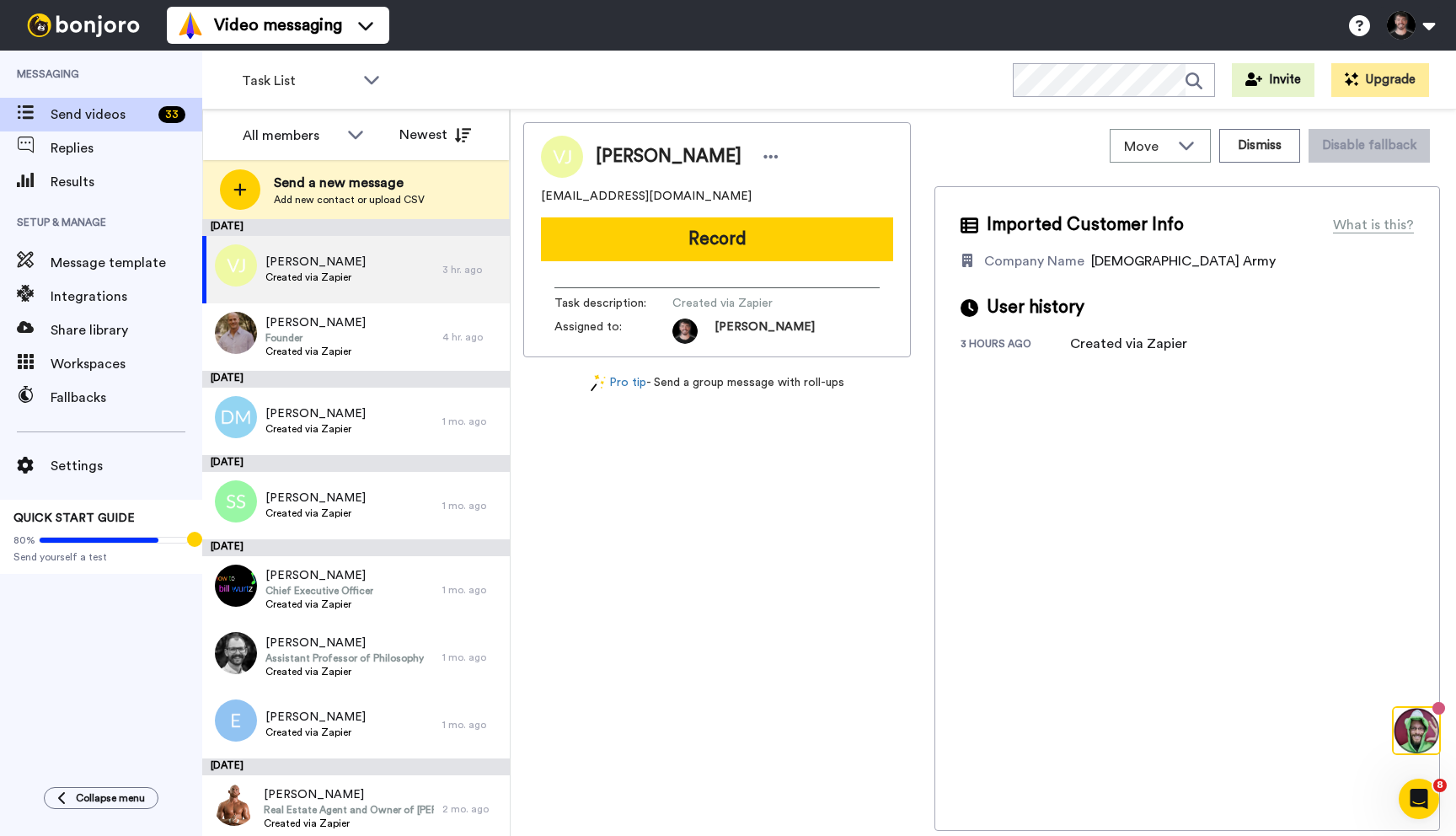
click at [656, 492] on div "[PERSON_NAME] [PERSON_NAME][EMAIL_ADDRESS][DOMAIN_NAME] Record Task description…" at bounding box center [718, 477] width 388 height 709
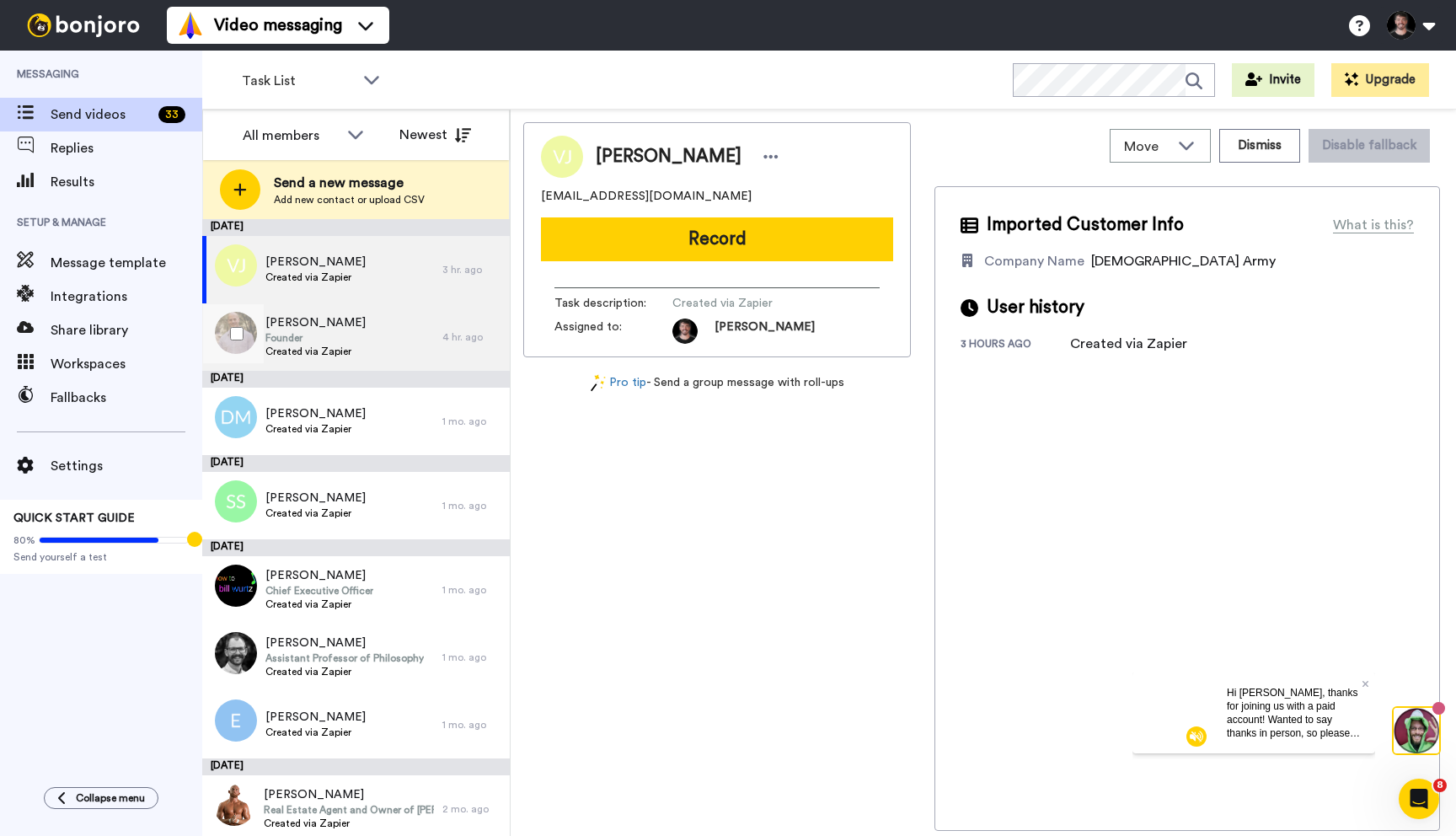
click at [366, 349] on div "[PERSON_NAME] Founder Created via Zapier" at bounding box center [322, 336] width 240 height 67
